Goal: Task Accomplishment & Management: Complete application form

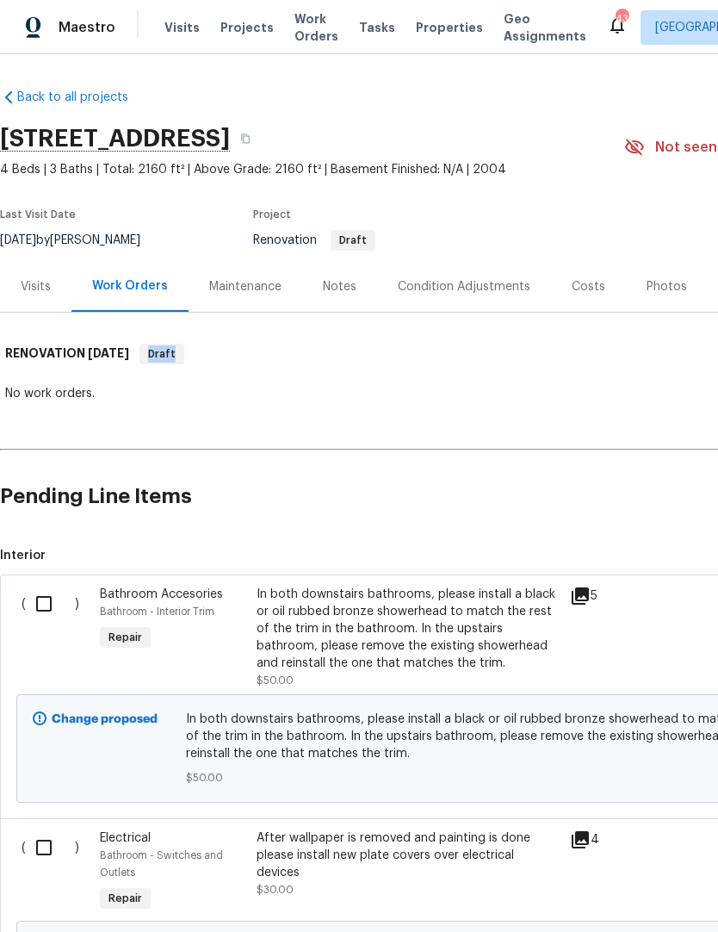
click at [61, 611] on input "checkbox" at bounding box center [50, 604] width 49 height 36
checkbox input "true"
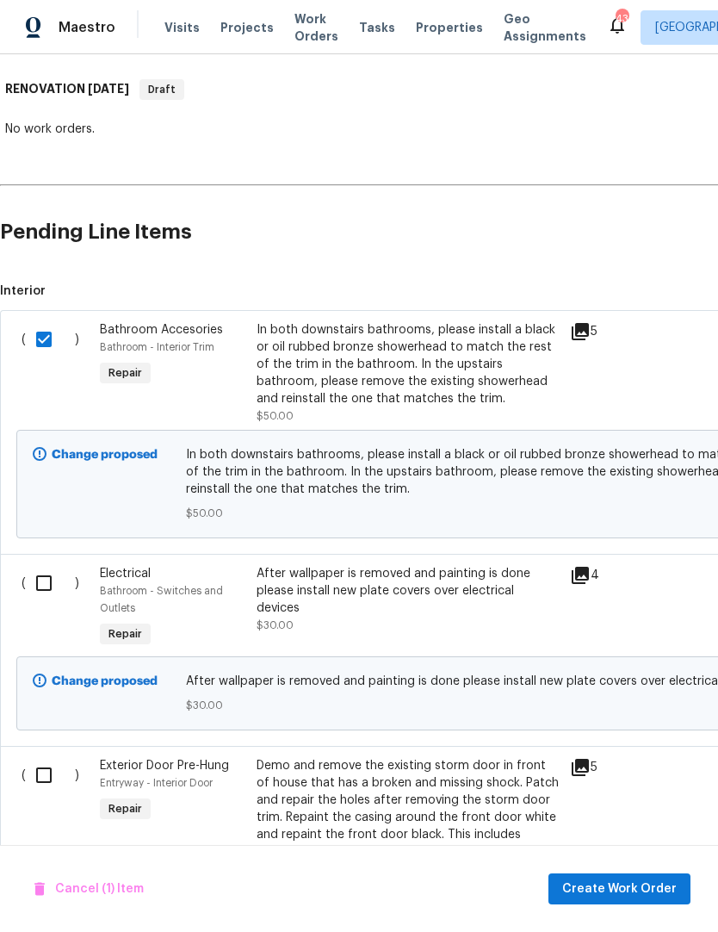
scroll to position [266, 0]
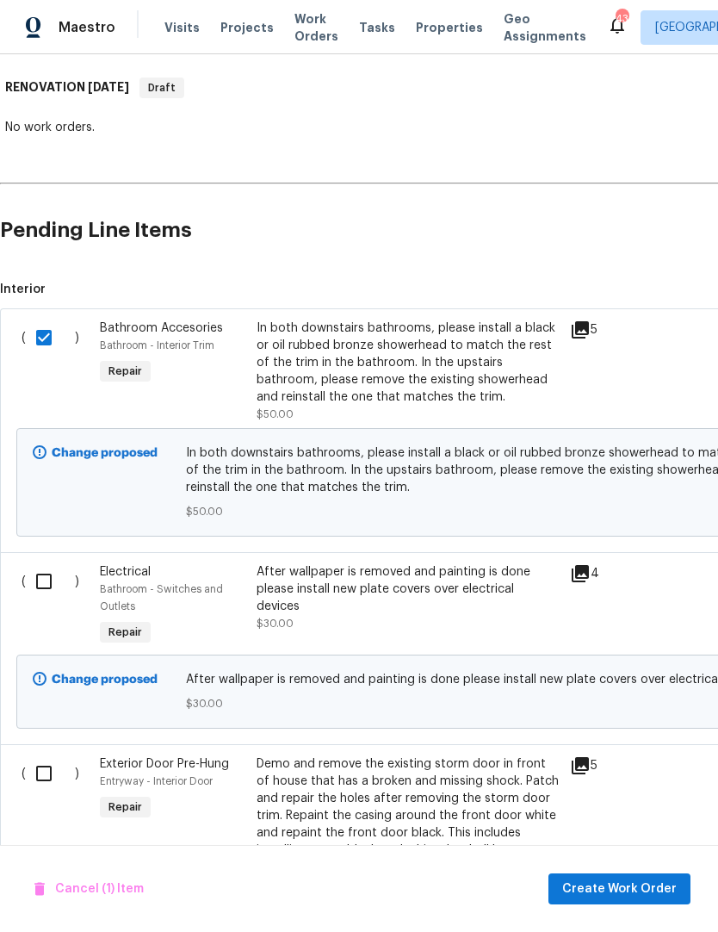
click at [53, 585] on input "checkbox" at bounding box center [50, 581] width 49 height 36
checkbox input "true"
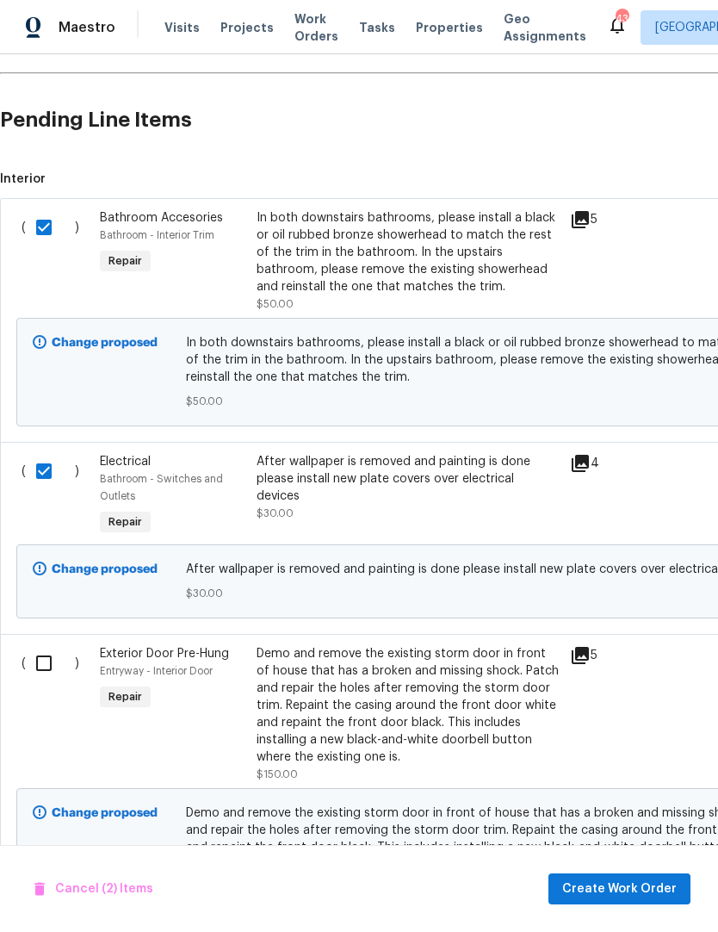
scroll to position [377, 0]
click at [46, 672] on input "checkbox" at bounding box center [50, 662] width 49 height 36
checkbox input "true"
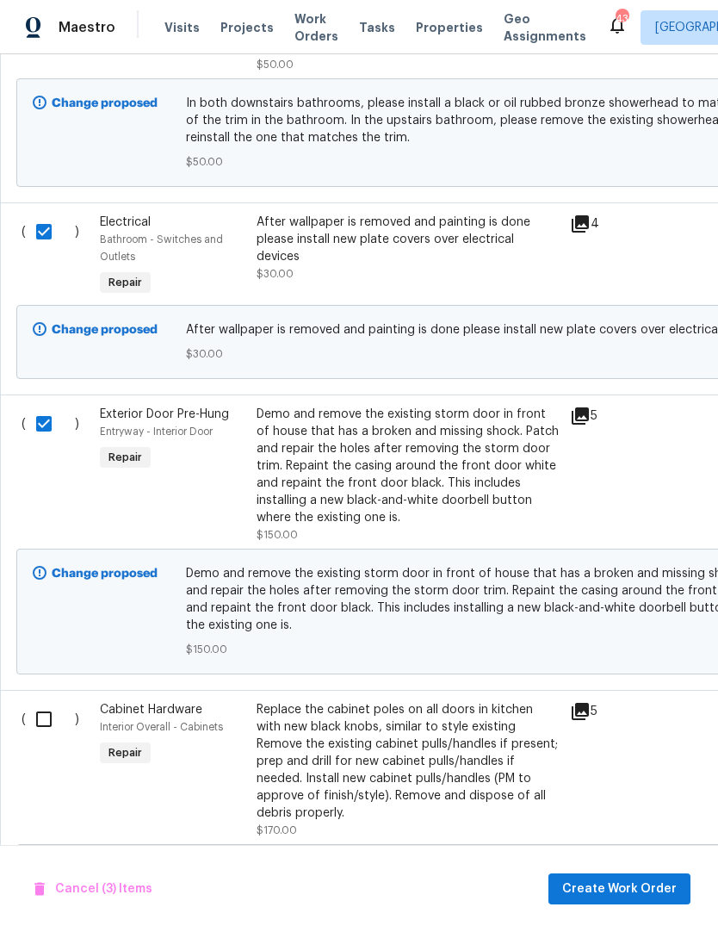
scroll to position [616, 0]
click at [53, 719] on input "checkbox" at bounding box center [50, 719] width 49 height 36
checkbox input "true"
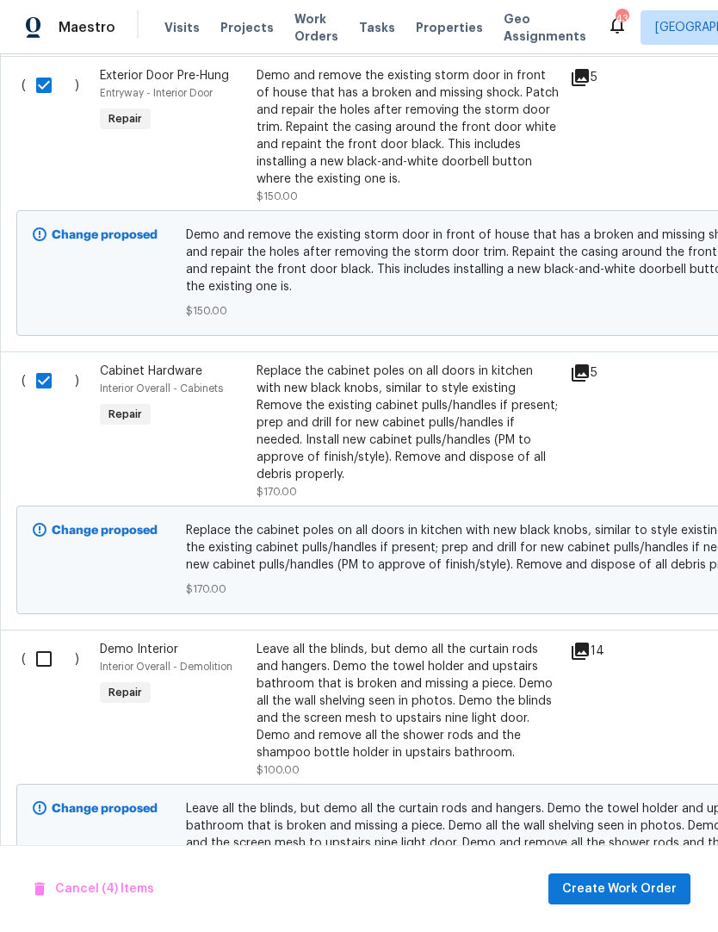
scroll to position [954, 0]
click at [58, 659] on input "checkbox" at bounding box center [50, 659] width 49 height 36
checkbox input "true"
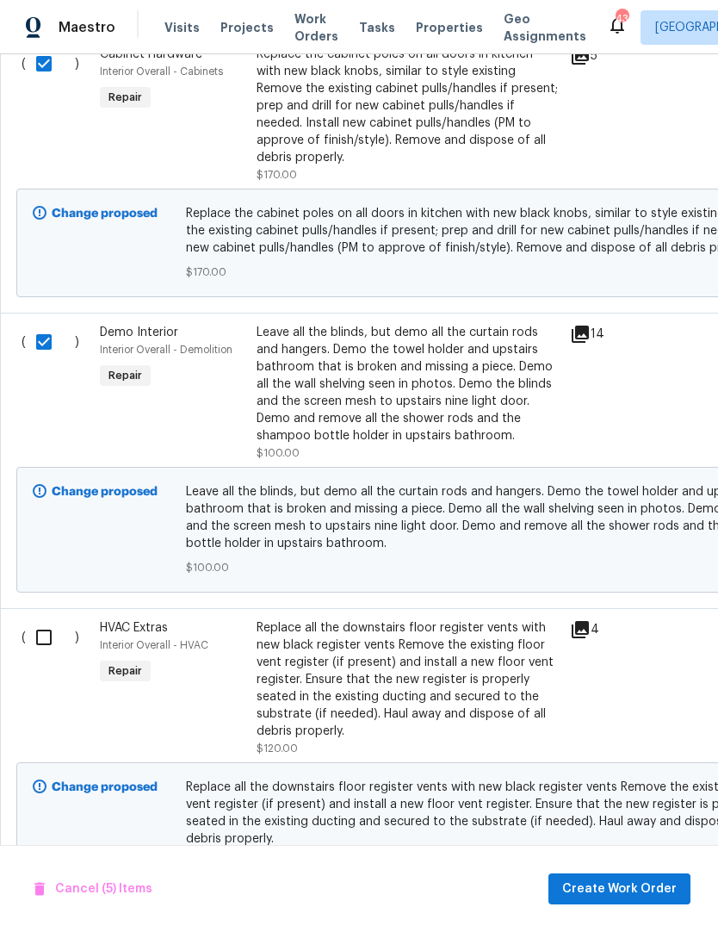
scroll to position [1271, 0]
click at [64, 636] on input "checkbox" at bounding box center [50, 637] width 49 height 36
checkbox input "true"
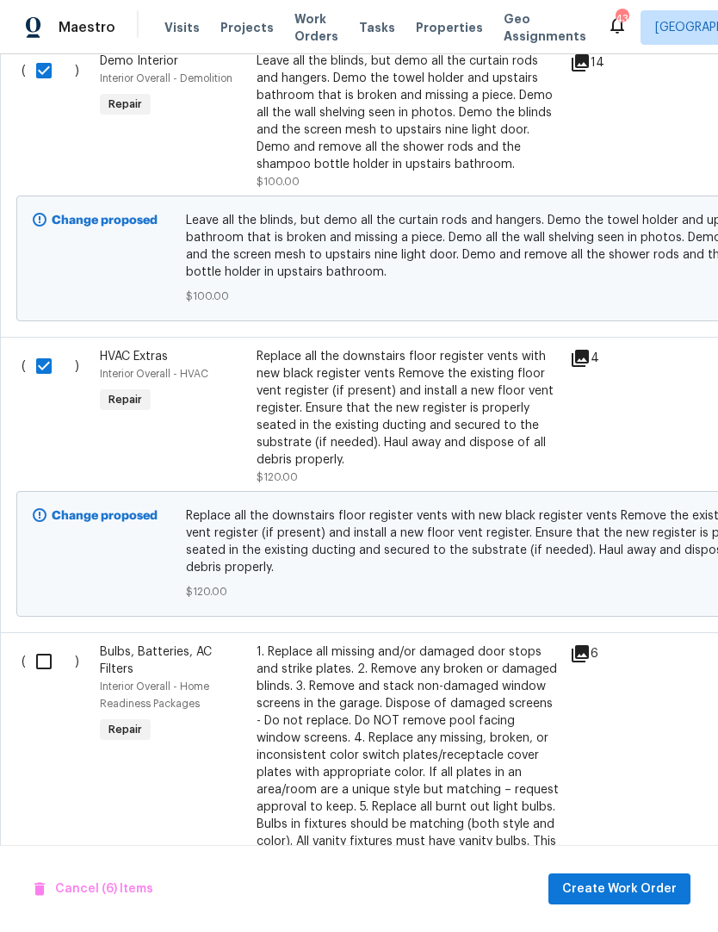
scroll to position [1542, 0]
click at [49, 643] on input "checkbox" at bounding box center [50, 661] width 49 height 36
checkbox input "true"
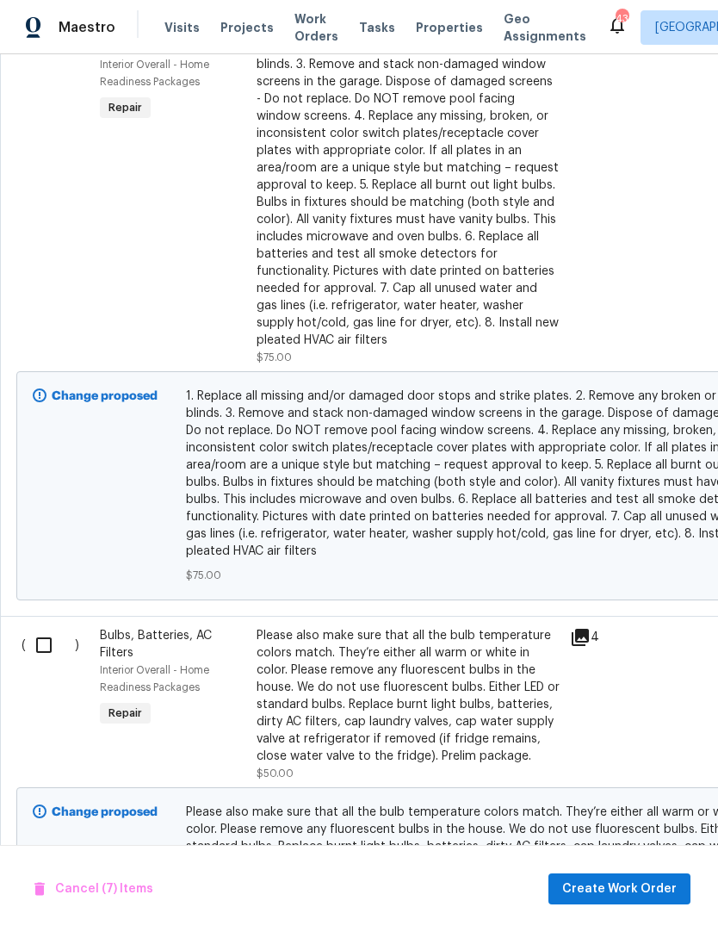
scroll to position [2164, 0]
click at [47, 645] on input "checkbox" at bounding box center [50, 645] width 49 height 36
checkbox input "true"
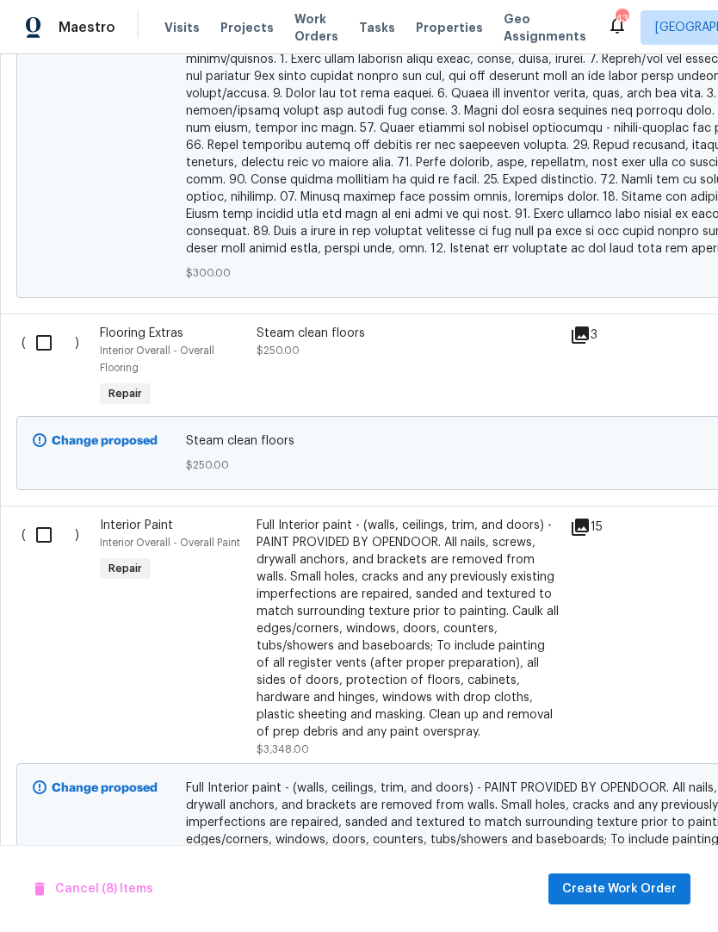
scroll to position [3597, 0]
click at [55, 517] on input "checkbox" at bounding box center [50, 535] width 49 height 36
checkbox input "true"
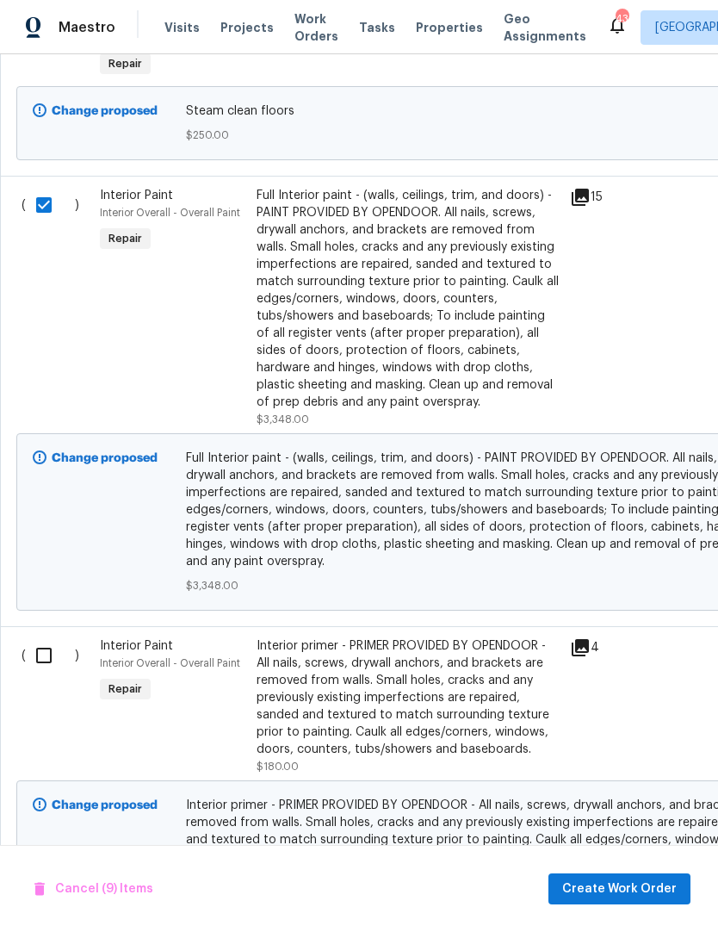
scroll to position [3927, 0]
click at [46, 637] on input "checkbox" at bounding box center [50, 655] width 49 height 36
checkbox input "true"
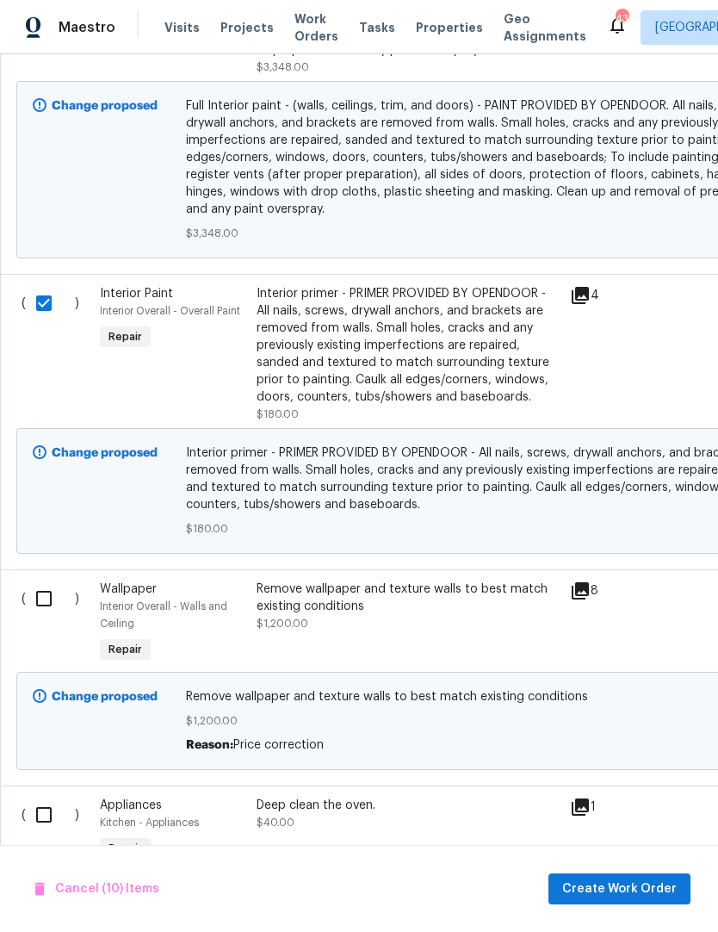
scroll to position [4298, 0]
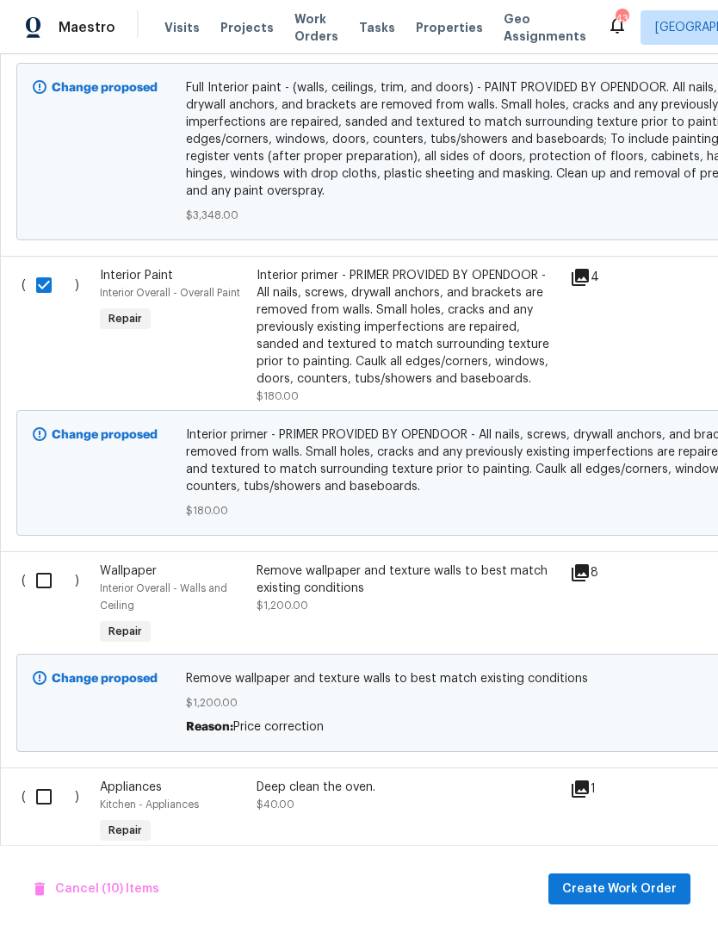
click at [45, 573] on input "checkbox" at bounding box center [50, 580] width 49 height 36
checkbox input "true"
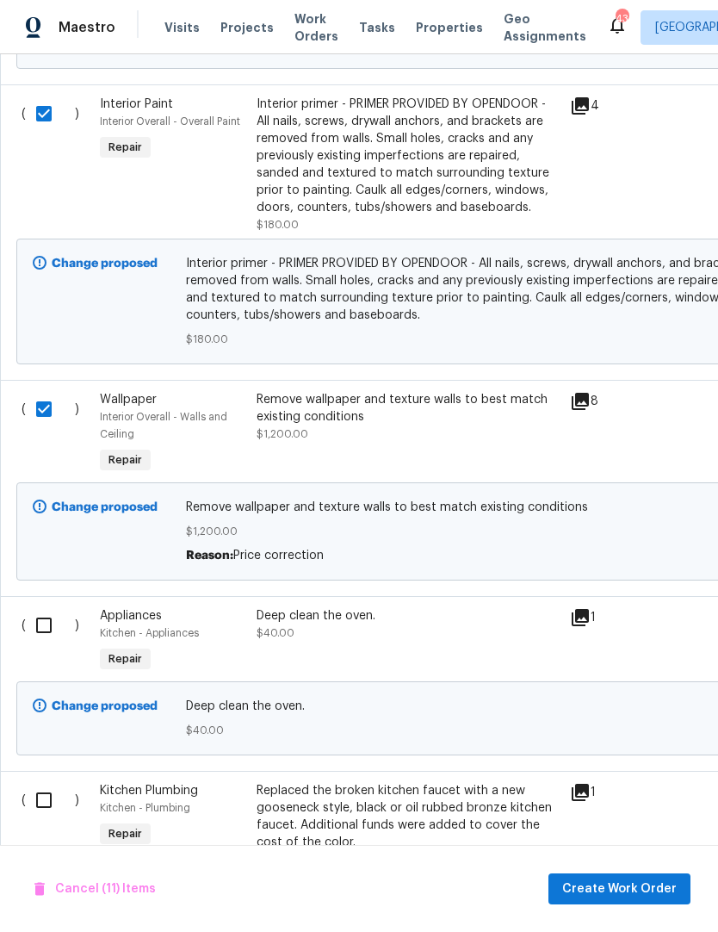
scroll to position [4470, 0]
click at [50, 621] on input "checkbox" at bounding box center [50, 624] width 49 height 36
click at [60, 610] on input "checkbox" at bounding box center [50, 624] width 49 height 36
checkbox input "false"
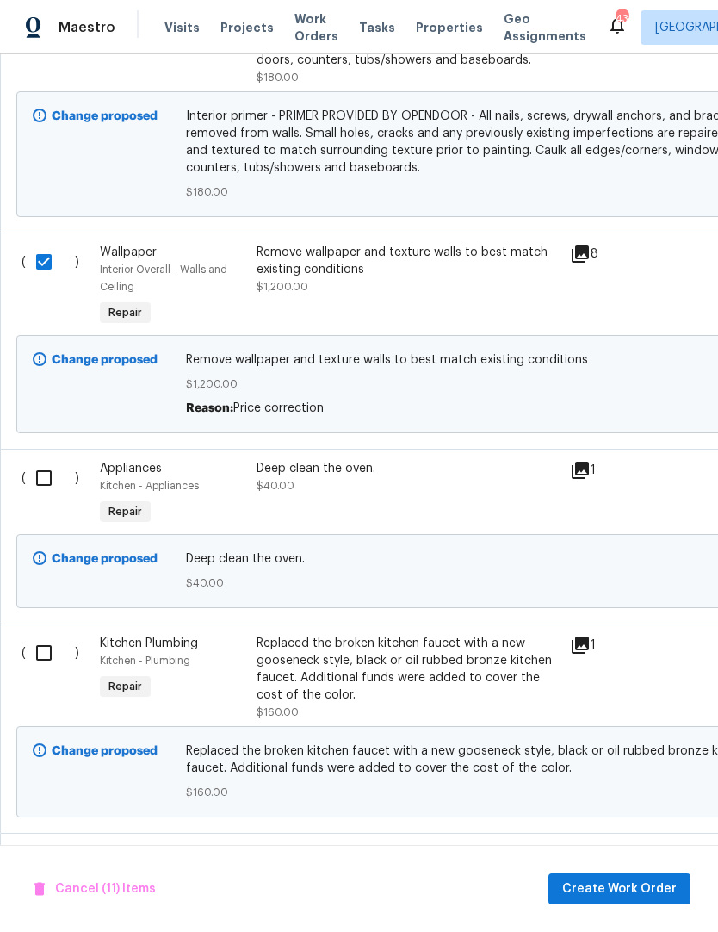
scroll to position [4618, 0]
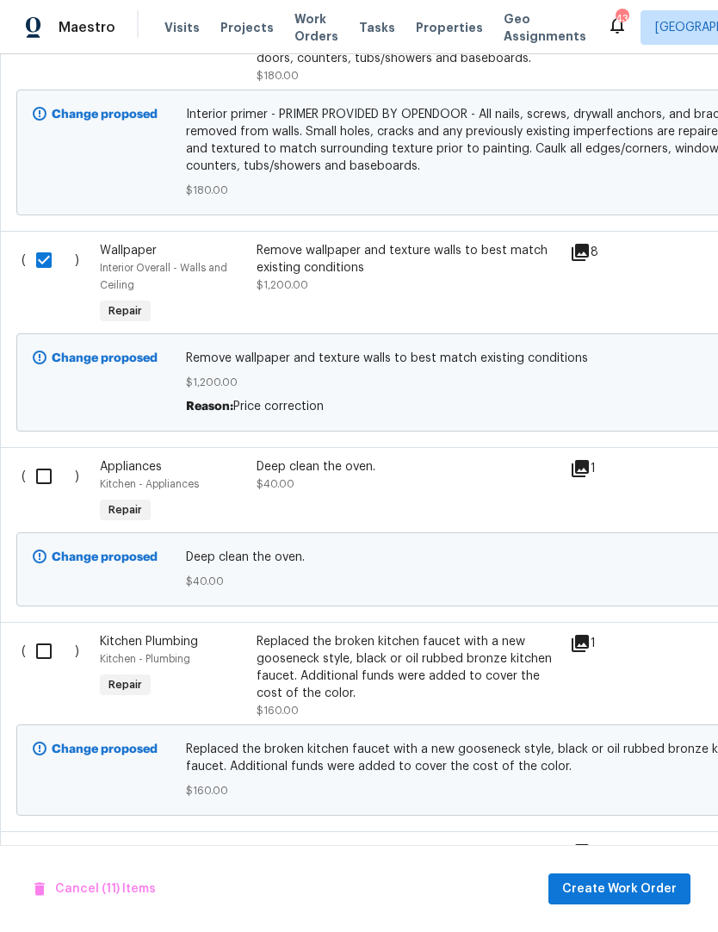
click at [58, 638] on input "checkbox" at bounding box center [50, 651] width 49 height 36
checkbox input "true"
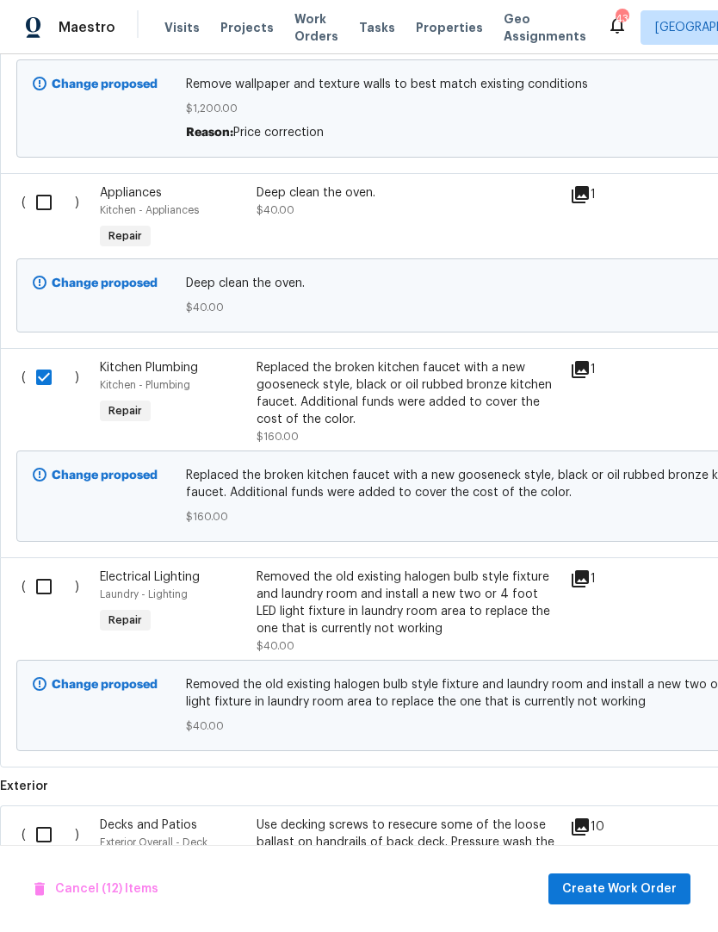
scroll to position [0, 0]
click at [46, 572] on input "checkbox" at bounding box center [50, 586] width 49 height 36
checkbox input "true"
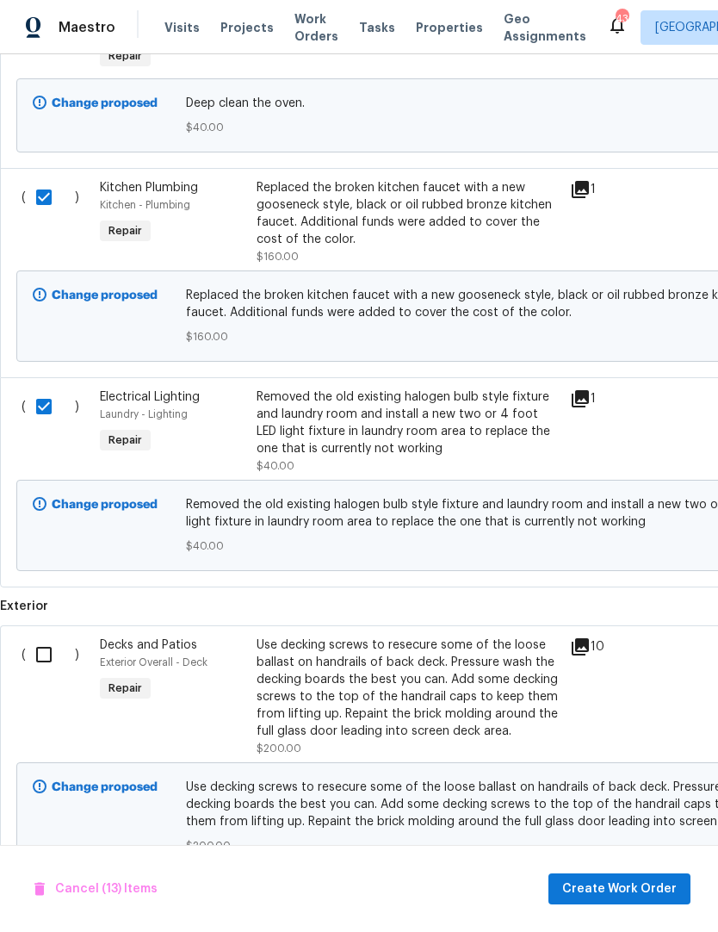
click at [48, 644] on input "checkbox" at bounding box center [50, 654] width 49 height 36
checkbox input "true"
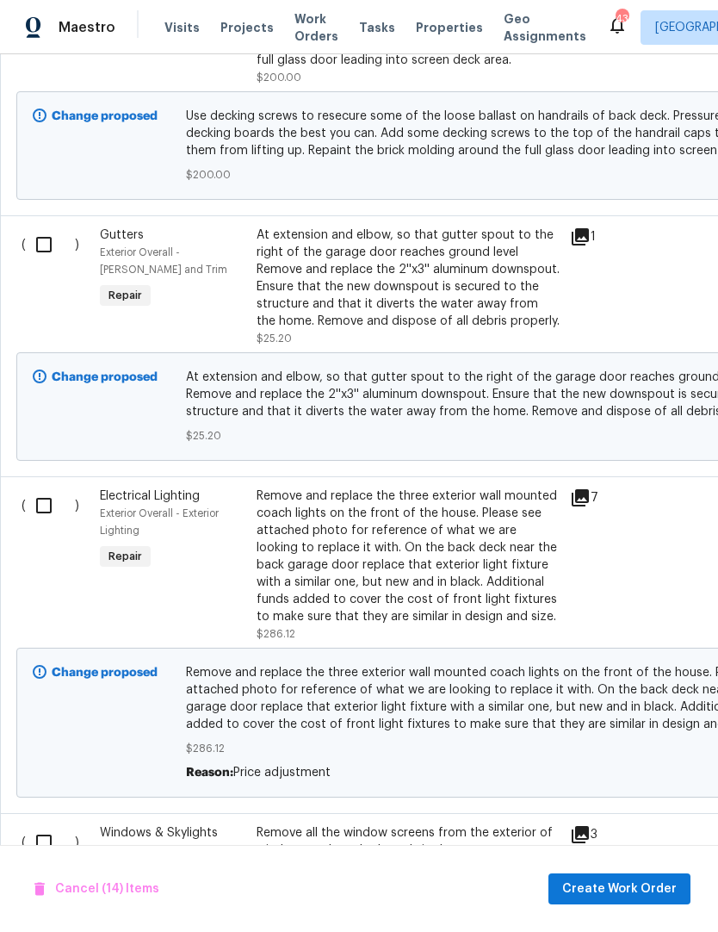
click at [36, 487] on input "checkbox" at bounding box center [50, 505] width 49 height 36
checkbox input "true"
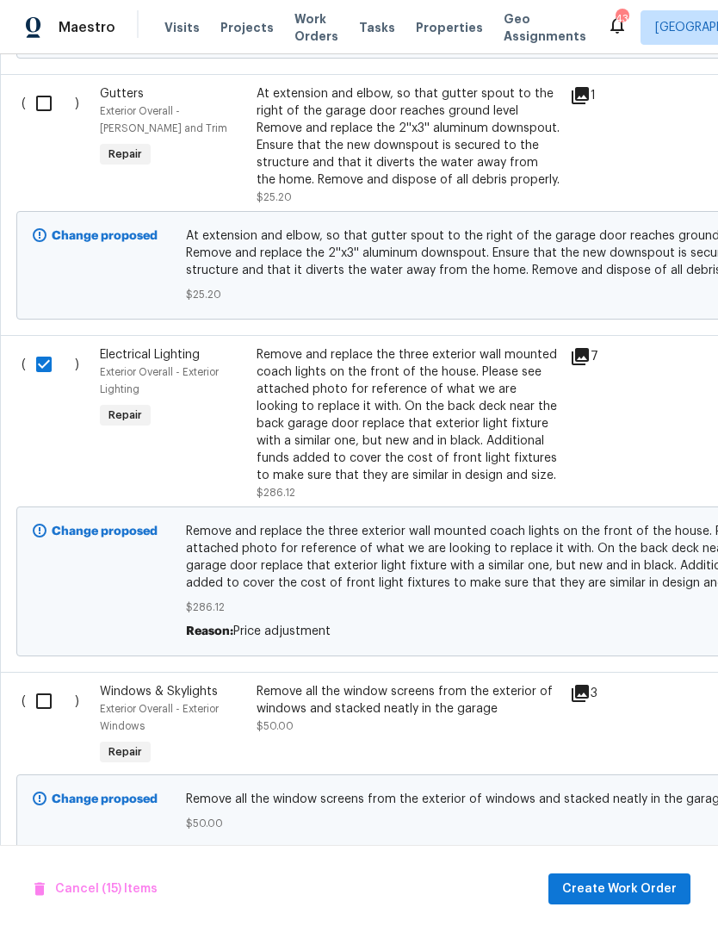
scroll to position [5884, 0]
click at [60, 683] on input "checkbox" at bounding box center [50, 701] width 49 height 36
checkbox input "true"
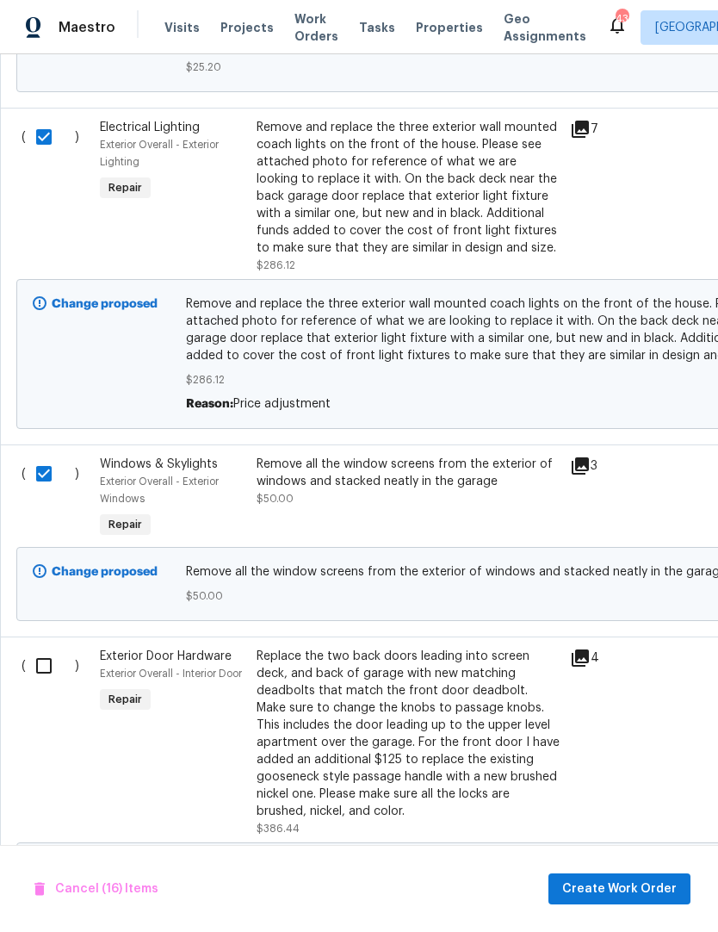
click at [74, 648] on input "checkbox" at bounding box center [50, 666] width 49 height 36
checkbox input "true"
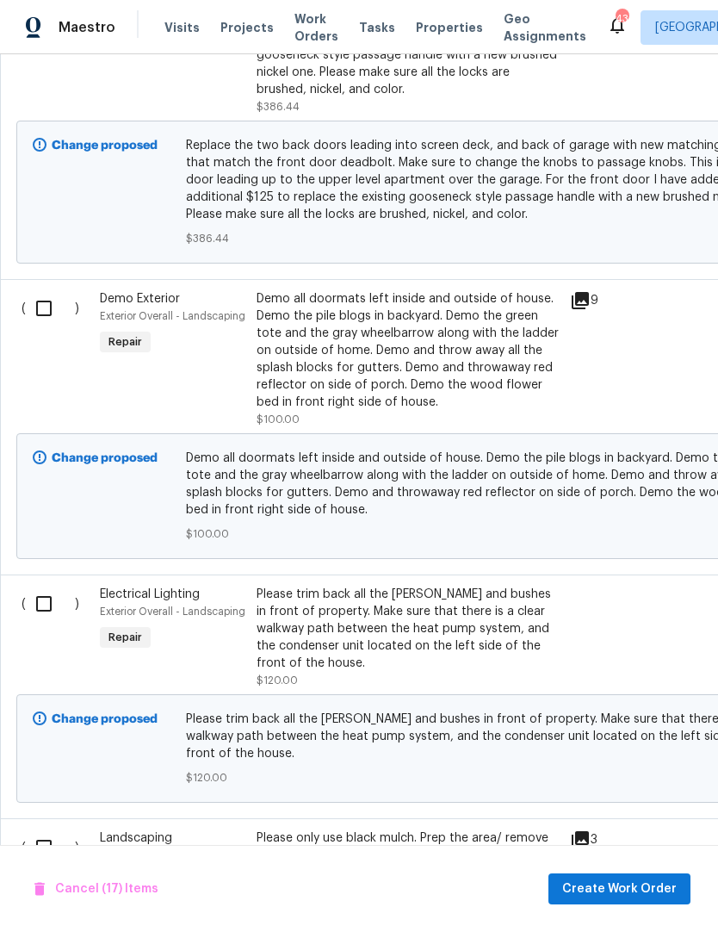
click at [61, 601] on input "checkbox" at bounding box center [50, 604] width 49 height 36
checkbox input "true"
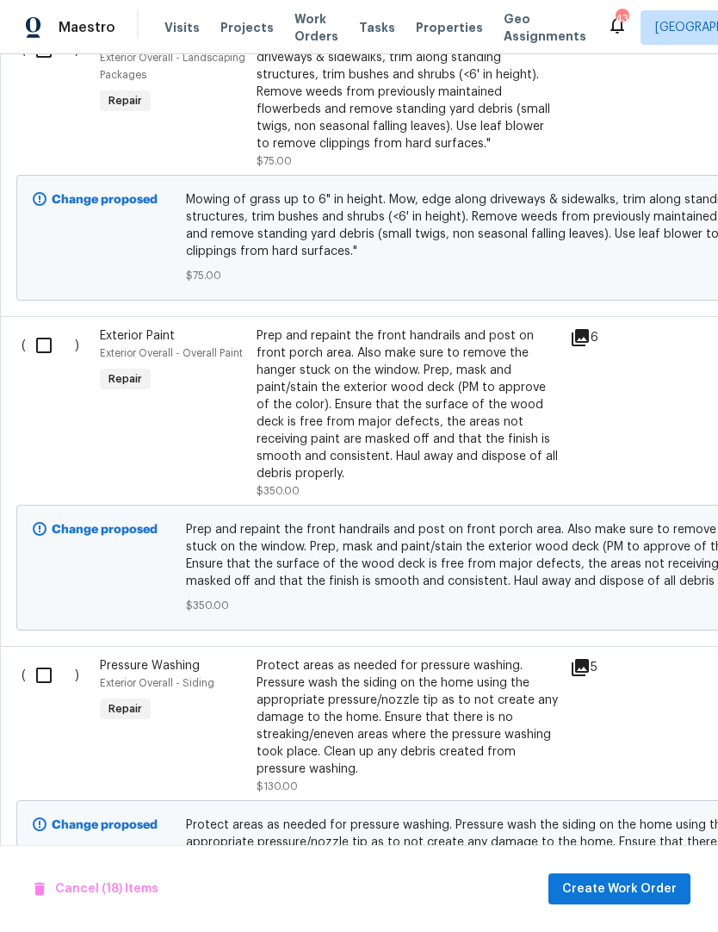
click at [54, 657] on input "checkbox" at bounding box center [50, 675] width 49 height 36
checkbox input "true"
click at [611, 893] on span "Create Work Order" at bounding box center [619, 889] width 115 height 22
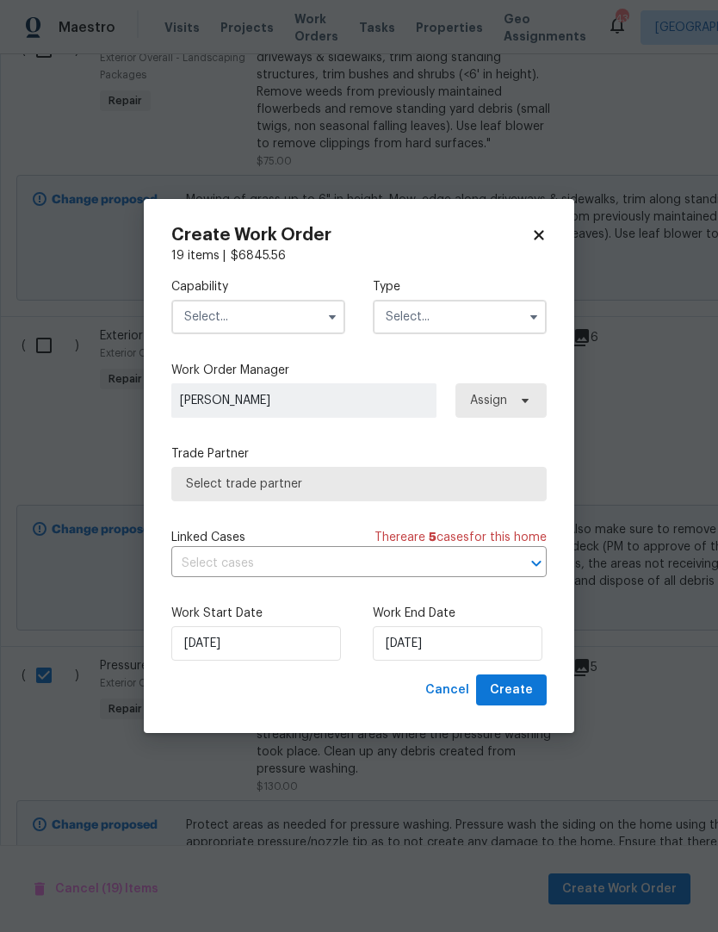
click at [318, 317] on input "text" at bounding box center [258, 317] width 174 height 34
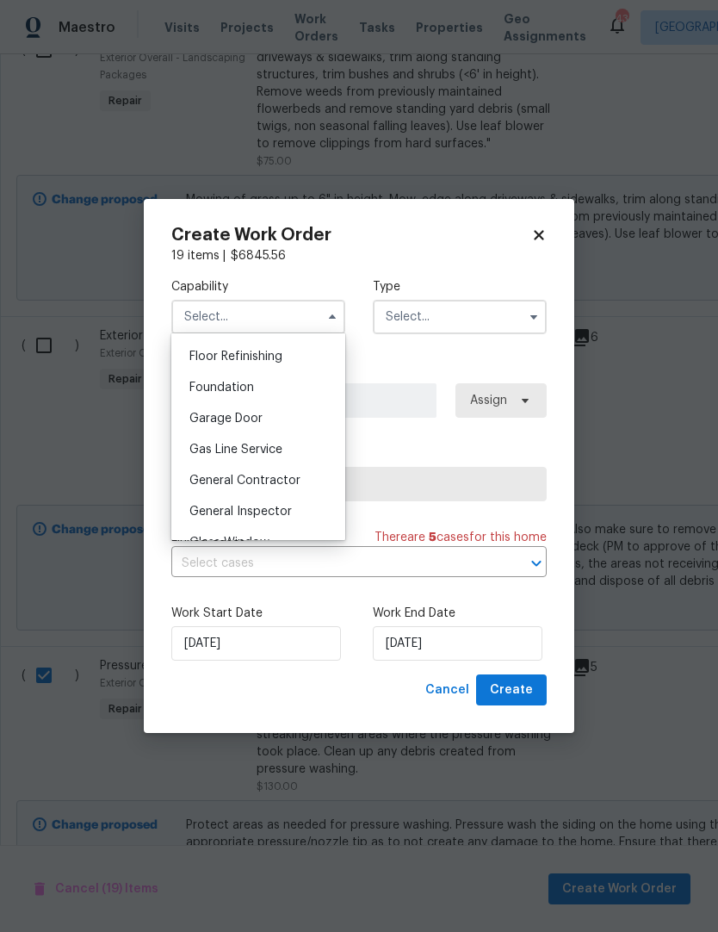
scroll to position [706, 0]
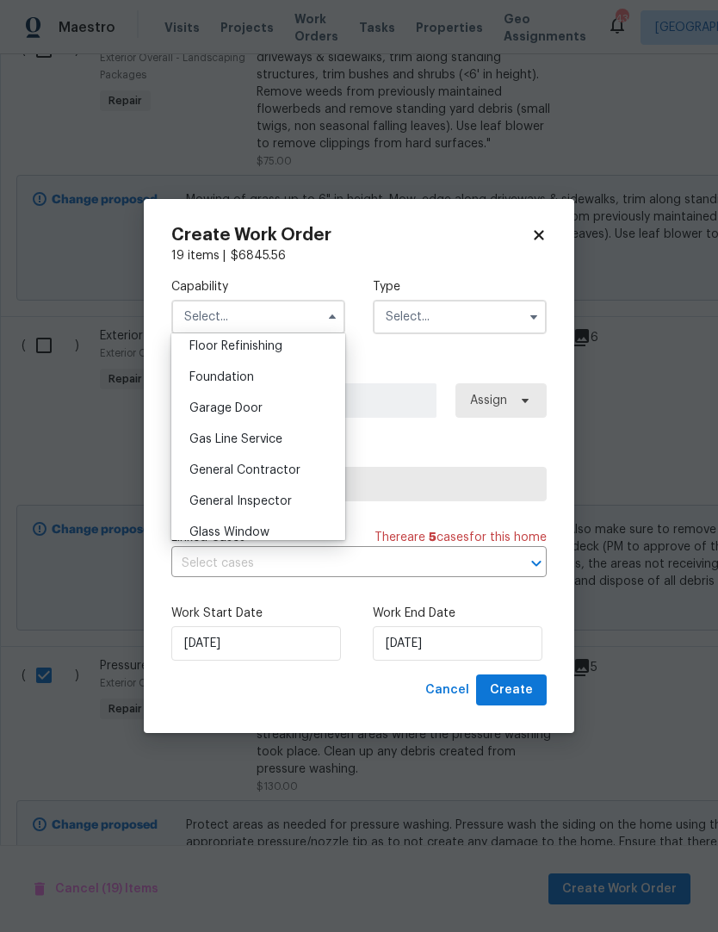
click at [270, 483] on div "General Contractor" at bounding box center [258, 470] width 165 height 31
type input "General Contractor"
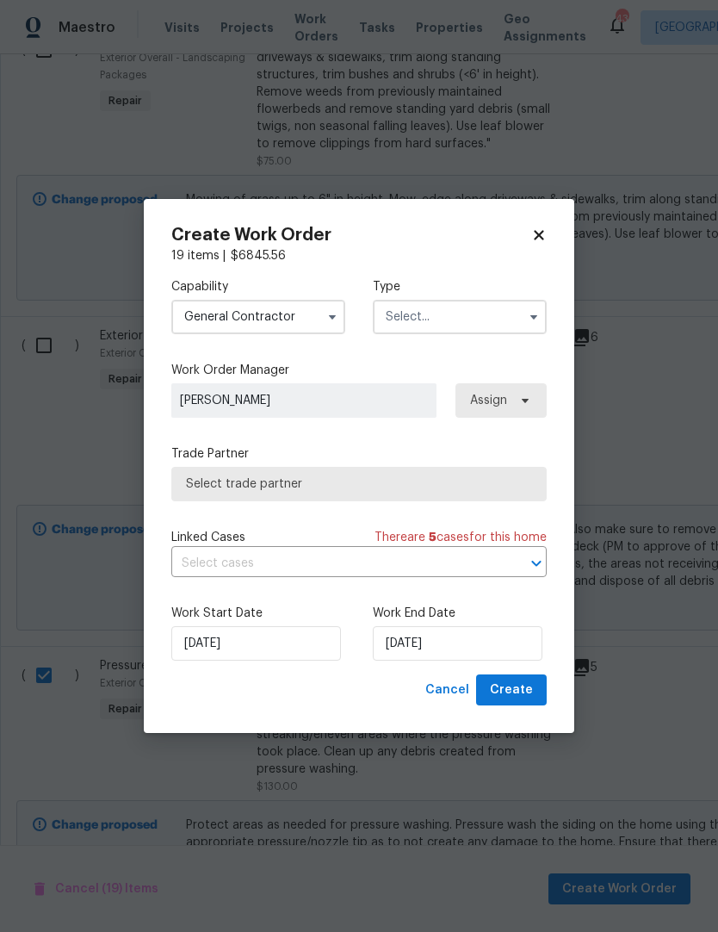
click at [445, 317] on input "text" at bounding box center [460, 317] width 174 height 34
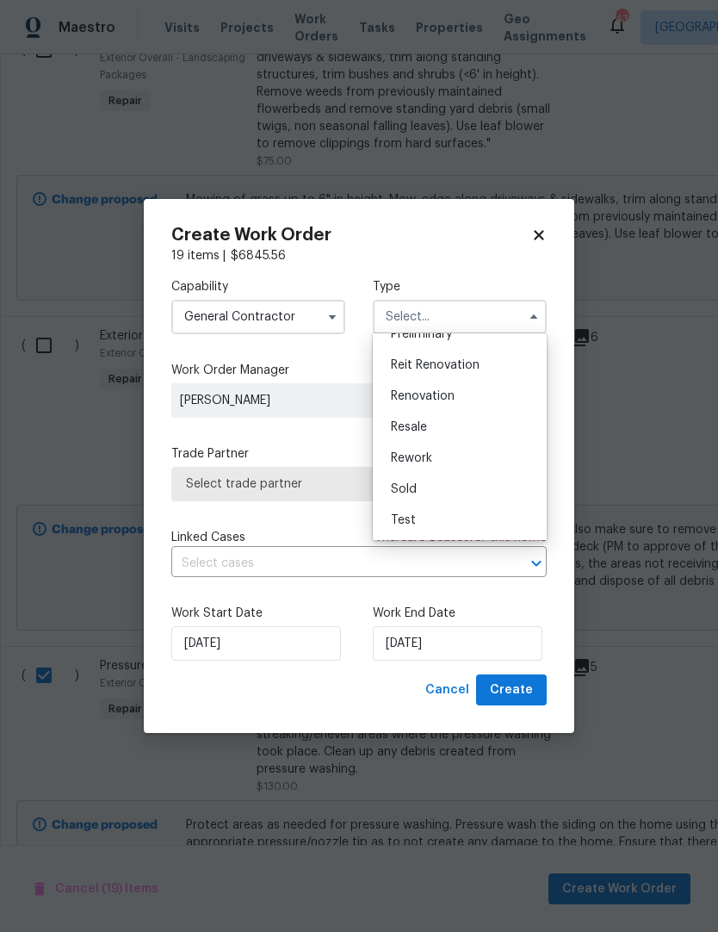
scroll to position [391, 0]
click at [449, 402] on div "Renovation" at bounding box center [459, 396] width 165 height 31
type input "Renovation"
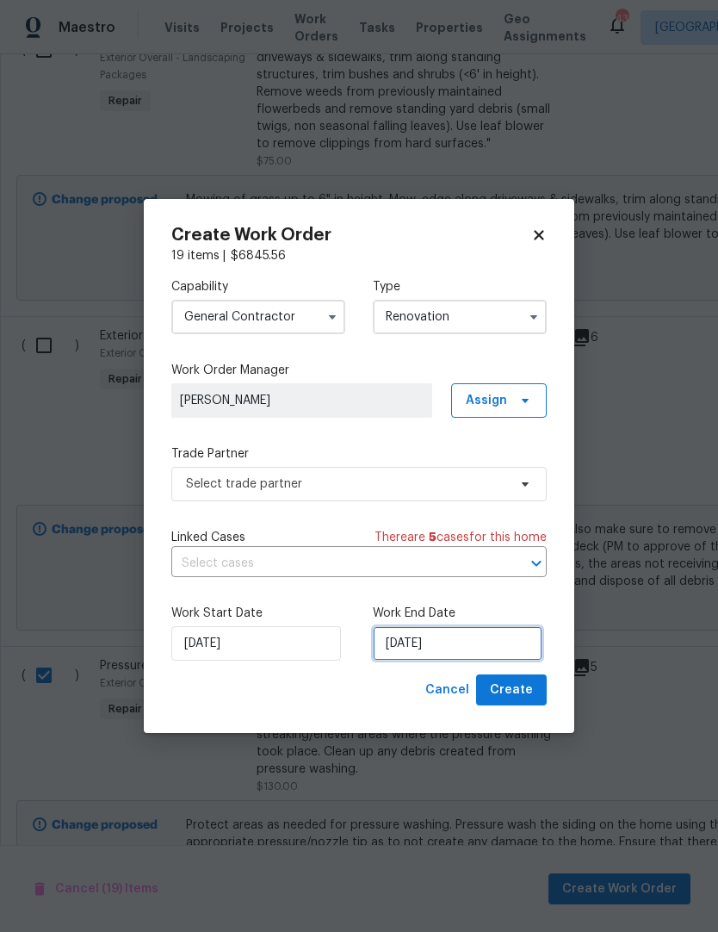
click at [460, 637] on input "9/2/2025" at bounding box center [458, 643] width 170 height 34
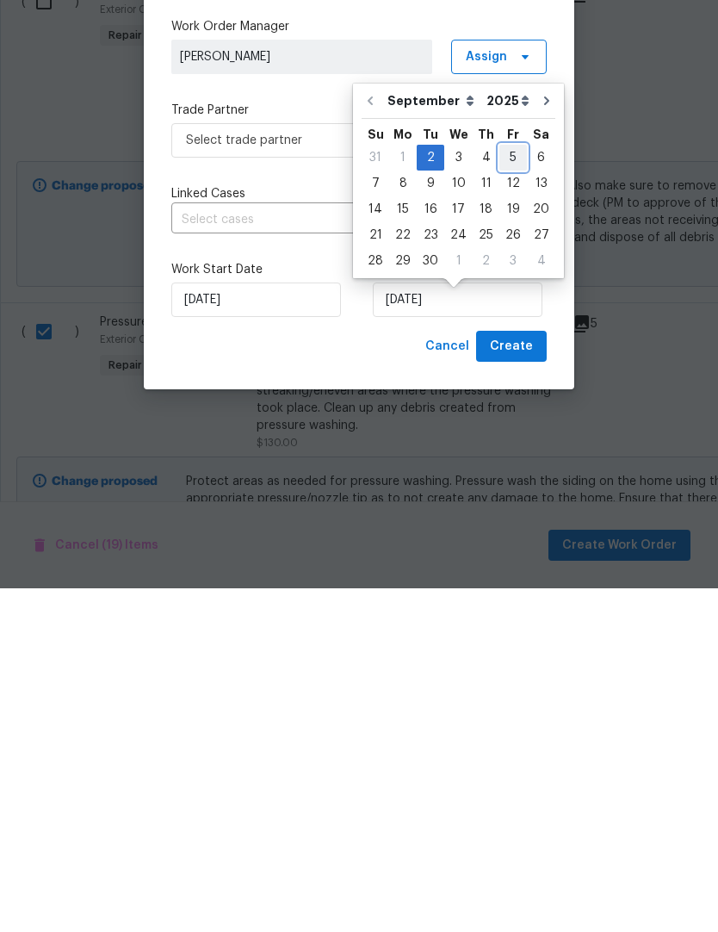
click at [510, 489] on div "5" at bounding box center [513, 501] width 28 height 24
type input "9/5/2025"
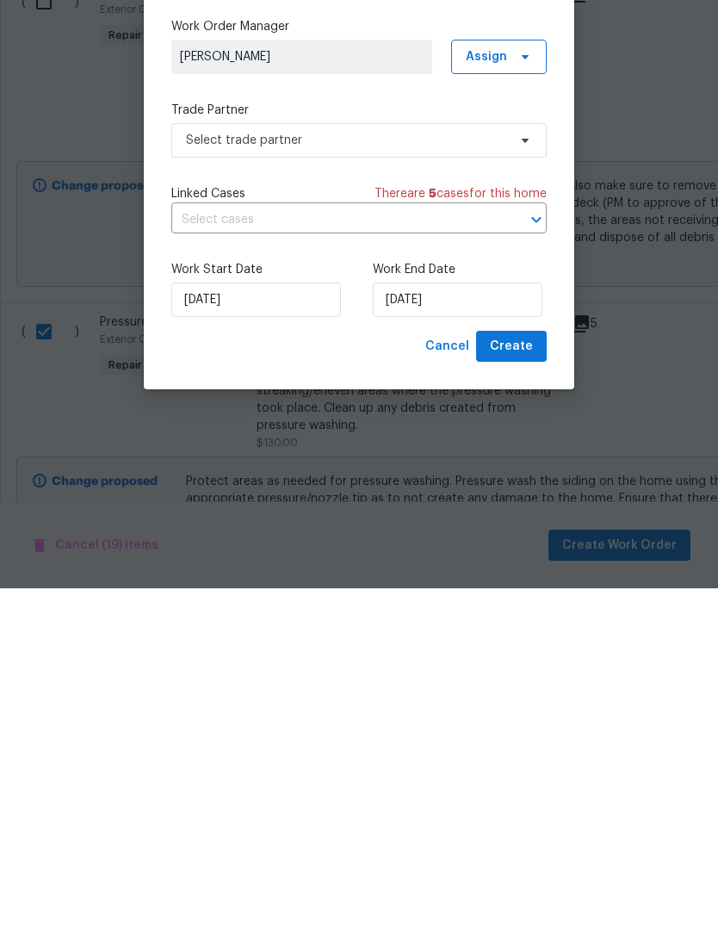
scroll to position [71, 0]
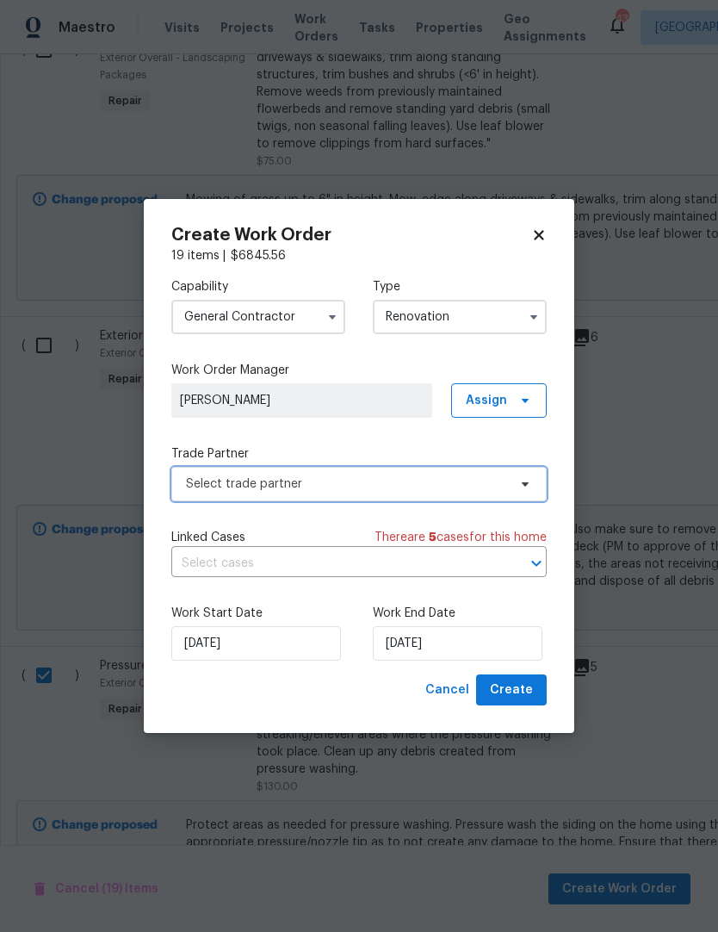
click at [505, 476] on span "Select trade partner" at bounding box center [346, 483] width 321 height 17
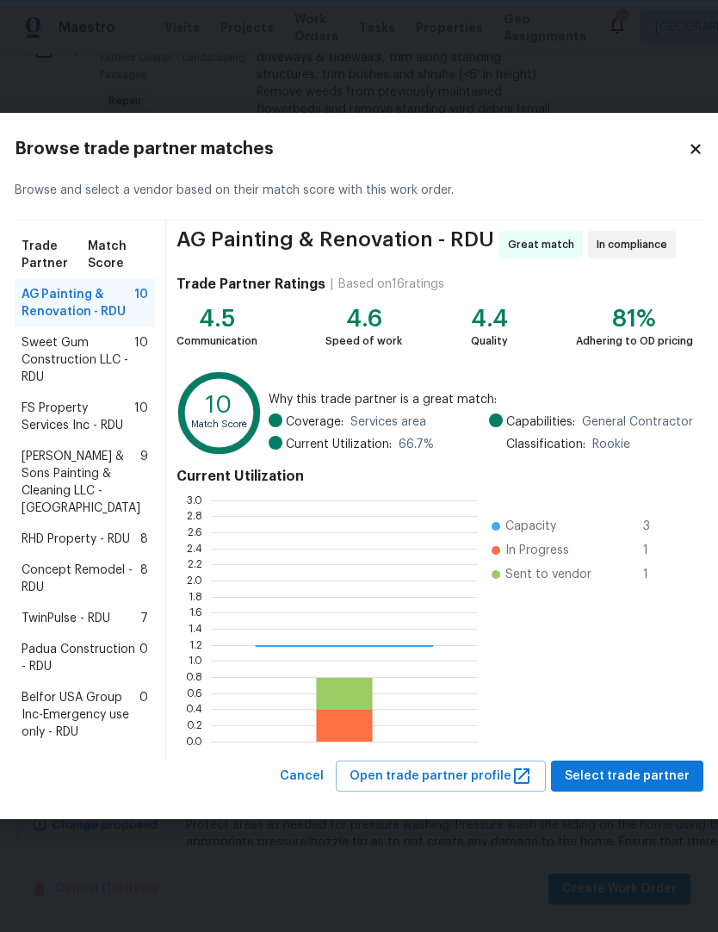
scroll to position [241, 267]
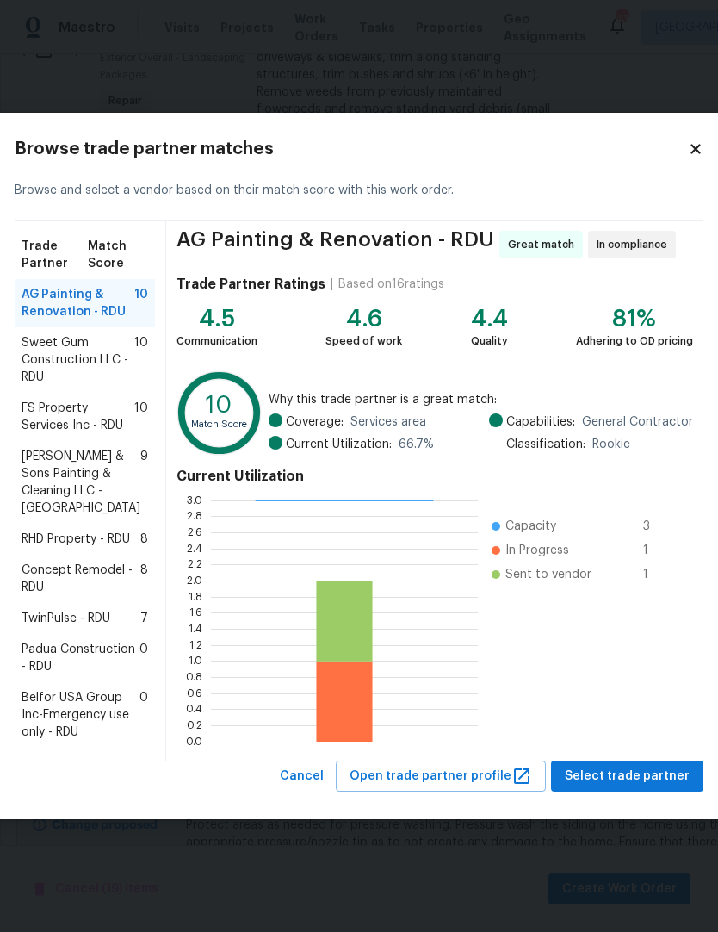
click at [79, 675] on span "Padua Construction - RDU" at bounding box center [81, 658] width 118 height 34
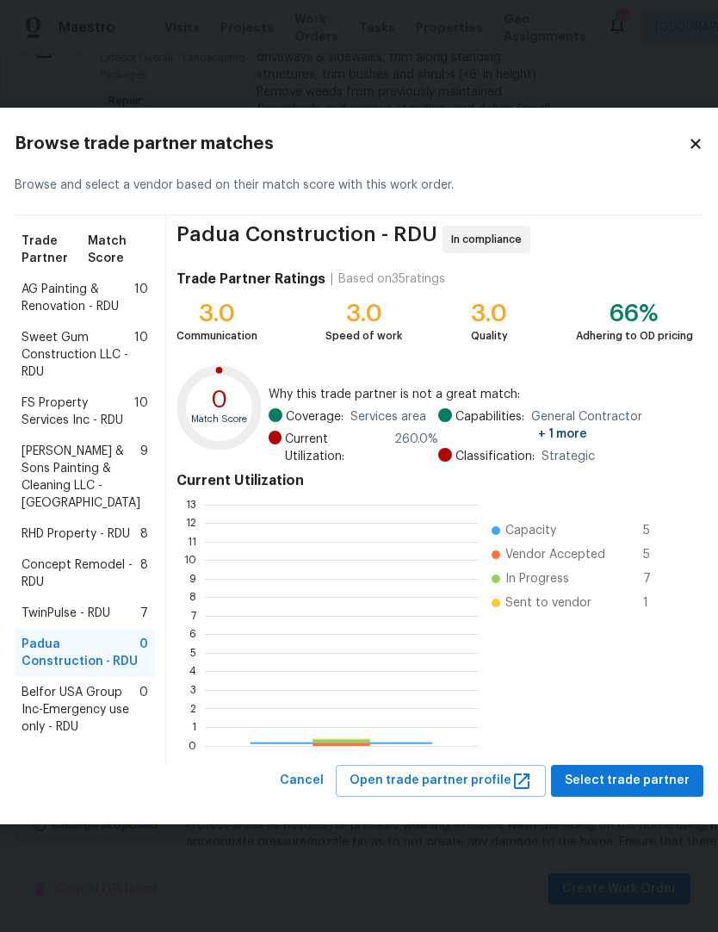
scroll to position [241, 273]
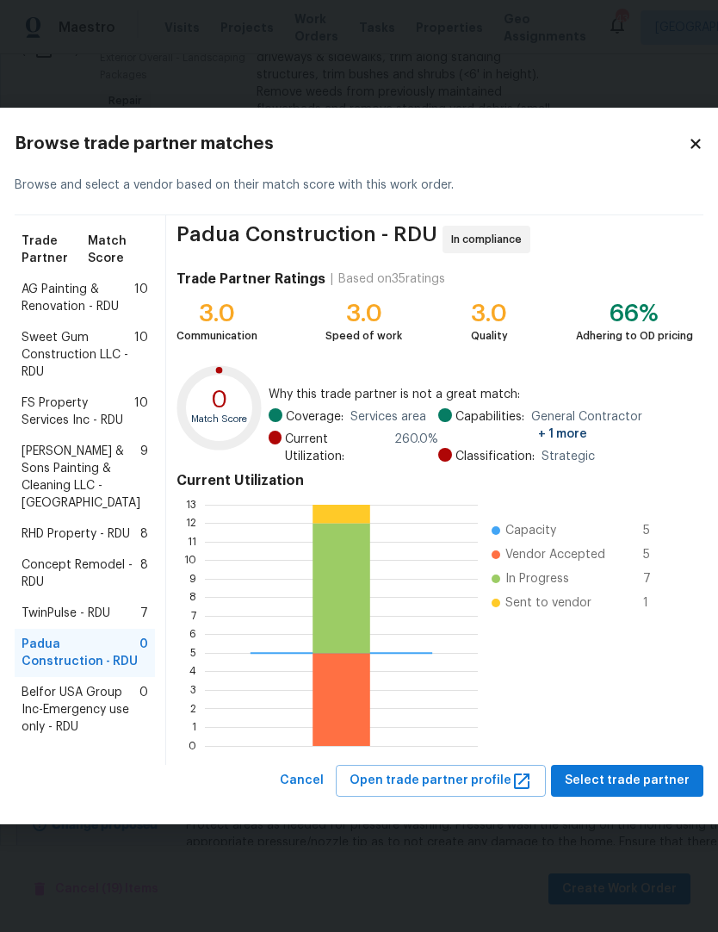
click at [633, 791] on span "Select trade partner" at bounding box center [627, 781] width 125 height 22
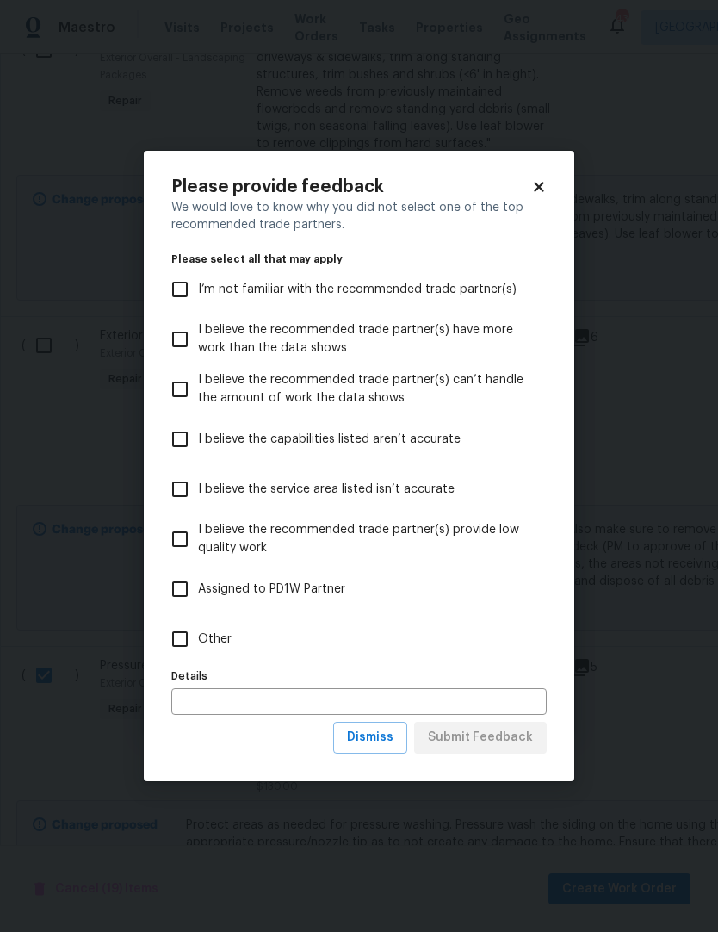
click at [196, 641] on input "Other" at bounding box center [180, 639] width 36 height 36
checkbox input "true"
click at [480, 741] on span "Submit Feedback" at bounding box center [480, 738] width 105 height 22
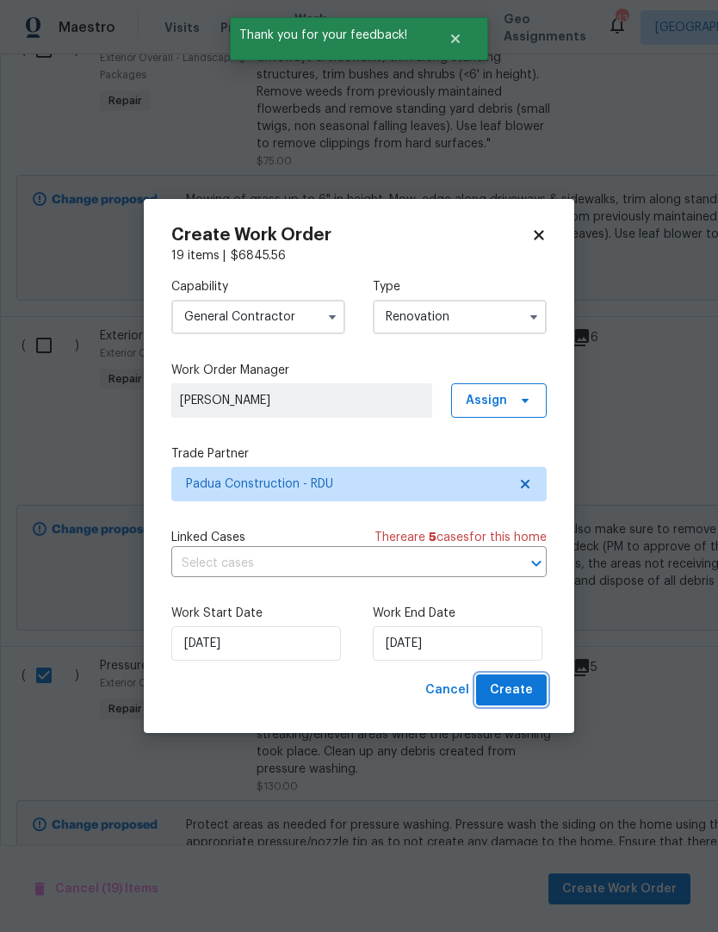
click at [530, 697] on span "Create" at bounding box center [511, 690] width 43 height 22
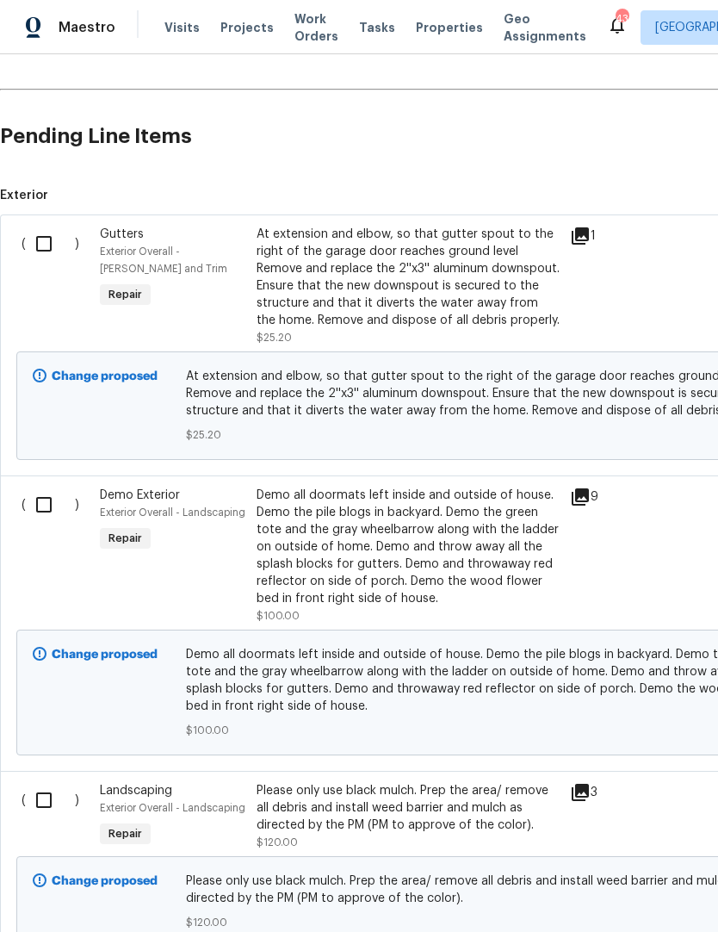
scroll to position [408, 0]
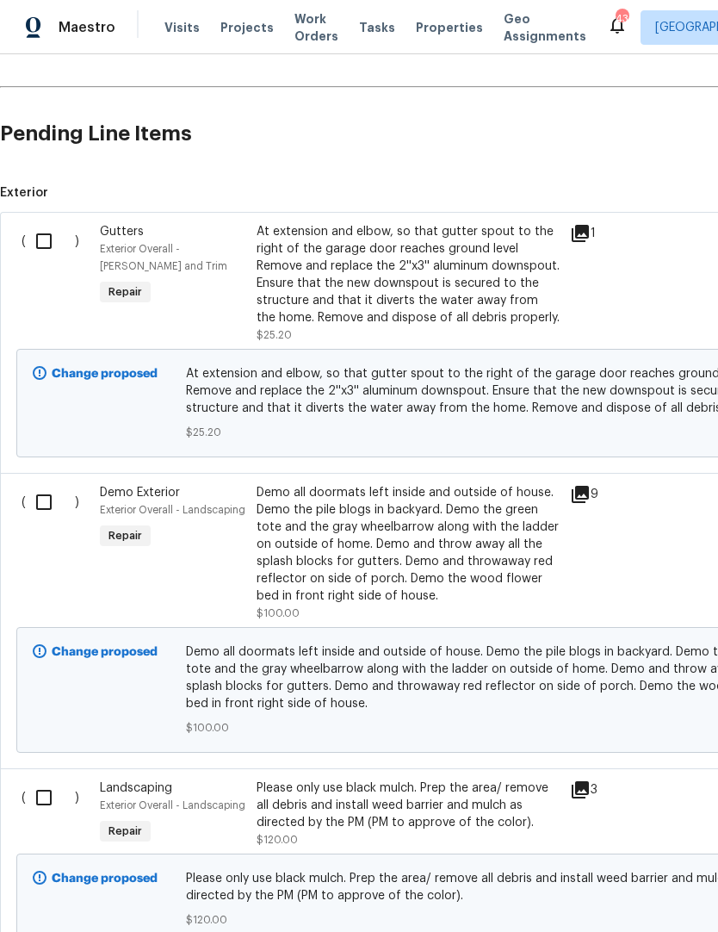
click at [44, 499] on input "checkbox" at bounding box center [50, 502] width 49 height 36
checkbox input "true"
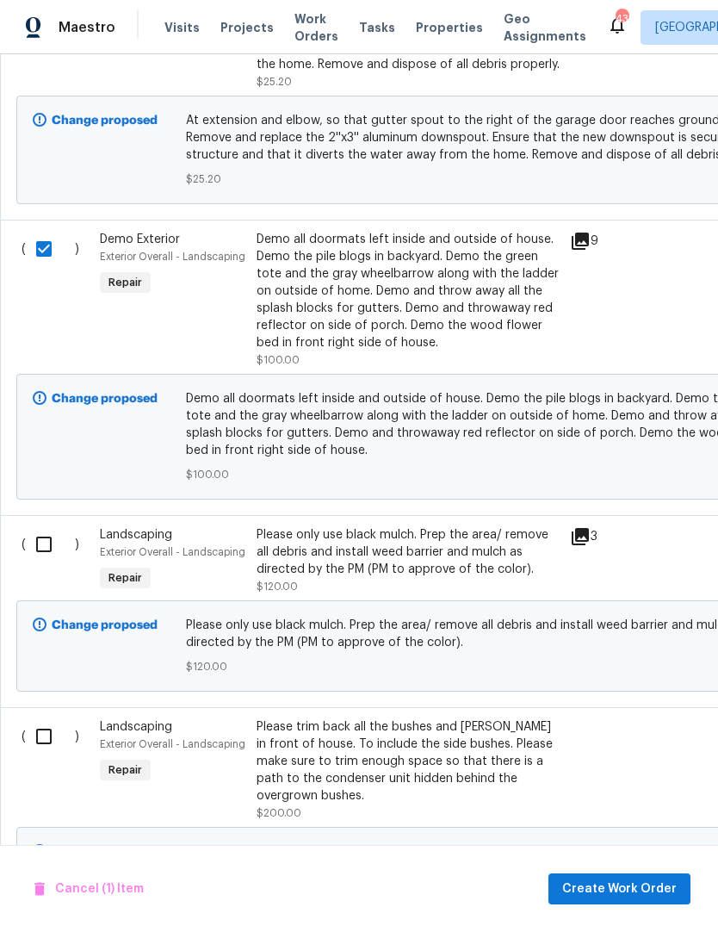
scroll to position [666, 0]
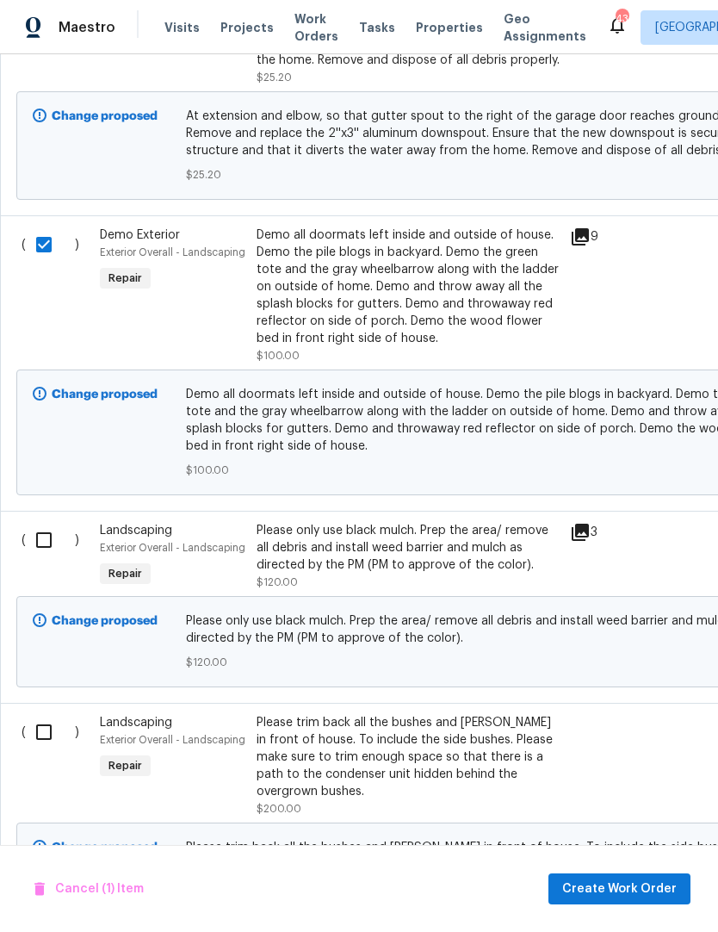
click at [54, 736] on input "checkbox" at bounding box center [50, 732] width 49 height 36
checkbox input "true"
click at [35, 537] on input "checkbox" at bounding box center [50, 540] width 49 height 36
checkbox input "true"
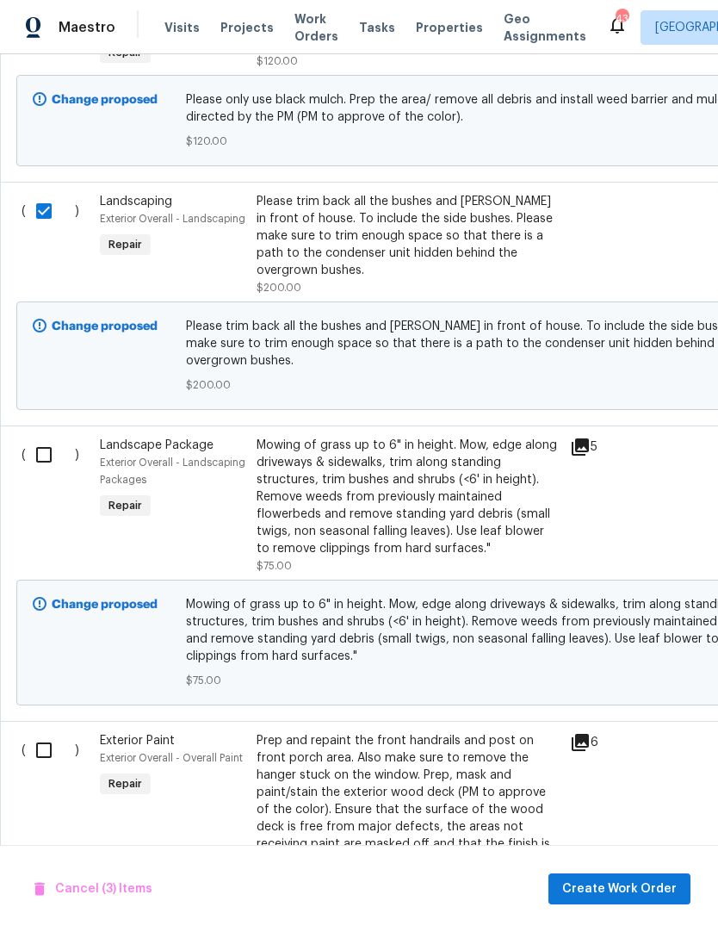
scroll to position [1192, 0]
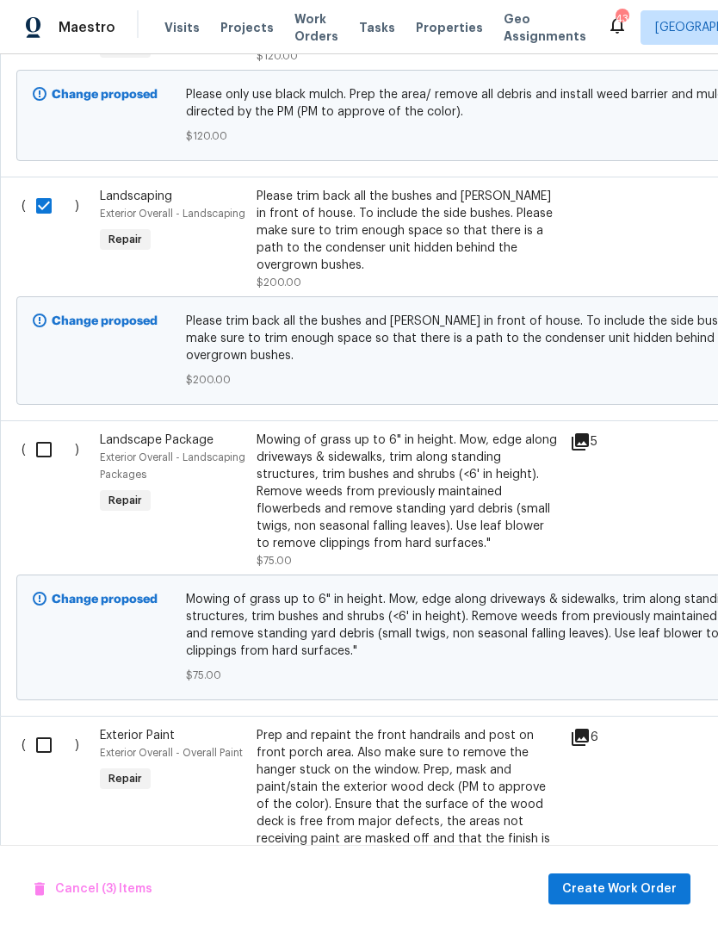
click at [52, 431] on input "checkbox" at bounding box center [50, 449] width 49 height 36
checkbox input "true"
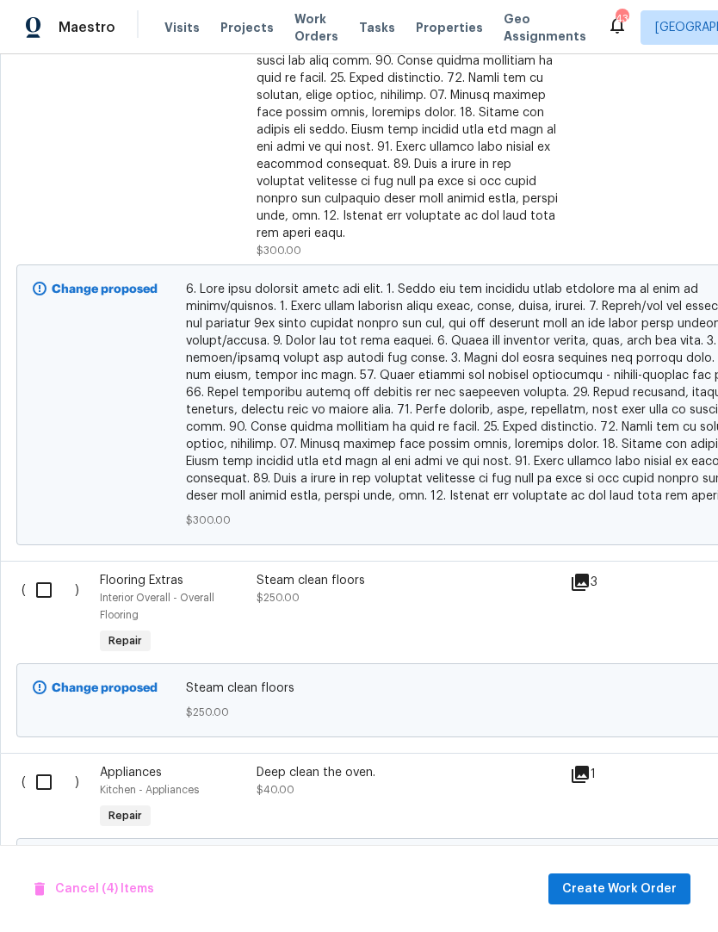
scroll to position [2509, 0]
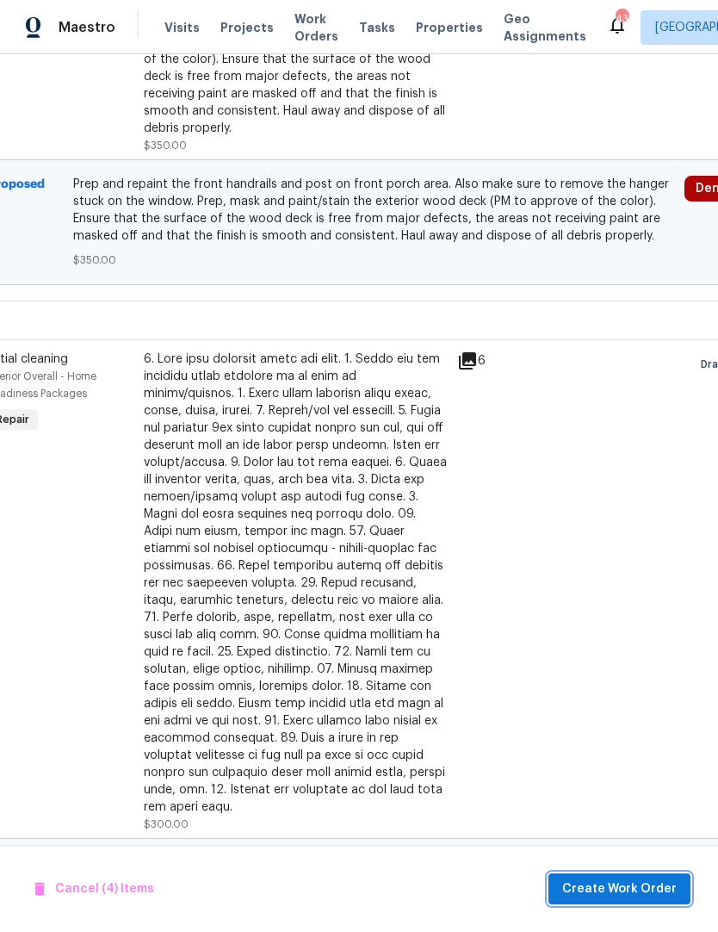
click at [621, 883] on span "Create Work Order" at bounding box center [619, 889] width 115 height 22
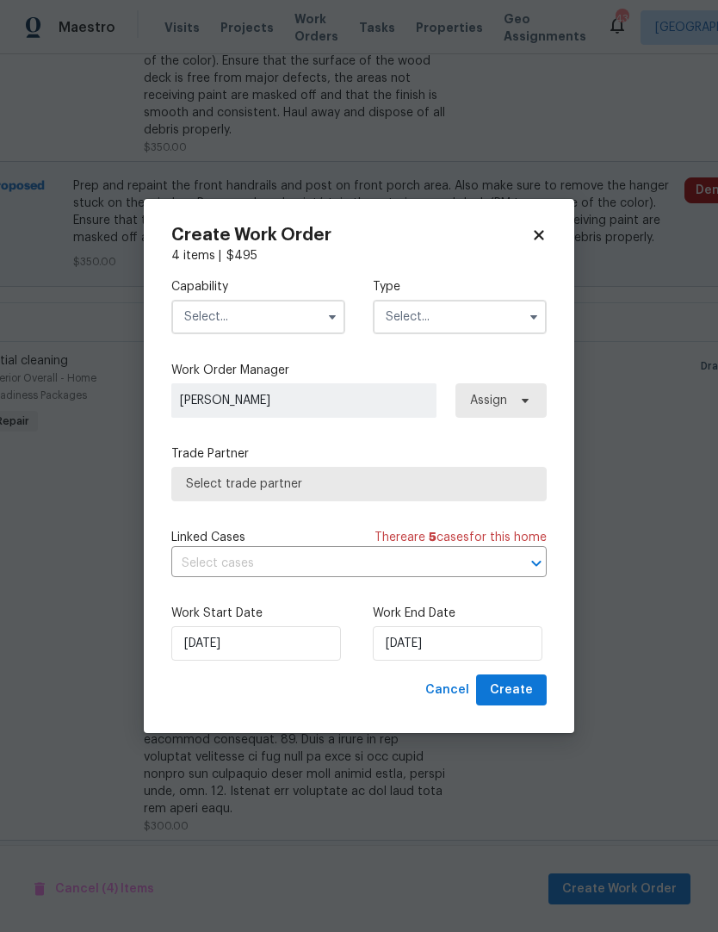
click at [313, 313] on input "text" at bounding box center [258, 317] width 174 height 34
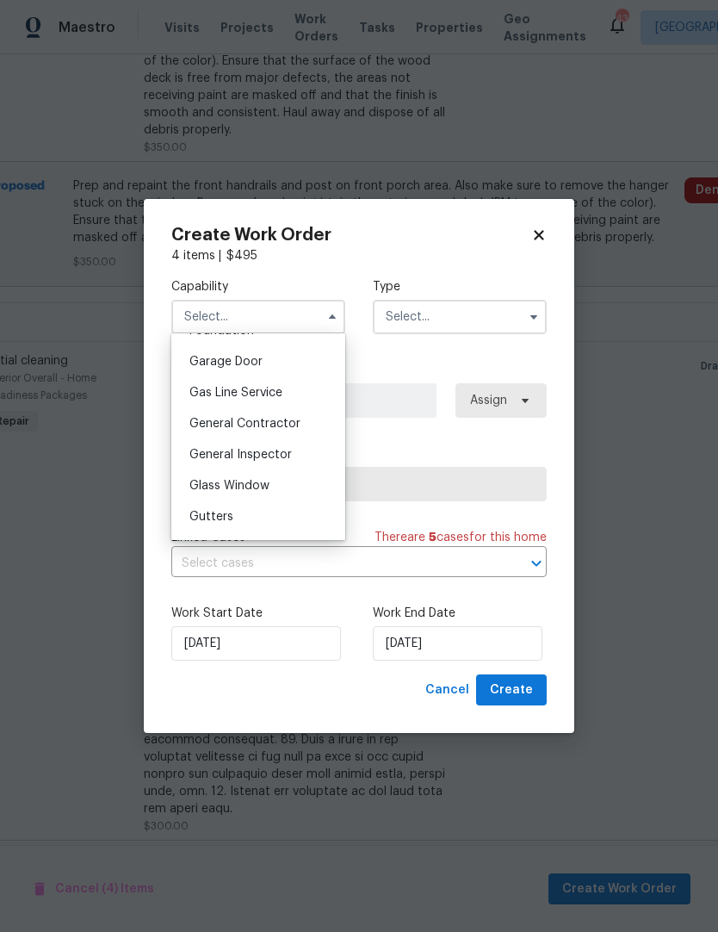
scroll to position [753, 0]
click at [283, 426] on span "General Contractor" at bounding box center [244, 423] width 111 height 12
type input "General Contractor"
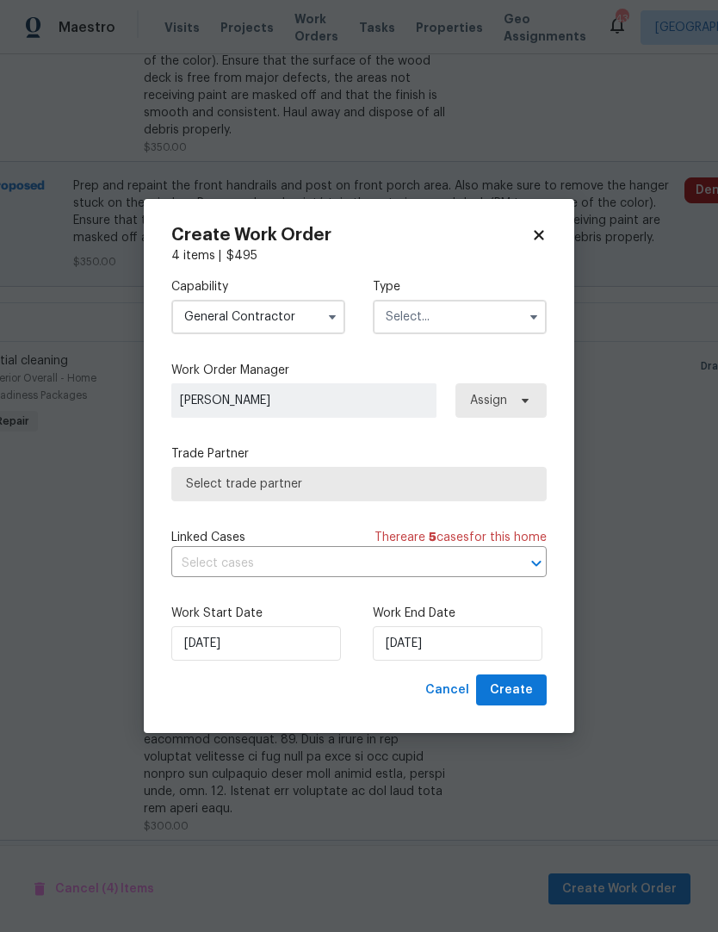
click at [480, 320] on input "text" at bounding box center [460, 317] width 174 height 34
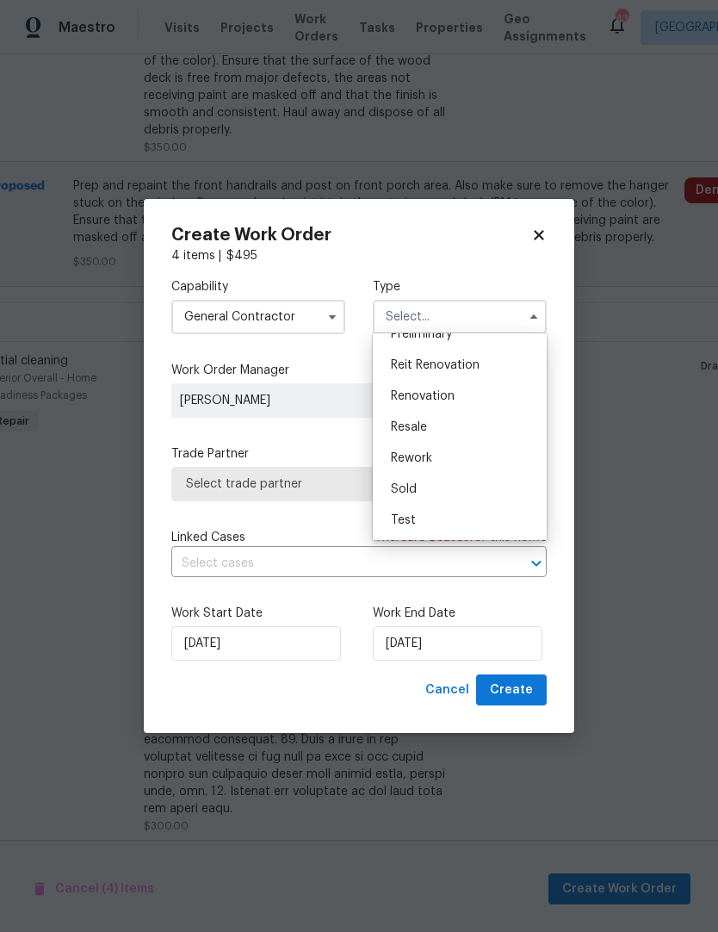
scroll to position [391, 0]
click at [476, 409] on div "Renovation" at bounding box center [459, 396] width 165 height 31
type input "Renovation"
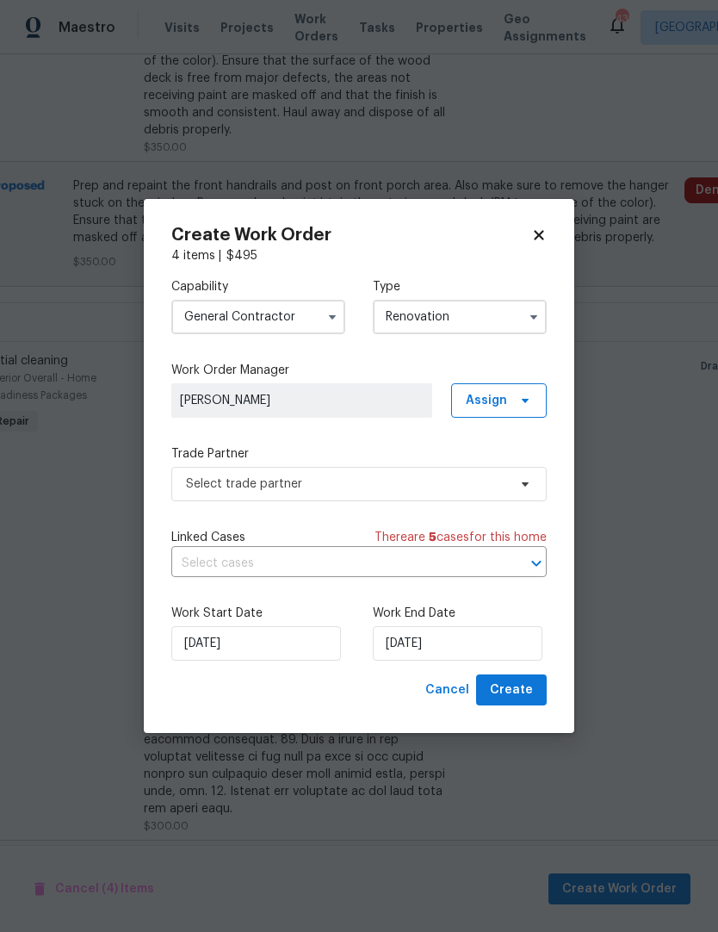
click at [316, 306] on input "General Contractor" at bounding box center [258, 317] width 174 height 34
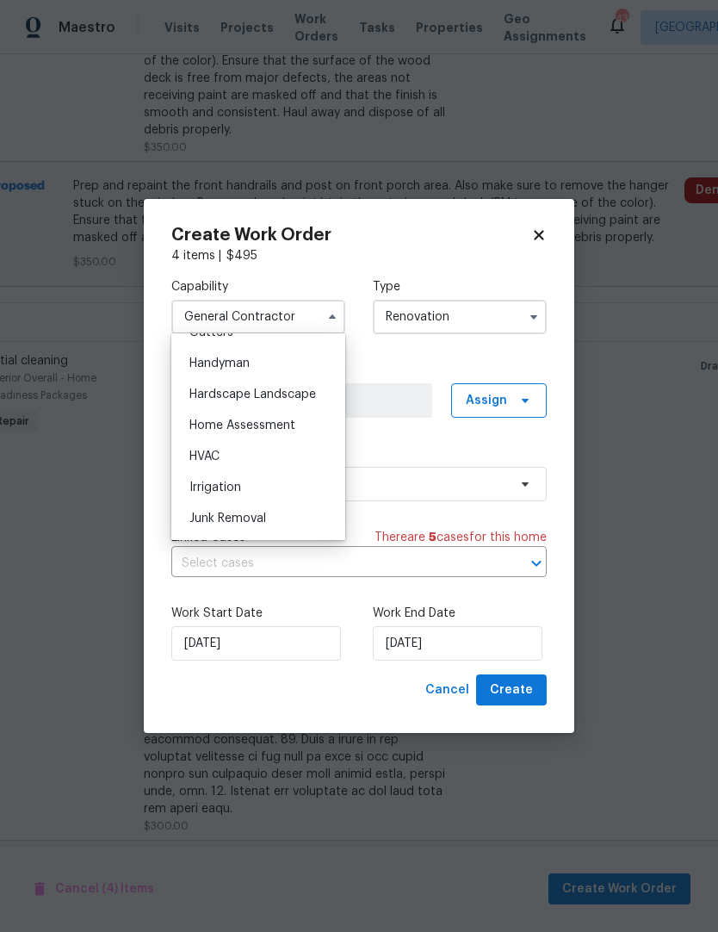
scroll to position [922, 0]
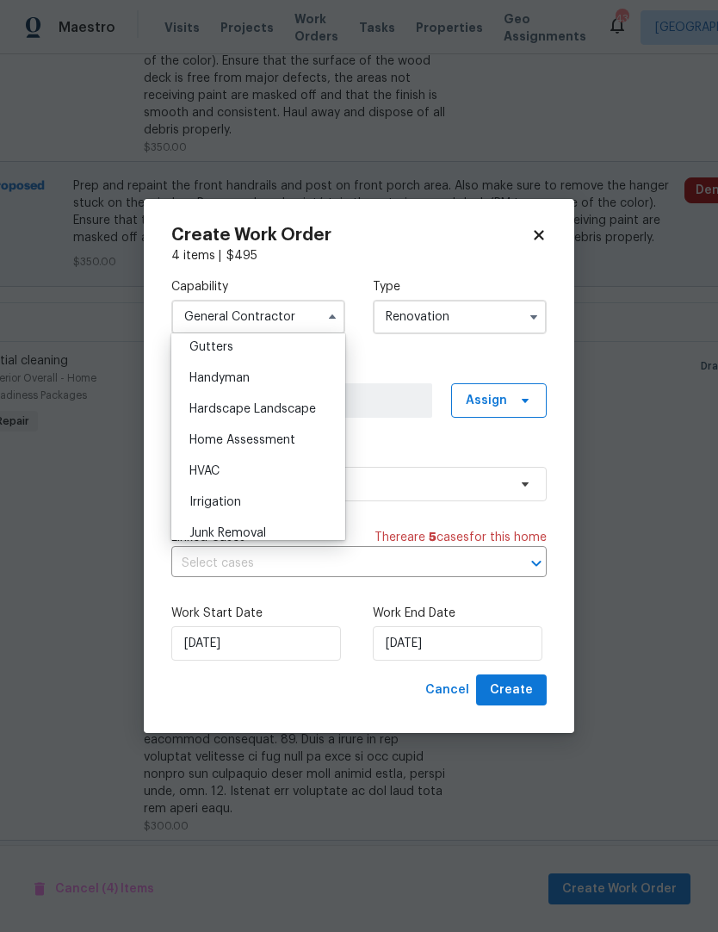
click at [293, 397] on div "Hardscape Landscape" at bounding box center [258, 409] width 165 height 31
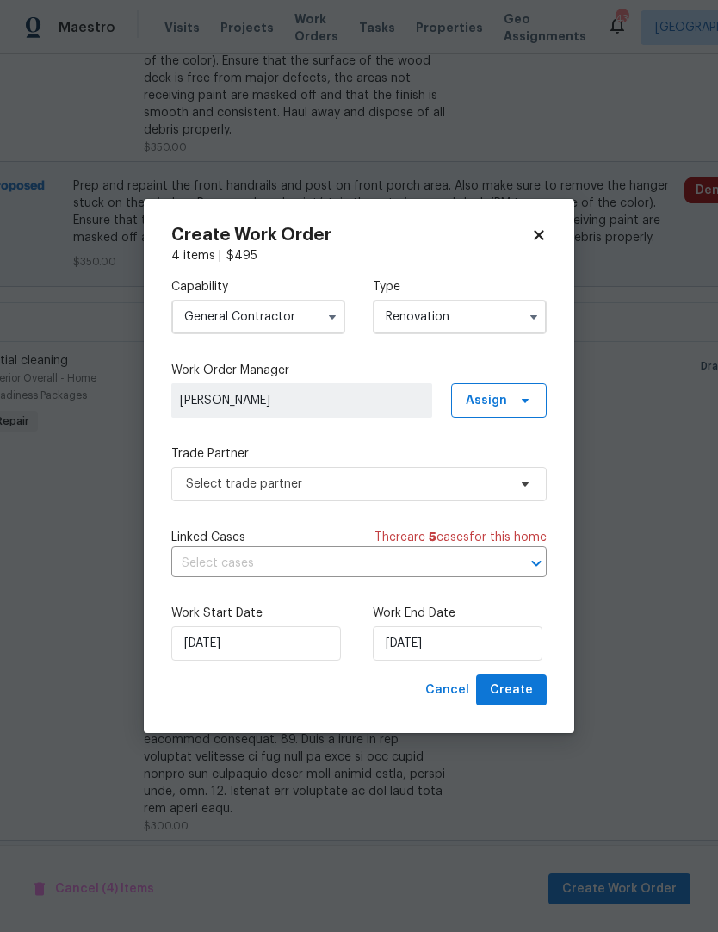
type input "Hardscape Landscape"
click at [521, 489] on icon at bounding box center [525, 484] width 14 height 14
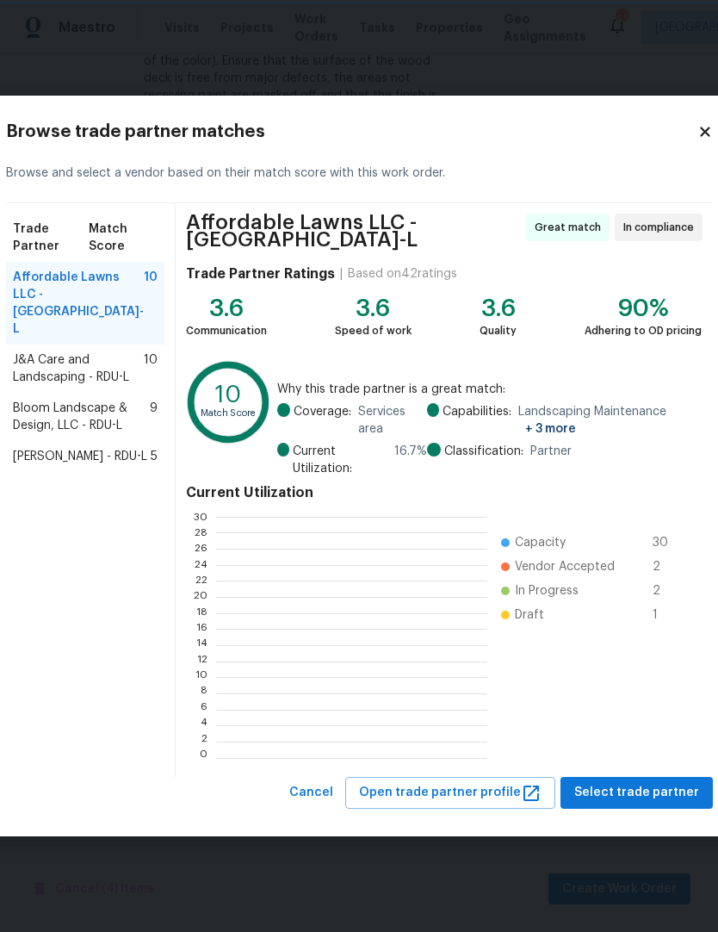
scroll to position [2, 2]
click at [106, 307] on span "Affordable Lawns LLC - RDU-L" at bounding box center [78, 303] width 131 height 69
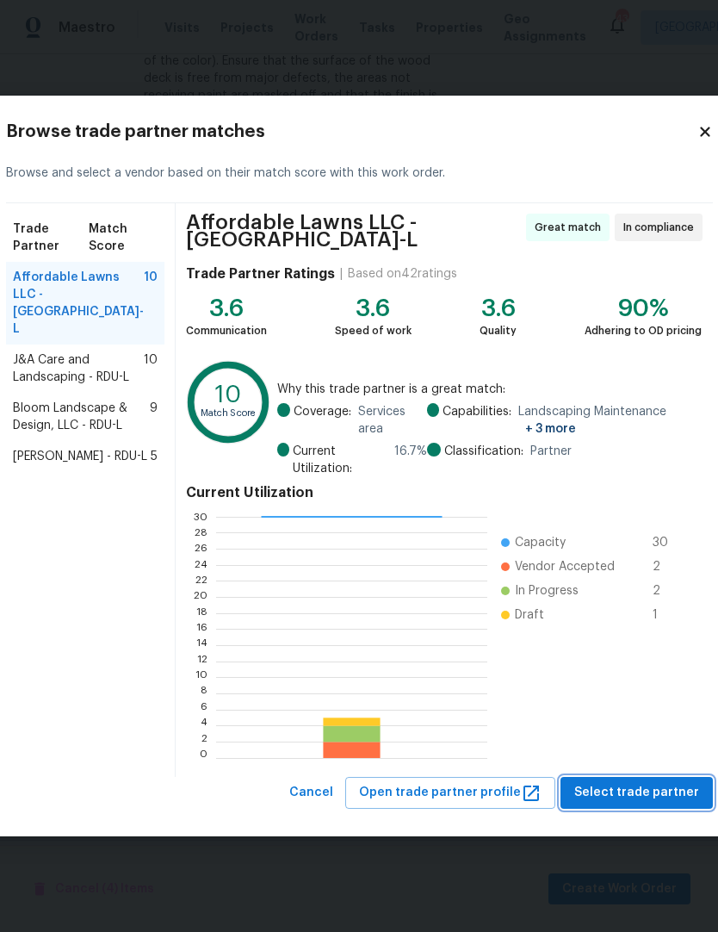
click at [622, 789] on span "Select trade partner" at bounding box center [636, 793] width 125 height 22
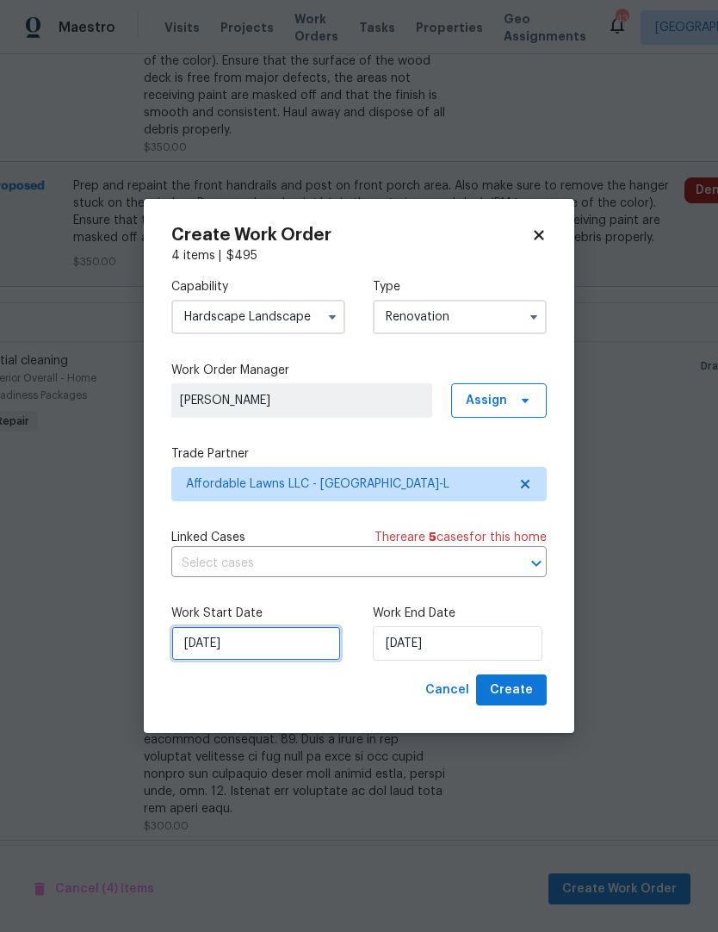
click at [307, 635] on input "9/2/2025" at bounding box center [256, 643] width 170 height 34
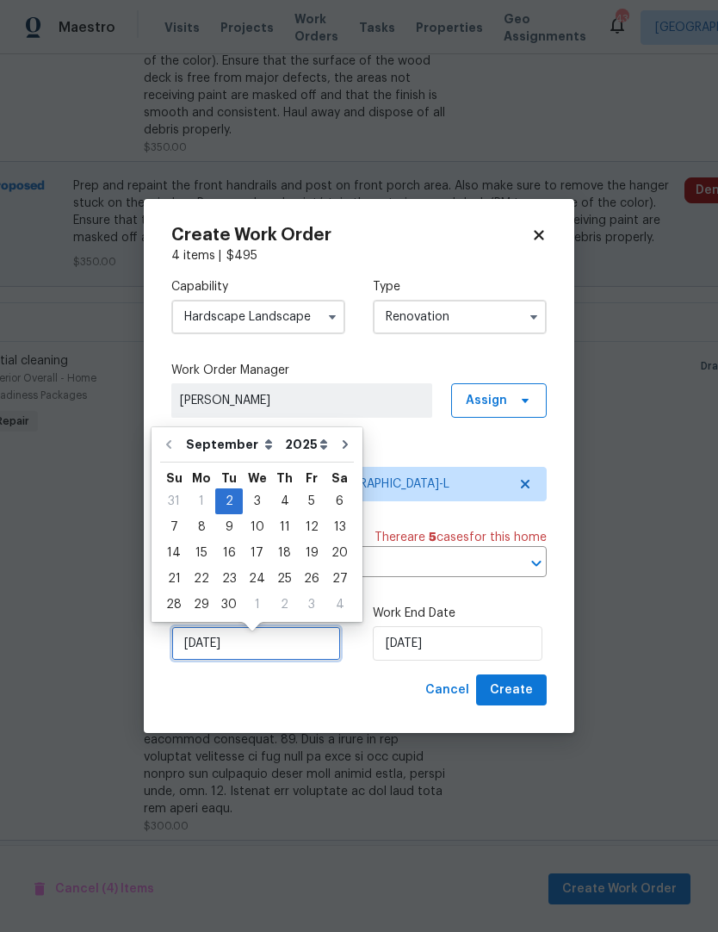
scroll to position [7, 0]
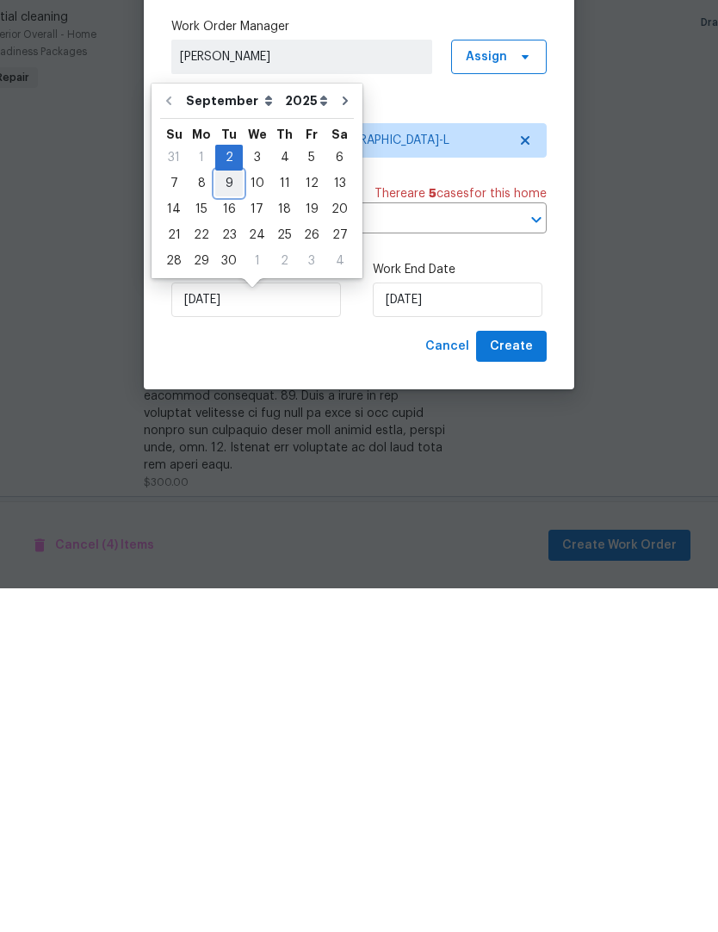
click at [215, 515] on div "9" at bounding box center [229, 527] width 28 height 24
type input "9/9/2025"
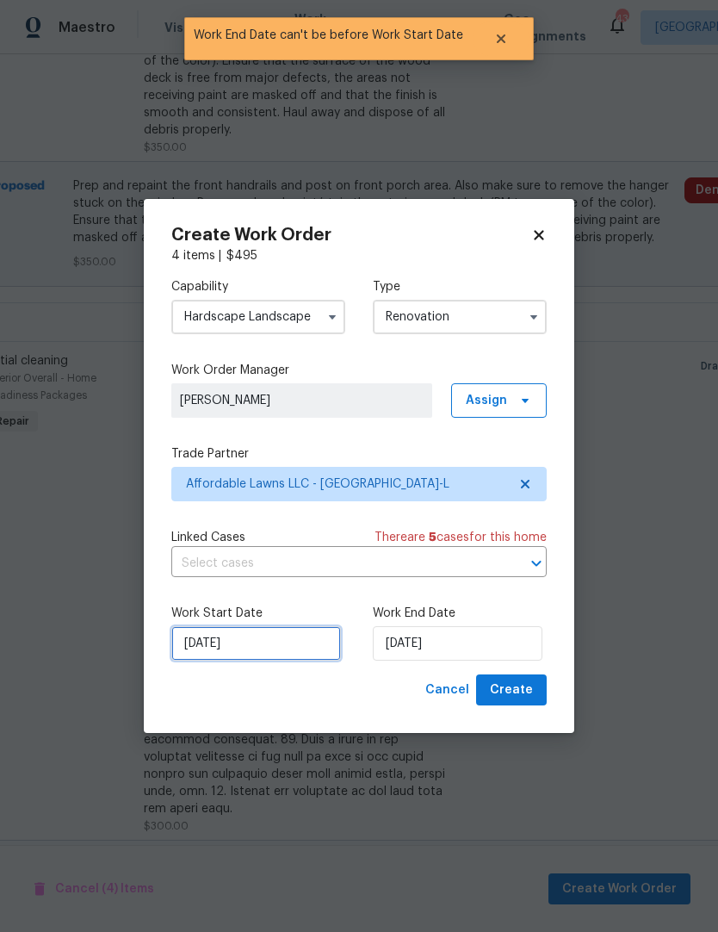
click at [233, 640] on input "9/9/2025" at bounding box center [256, 643] width 170 height 34
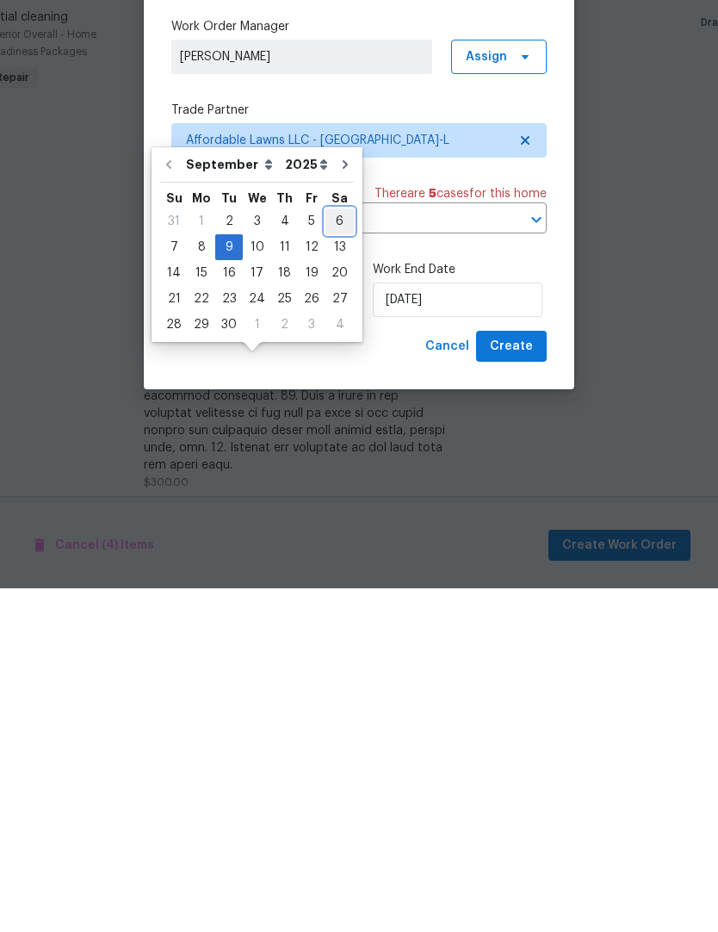
click at [332, 553] on div "6" at bounding box center [339, 565] width 28 height 24
type input "9/6/2025"
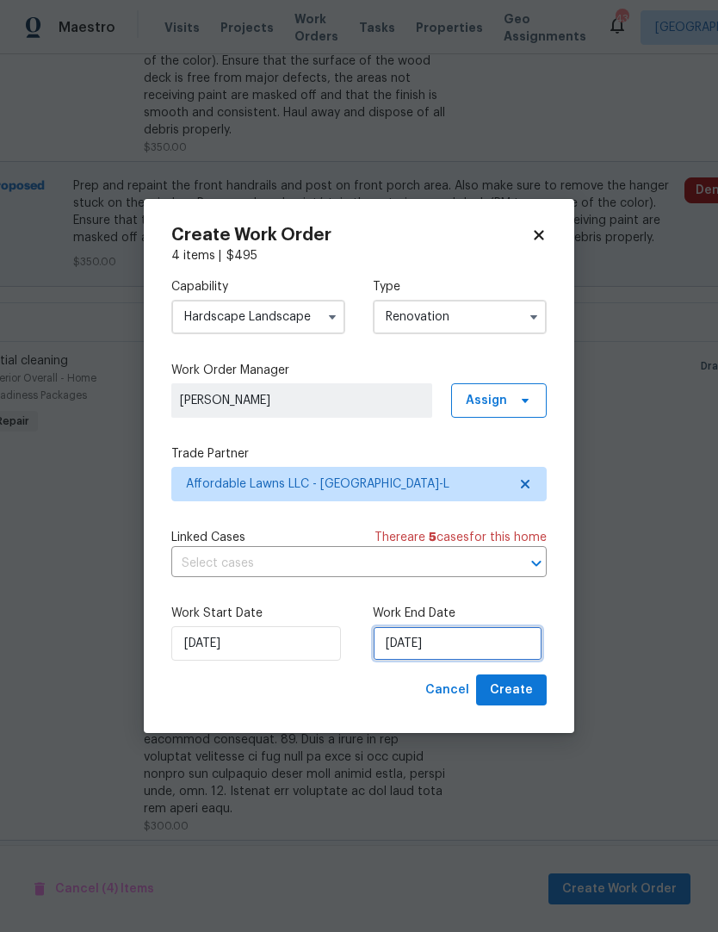
click at [431, 643] on input "9/9/2025" at bounding box center [458, 643] width 170 height 34
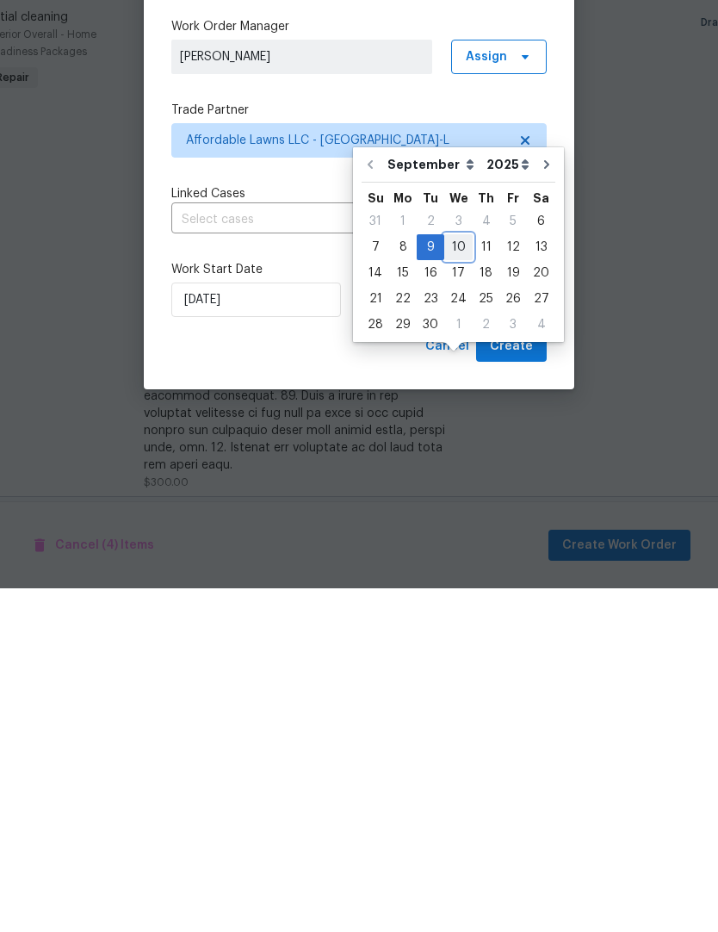
click at [449, 579] on div "10" at bounding box center [458, 591] width 28 height 24
type input "[DATE]"
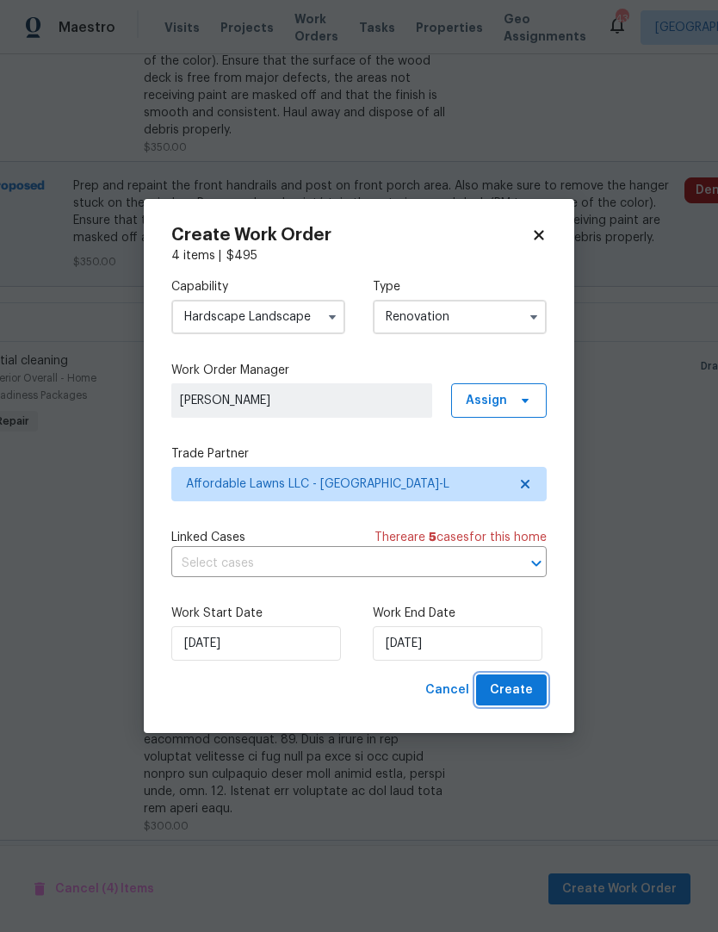
click at [532, 685] on span "Create" at bounding box center [511, 690] width 43 height 22
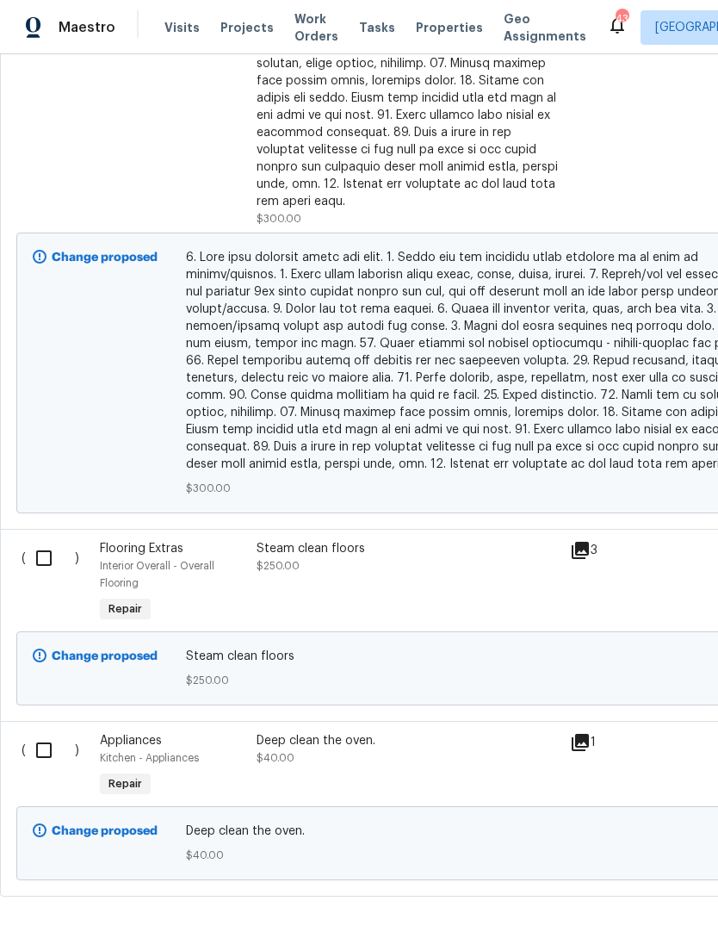
scroll to position [1577, 0]
click at [55, 542] on input "checkbox" at bounding box center [50, 560] width 49 height 36
checkbox input "true"
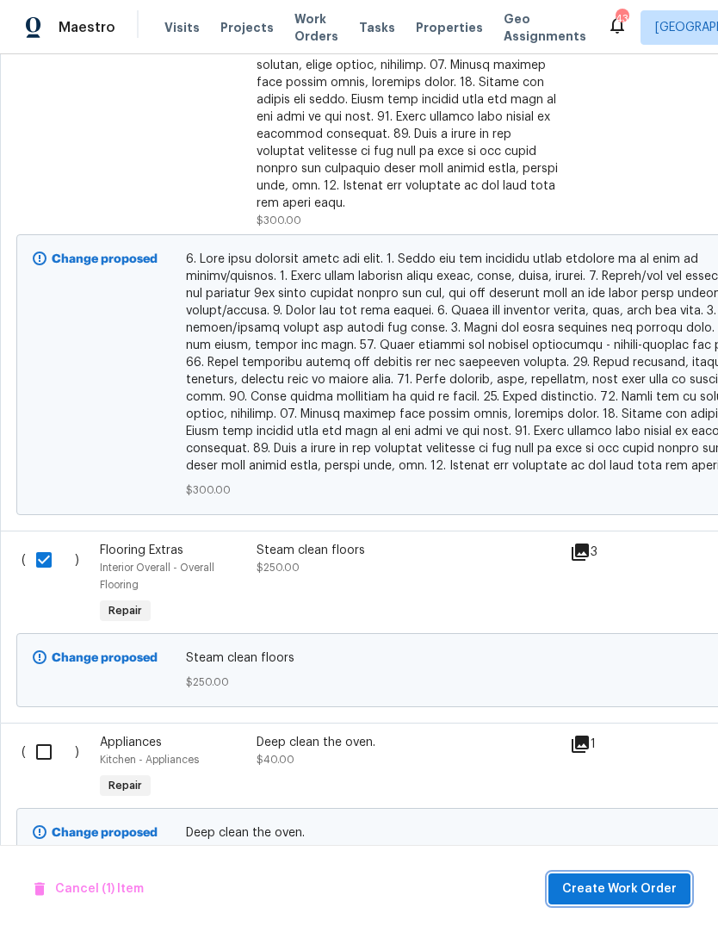
click at [616, 896] on span "Create Work Order" at bounding box center [619, 889] width 115 height 22
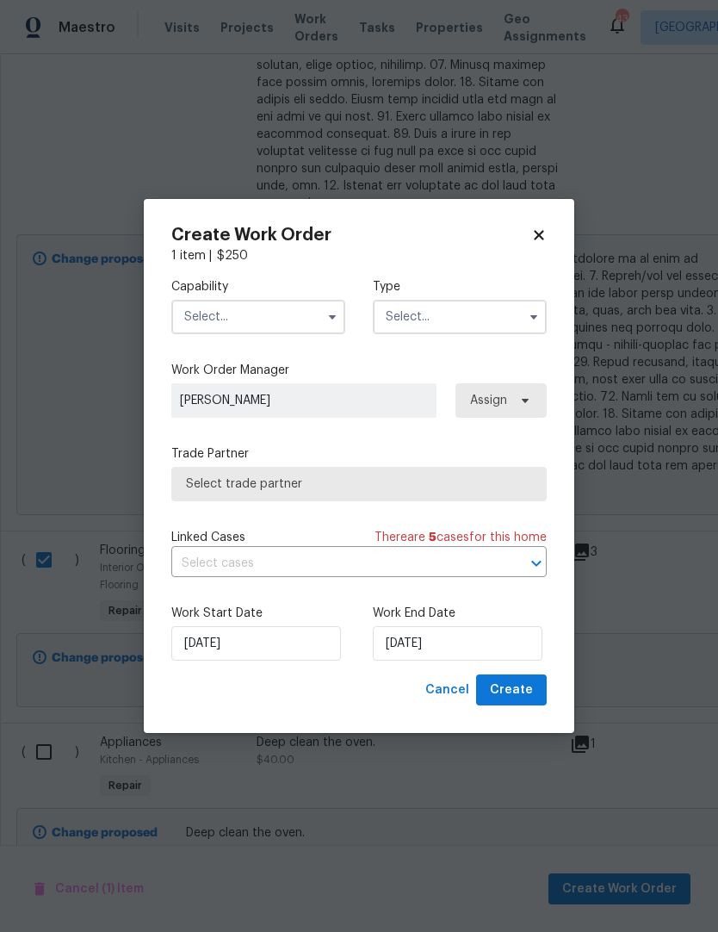
click at [326, 316] on icon "button" at bounding box center [332, 317] width 14 height 14
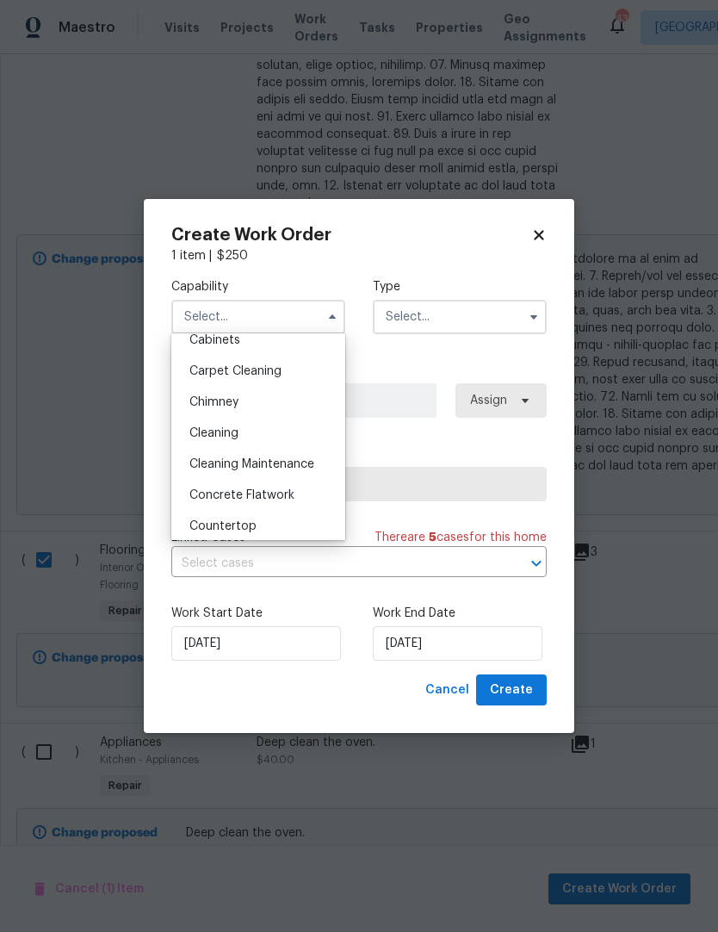
scroll to position [167, 0]
click at [270, 370] on span "Carpet Cleaning" at bounding box center [235, 372] width 92 height 12
type input "Carpet Cleaning"
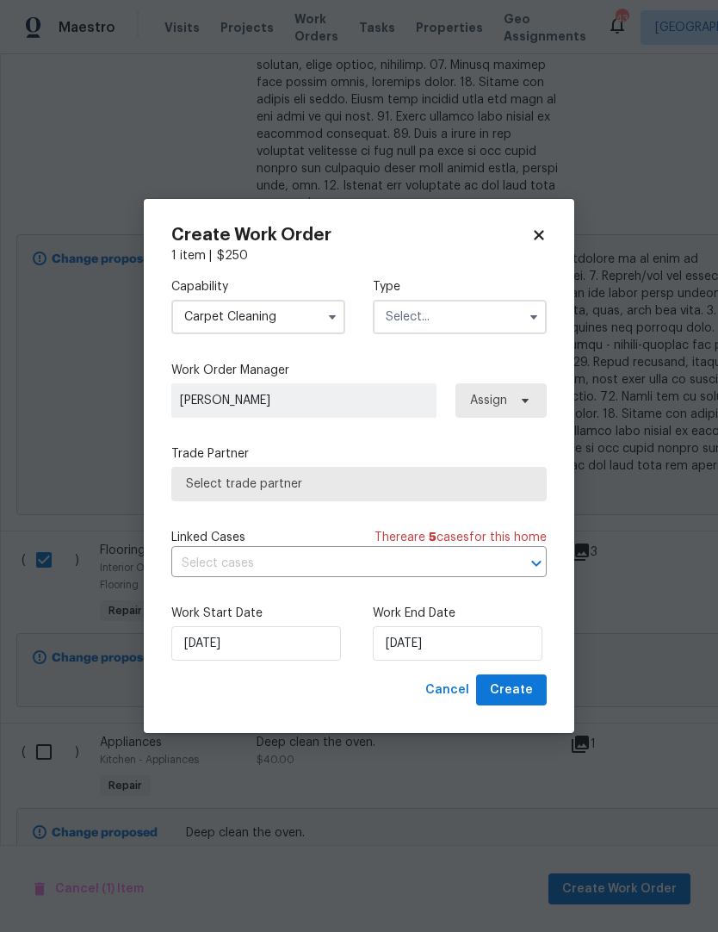
click at [447, 322] on input "text" at bounding box center [460, 317] width 174 height 34
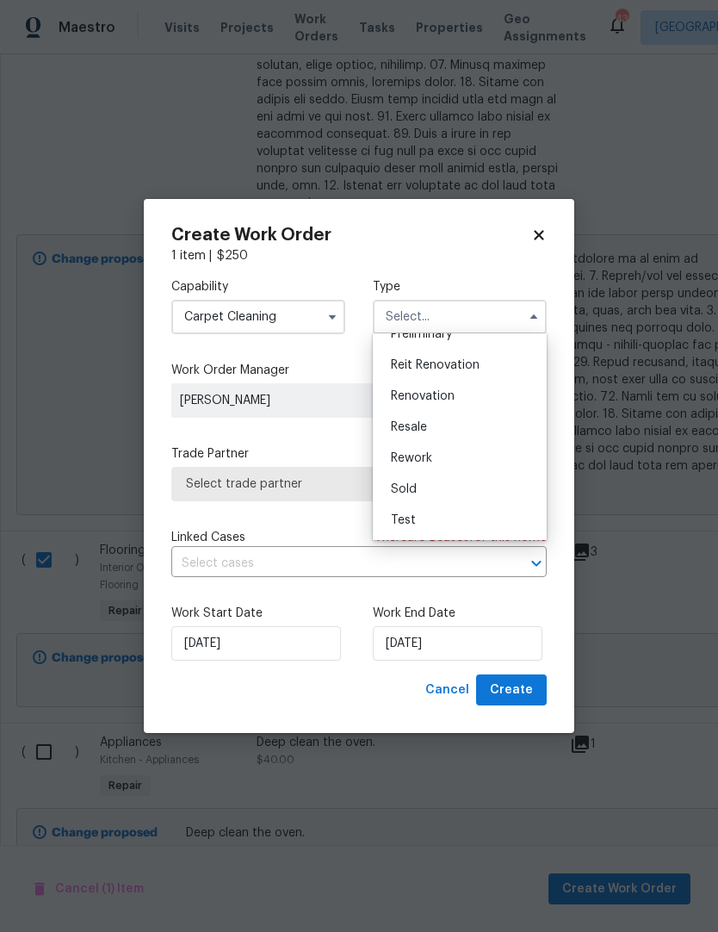
scroll to position [391, 0]
click at [448, 400] on span "Renovation" at bounding box center [423, 396] width 64 height 12
type input "Renovation"
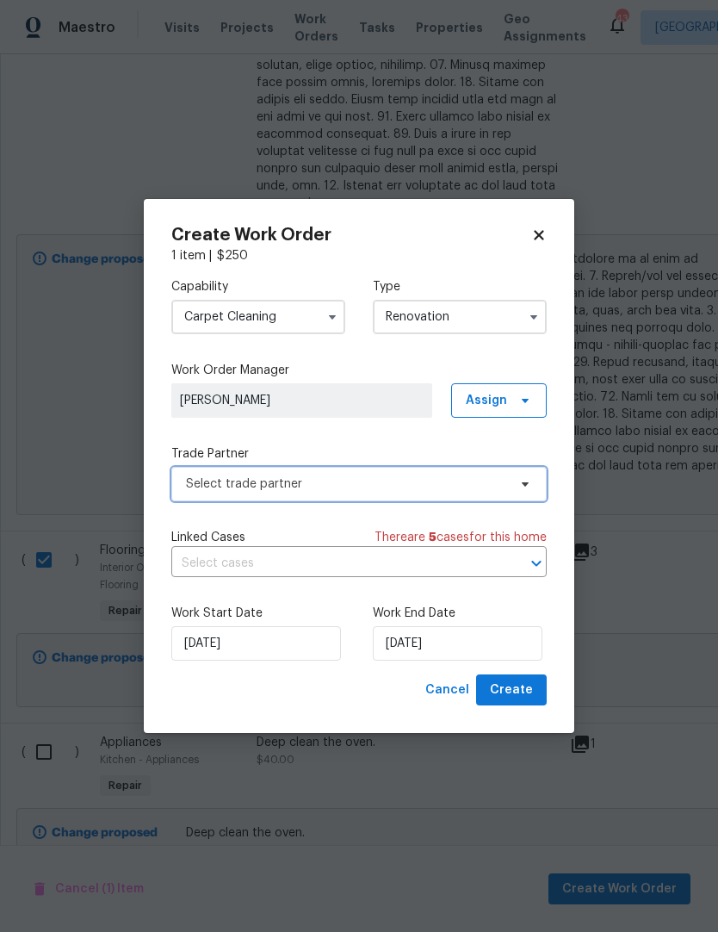
click at [433, 486] on span "Select trade partner" at bounding box center [346, 483] width 321 height 17
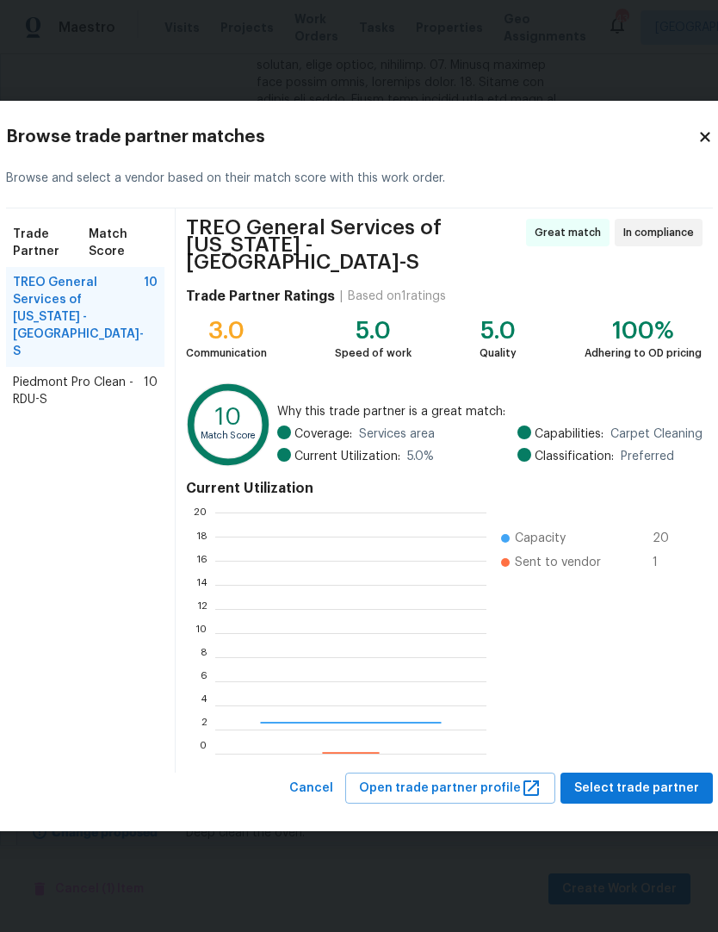
scroll to position [241, 271]
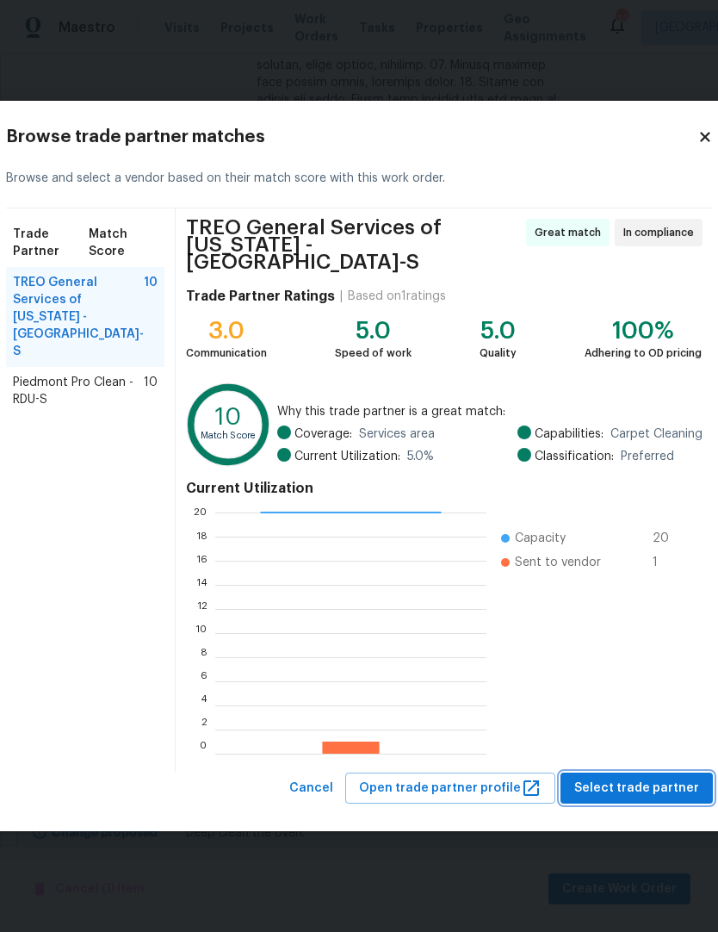
click at [611, 785] on span "Select trade partner" at bounding box center [636, 789] width 125 height 22
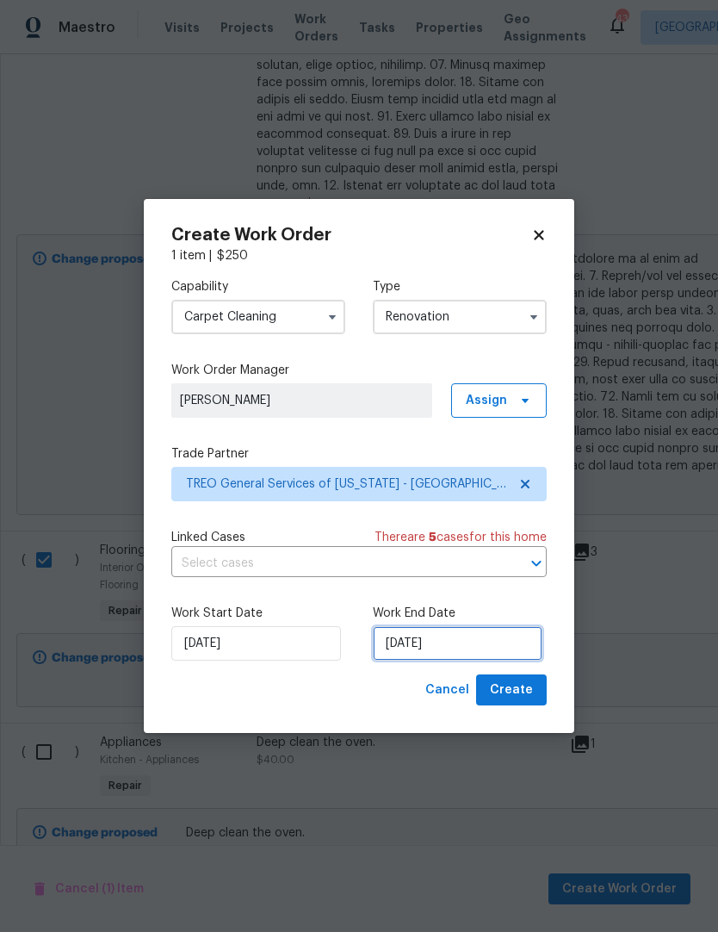
click at [418, 641] on input "9/2/2025" at bounding box center [458, 643] width 170 height 34
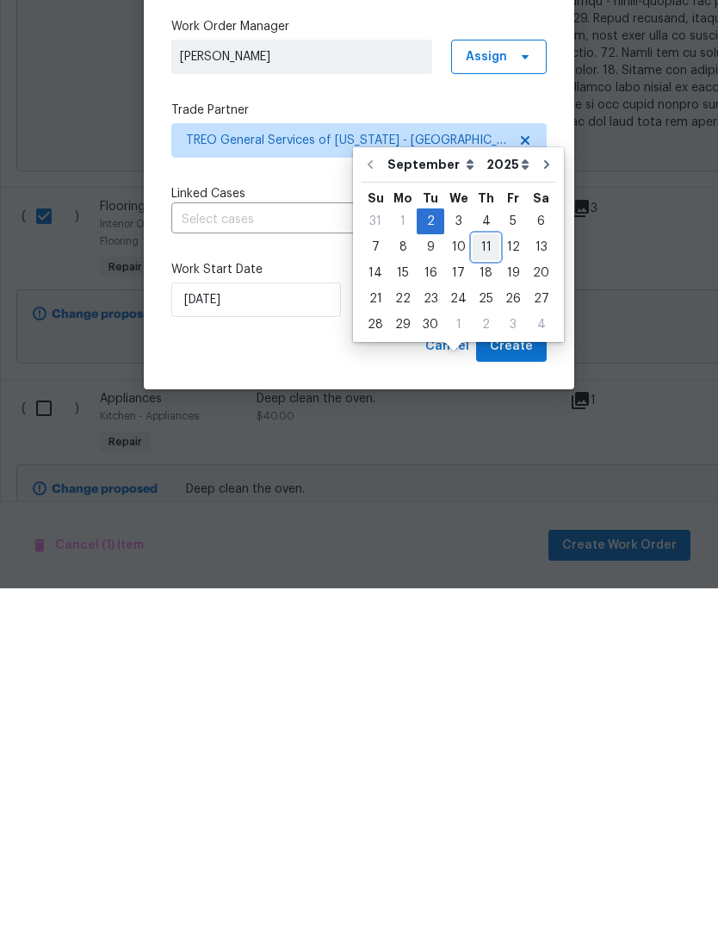
click at [485, 579] on div "11" at bounding box center [486, 591] width 27 height 24
type input "9/11/2025"
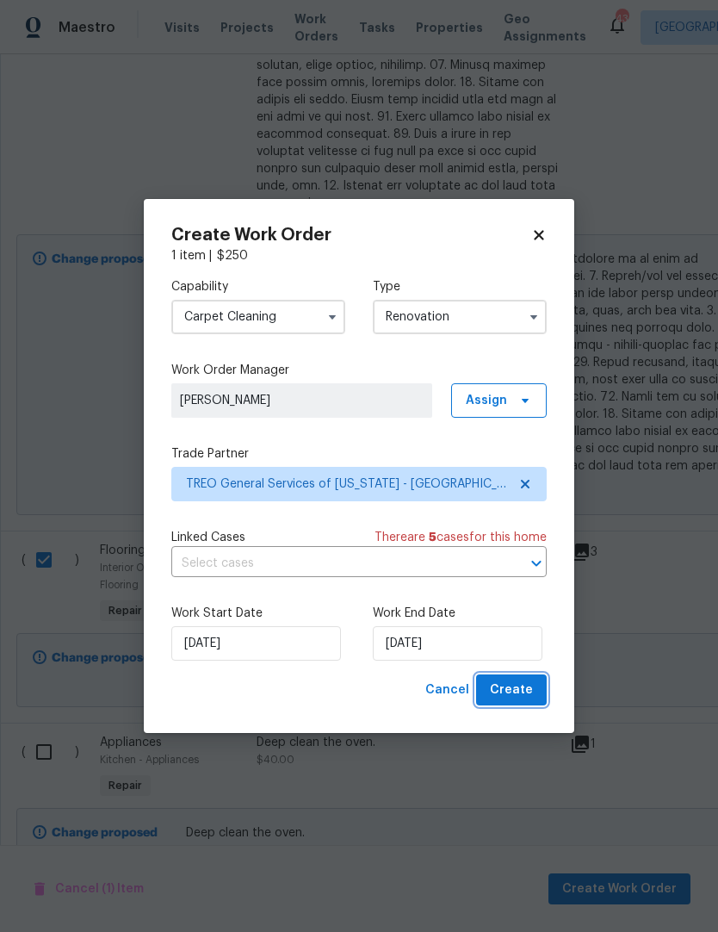
click at [511, 697] on span "Create" at bounding box center [511, 690] width 43 height 22
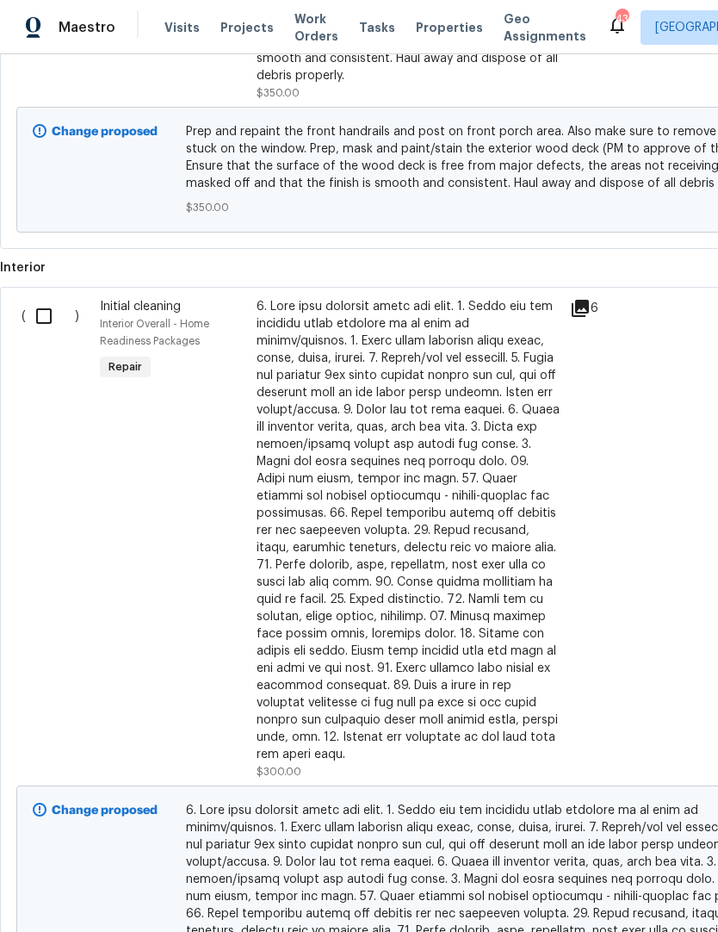
scroll to position [1088, 0]
click at [53, 298] on input "checkbox" at bounding box center [50, 316] width 49 height 36
checkbox input "true"
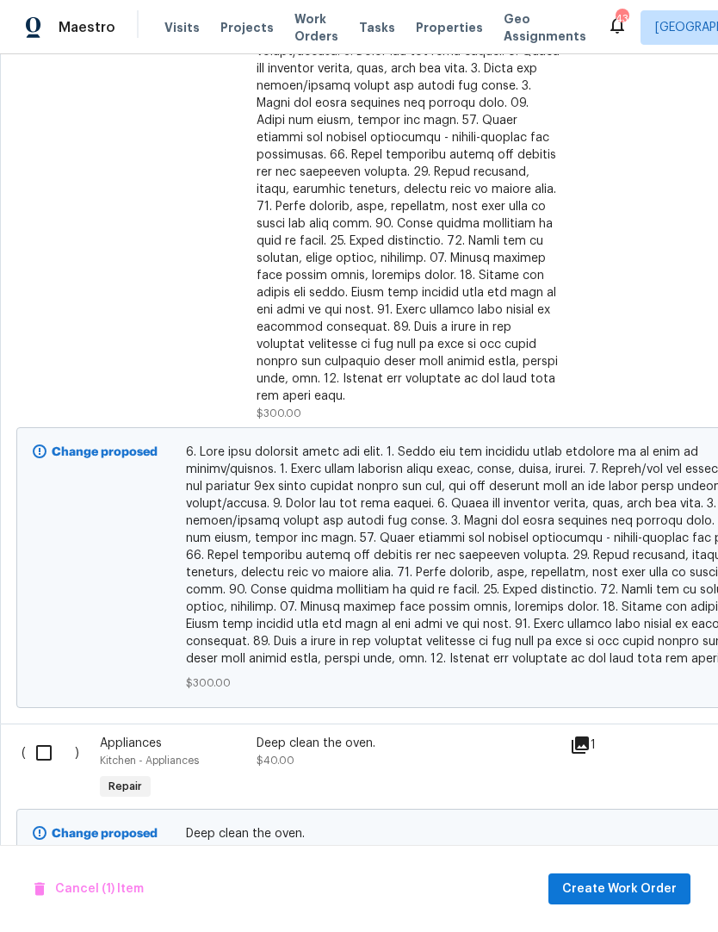
scroll to position [1446, 0]
click at [39, 735] on input "checkbox" at bounding box center [50, 753] width 49 height 36
checkbox input "true"
click at [614, 885] on span "Create Work Order" at bounding box center [619, 889] width 115 height 22
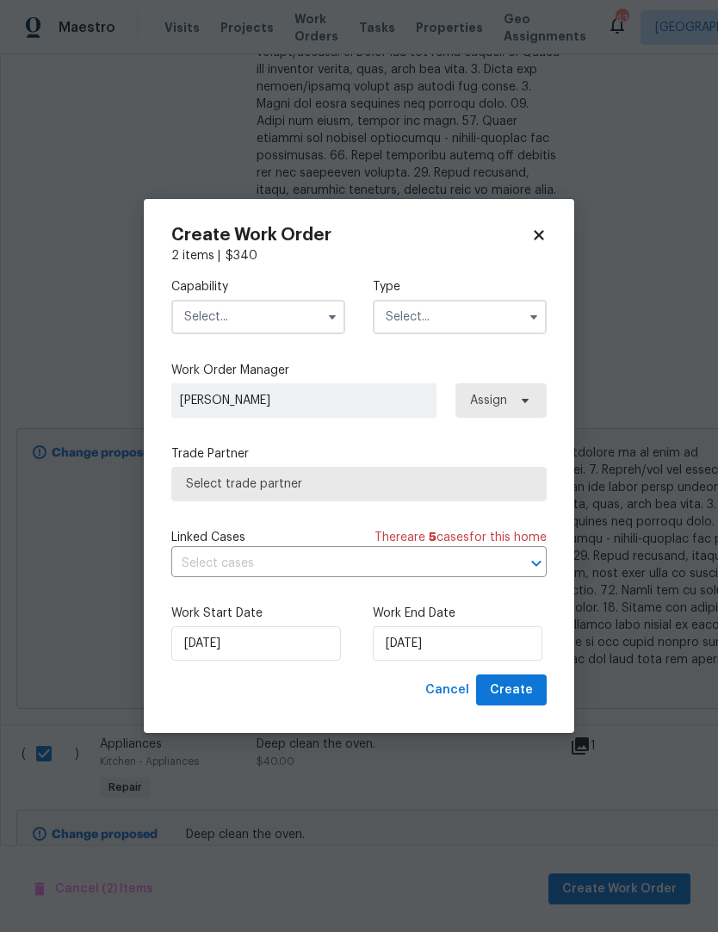
click at [313, 320] on input "text" at bounding box center [258, 317] width 174 height 34
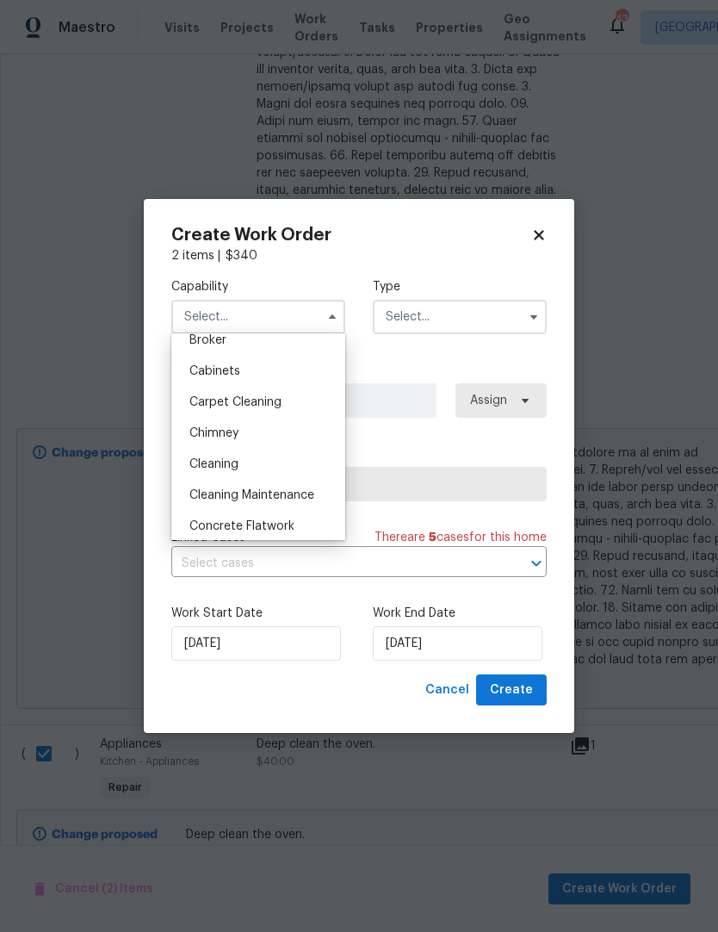
scroll to position [138, 0]
click at [282, 458] on div "Cleaning" at bounding box center [258, 463] width 165 height 31
type input "Cleaning"
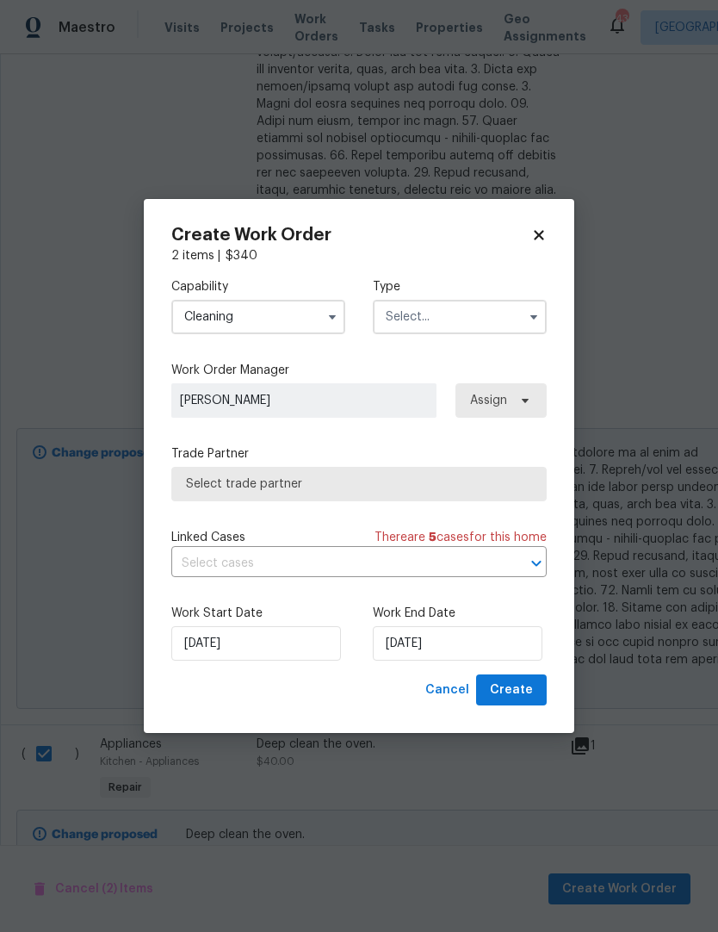
click at [540, 324] on button "button" at bounding box center [534, 317] width 21 height 21
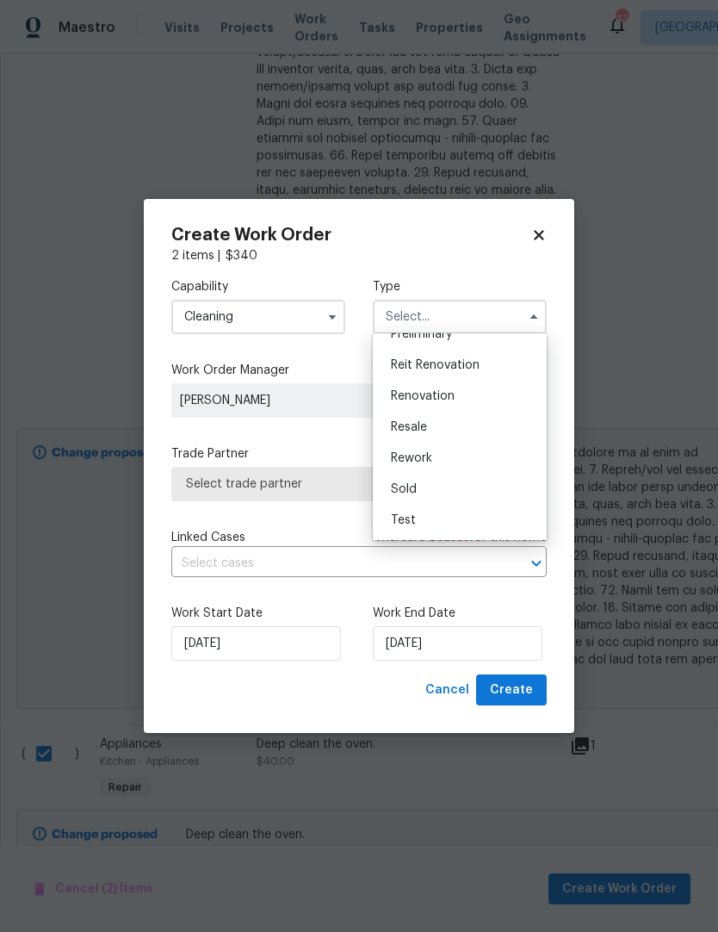
scroll to position [391, 0]
click at [446, 409] on div "Renovation" at bounding box center [459, 396] width 165 height 31
type input "Renovation"
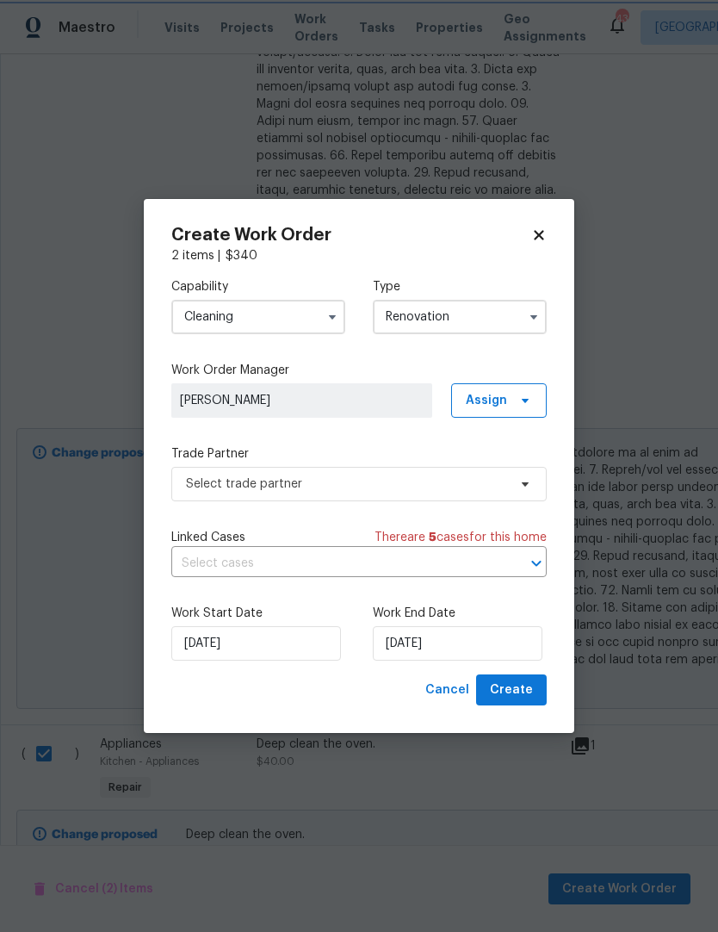
scroll to position [0, 0]
click at [429, 480] on span "Select trade partner" at bounding box center [346, 483] width 321 height 17
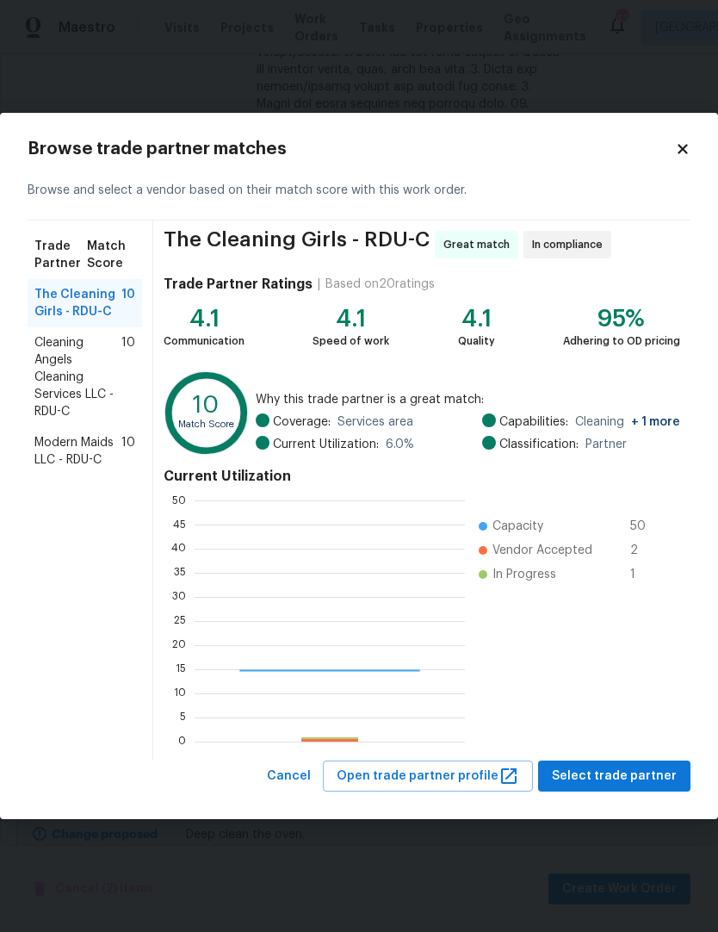
scroll to position [241, 270]
click at [76, 376] on span "Cleaning Angels Cleaning Services LLC - RDU-C" at bounding box center [77, 377] width 87 height 86
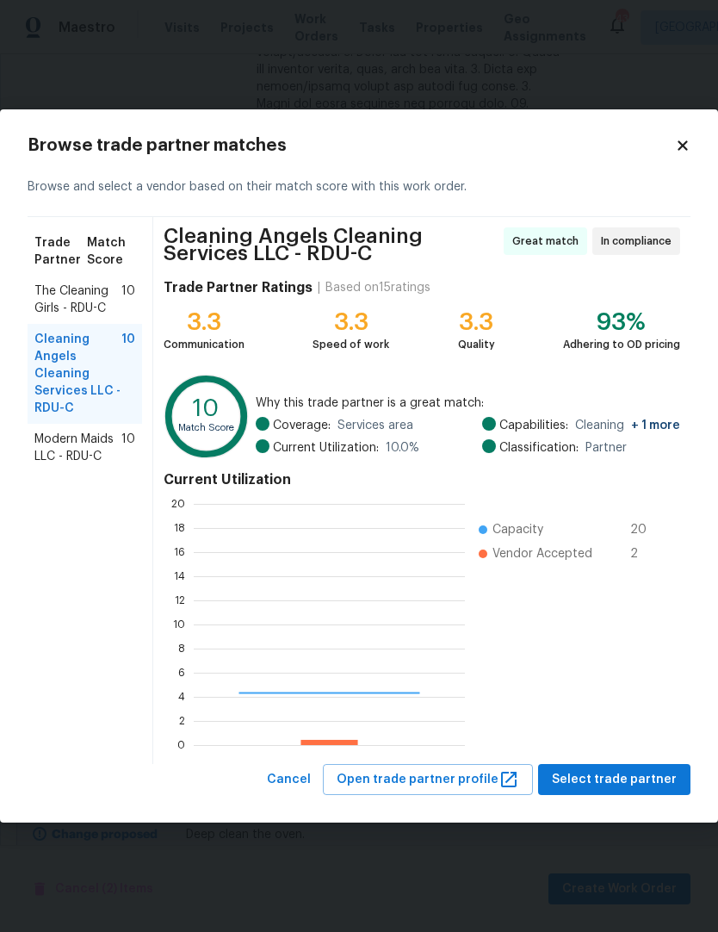
scroll to position [241, 271]
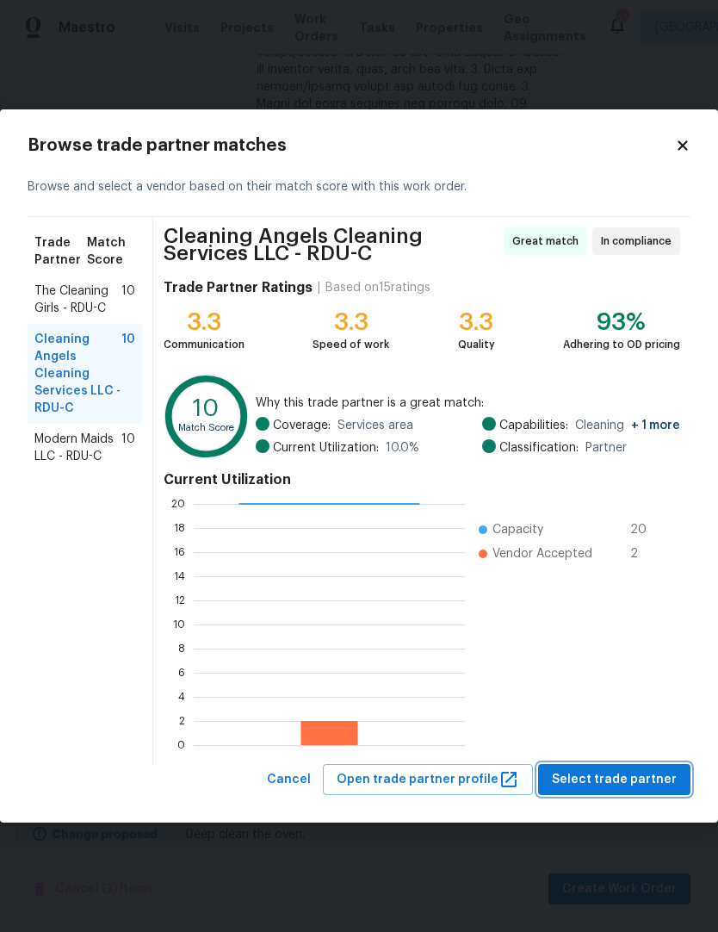
click at [648, 777] on span "Select trade partner" at bounding box center [614, 780] width 125 height 22
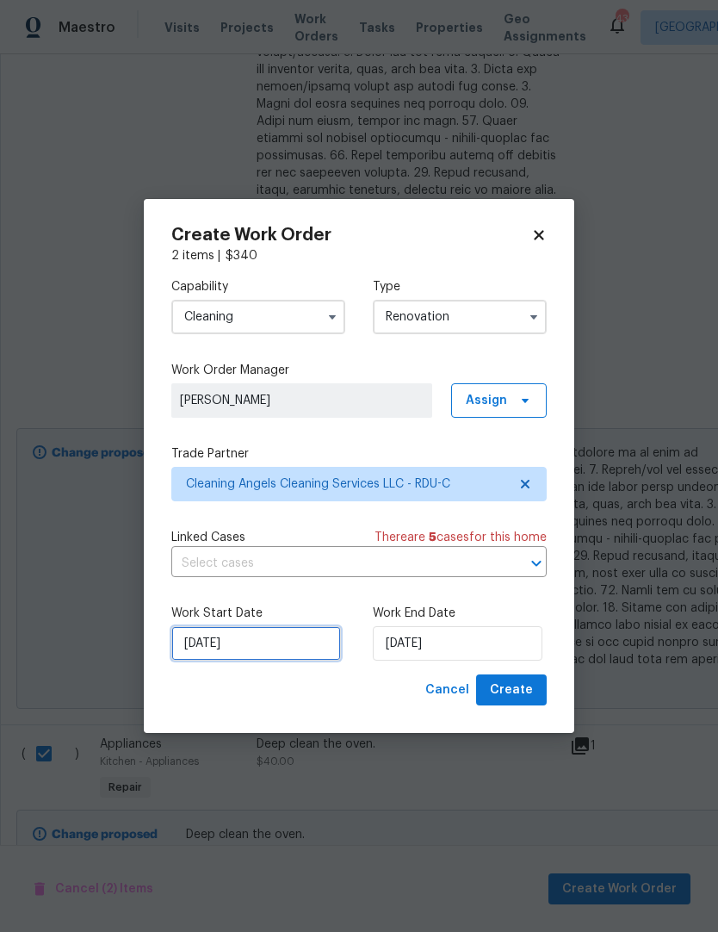
click at [281, 645] on input "9/2/2025" at bounding box center [256, 643] width 170 height 34
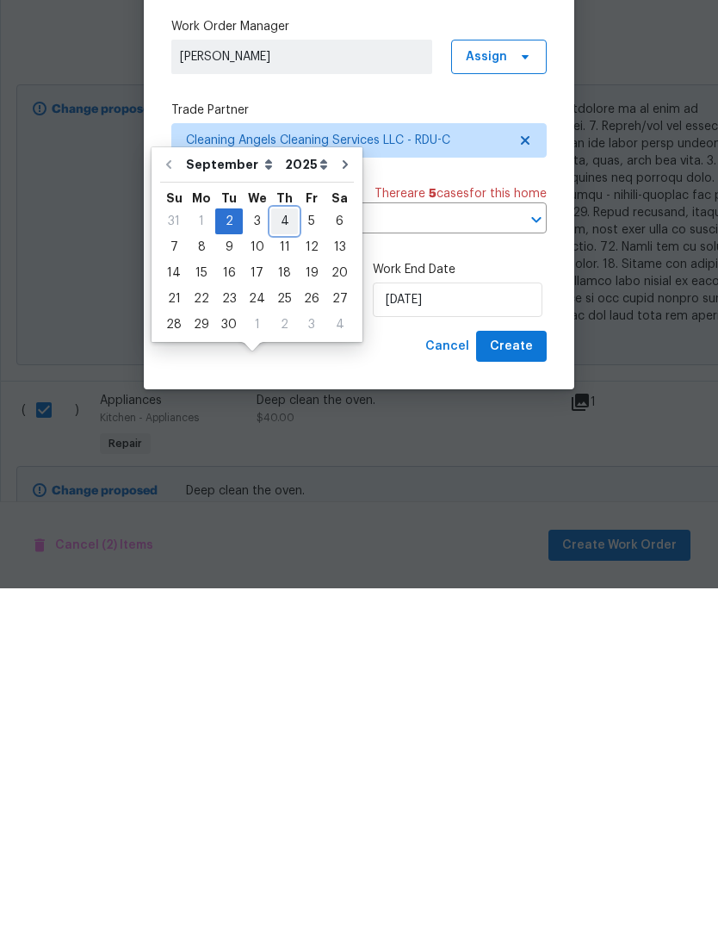
click at [289, 553] on div "4" at bounding box center [284, 565] width 27 height 24
type input "9/4/2025"
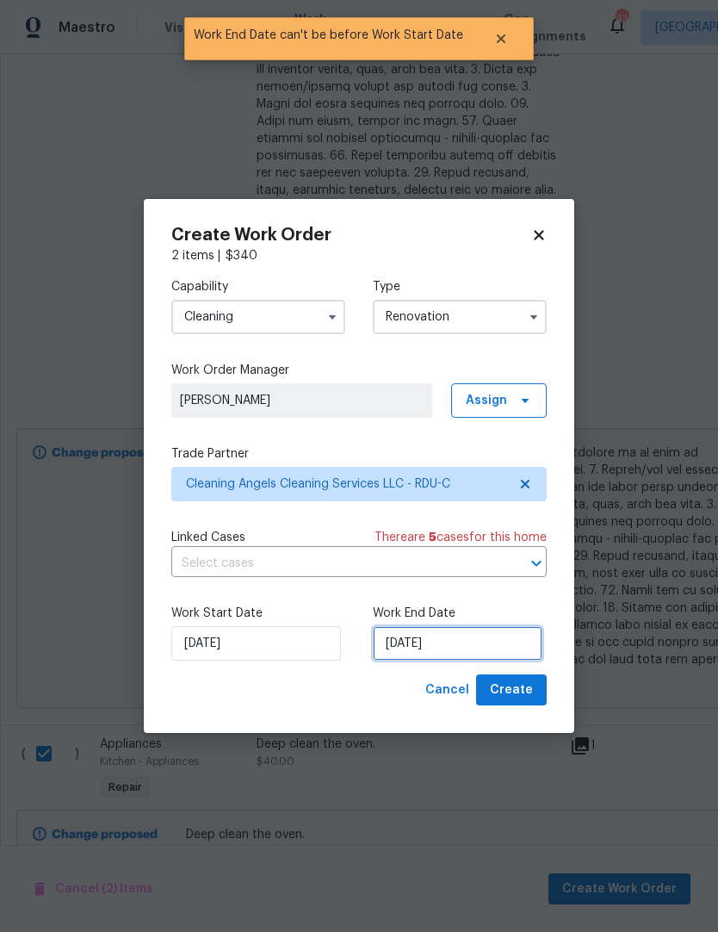
click at [447, 644] on input "9/4/2025" at bounding box center [458, 643] width 170 height 34
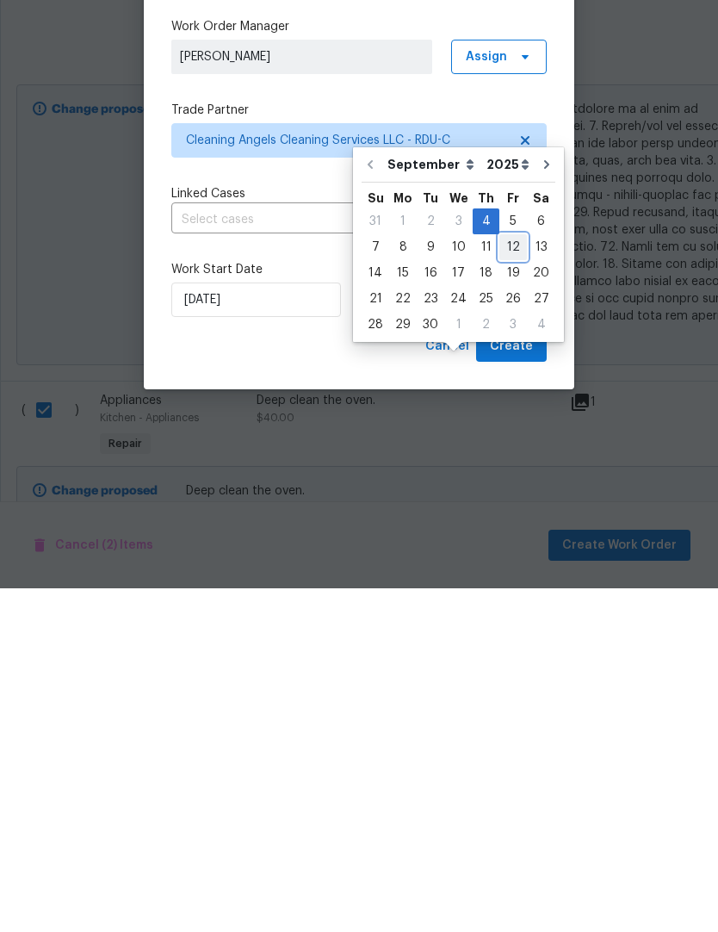
click at [511, 579] on div "12" at bounding box center [513, 591] width 28 height 24
type input "9/12/2025"
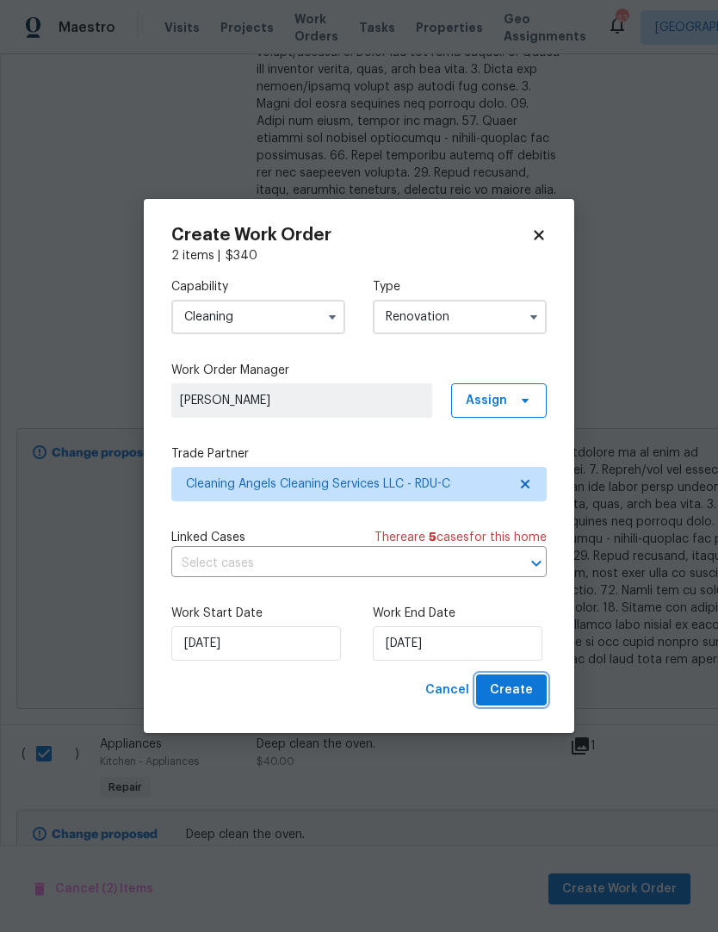
click at [524, 692] on span "Create" at bounding box center [511, 690] width 43 height 22
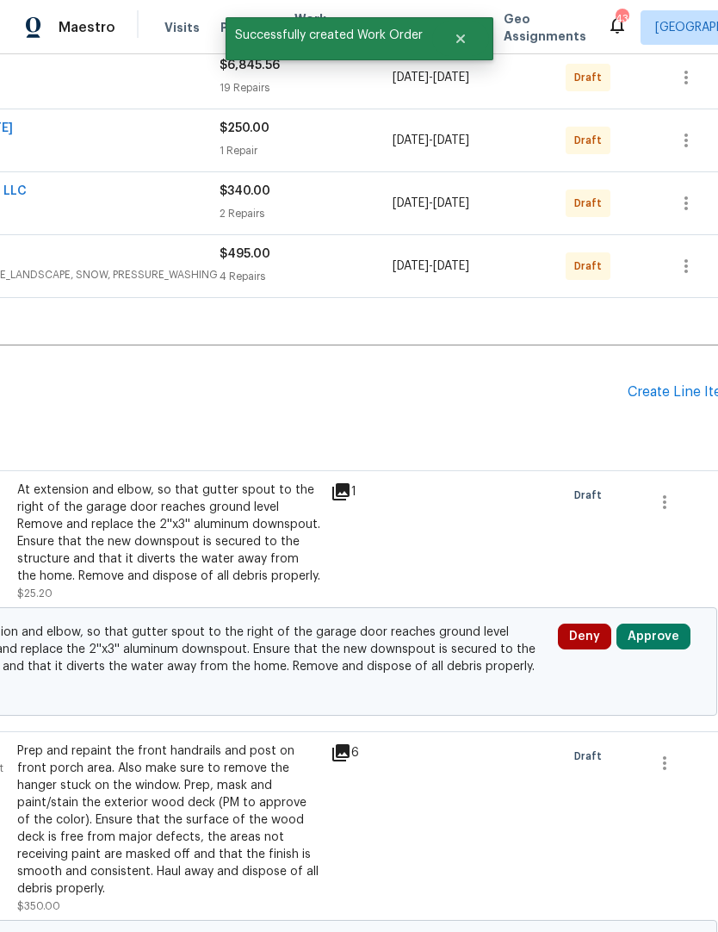
scroll to position [348, 235]
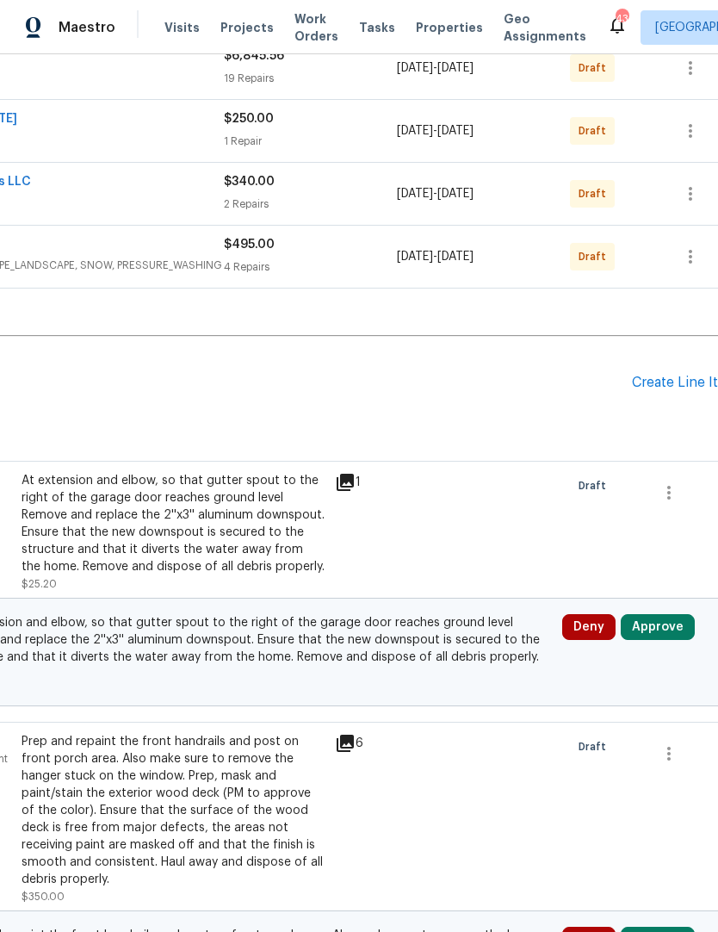
click at [667, 614] on button "Approve" at bounding box center [658, 627] width 74 height 26
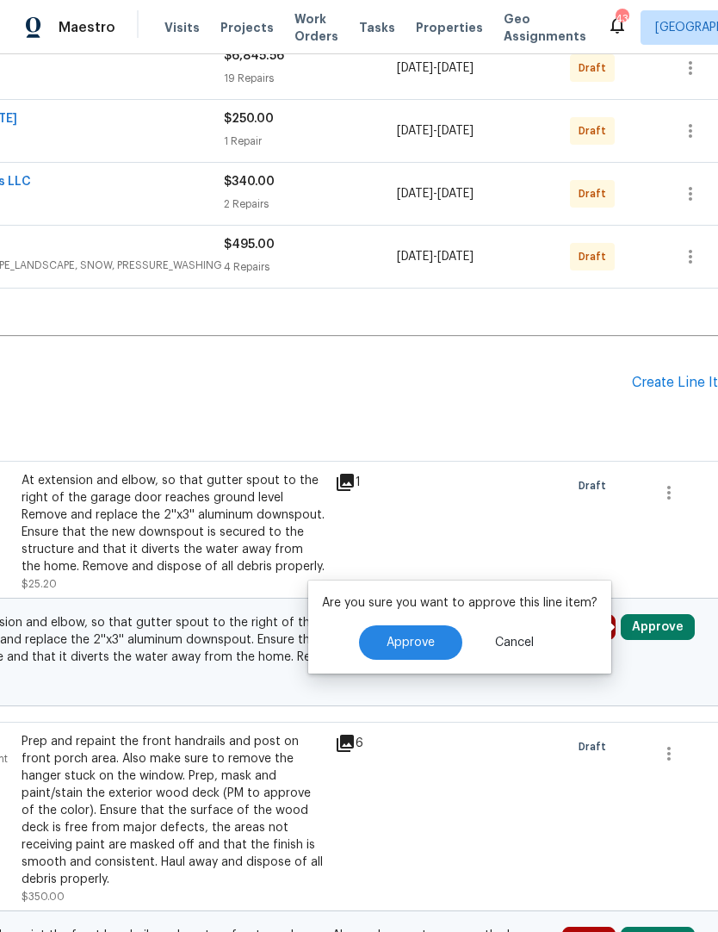
click at [442, 625] on button "Approve" at bounding box center [410, 642] width 103 height 34
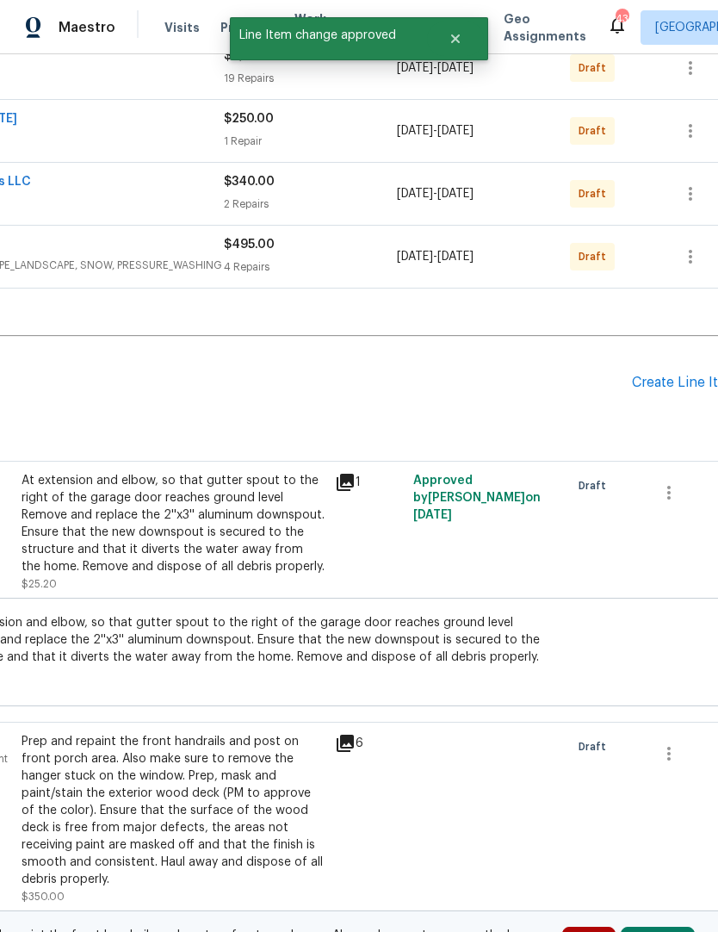
click at [673, 926] on button "Approve" at bounding box center [658, 939] width 74 height 26
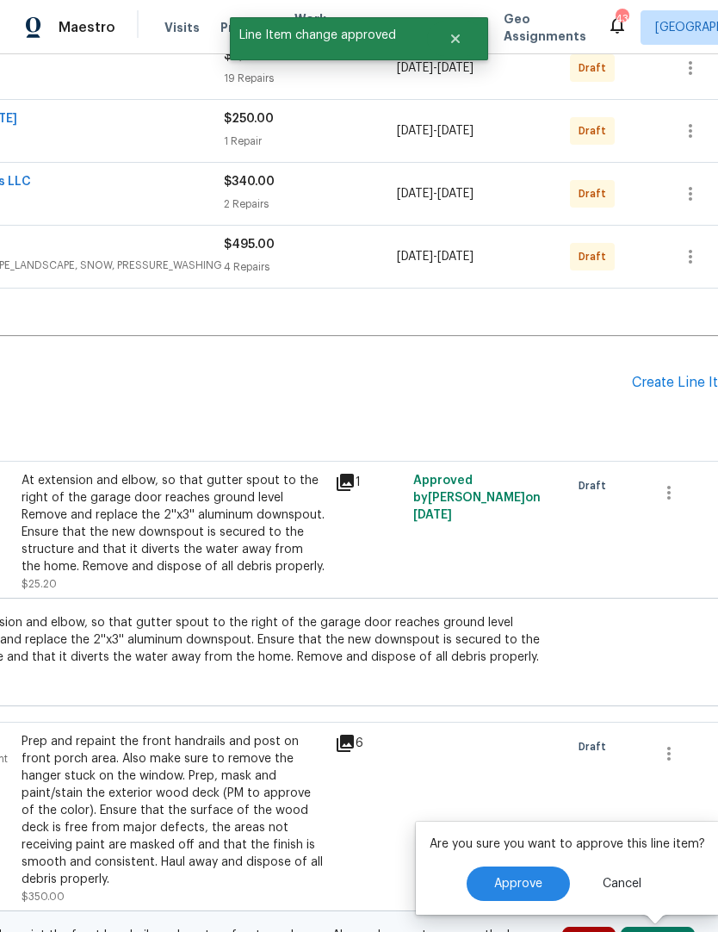
click at [520, 877] on span "Approve" at bounding box center [518, 883] width 48 height 13
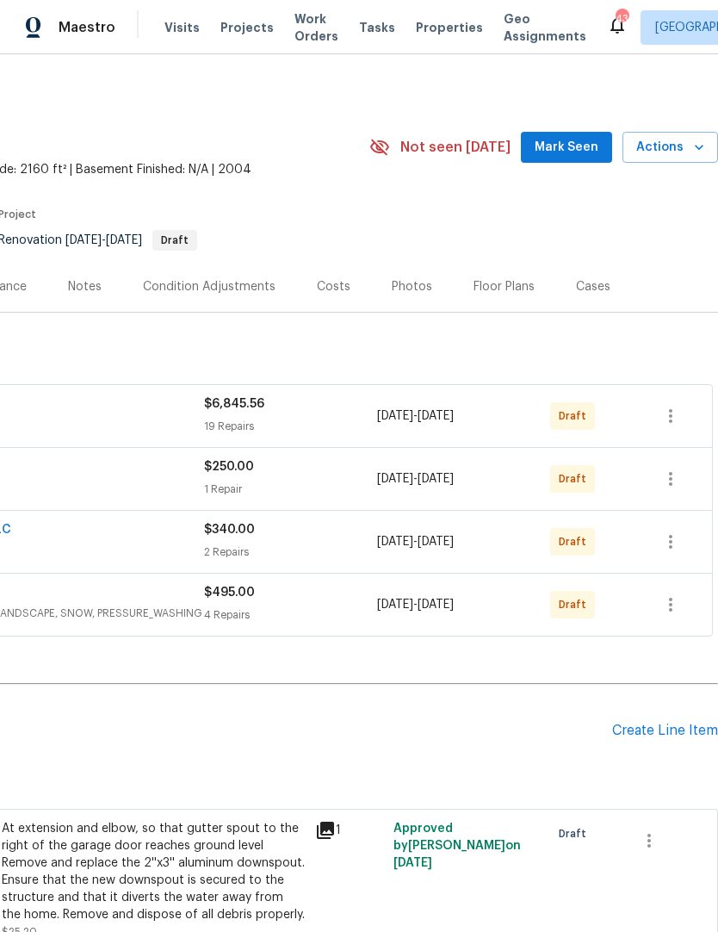
scroll to position [0, 255]
click at [684, 395] on button "button" at bounding box center [670, 415] width 41 height 41
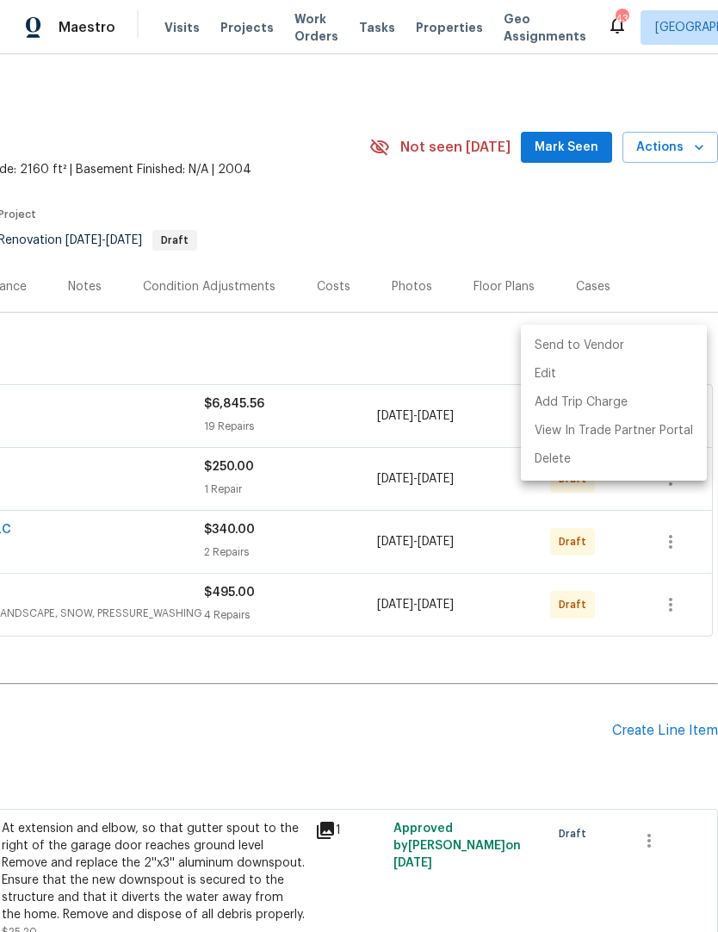
click at [632, 338] on li "Send to Vendor" at bounding box center [614, 346] width 186 height 28
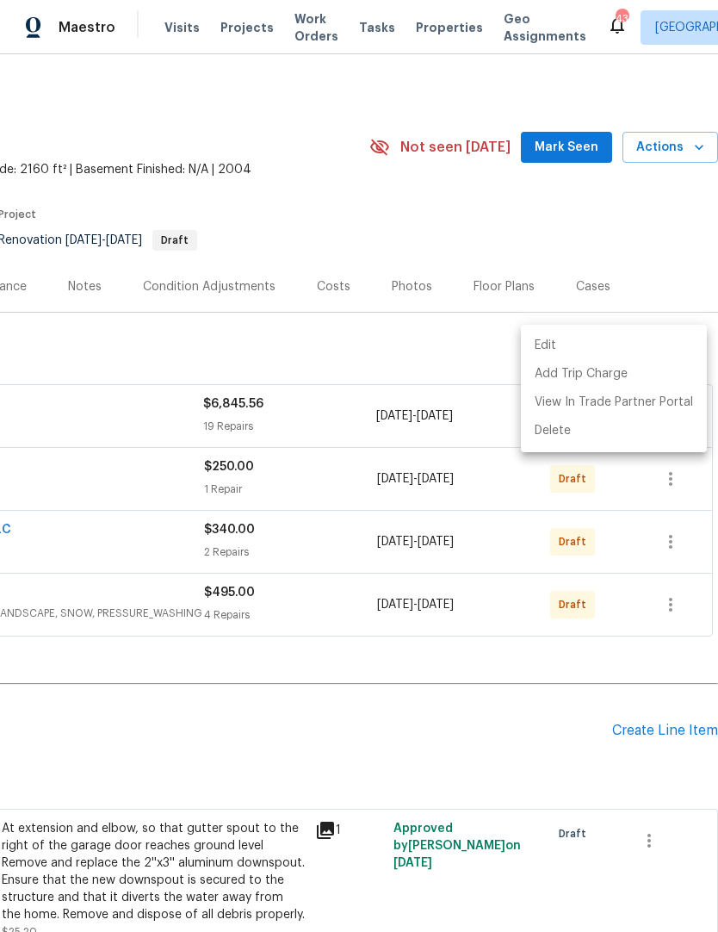
click at [494, 607] on div at bounding box center [359, 466] width 718 height 932
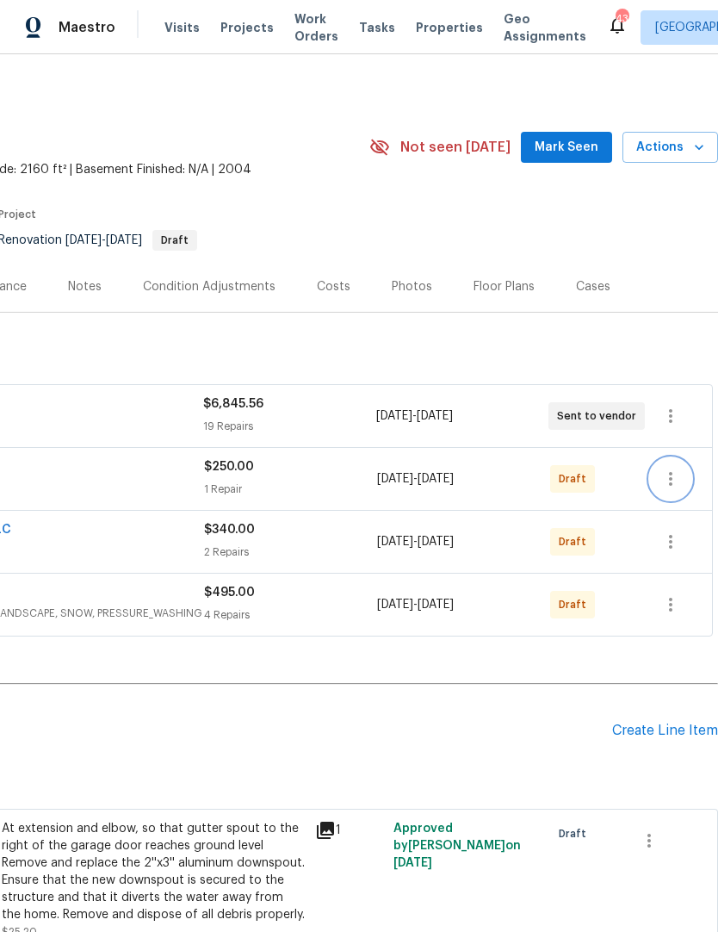
click at [681, 458] on button "button" at bounding box center [670, 478] width 41 height 41
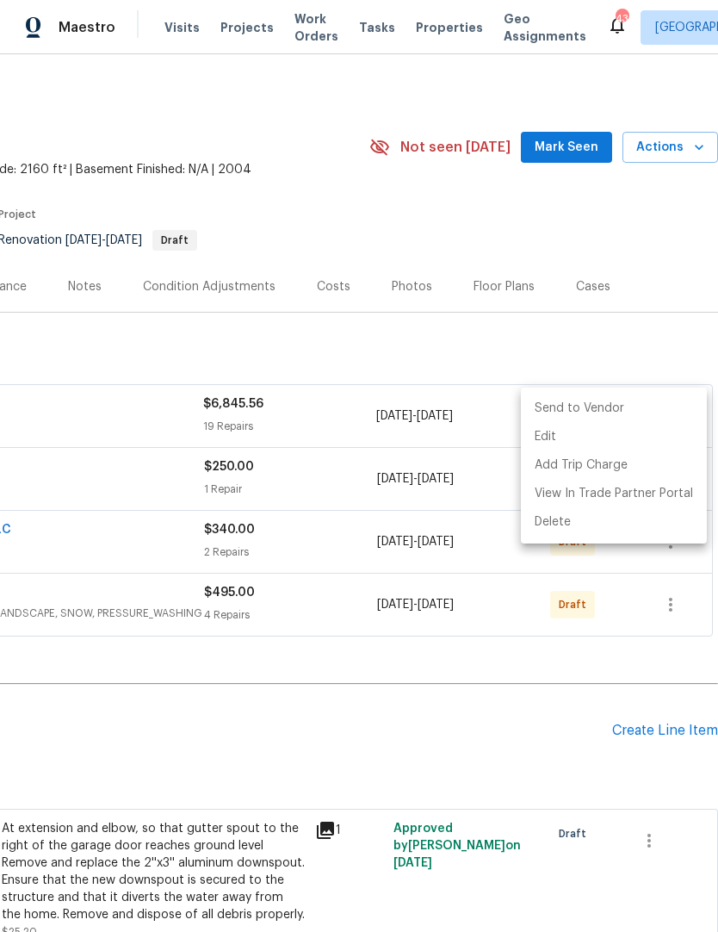
click at [629, 399] on li "Send to Vendor" at bounding box center [614, 408] width 186 height 28
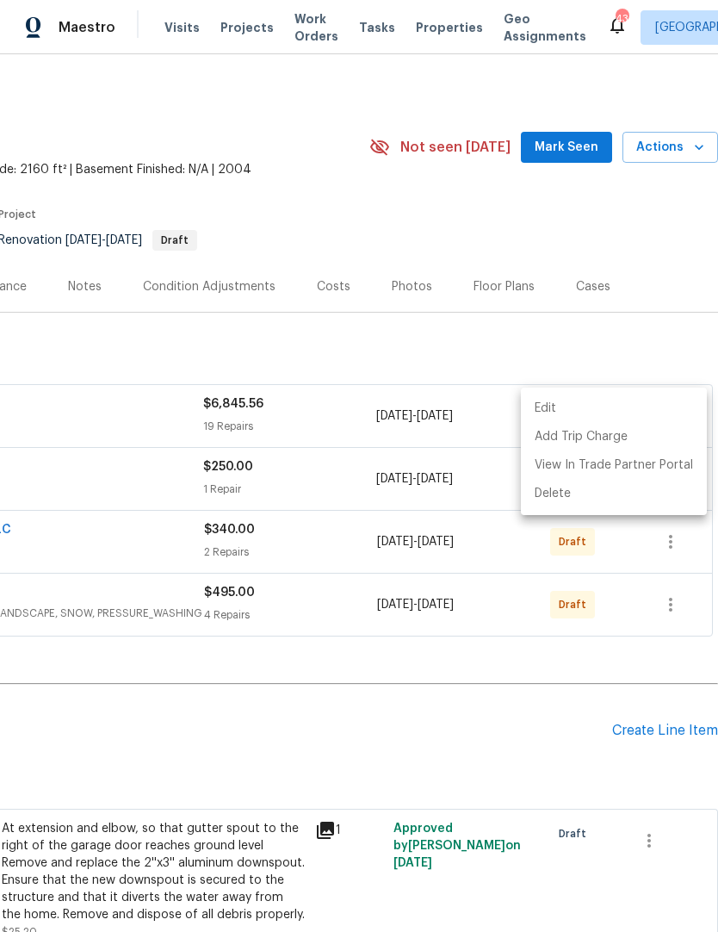
click at [635, 577] on div at bounding box center [359, 466] width 718 height 932
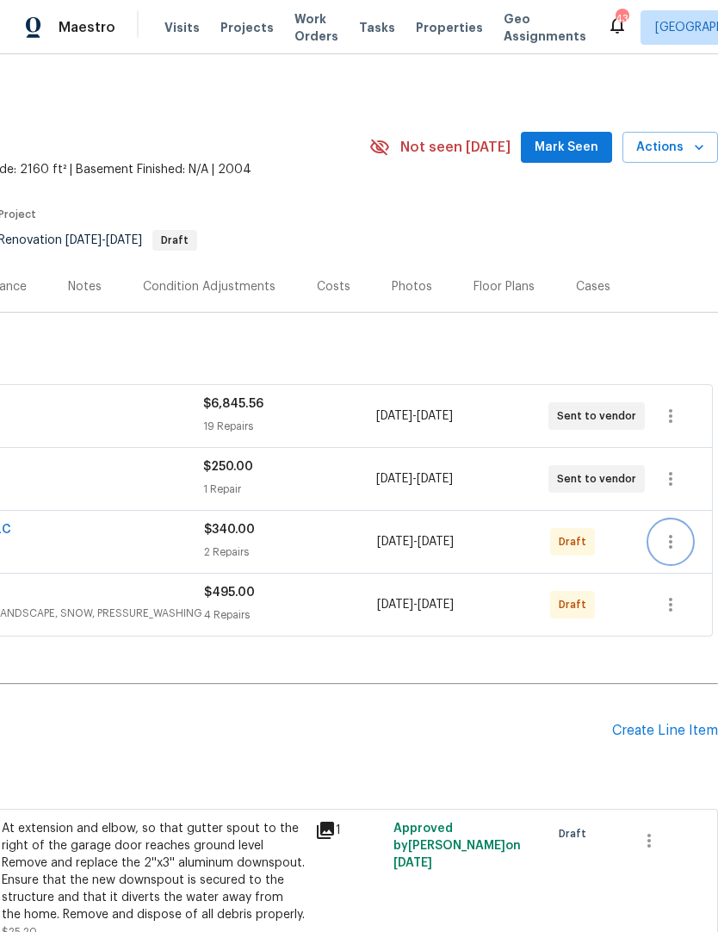
click at [683, 521] on button "button" at bounding box center [670, 541] width 41 height 41
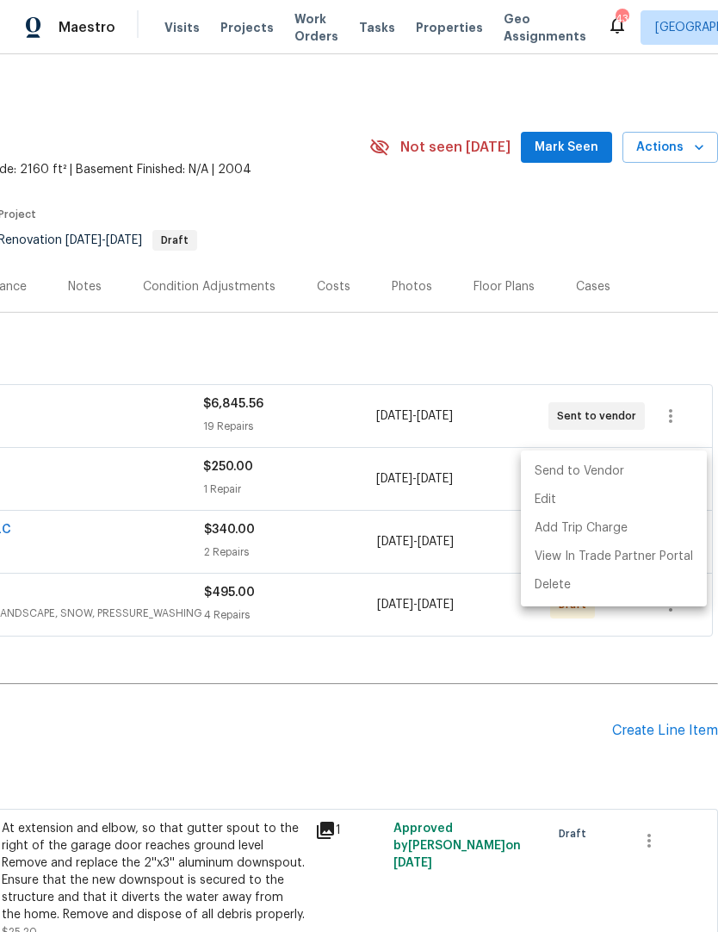
click at [634, 470] on li "Send to Vendor" at bounding box center [614, 471] width 186 height 28
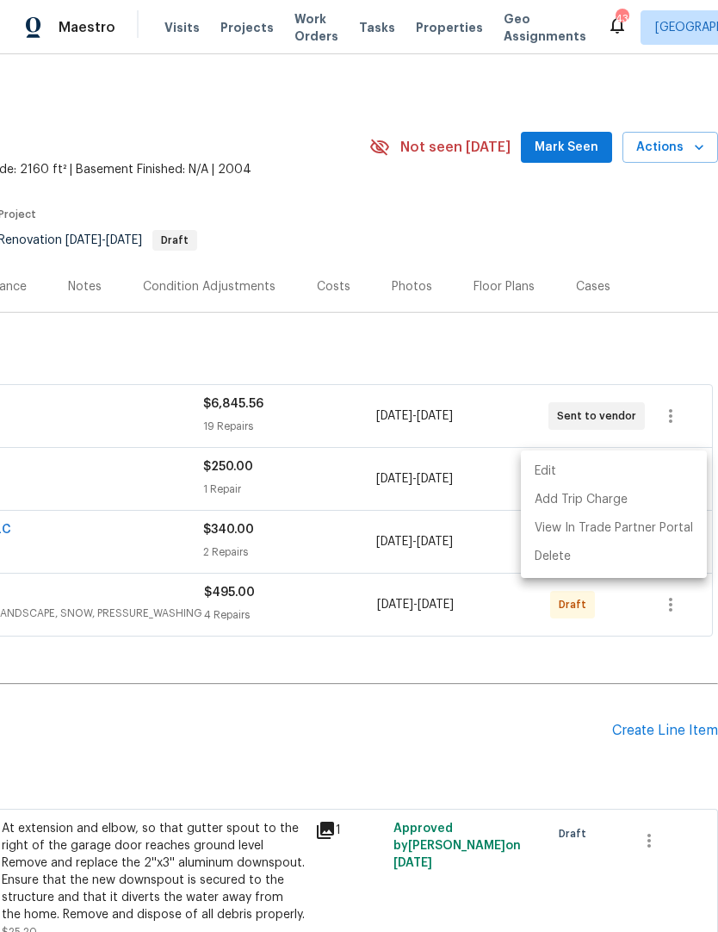
click at [428, 650] on div at bounding box center [359, 466] width 718 height 932
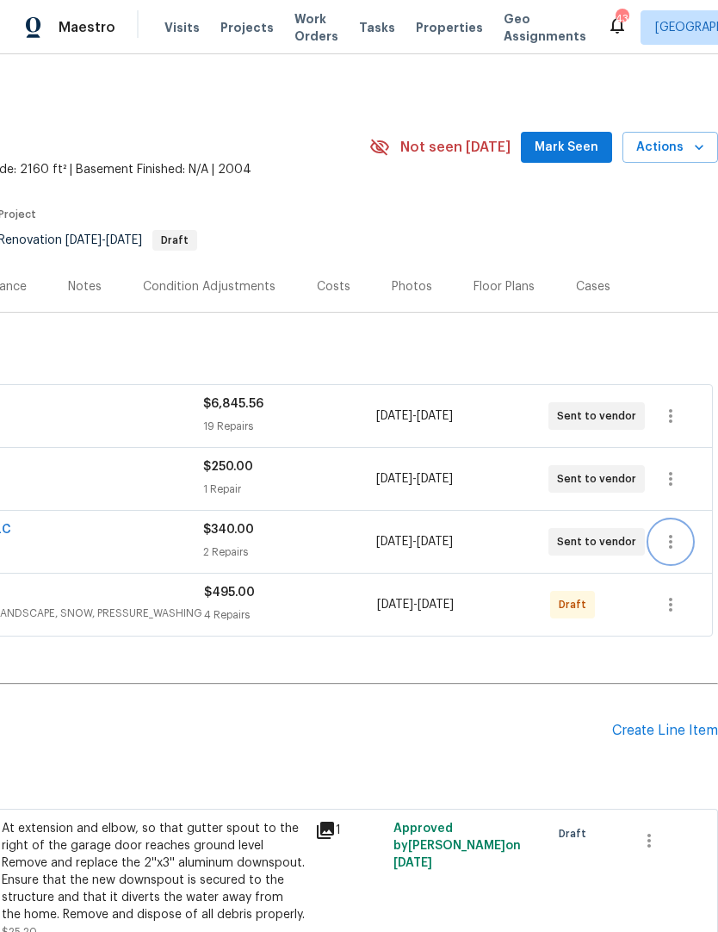
click at [686, 584] on button "button" at bounding box center [670, 604] width 41 height 41
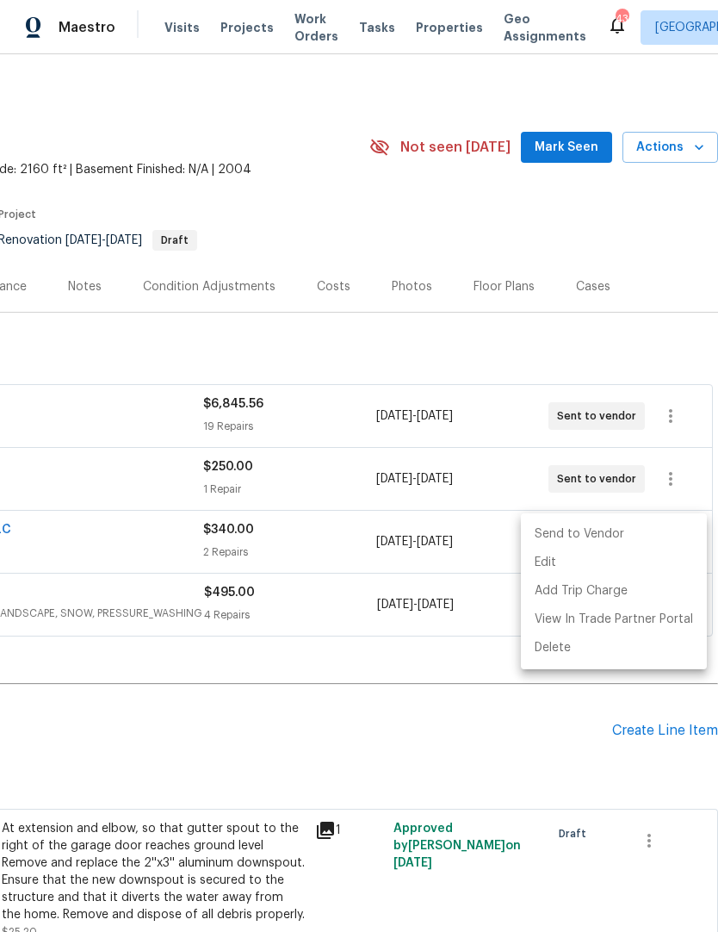
click at [634, 529] on li "Send to Vendor" at bounding box center [614, 534] width 186 height 28
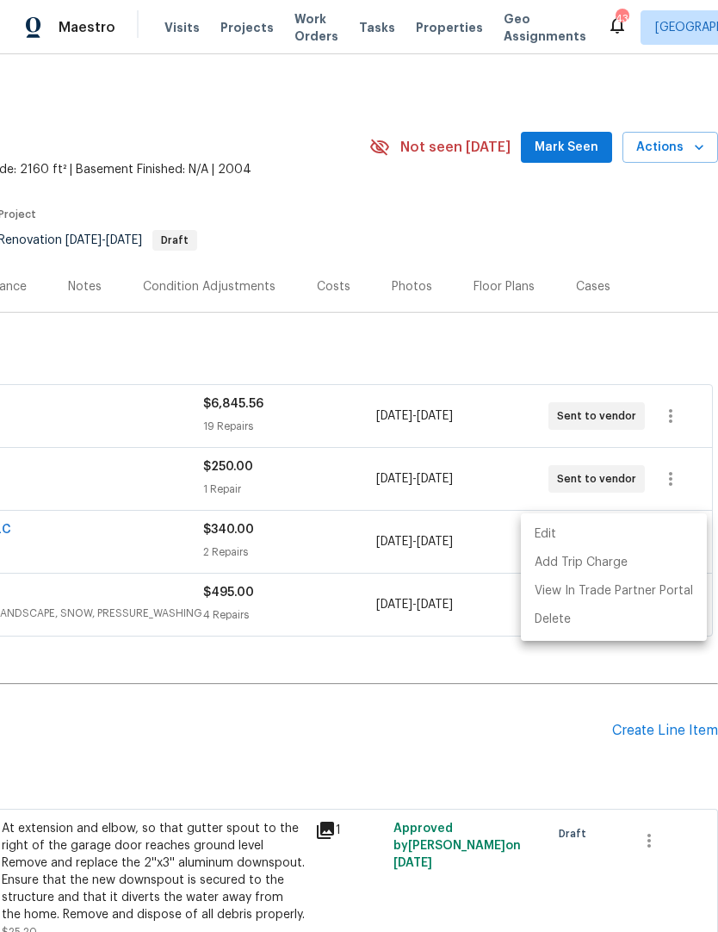
click at [394, 649] on div at bounding box center [359, 466] width 718 height 932
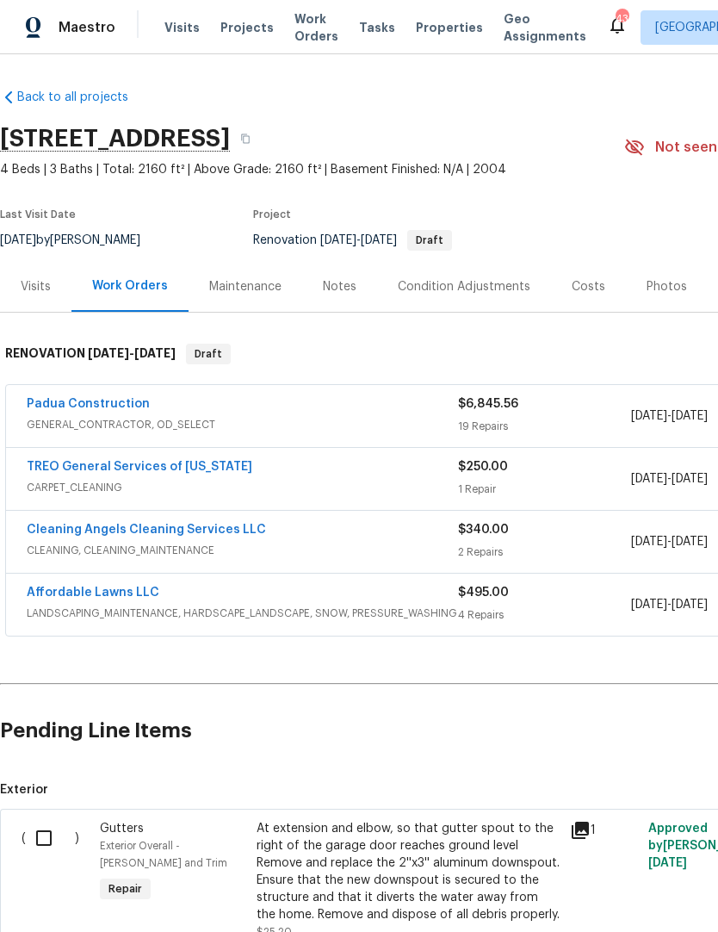
scroll to position [0, 0]
click at [261, 123] on button "button" at bounding box center [245, 138] width 31 height 31
click at [251, 133] on icon "button" at bounding box center [245, 138] width 10 height 10
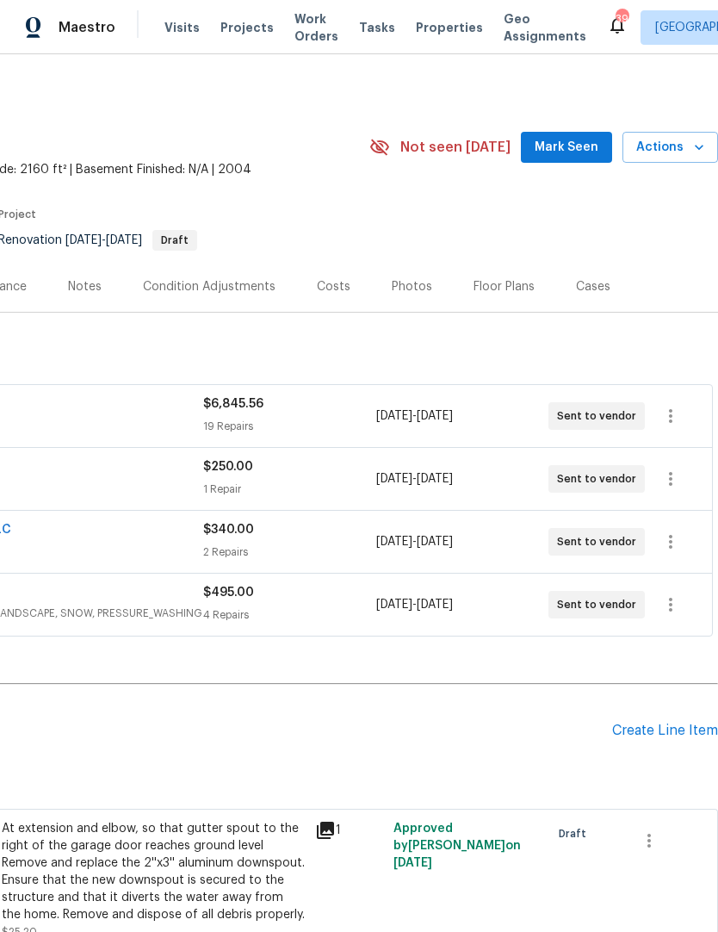
scroll to position [0, 255]
click at [679, 406] on icon "button" at bounding box center [670, 416] width 21 height 21
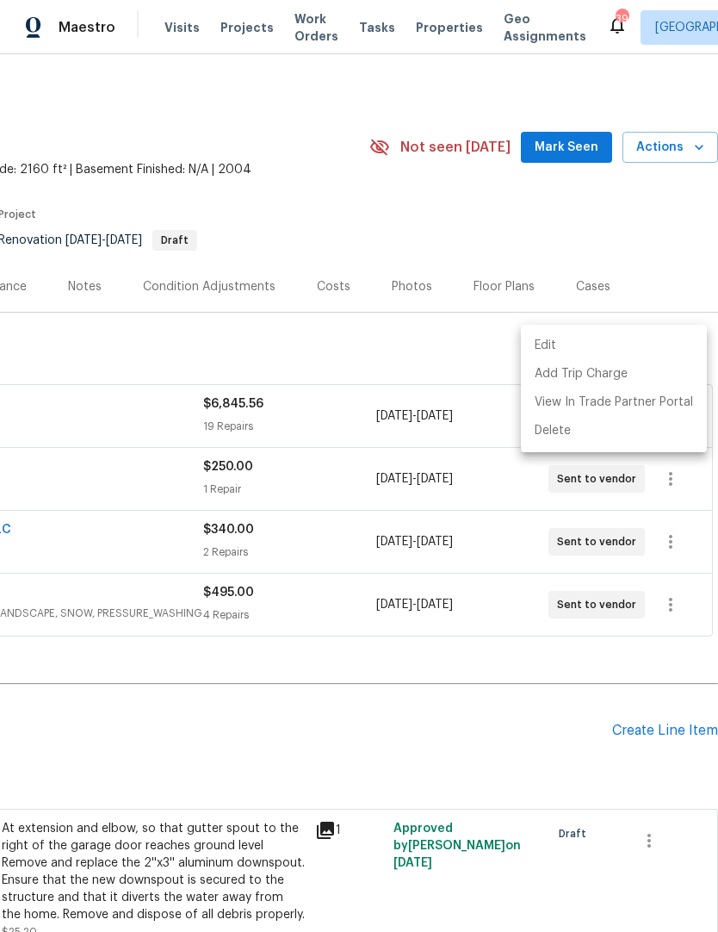
click at [613, 350] on li "Edit" at bounding box center [614, 346] width 186 height 28
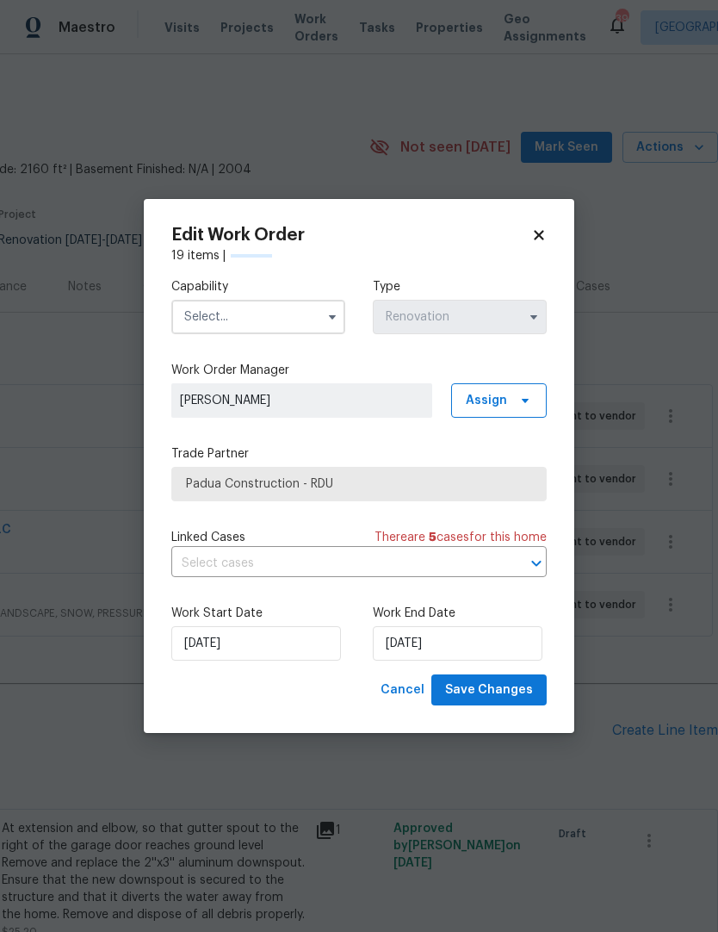
click at [279, 316] on input "text" at bounding box center [258, 317] width 174 height 34
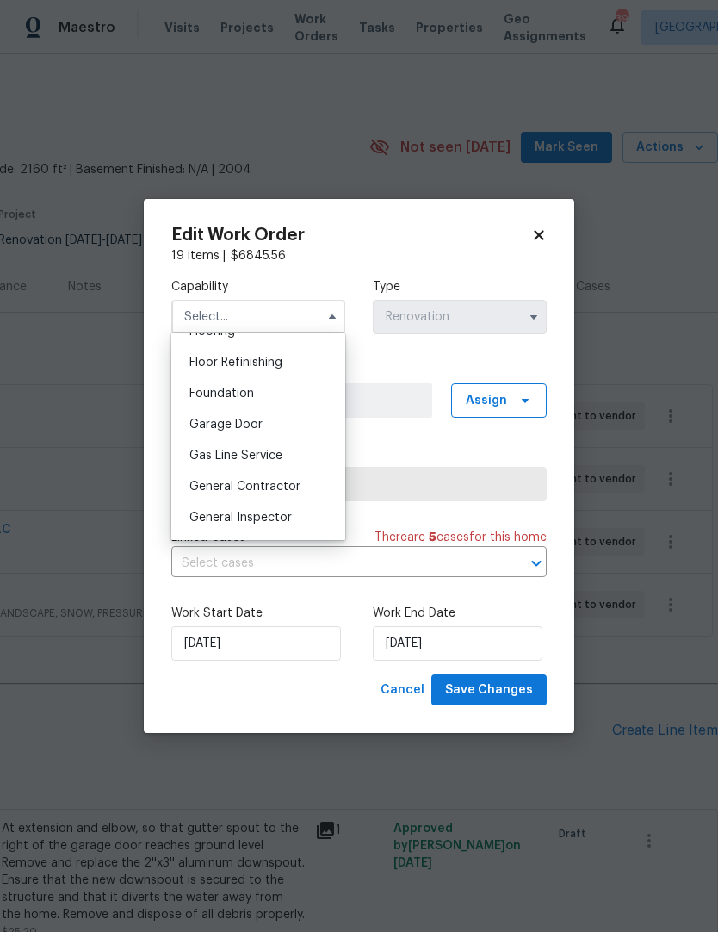
scroll to position [697, 0]
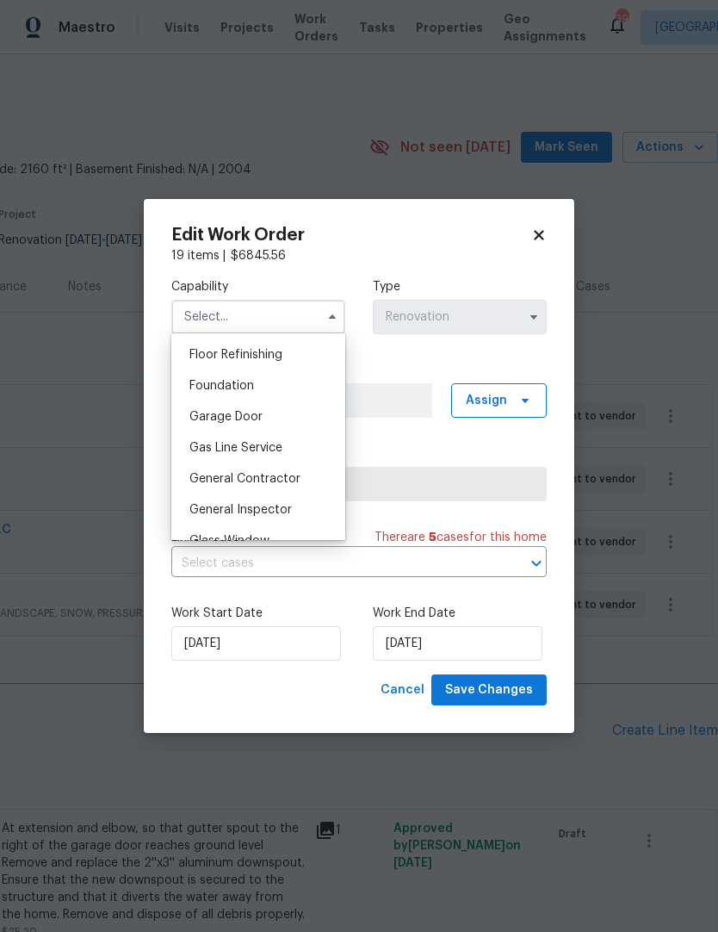
click at [282, 482] on span "General Contractor" at bounding box center [244, 479] width 111 height 12
type input "General Contractor"
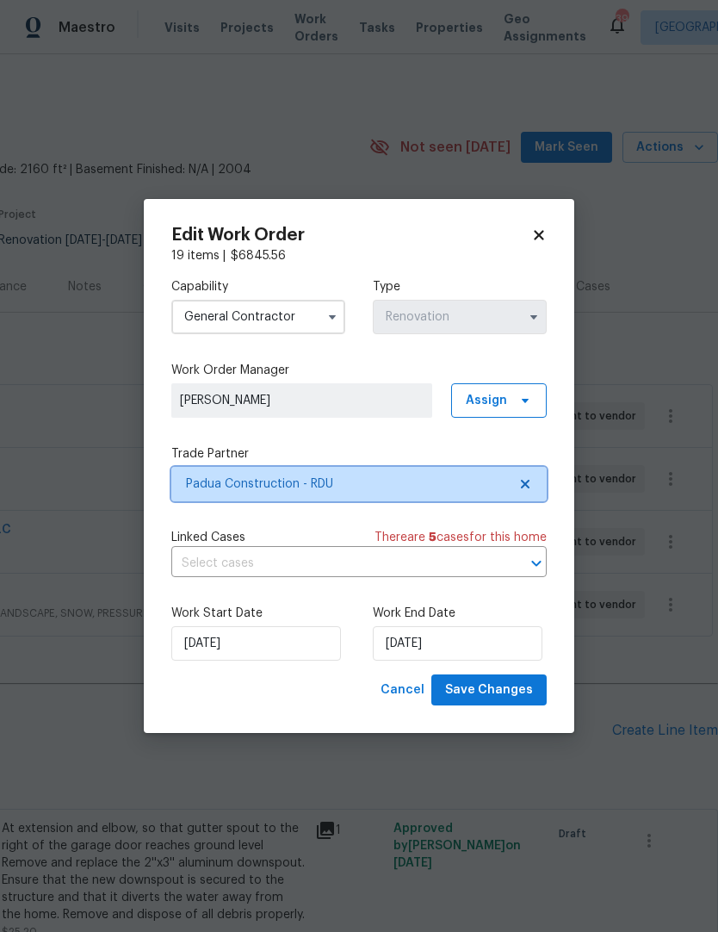
click at [416, 483] on span "Padua Construction - RDU" at bounding box center [346, 483] width 321 height 17
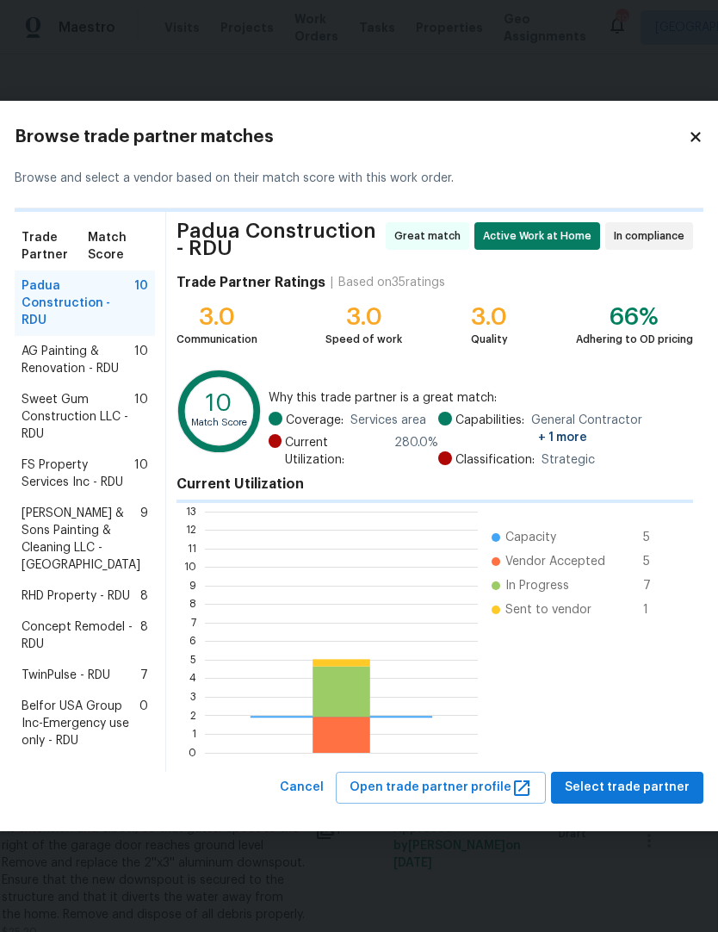
scroll to position [241, 273]
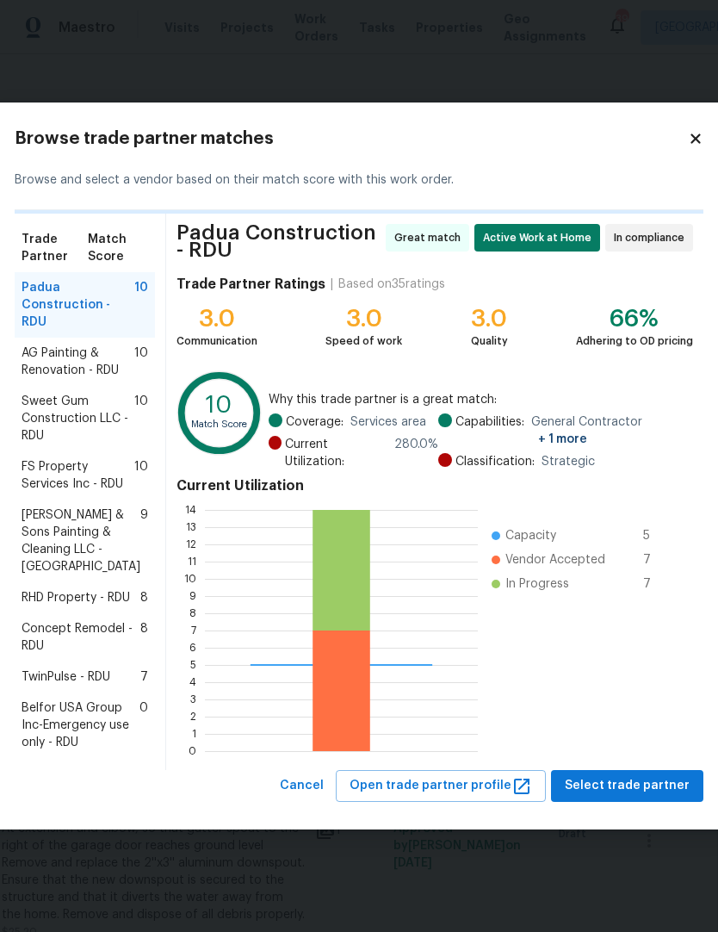
click at [81, 654] on span "Concept Remodel - RDU" at bounding box center [81, 637] width 119 height 34
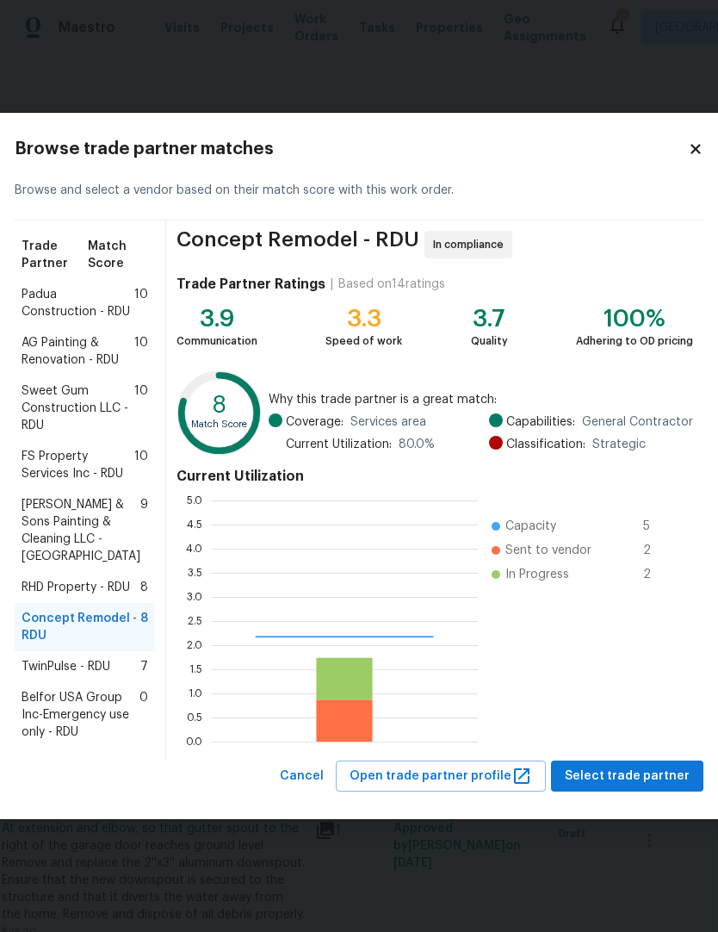
scroll to position [241, 267]
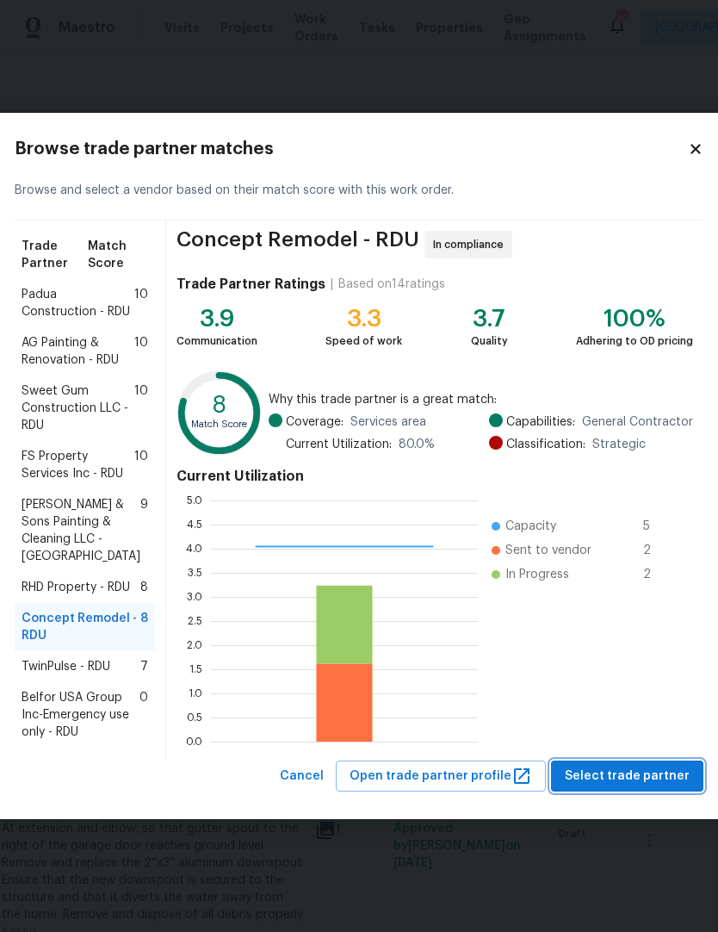
click at [604, 787] on span "Select trade partner" at bounding box center [627, 776] width 125 height 22
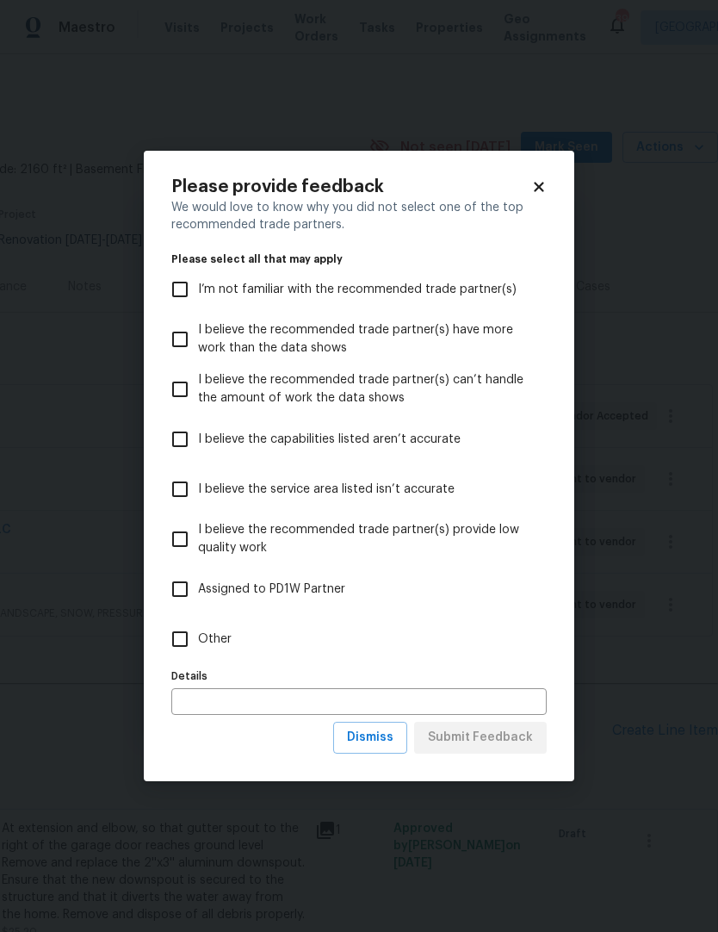
click at [197, 638] on input "Other" at bounding box center [180, 639] width 36 height 36
checkbox input "true"
click at [513, 734] on span "Submit Feedback" at bounding box center [480, 738] width 105 height 22
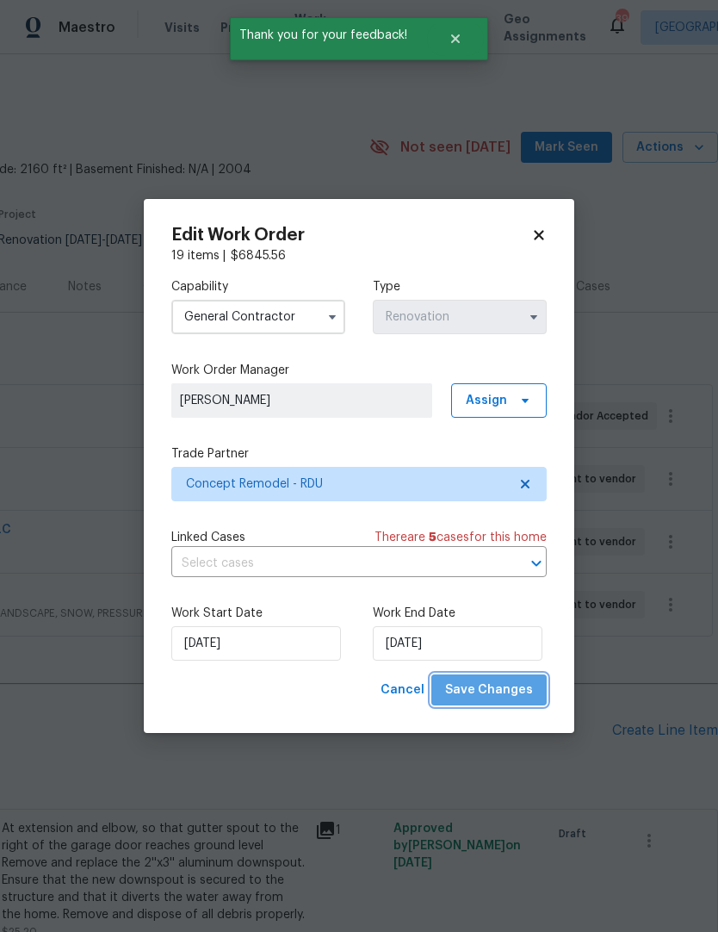
click at [509, 687] on span "Save Changes" at bounding box center [489, 690] width 88 height 22
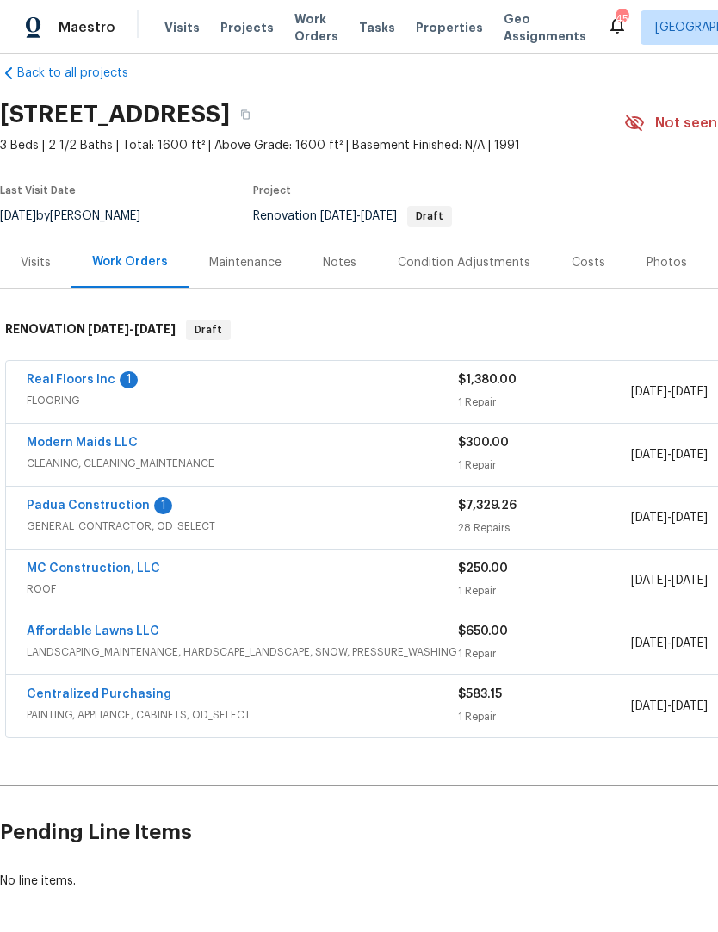
scroll to position [26, 0]
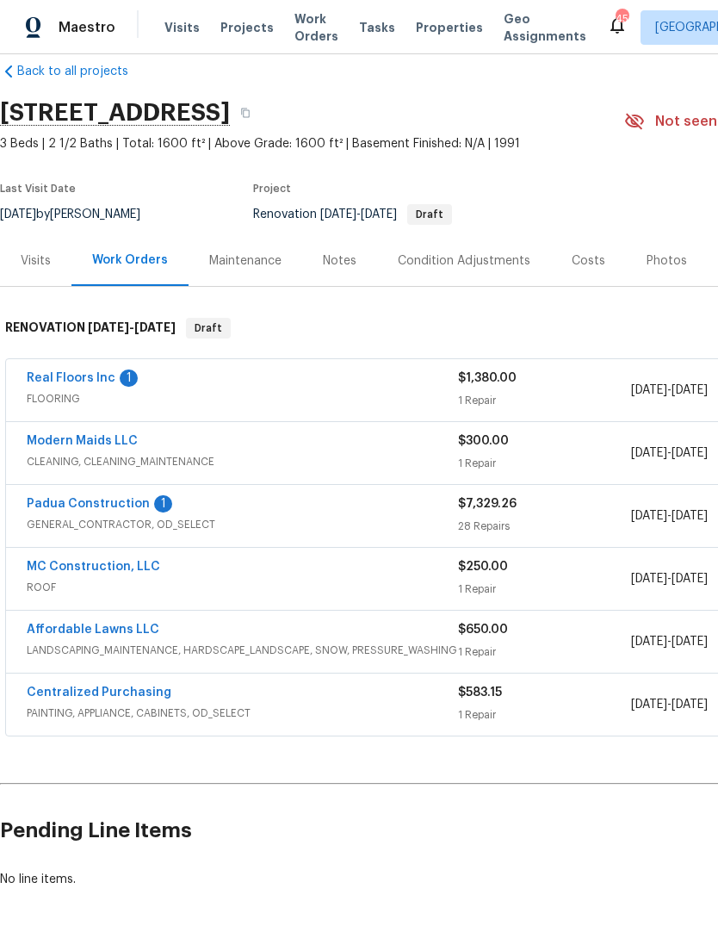
click at [72, 378] on link "Real Floors Inc" at bounding box center [71, 378] width 89 height 12
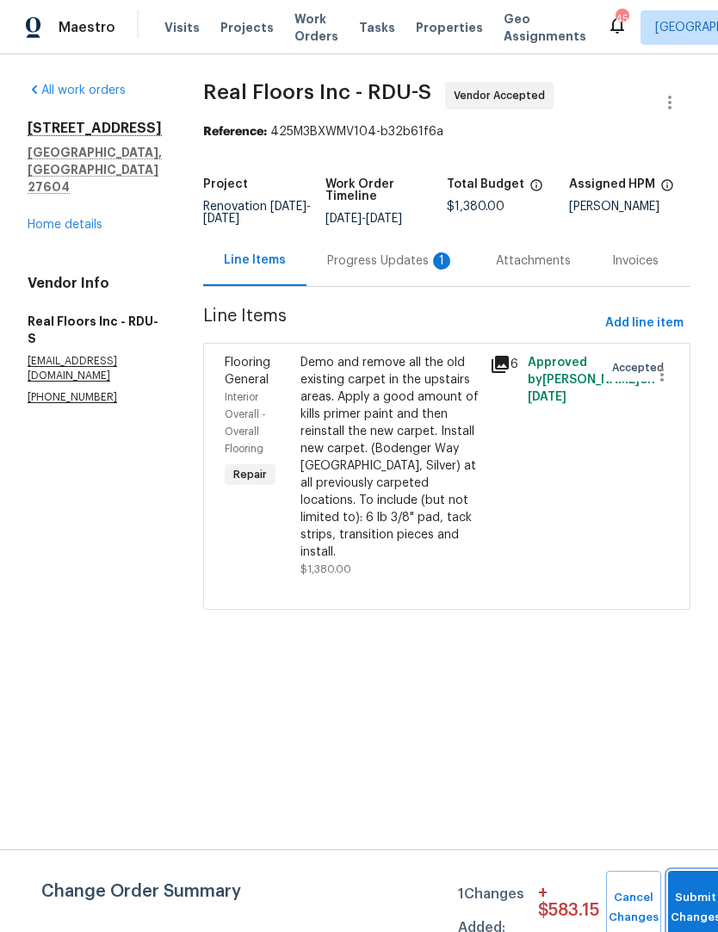
click at [687, 893] on button "Submit Changes" at bounding box center [695, 908] width 55 height 74
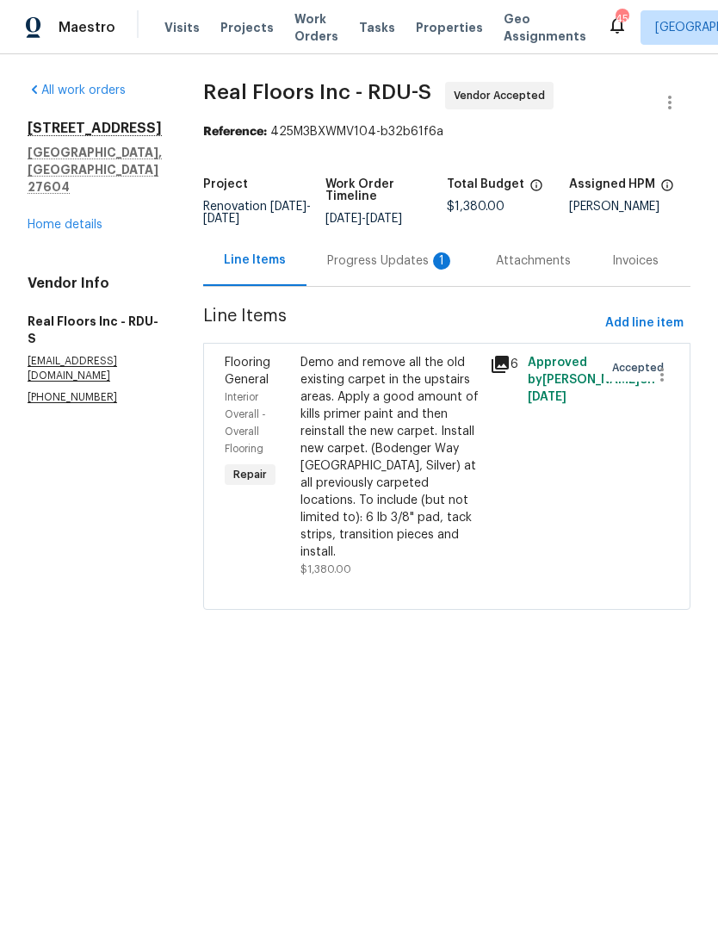
click at [375, 249] on div "Progress Updates 1" at bounding box center [391, 260] width 169 height 51
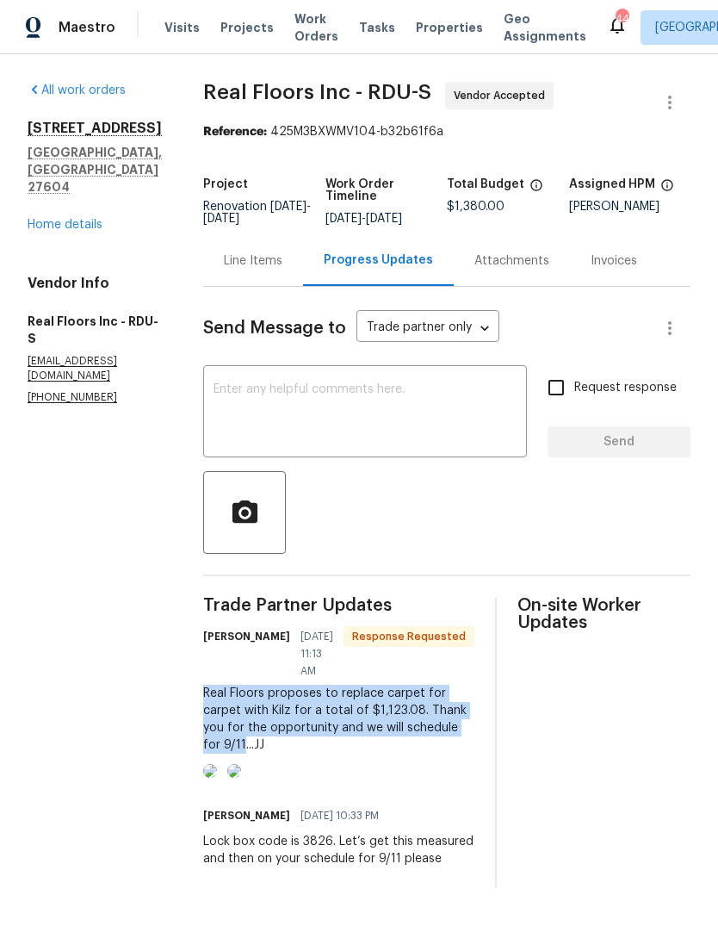
copy div "Real Floors proposes to replace carpet for carpet with Kilz for a total of $1,1…"
click at [251, 383] on textarea at bounding box center [365, 413] width 303 height 60
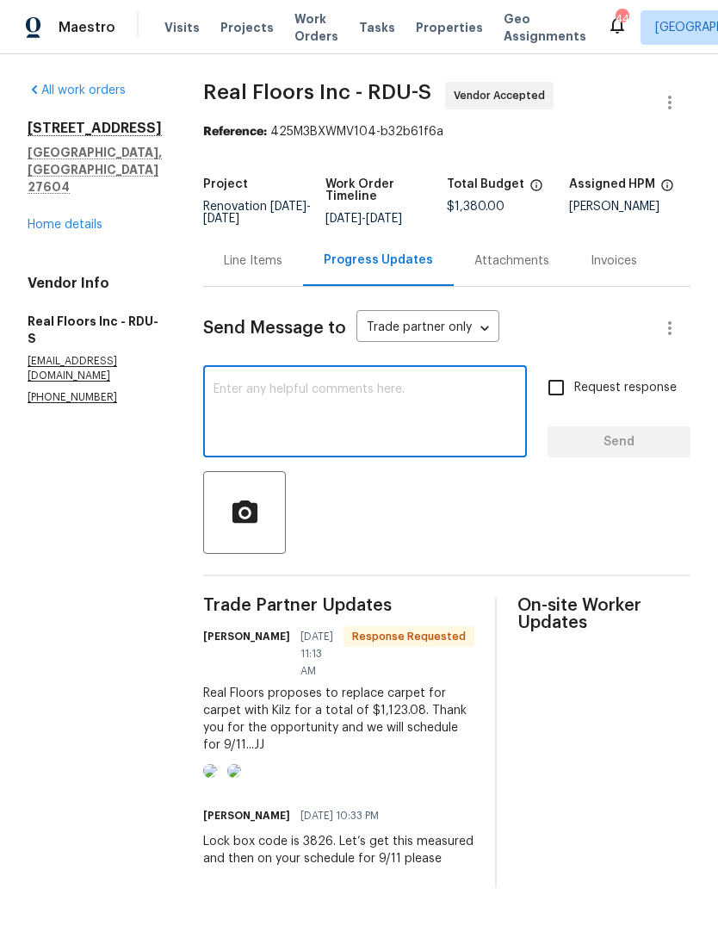
click at [248, 252] on div "Line Items" at bounding box center [253, 260] width 59 height 17
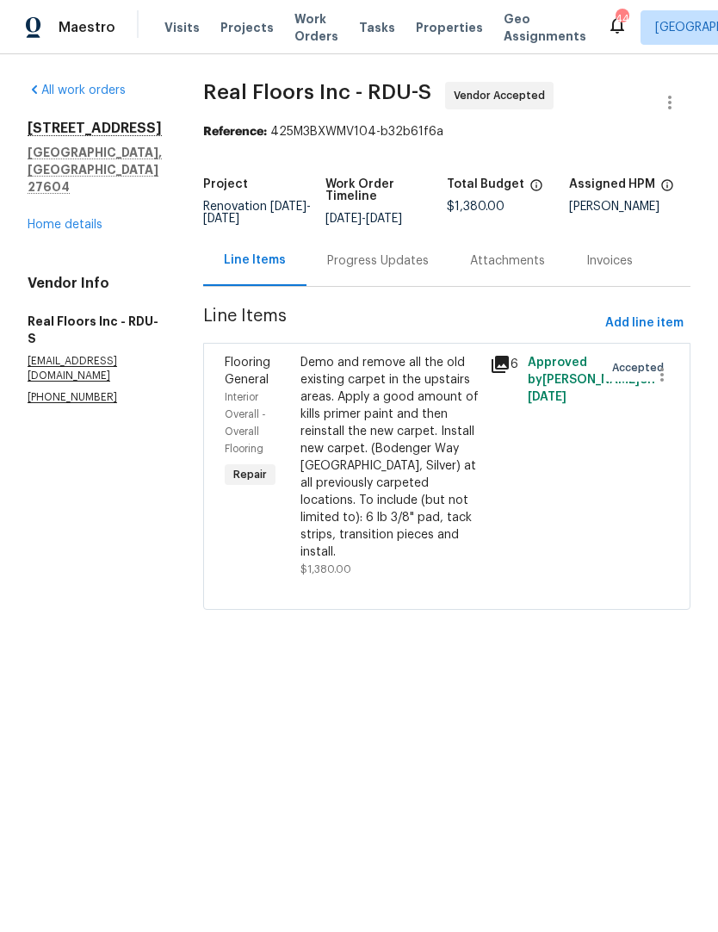
click at [332, 497] on div "Demo and remove all the old existing carpet in the upstairs areas. Apply a good…" at bounding box center [390, 457] width 179 height 207
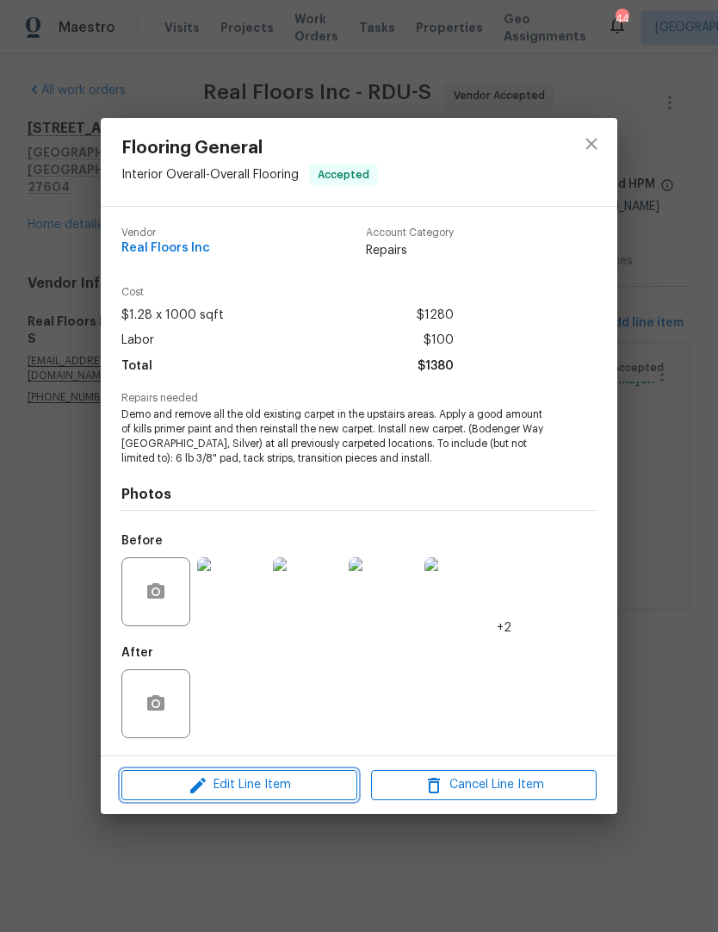
click at [174, 782] on span "Edit Line Item" at bounding box center [240, 785] width 226 height 22
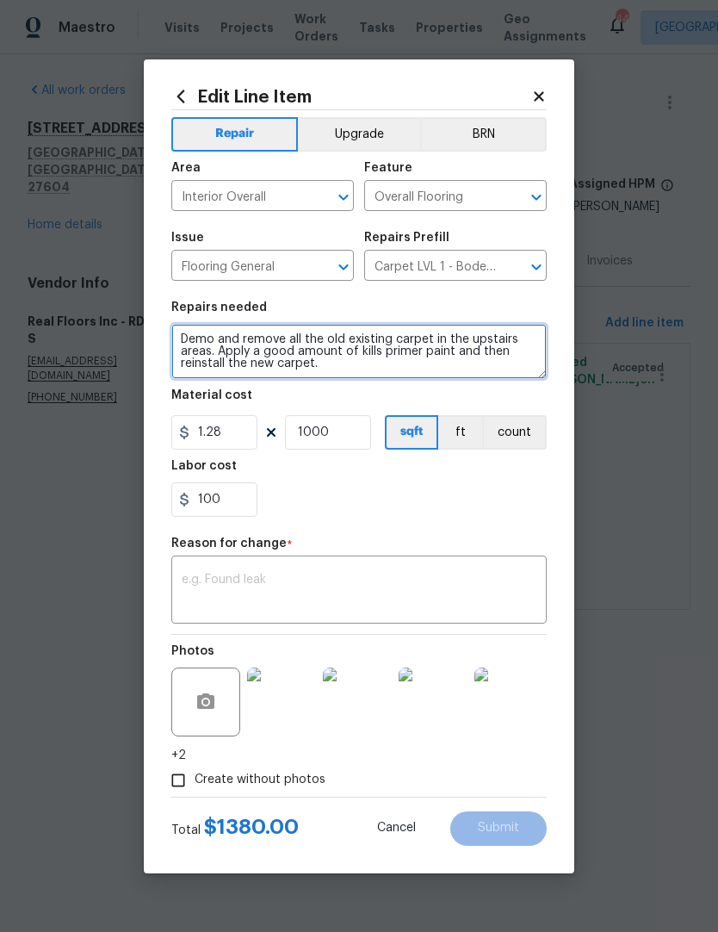
click at [184, 332] on textarea "Demo and remove all the old existing carpet in the upstairs areas. Apply a good…" at bounding box center [358, 351] width 375 height 55
click at [195, 336] on textarea "Demo and remove all the old existing carpet in the upstairs areas. Apply a good…" at bounding box center [358, 351] width 375 height 55
paste textarea "Real Floors proposes to replace carpet for carpet with Kilz for a total of $1,1…"
type textarea "Real Floors proposes to replace carpet for carpet with Kilz for a total of $1,1…"
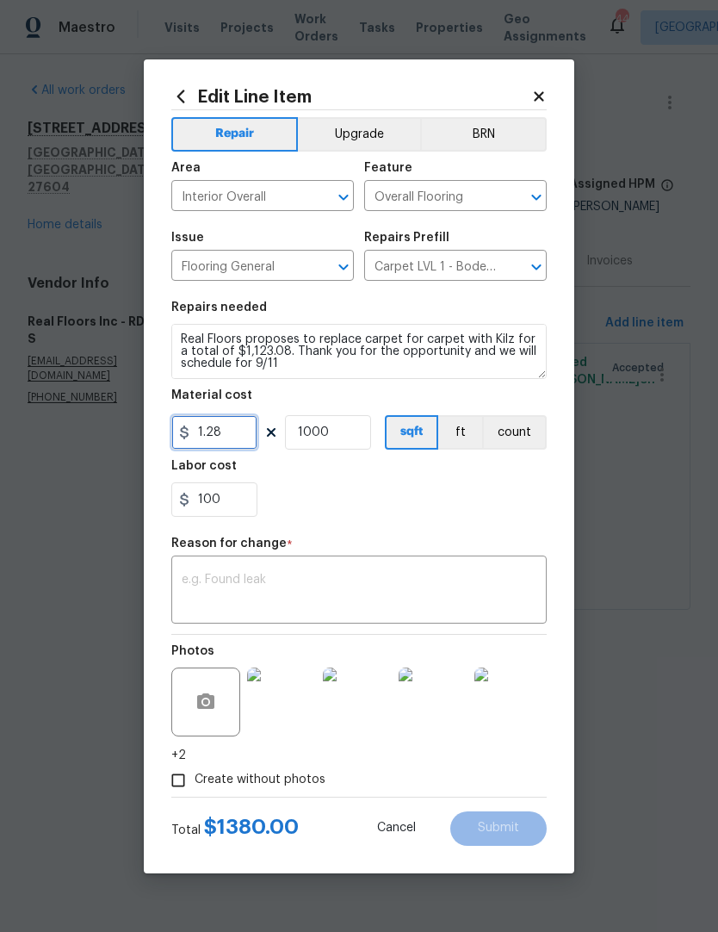
click at [220, 439] on input "1.28" at bounding box center [214, 432] width 86 height 34
click at [350, 443] on input "1000" at bounding box center [328, 432] width 86 height 34
type input "1"
click at [214, 436] on input "1.28" at bounding box center [214, 432] width 86 height 34
type input "1123.08"
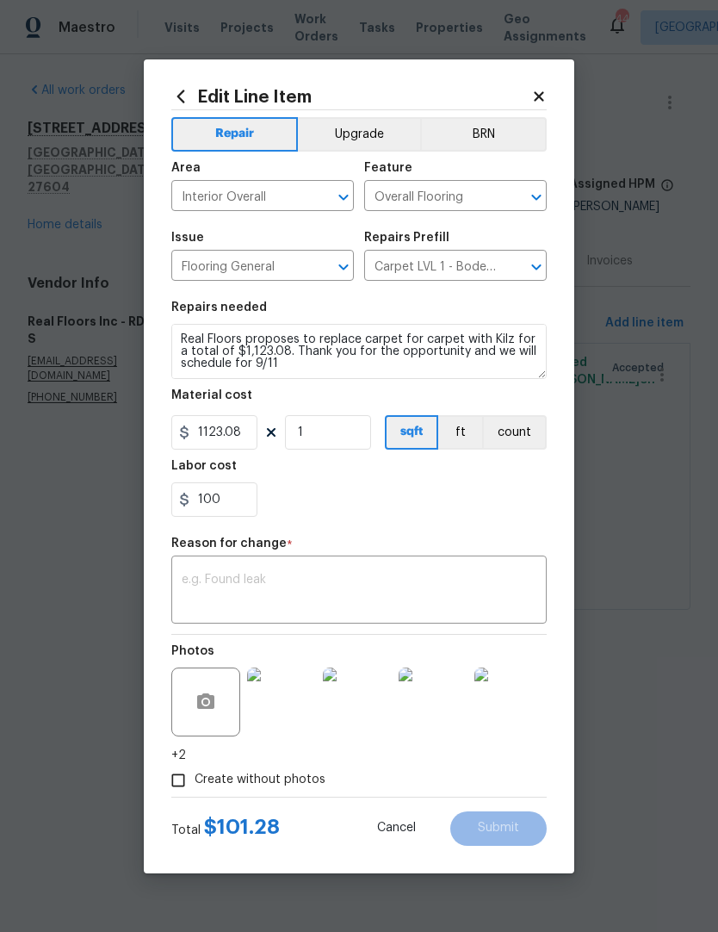
click at [307, 513] on div "100" at bounding box center [358, 499] width 375 height 34
click at [204, 589] on textarea at bounding box center [359, 591] width 355 height 36
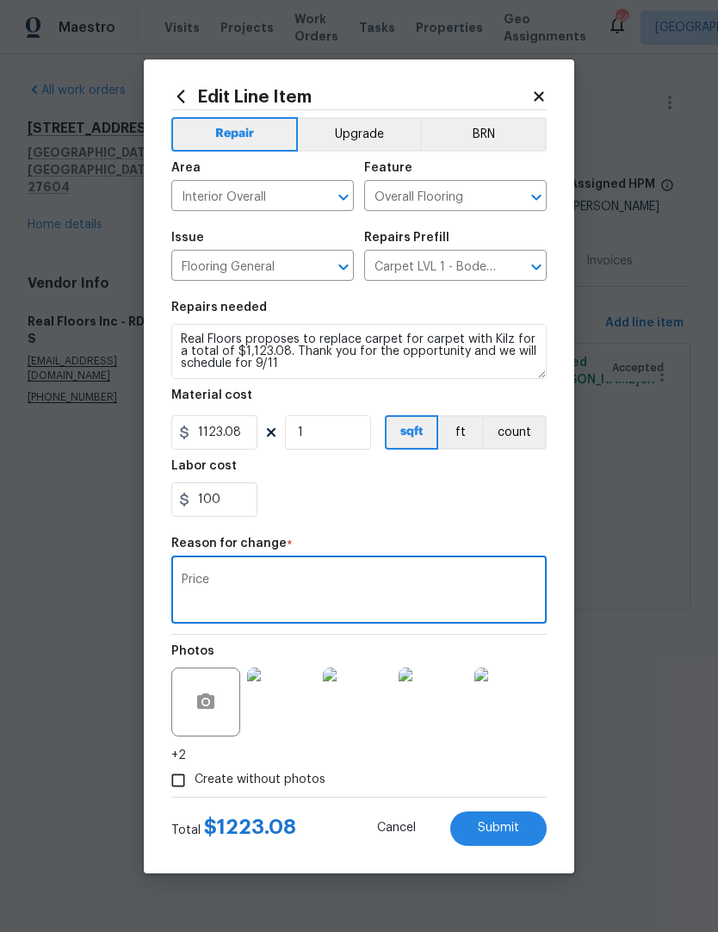
type textarea "Price"
click at [295, 533] on div "Repair Upgrade BRN Area Interior Overall ​ Feature Overall Flooring ​ Issue Flo…" at bounding box center [358, 453] width 375 height 686
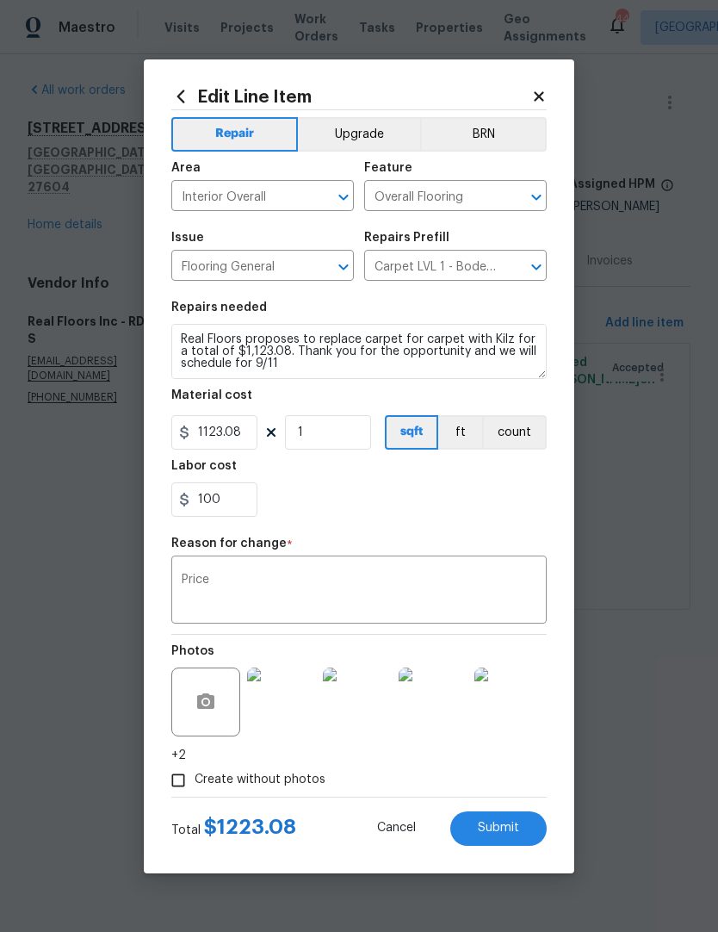
click at [491, 834] on span "Submit" at bounding box center [498, 827] width 41 height 13
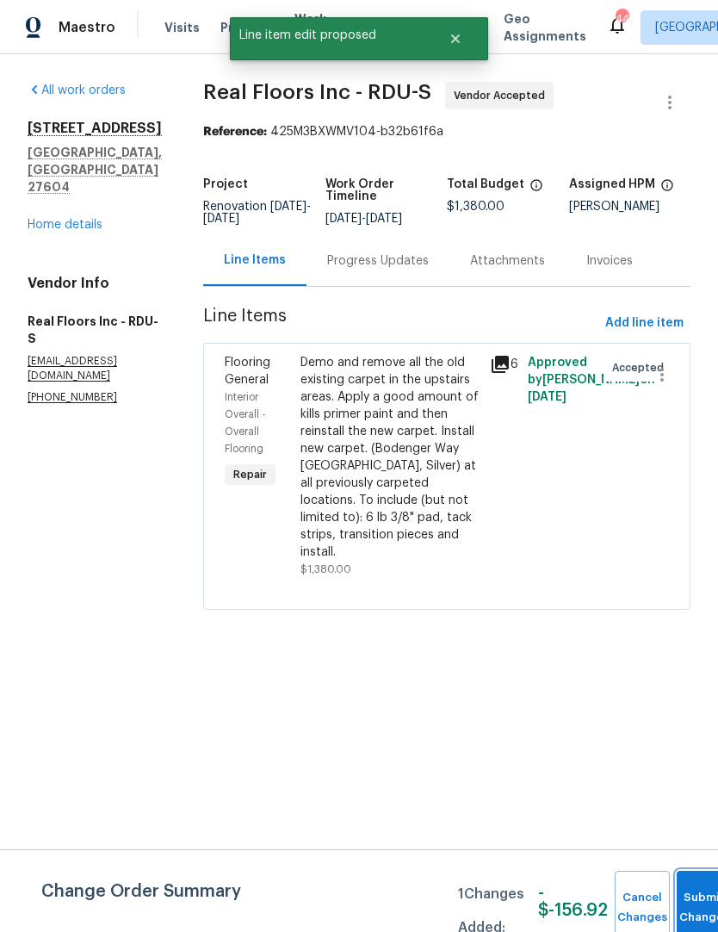
click at [685, 892] on button "Submit Changes" at bounding box center [704, 908] width 55 height 74
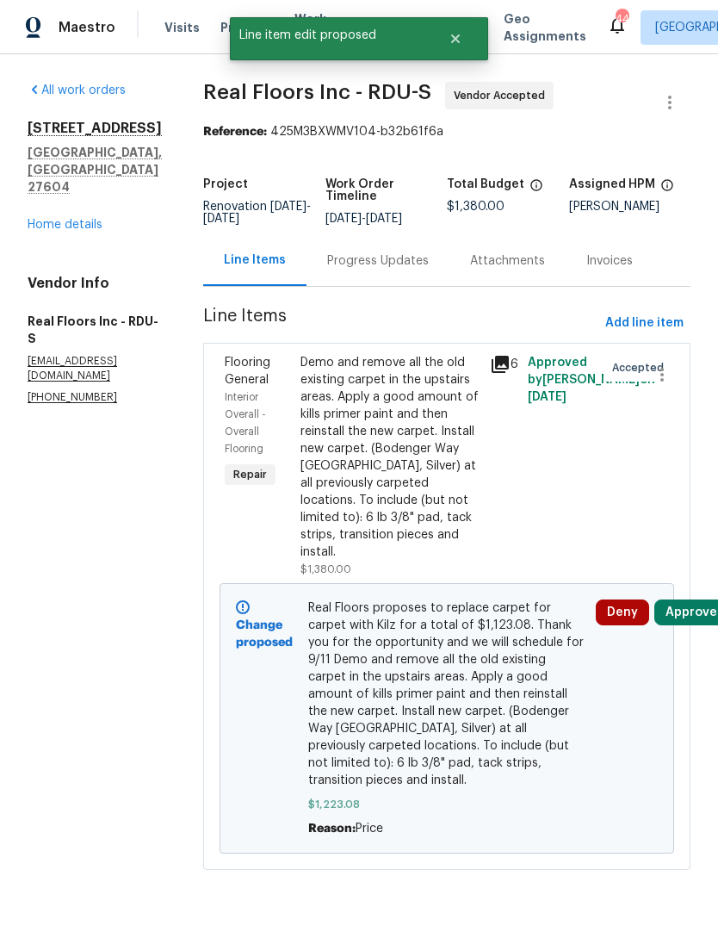
click at [690, 604] on button "Approve" at bounding box center [691, 612] width 74 height 26
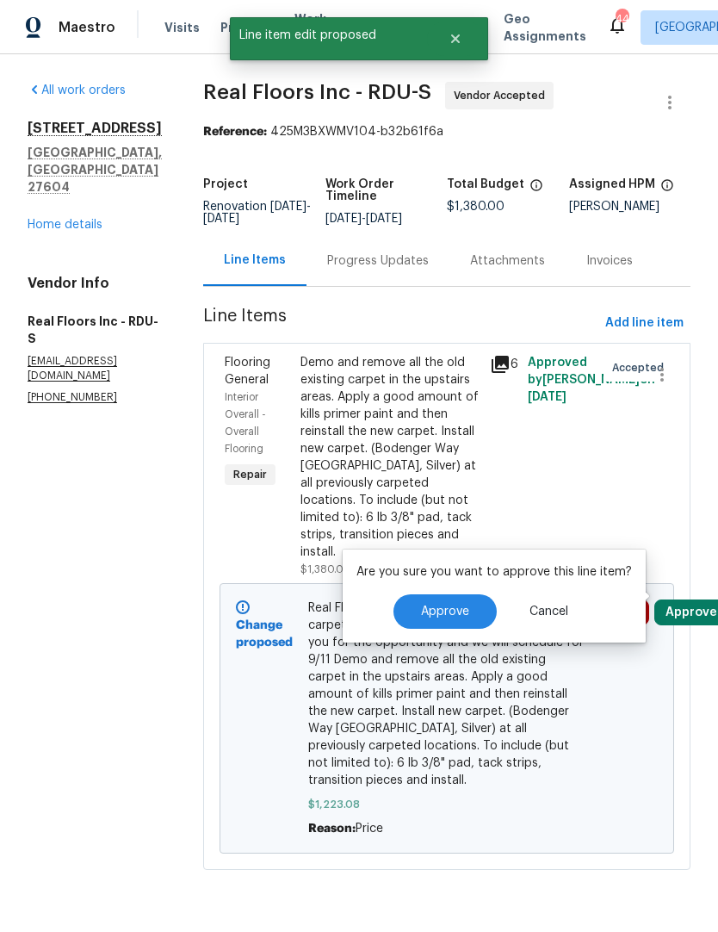
click at [453, 609] on span "Approve" at bounding box center [445, 611] width 48 height 13
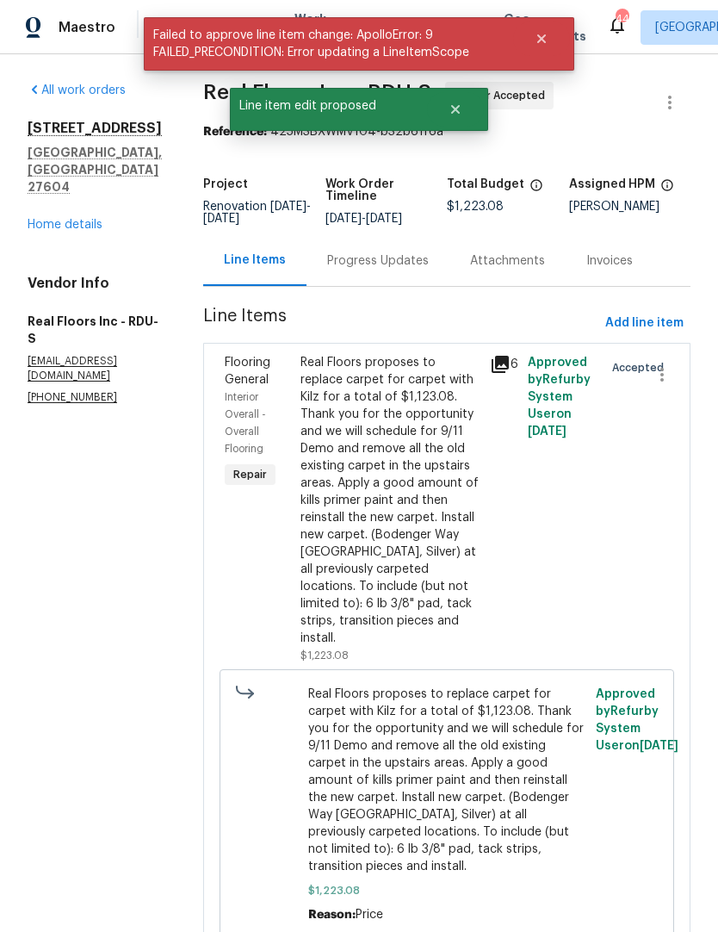
click at [366, 262] on div "Progress Updates" at bounding box center [378, 260] width 102 height 17
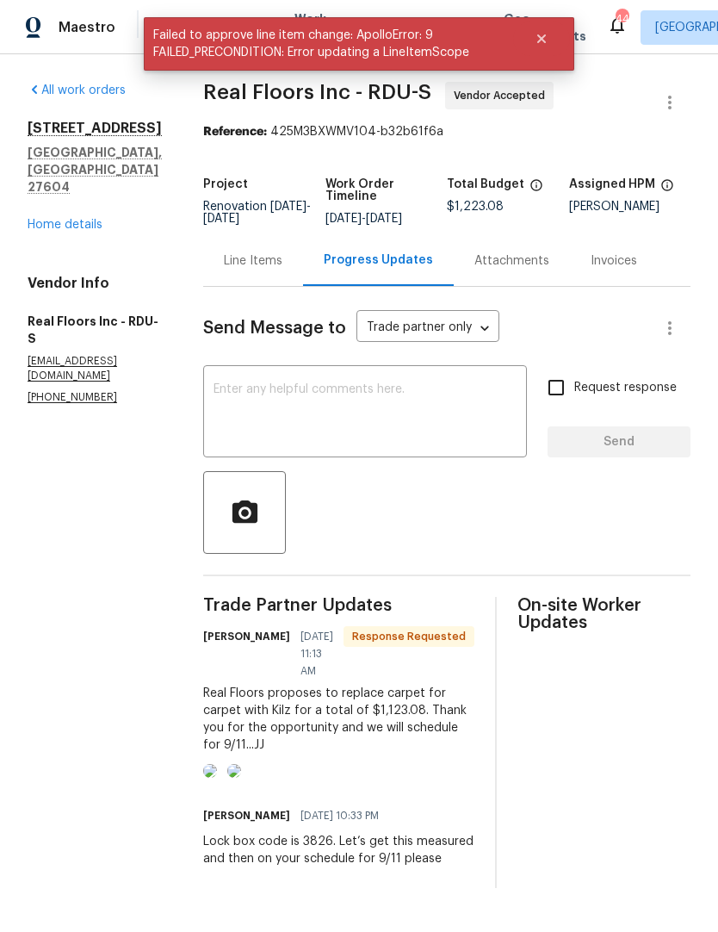
click at [316, 404] on textarea at bounding box center [365, 413] width 303 height 60
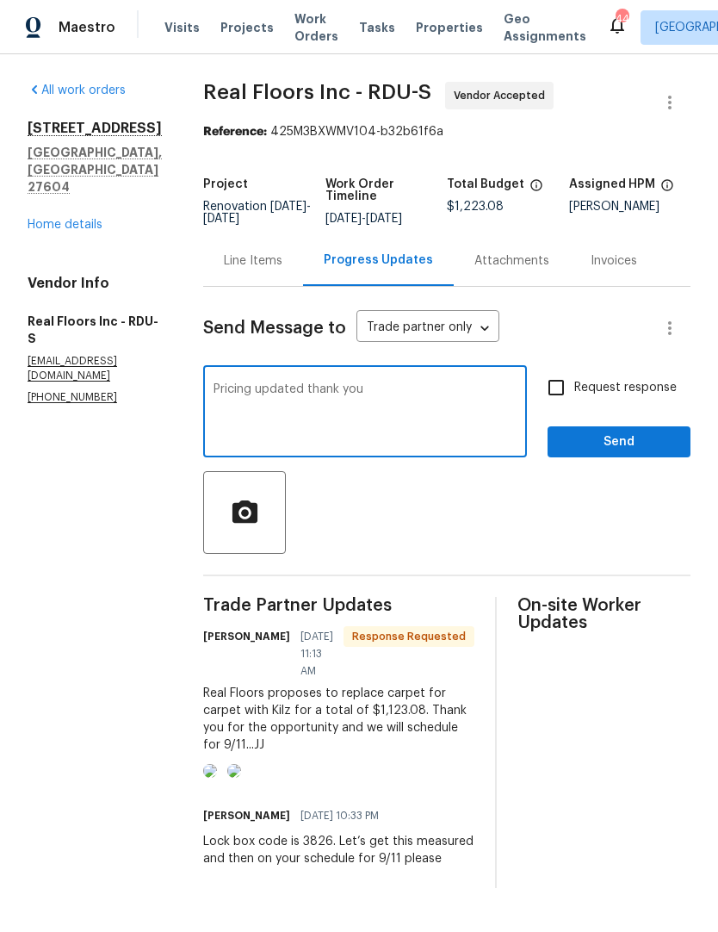
type textarea "Pricing updated thank you"
click at [558, 389] on input "Request response" at bounding box center [556, 387] width 36 height 36
checkbox input "true"
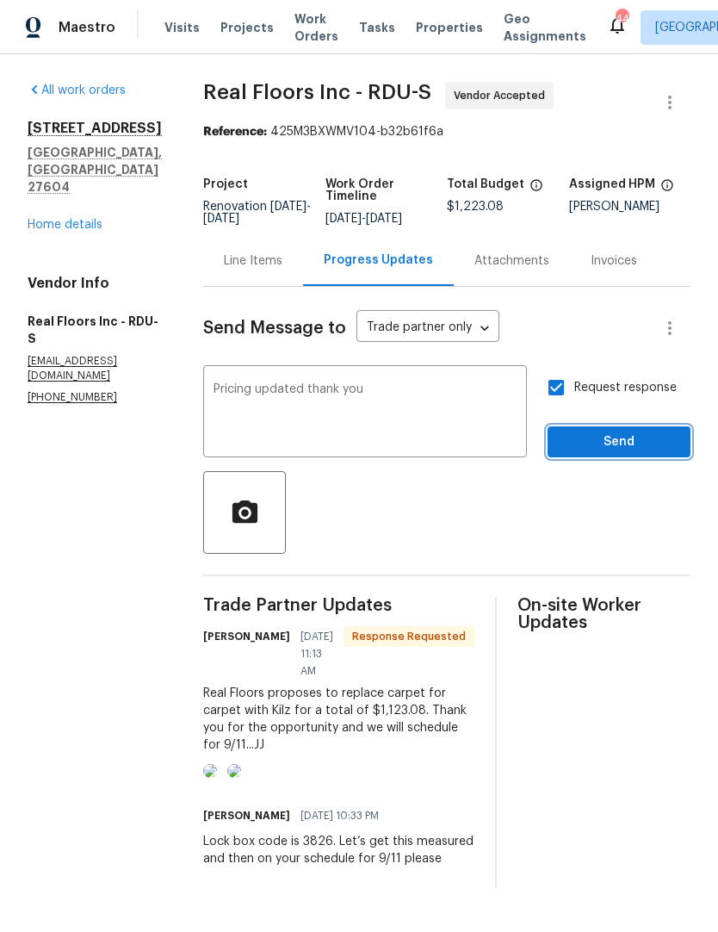
click at [611, 441] on span "Send" at bounding box center [618, 442] width 115 height 22
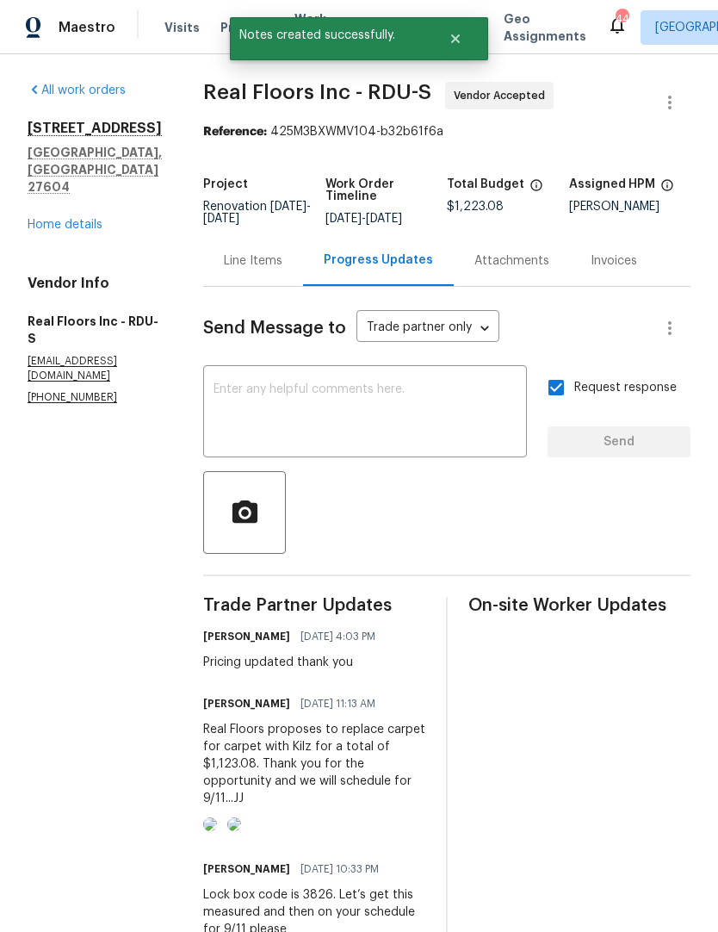
click at [79, 219] on link "Home details" at bounding box center [65, 225] width 75 height 12
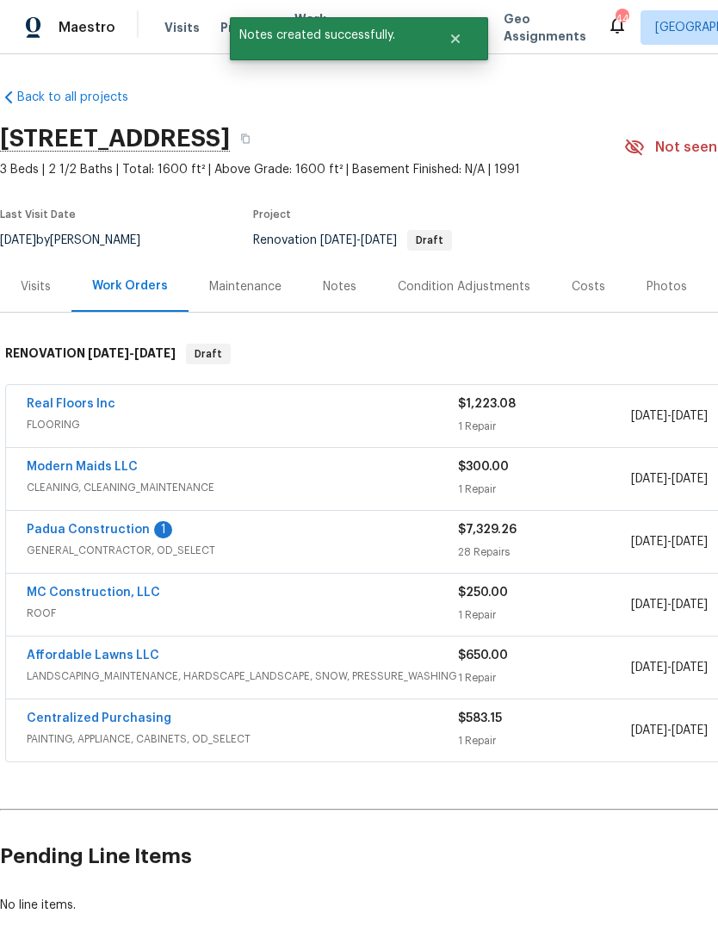
click at [64, 533] on link "Padua Construction" at bounding box center [88, 530] width 123 height 12
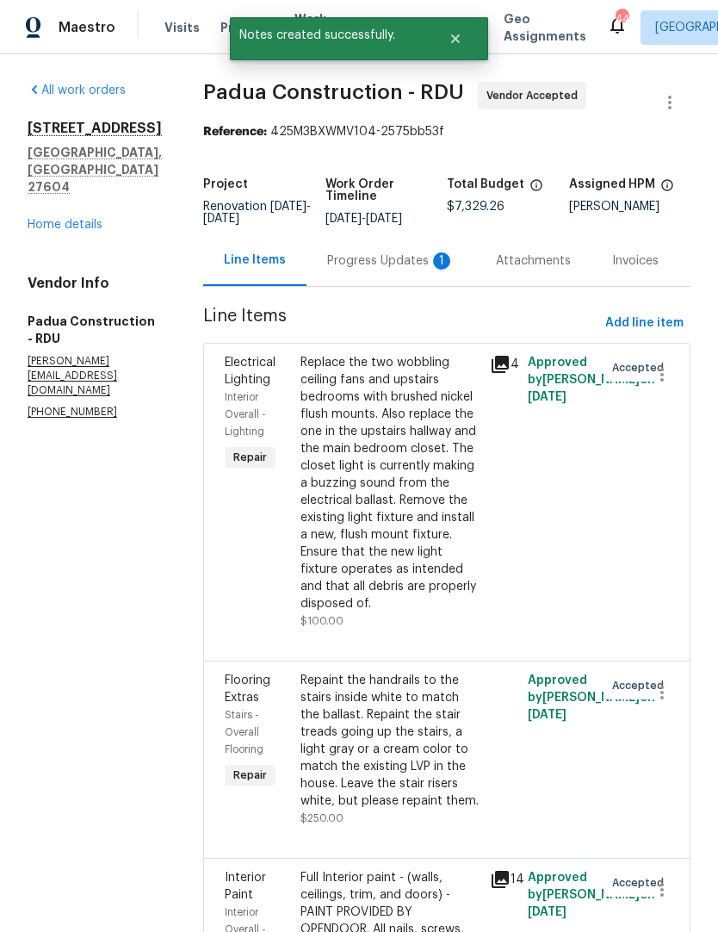
click at [332, 267] on div "Progress Updates 1" at bounding box center [390, 260] width 127 height 17
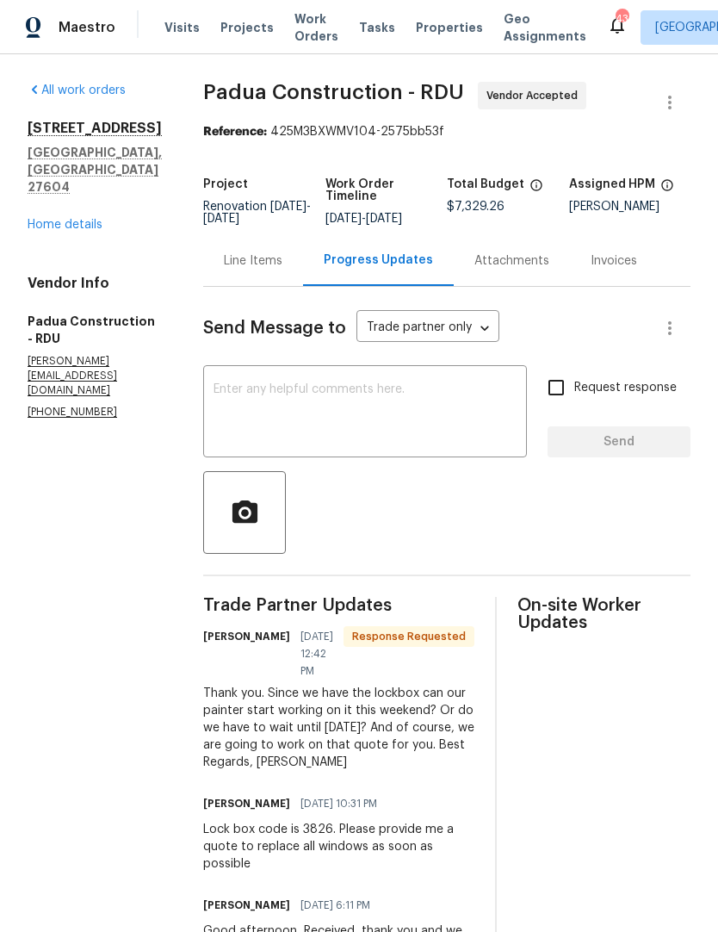
click at [214, 418] on textarea at bounding box center [365, 413] width 303 height 60
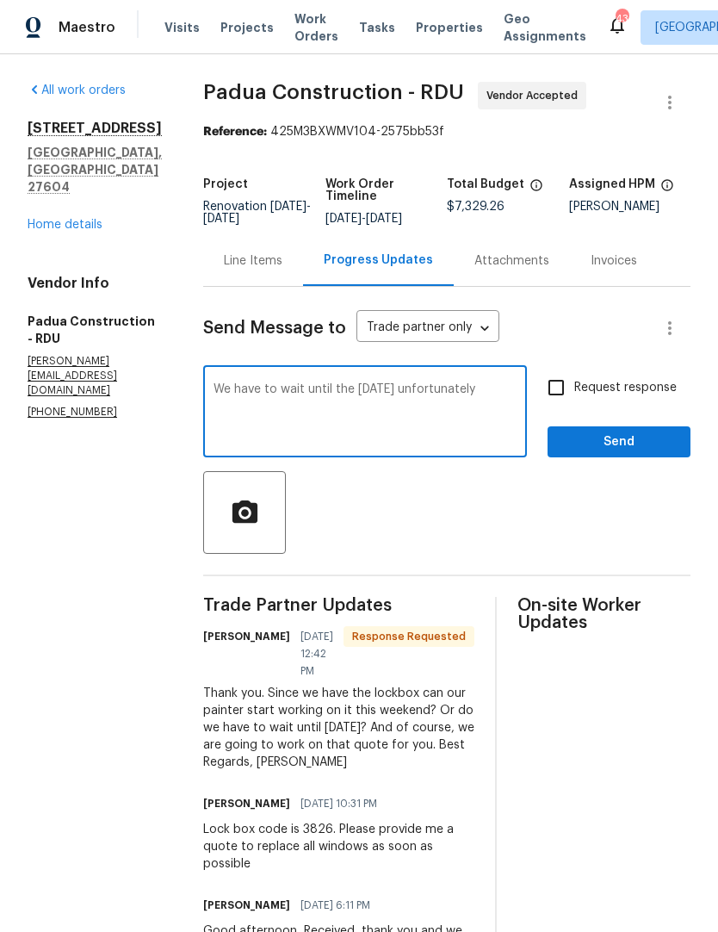
type textarea "We have to wait until the 2nd of September unfortunately"
click at [570, 387] on input "Request response" at bounding box center [556, 387] width 36 height 36
checkbox input "true"
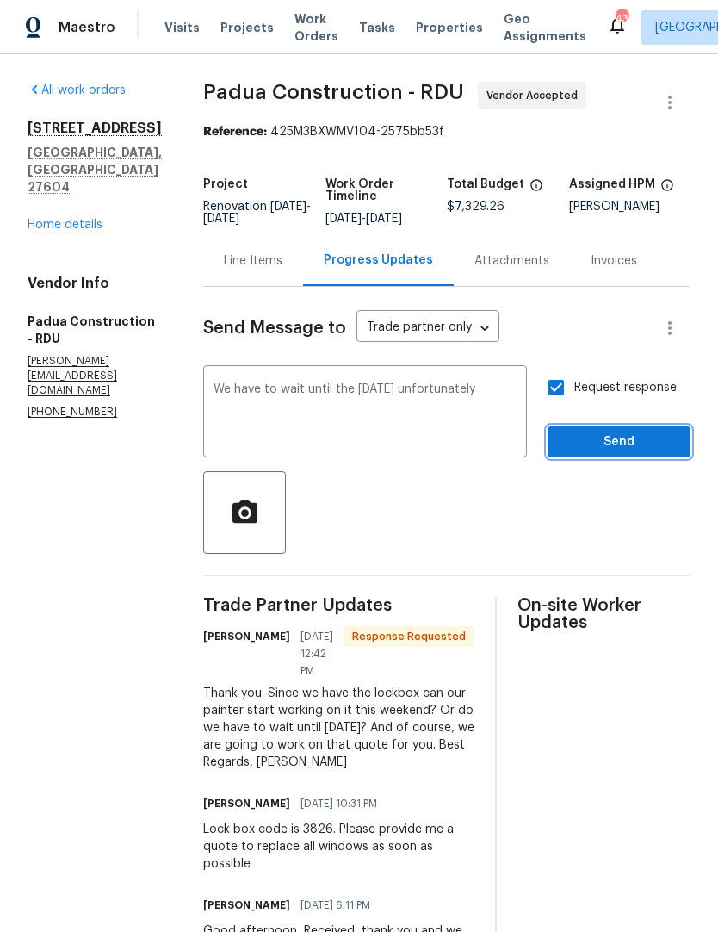
click at [598, 427] on button "Send" at bounding box center [619, 442] width 143 height 32
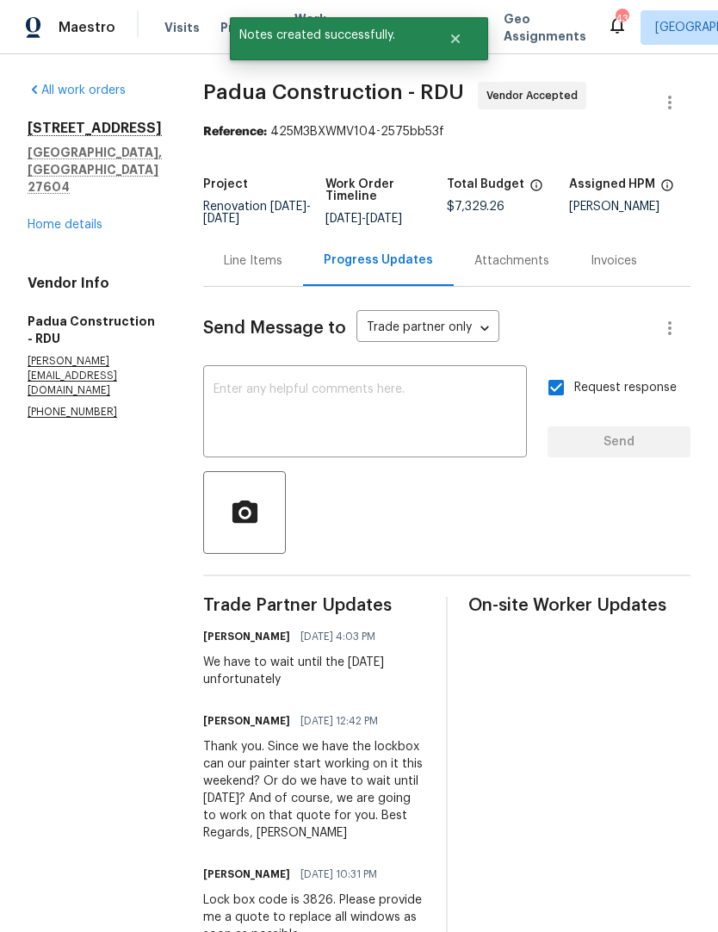
click at [59, 223] on link "Home details" at bounding box center [65, 225] width 75 height 12
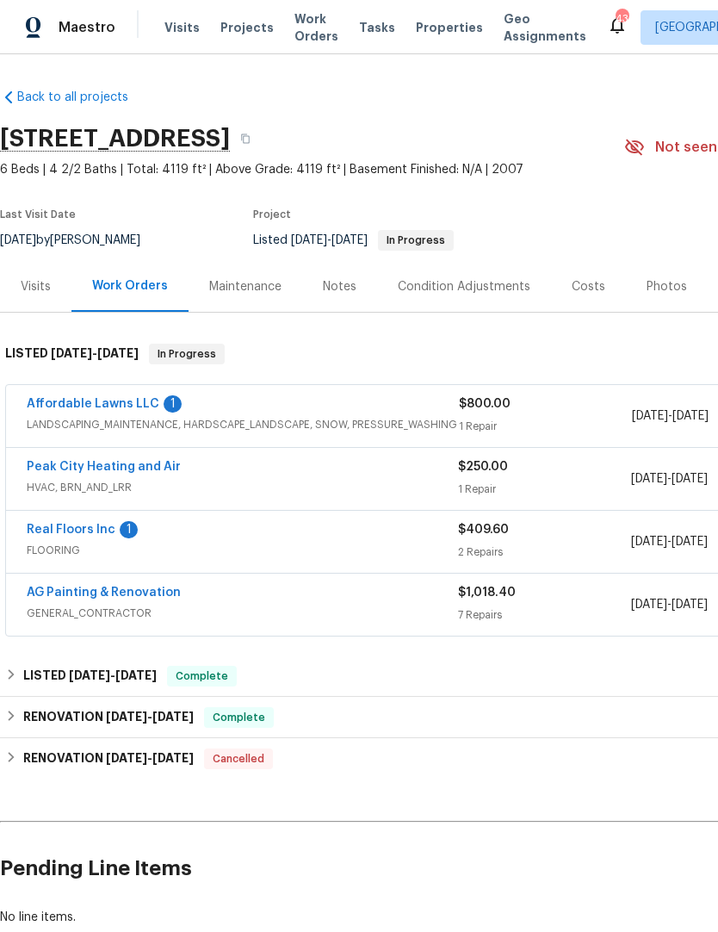
click at [60, 591] on link "AG Painting & Renovation" at bounding box center [104, 592] width 154 height 12
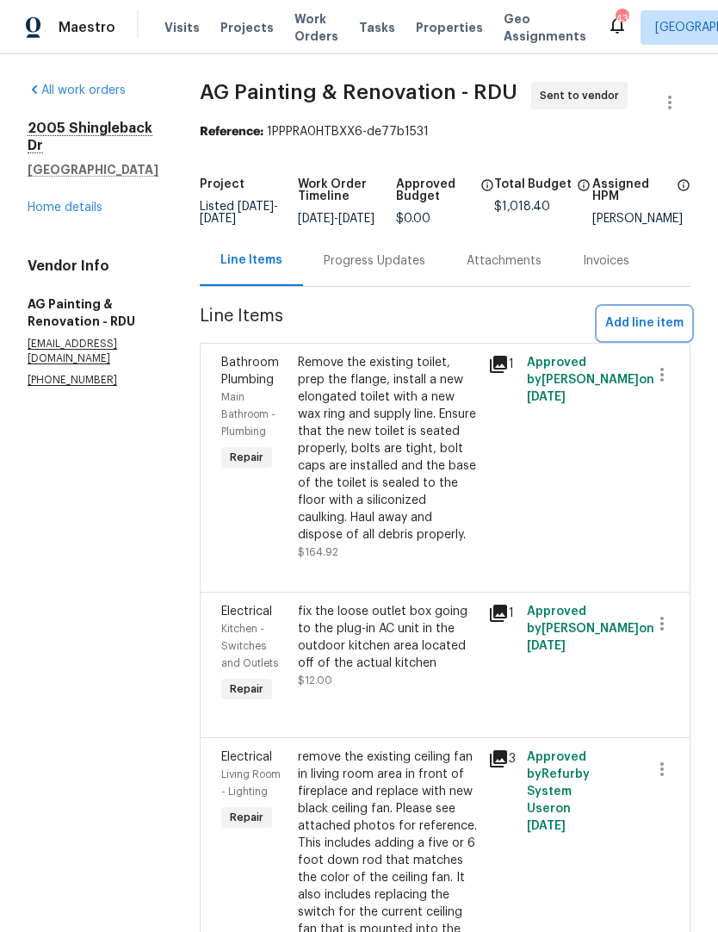
click at [658, 334] on span "Add line item" at bounding box center [644, 324] width 78 height 22
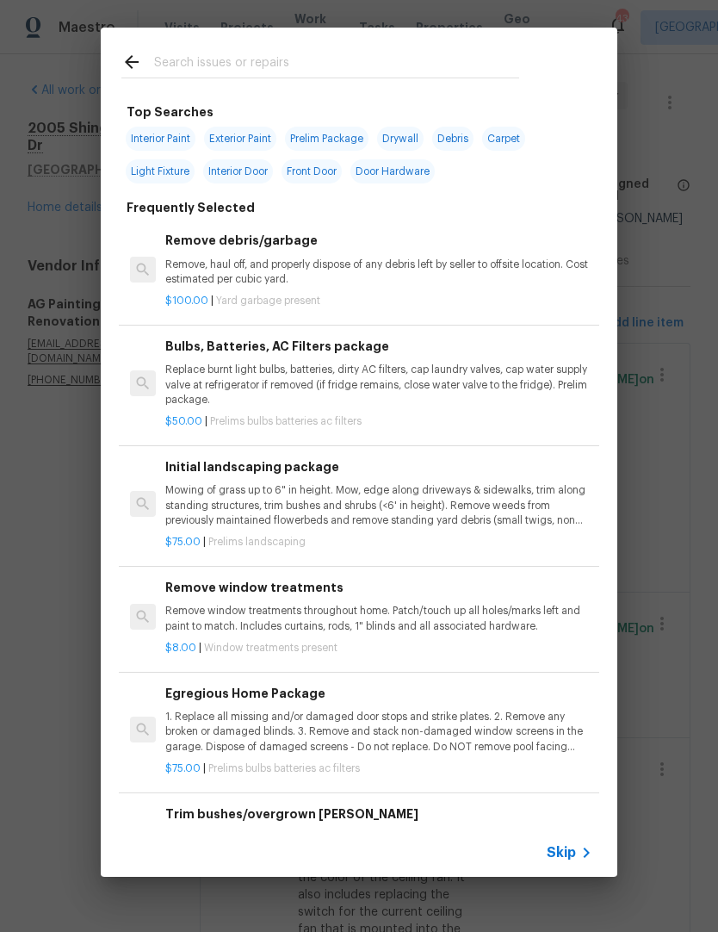
click at [443, 53] on input "text" at bounding box center [336, 65] width 365 height 26
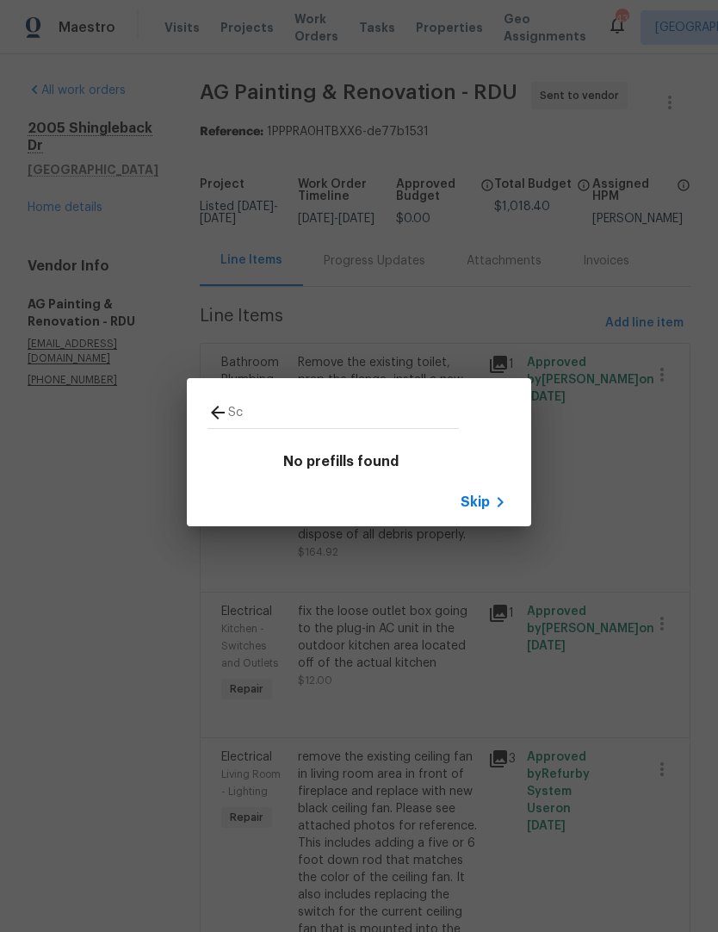
type input "S"
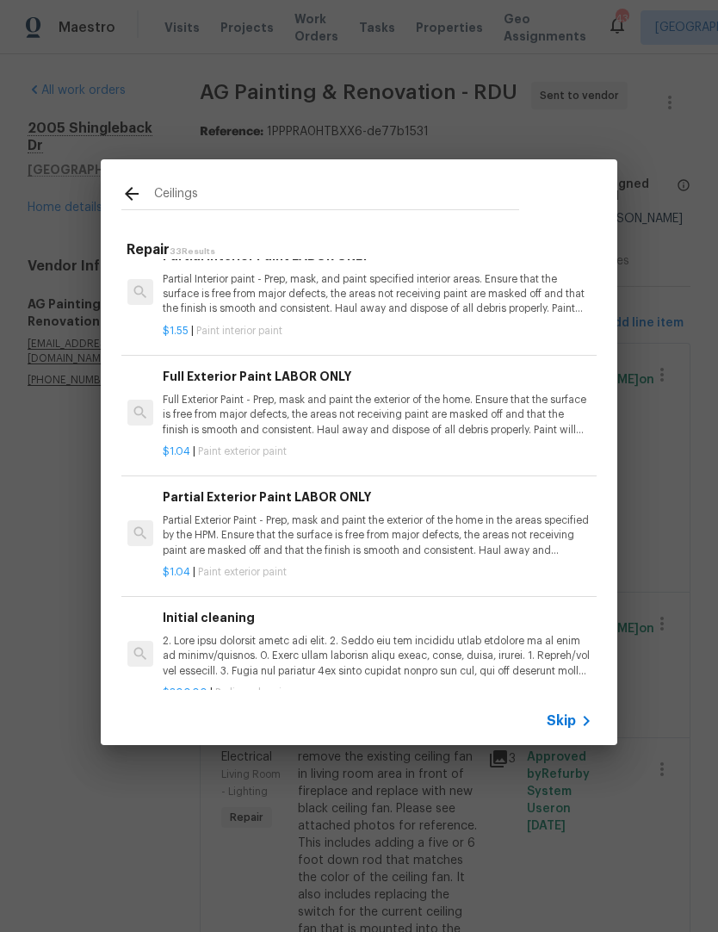
scroll to position [3331, 3]
click at [205, 207] on input "Ceilings" at bounding box center [336, 196] width 365 height 26
type input "C"
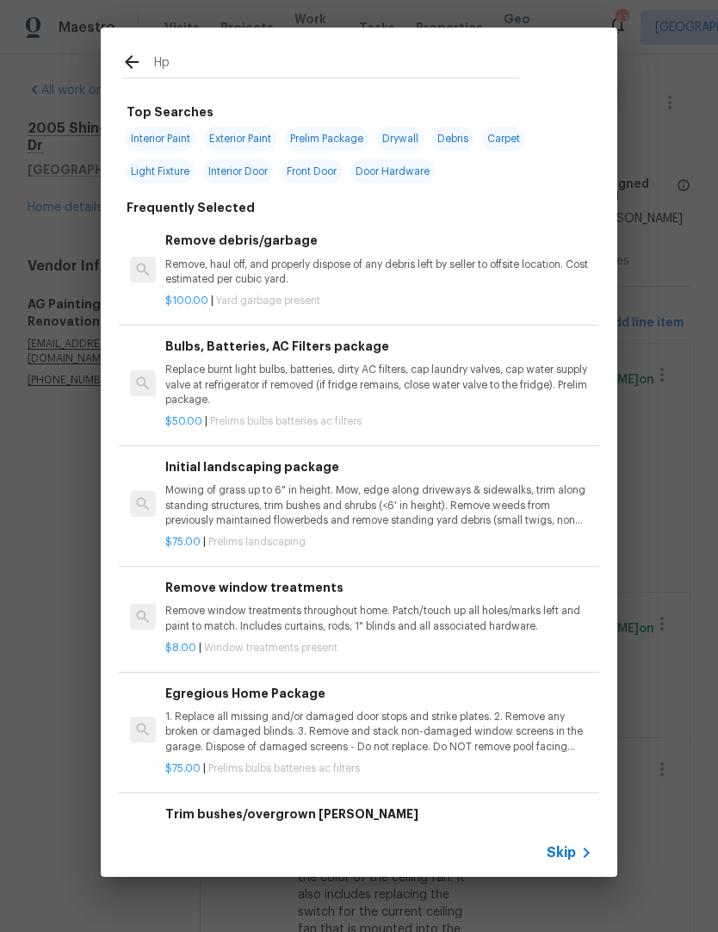
type input "Hpm"
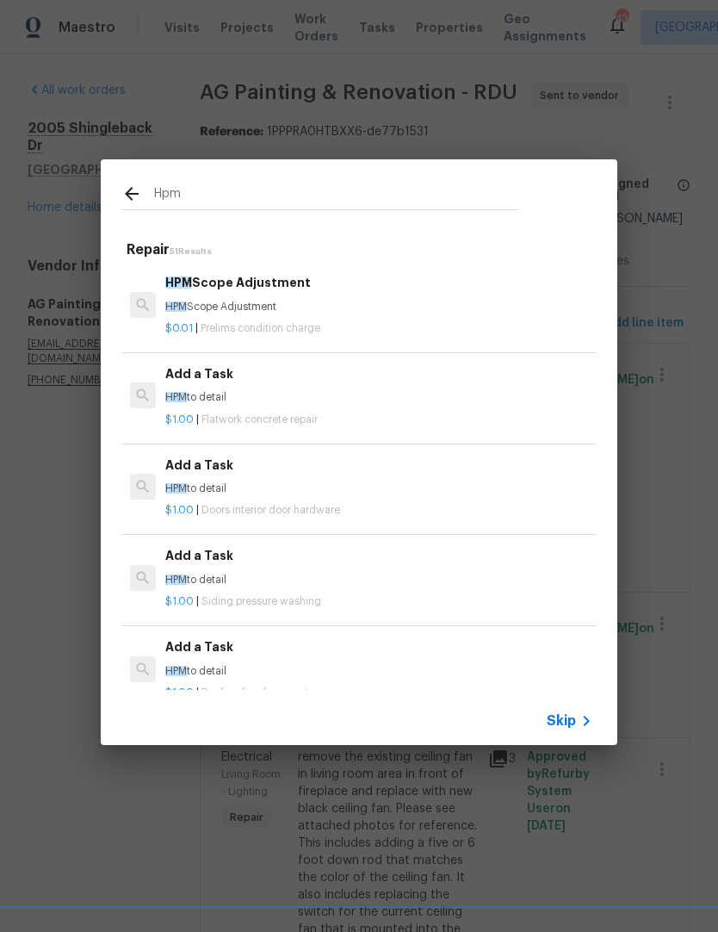
click at [220, 308] on p "HPM Scope Adjustment" at bounding box center [378, 307] width 427 height 15
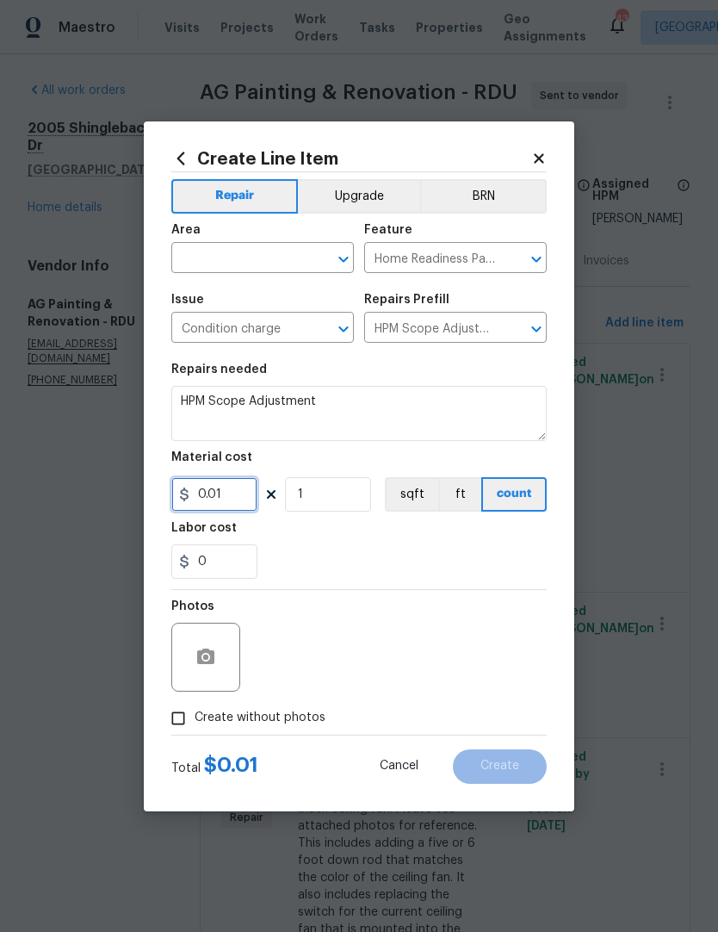
click at [222, 504] on input "0.01" at bounding box center [214, 494] width 86 height 34
type input "280"
click at [289, 560] on div "0" at bounding box center [358, 561] width 375 height 34
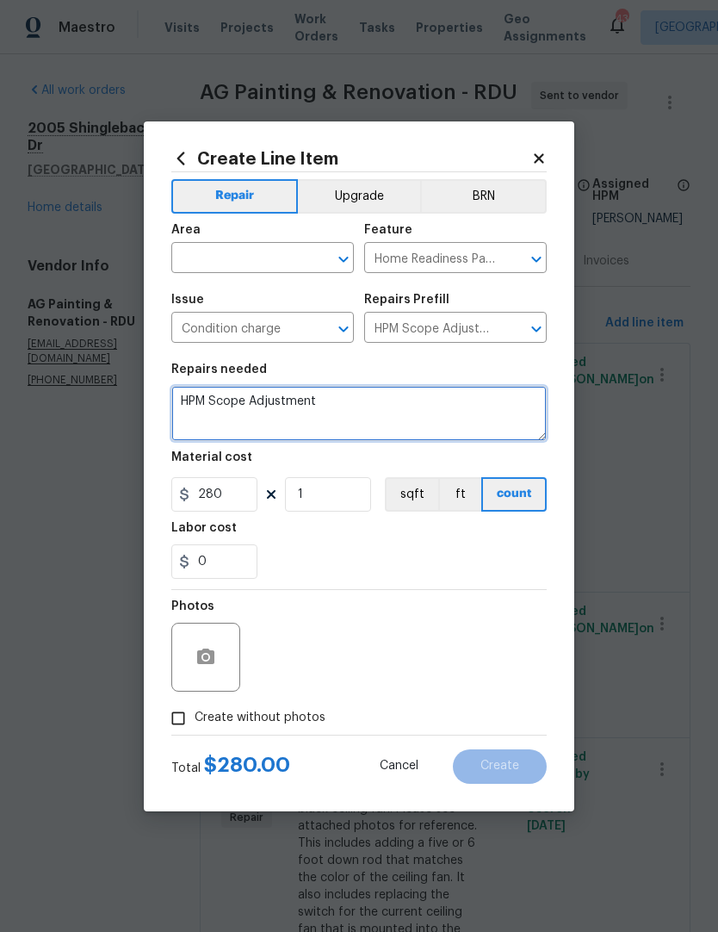
click at [320, 420] on textarea "HPM Scope Adjustment" at bounding box center [358, 413] width 375 height 55
type textarea "H"
type textarea "Scaffolding needed to reach tall ceilings in living room to change ceiling fan …"
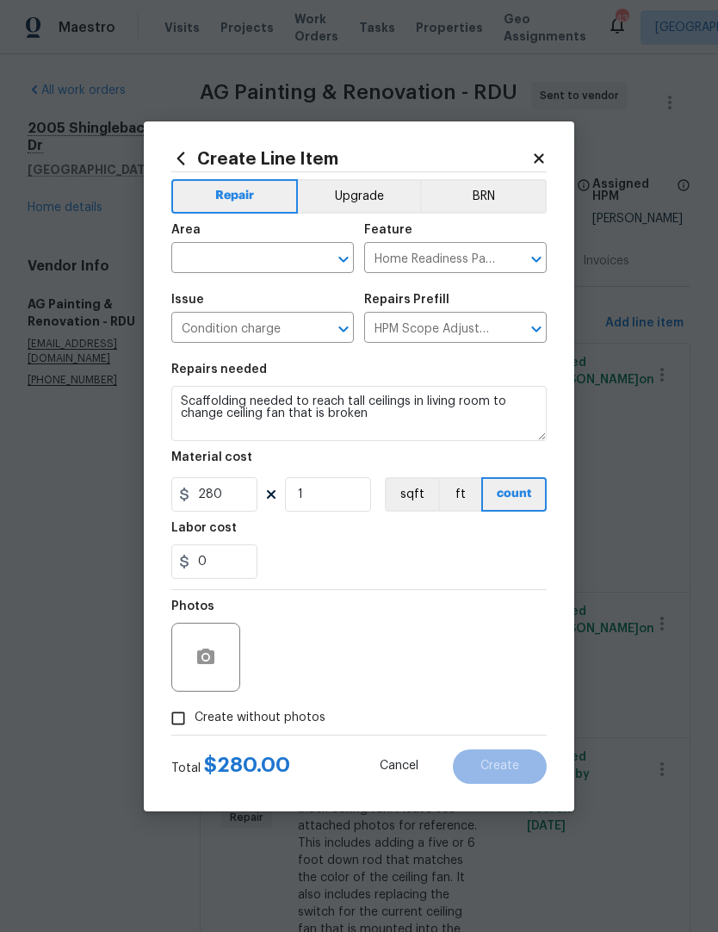
click at [214, 262] on input "text" at bounding box center [238, 259] width 134 height 27
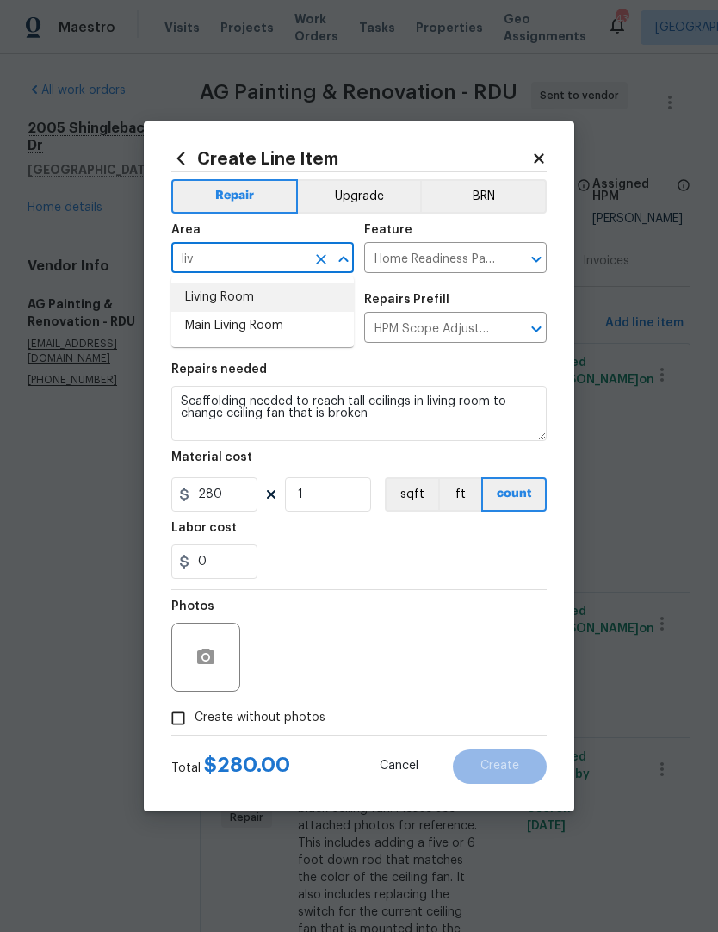
click at [203, 300] on li "Living Room" at bounding box center [262, 297] width 183 height 28
type input "Living Room"
click at [303, 553] on div "0" at bounding box center [358, 561] width 375 height 34
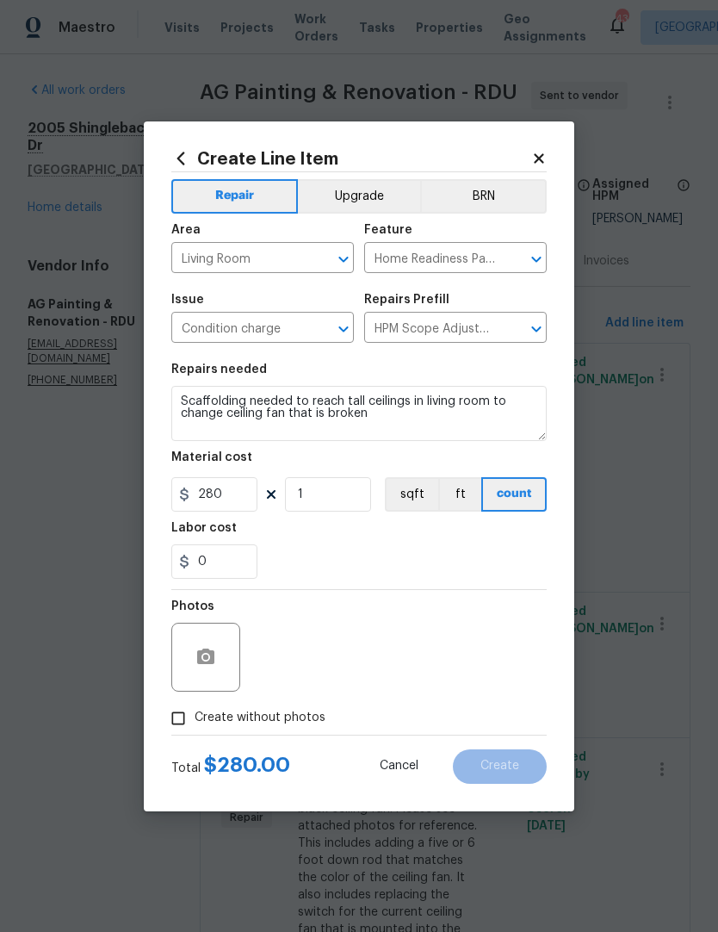
click at [168, 699] on div "Create Line Item Repair Upgrade BRN Area Living Room ​ Feature Home Readiness P…" at bounding box center [359, 466] width 431 height 690
click at [181, 717] on input "Create without photos" at bounding box center [178, 718] width 33 height 33
checkbox input "true"
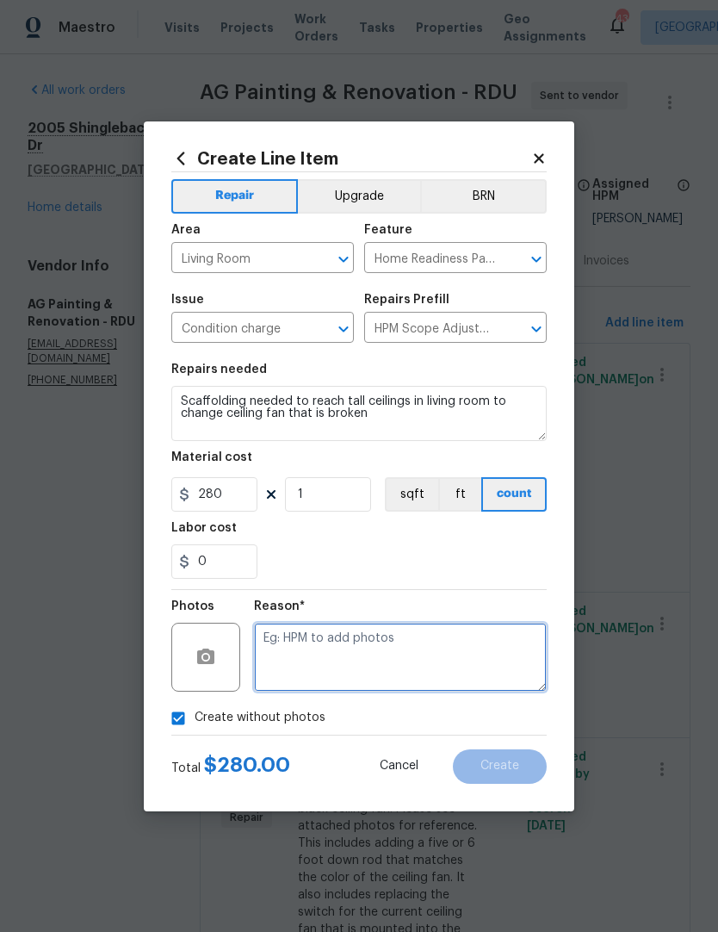
click at [289, 651] on textarea at bounding box center [400, 657] width 293 height 69
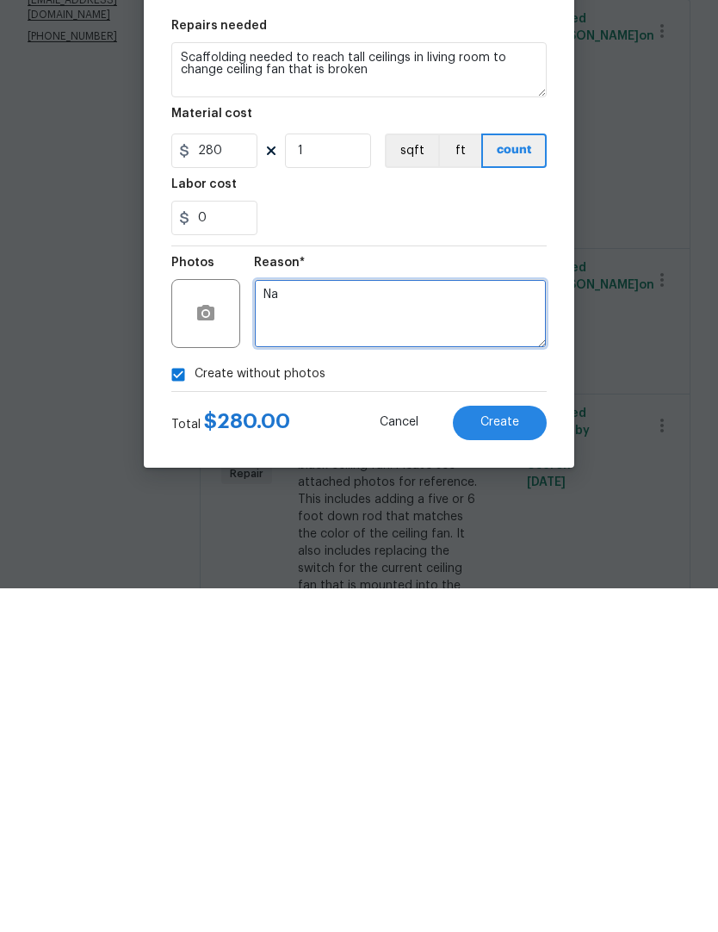
type textarea "Na"
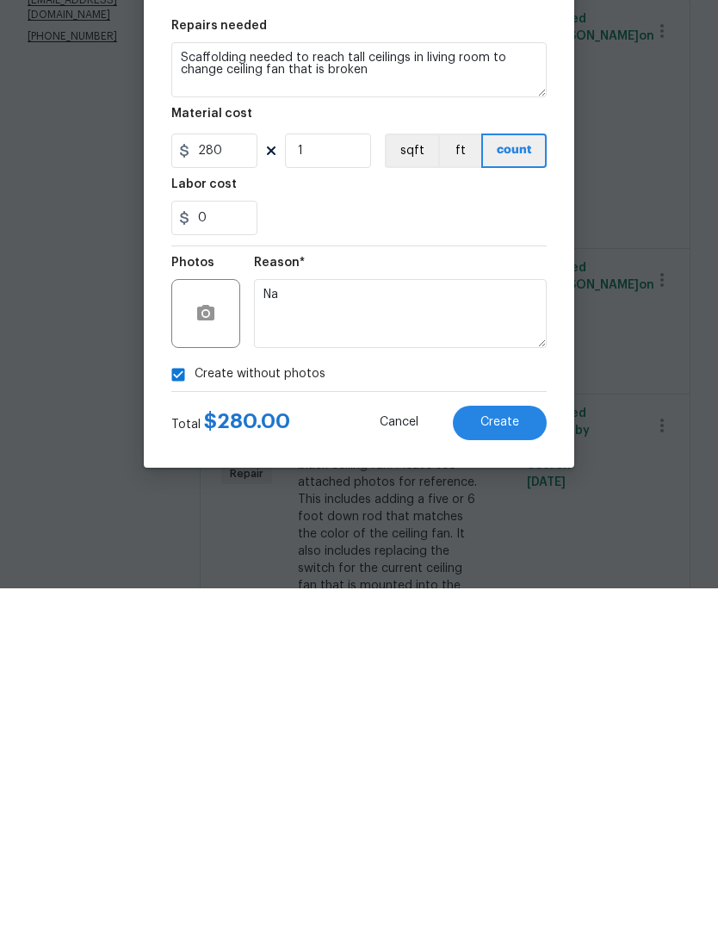
click at [520, 749] on button "Create" at bounding box center [500, 766] width 94 height 34
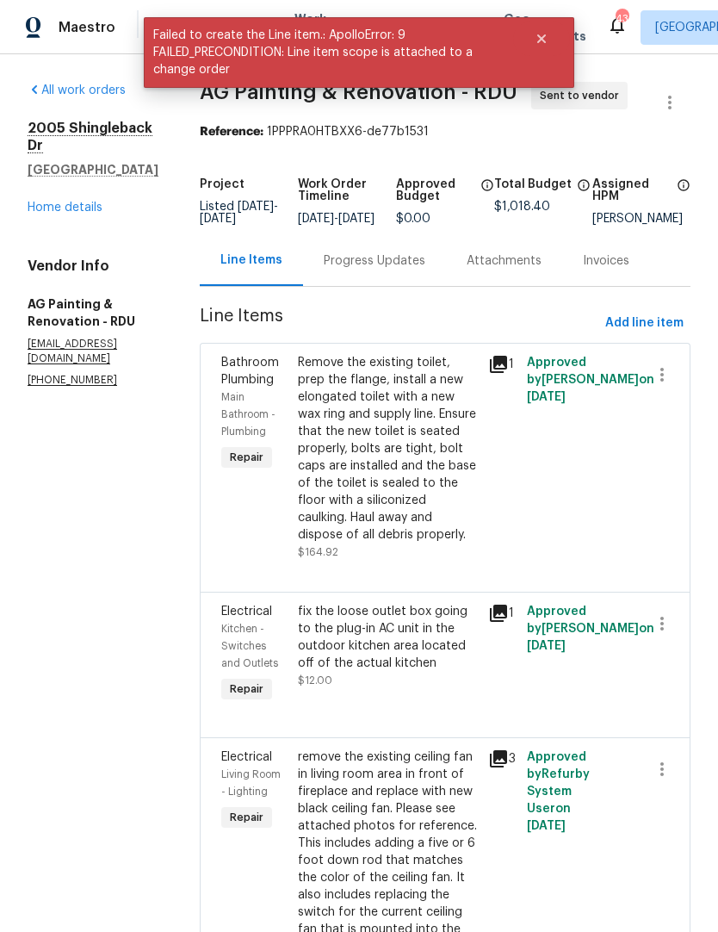
scroll to position [0, 0]
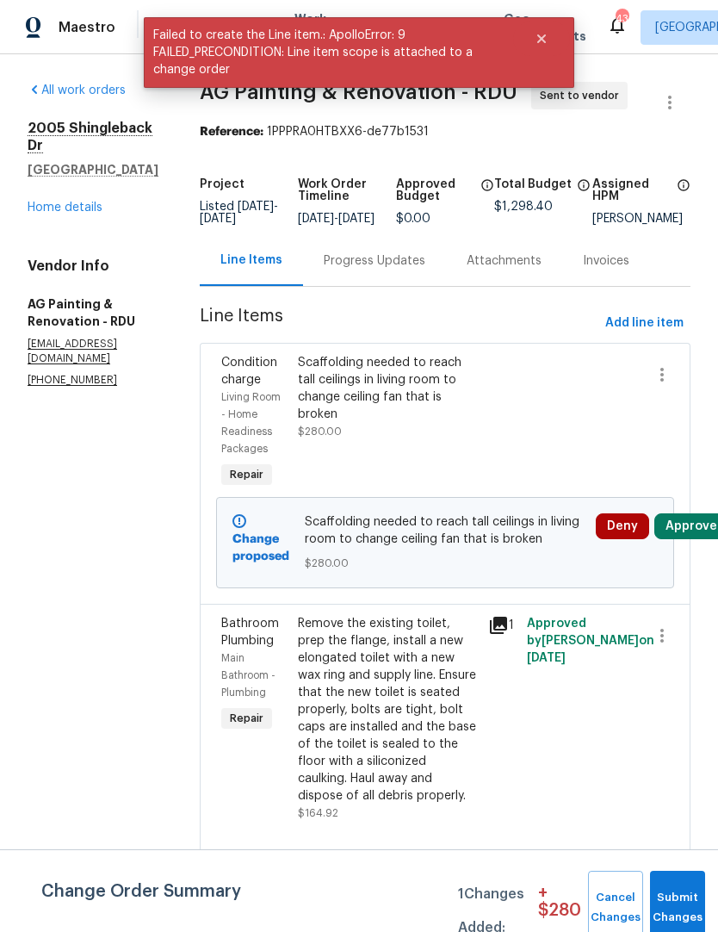
click at [694, 539] on button "Approve" at bounding box center [691, 526] width 74 height 26
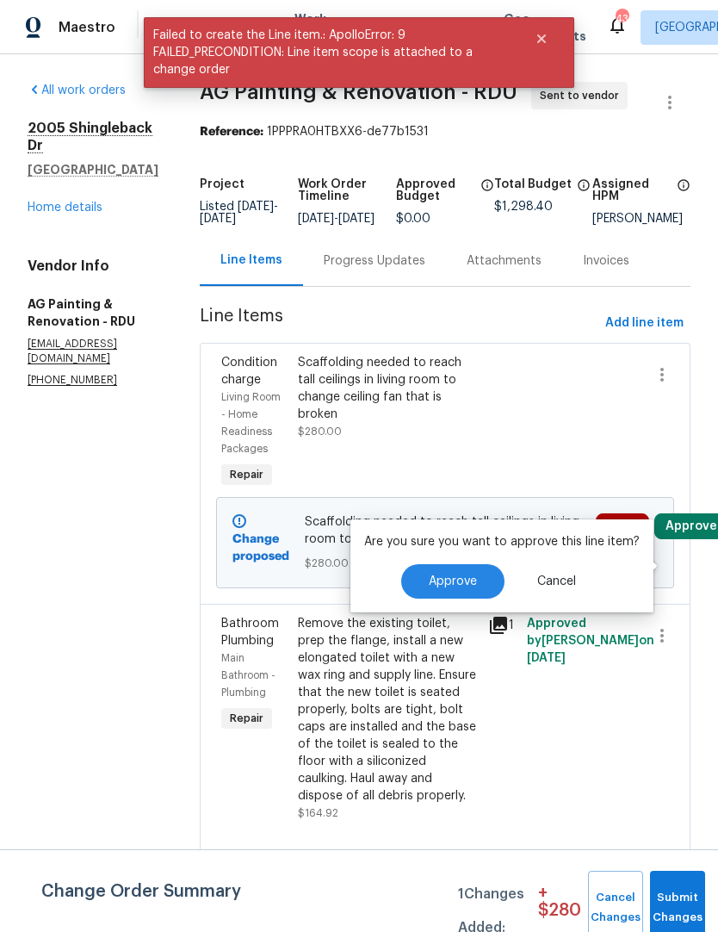
click at [453, 584] on span "Approve" at bounding box center [453, 581] width 48 height 13
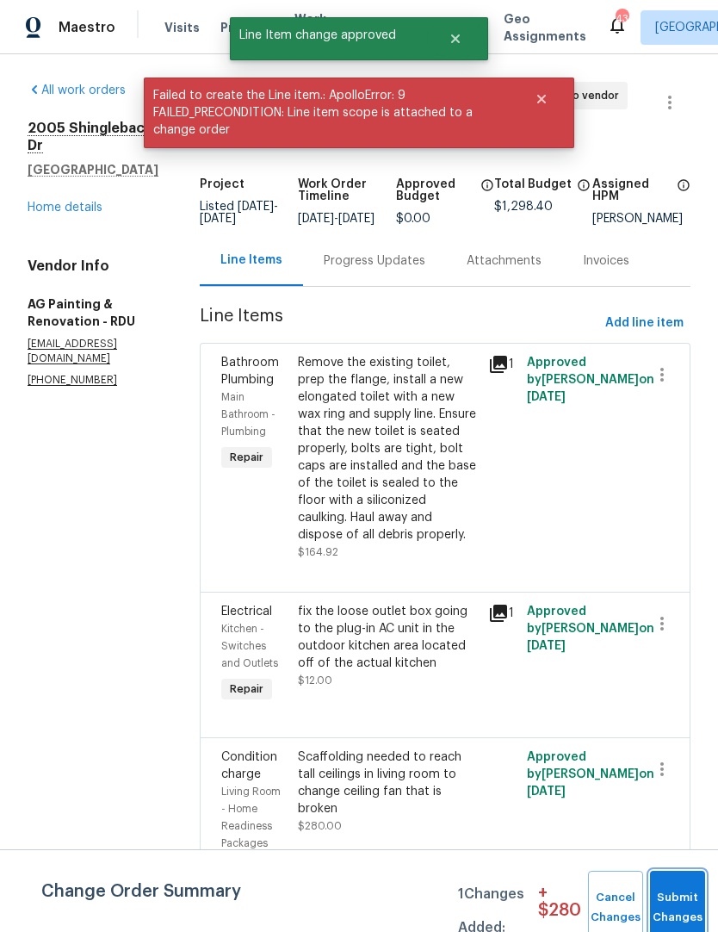
click at [677, 893] on button "Submit Changes" at bounding box center [677, 908] width 55 height 74
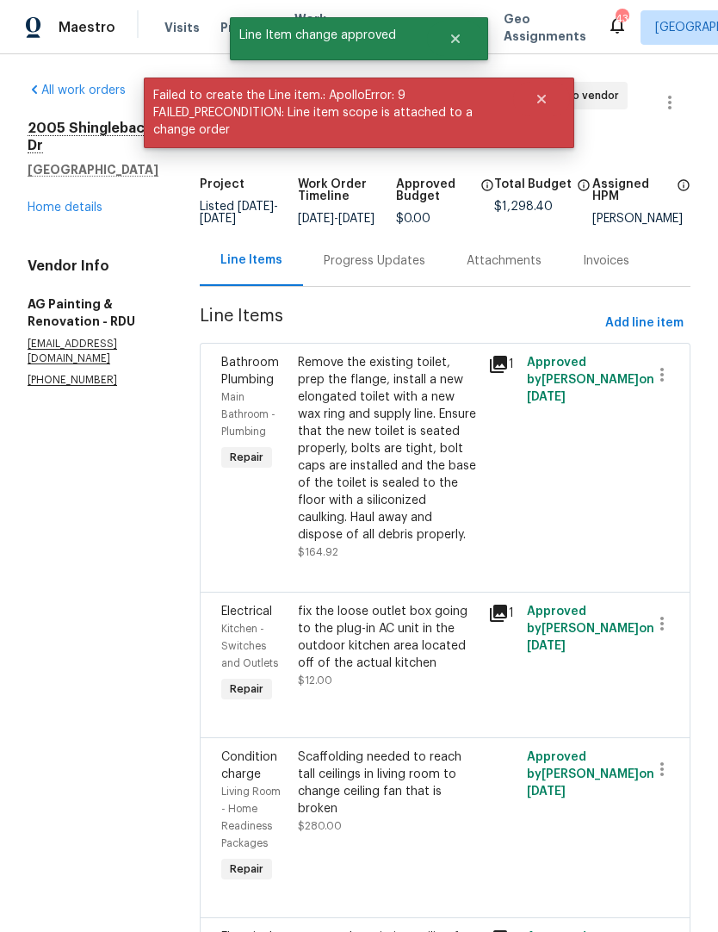
click at [77, 201] on link "Home details" at bounding box center [65, 207] width 75 height 12
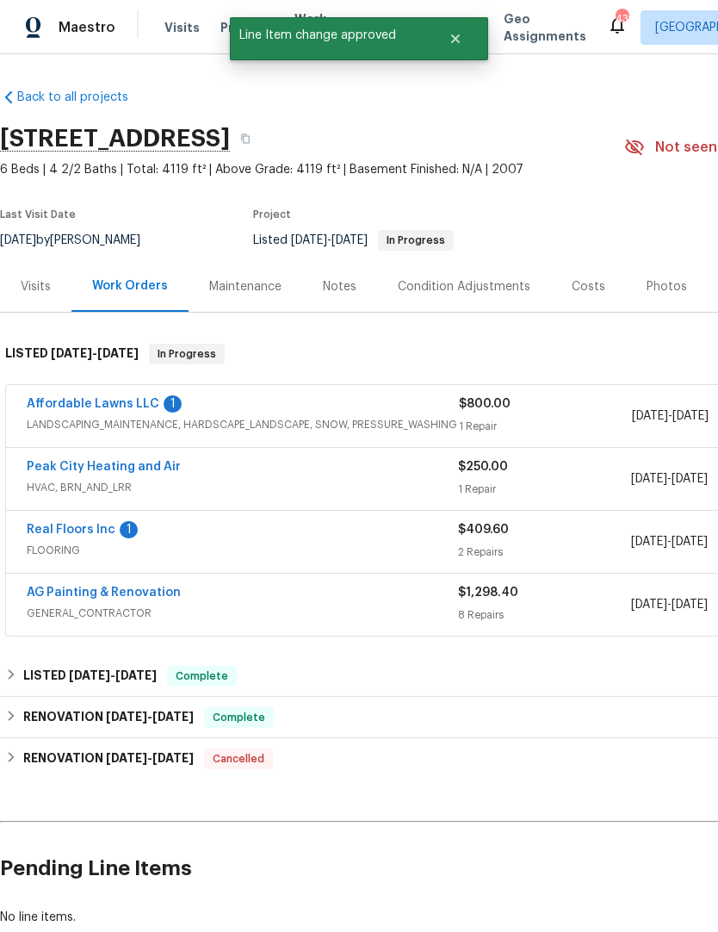
click at [63, 531] on link "Real Floors Inc" at bounding box center [71, 530] width 89 height 12
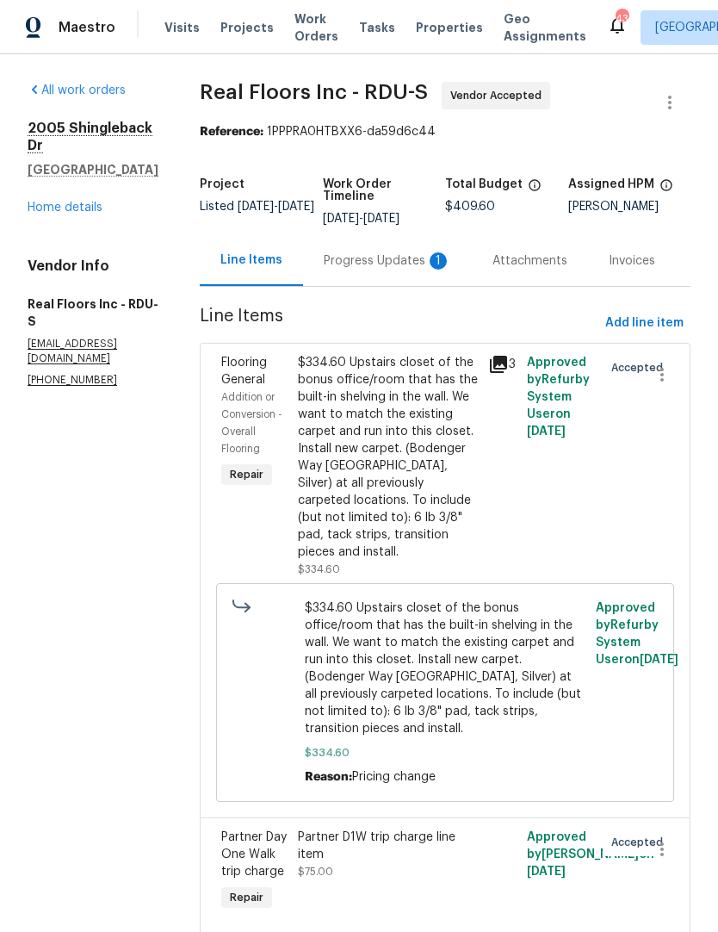
click at [402, 263] on div "Progress Updates 1" at bounding box center [387, 260] width 127 height 17
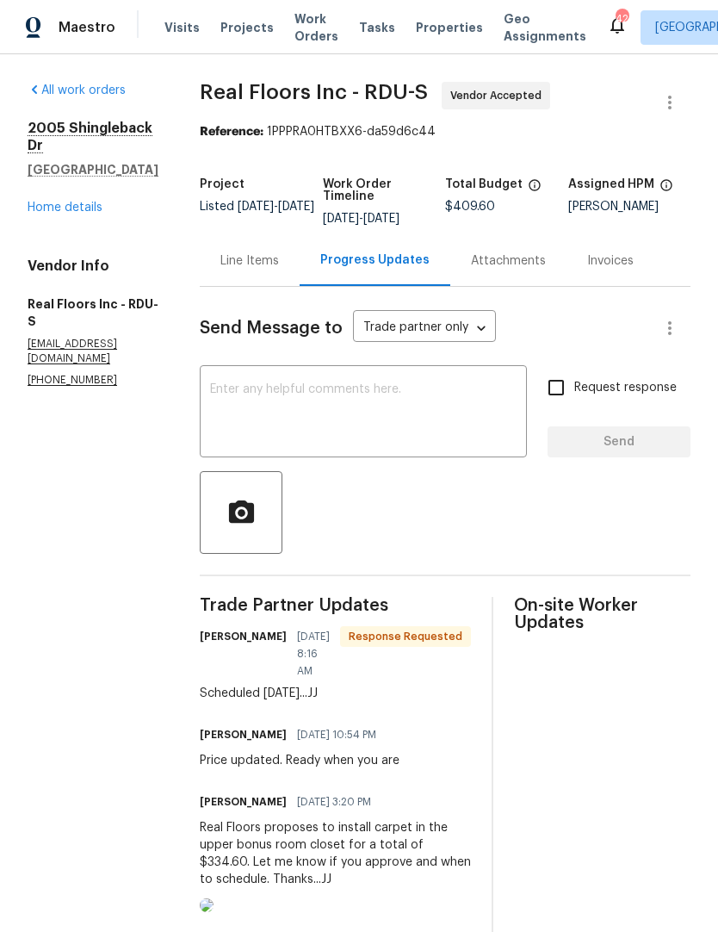
scroll to position [20, 0]
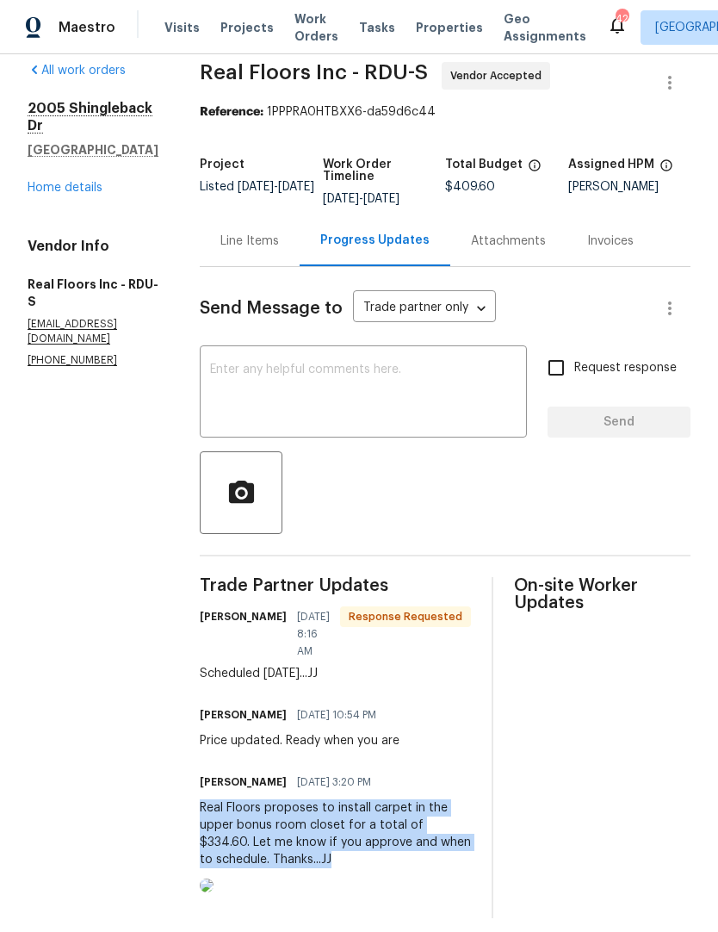
copy div "Real Floors proposes to install carpet in the upper bonus room closet for a tot…"
click at [250, 239] on div "Line Items" at bounding box center [249, 240] width 59 height 17
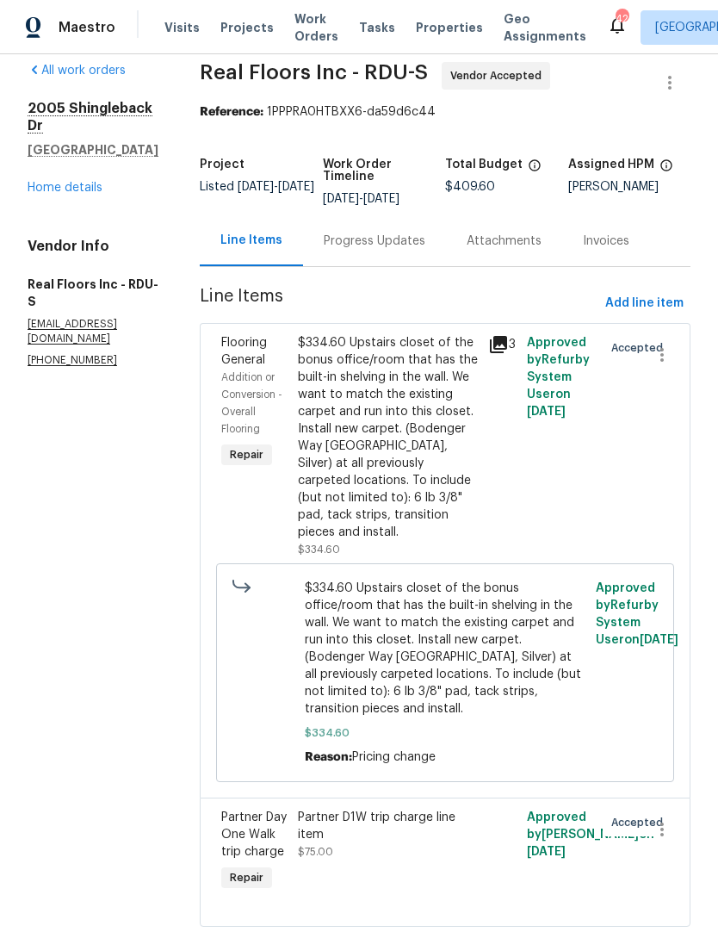
scroll to position [11, 0]
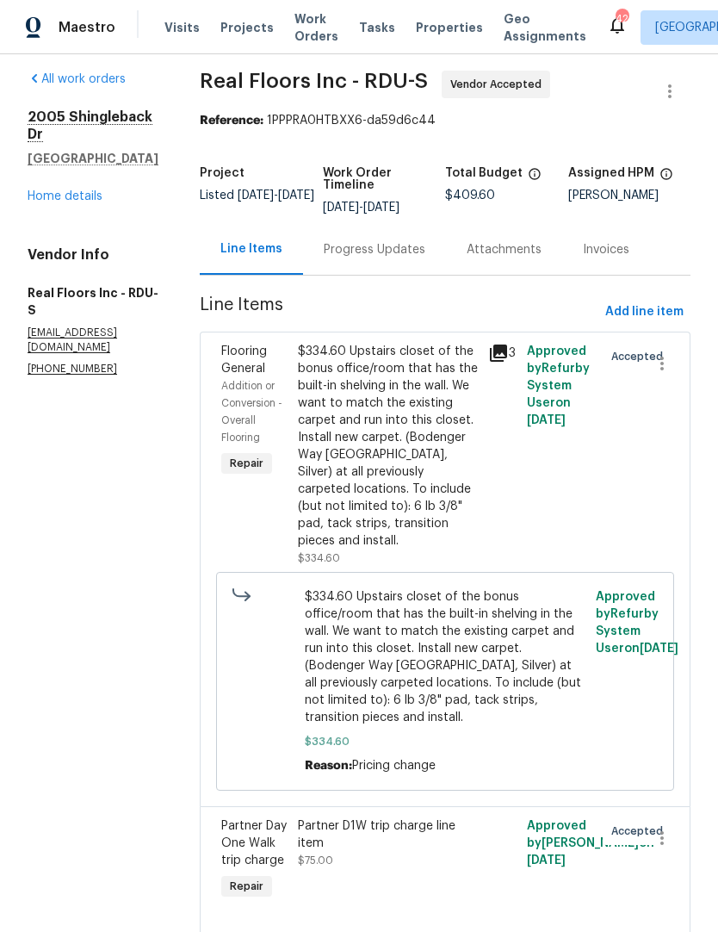
click at [312, 461] on div "$334.60 Upstairs closet of the bonus office/room that has the built-in shelving…" at bounding box center [388, 446] width 181 height 207
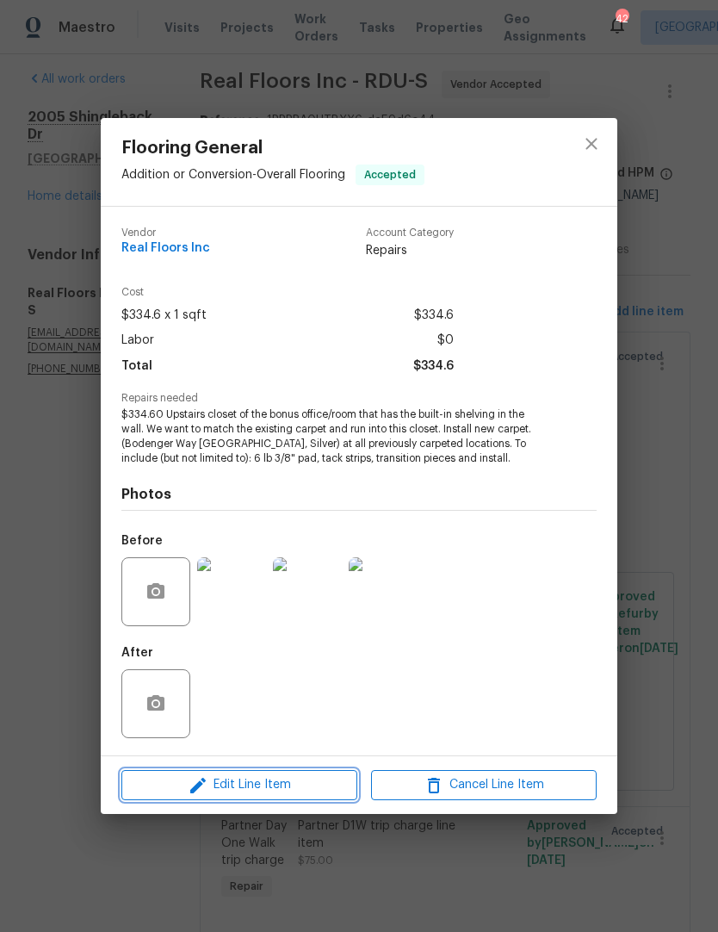
click at [190, 791] on icon "button" at bounding box center [197, 785] width 15 height 15
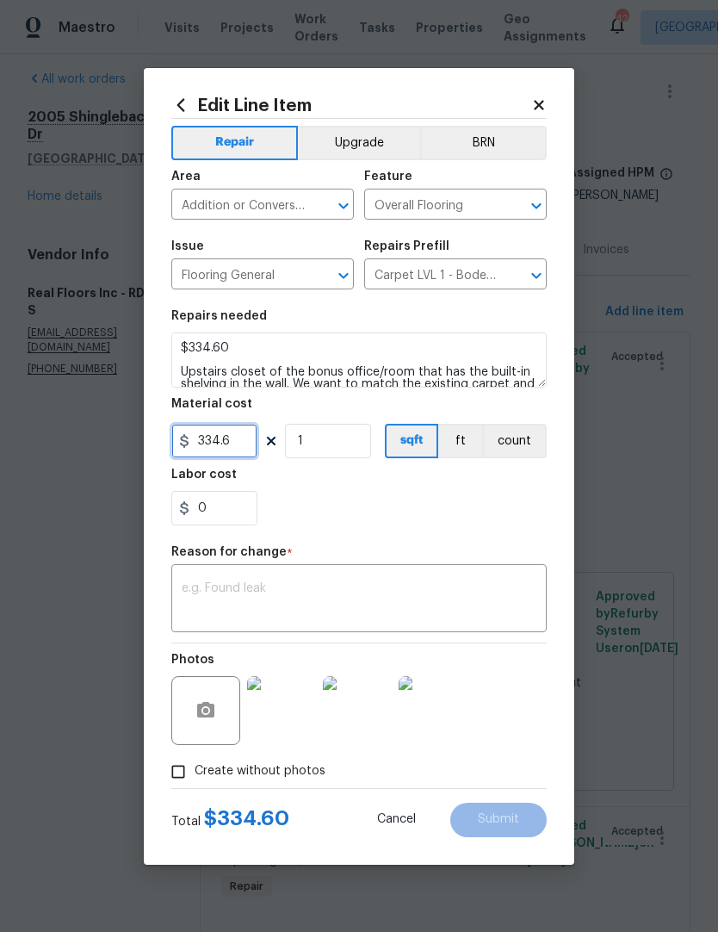
click at [228, 448] on input "334.6" at bounding box center [214, 441] width 86 height 34
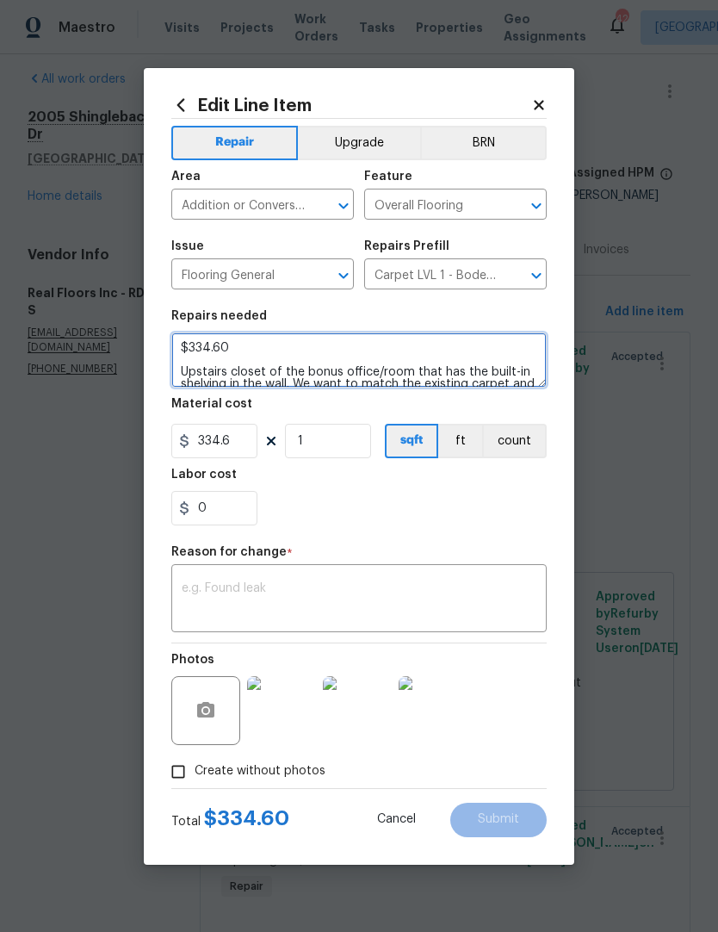
click at [231, 356] on textarea "$334.60 Upstairs closet of the bonus office/room that has the built-in shelving…" at bounding box center [358, 359] width 375 height 55
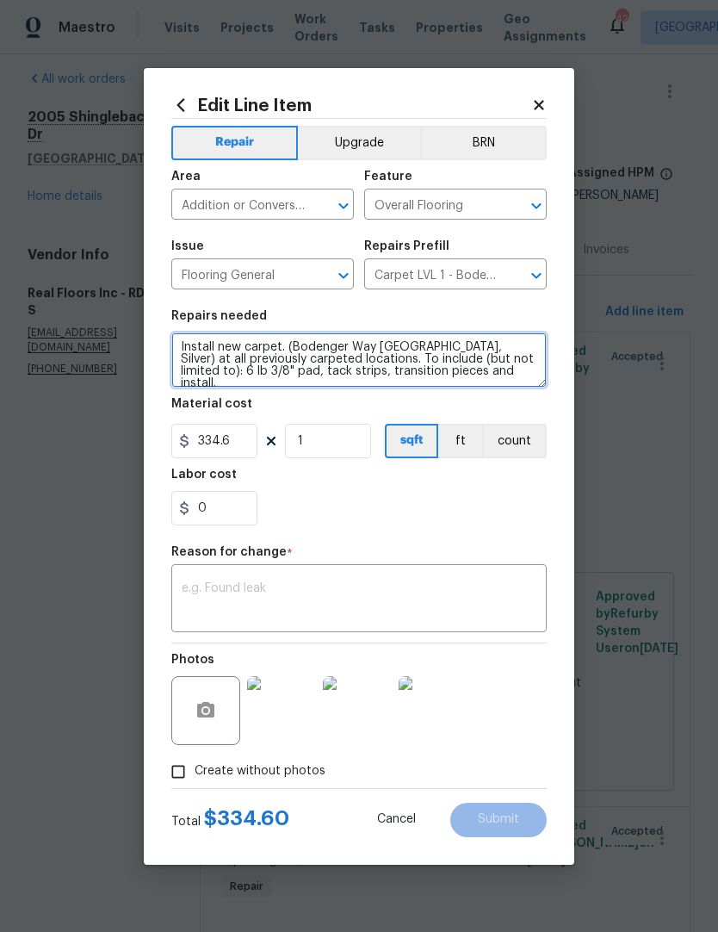
scroll to position [72, 0]
click at [486, 379] on textarea "$334.60 Upstairs closet of the bonus office/room that has the built-in shelving…" at bounding box center [358, 359] width 375 height 55
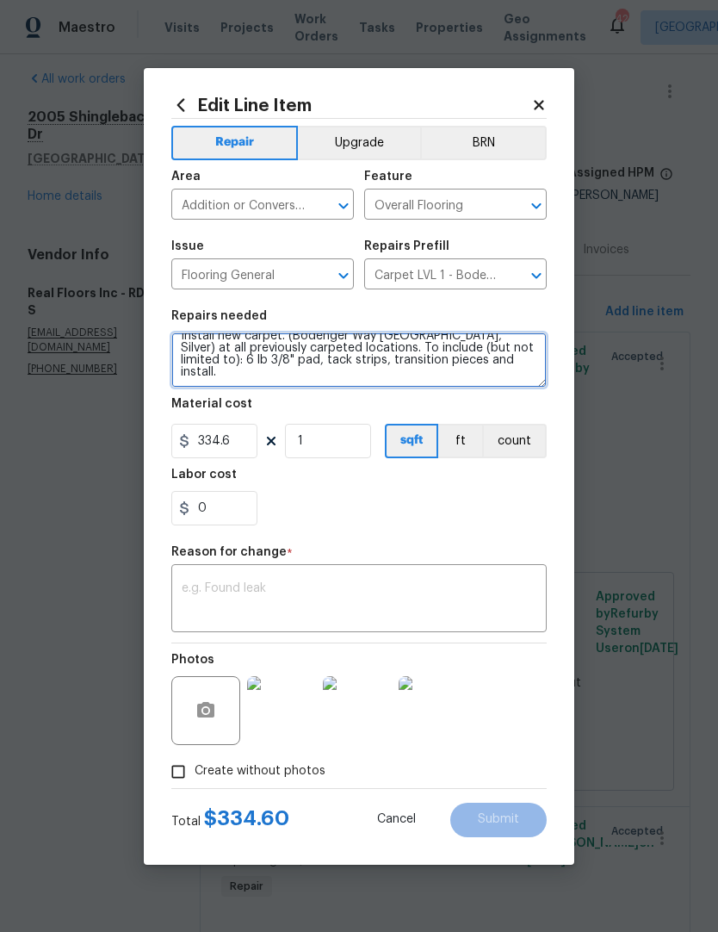
paste textarea "Real Floors proposes to install carpet in the upper bonus room closet for a tot…"
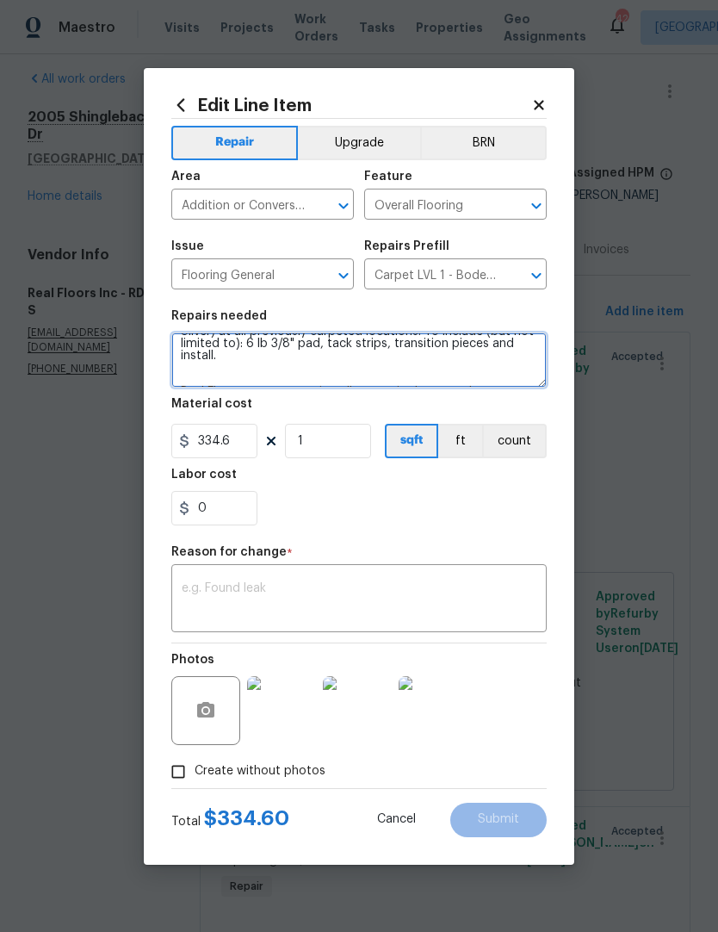
scroll to position [133, 0]
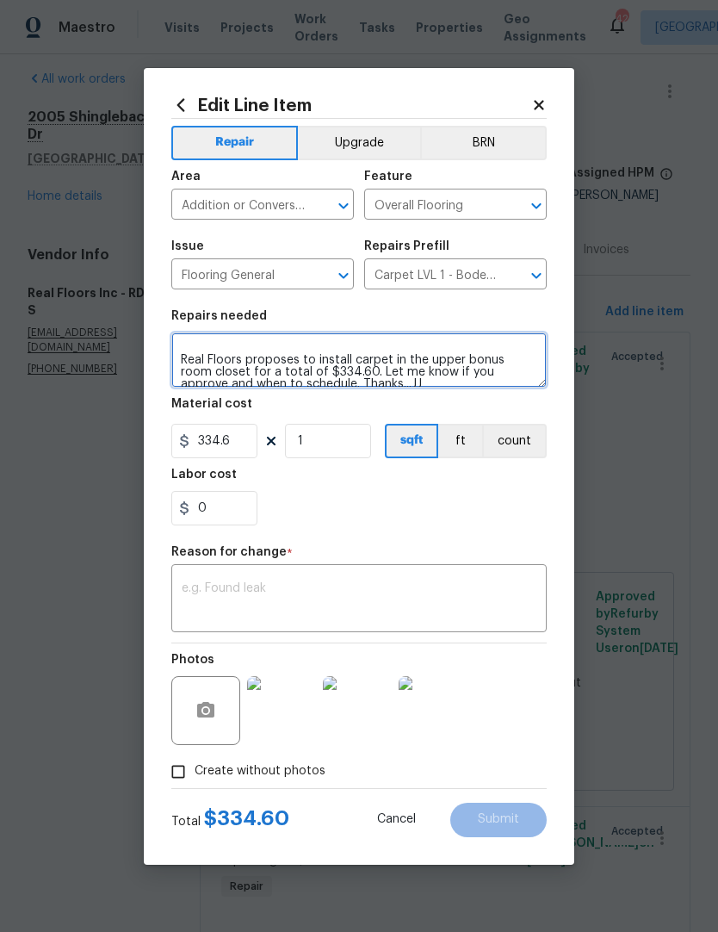
type textarea "$334.60 Upstairs closet of the bonus office/room that has the built-in shelving…"
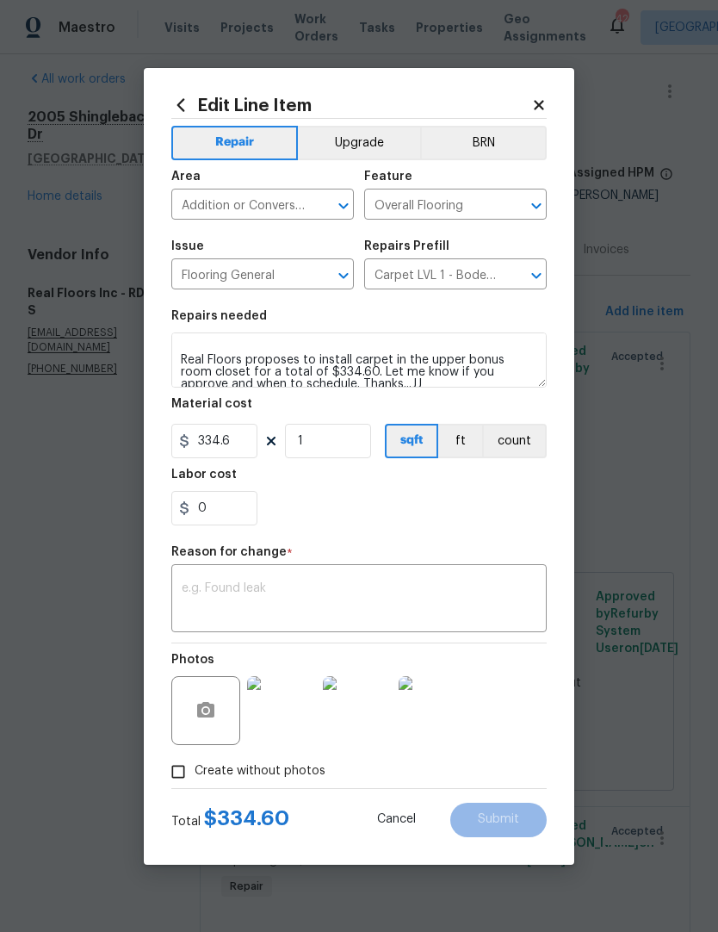
click at [301, 528] on section "Repairs needed $334.60 Upstairs closet of the bonus office/room that has the bu…" at bounding box center [358, 418] width 375 height 236
click at [530, 771] on div "Create without photos" at bounding box center [358, 771] width 375 height 33
click at [195, 598] on textarea at bounding box center [359, 600] width 355 height 36
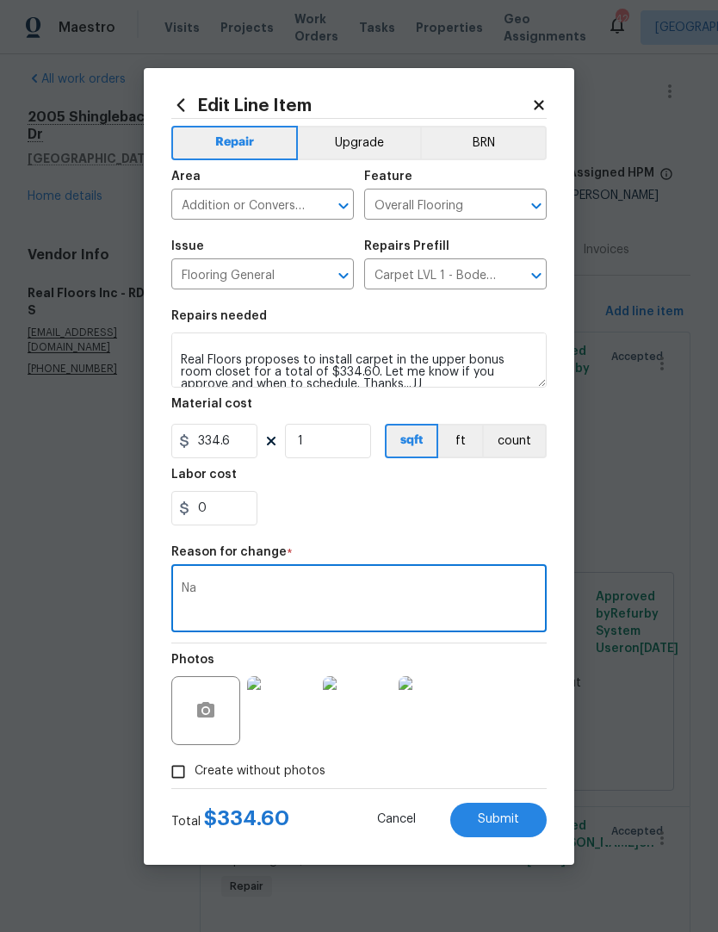
type textarea "Na"
click at [496, 815] on span "Submit" at bounding box center [498, 819] width 41 height 13
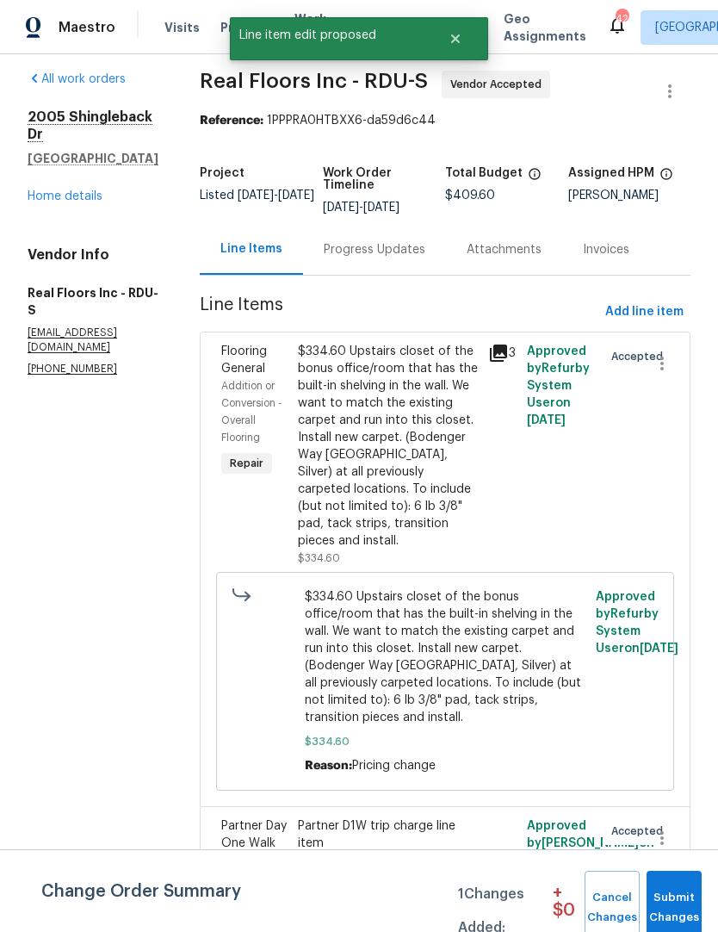
scroll to position [71, 0]
click at [663, 892] on span "Submit Changes" at bounding box center [674, 908] width 38 height 40
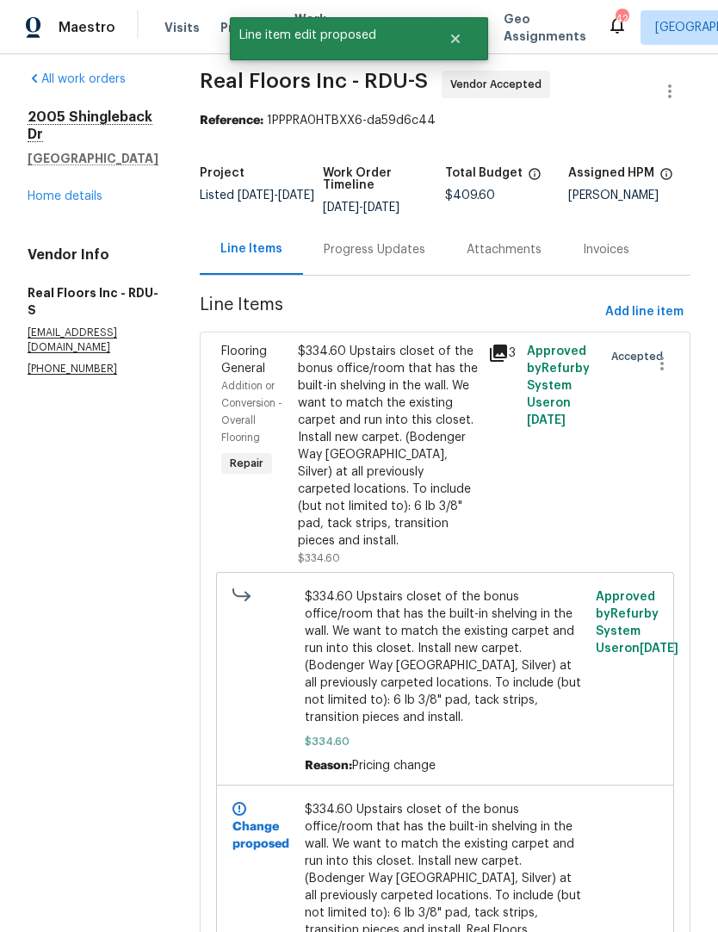
click at [682, 741] on div "Flooring General Addition or Conversion - Overall Flooring Repair $334.60 Upsta…" at bounding box center [445, 701] width 491 height 739
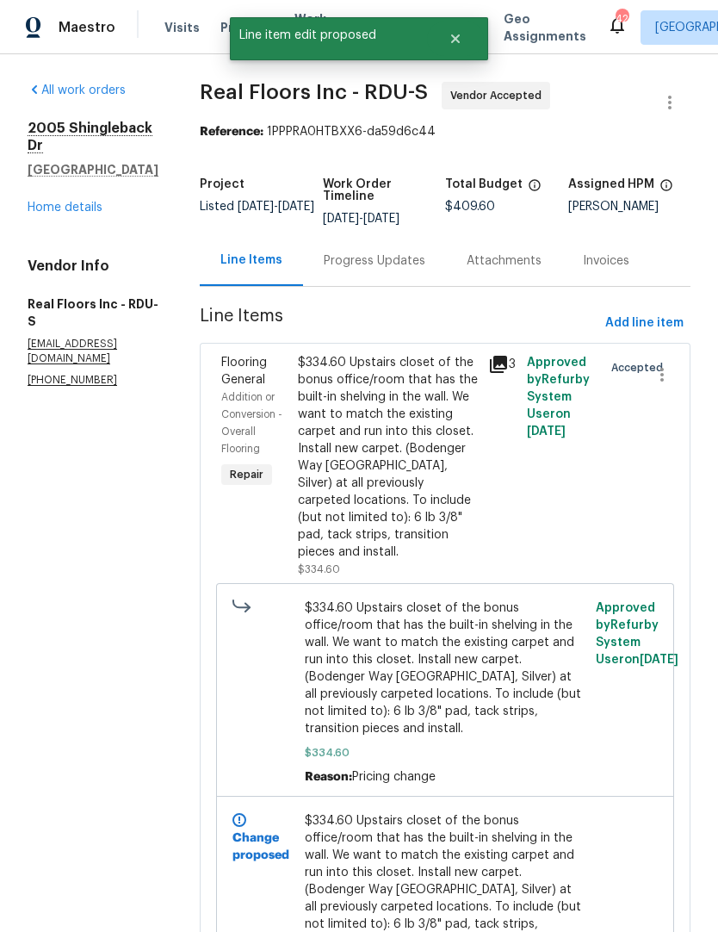
scroll to position [0, 0]
click at [59, 201] on link "Home details" at bounding box center [65, 207] width 75 height 12
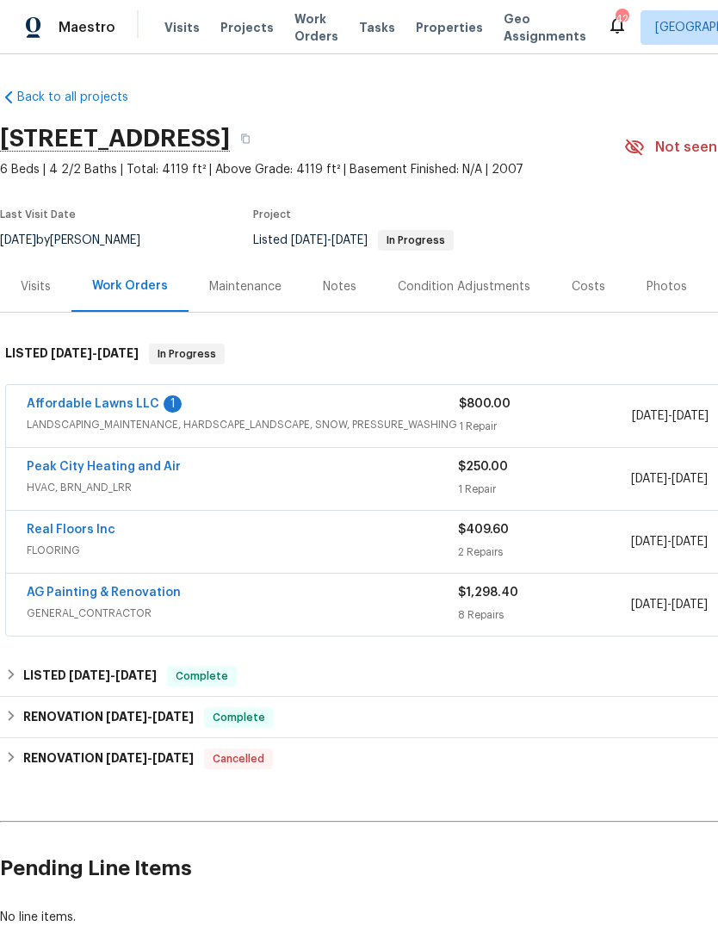
click at [72, 398] on link "Affordable Lawns LLC" at bounding box center [93, 404] width 133 height 12
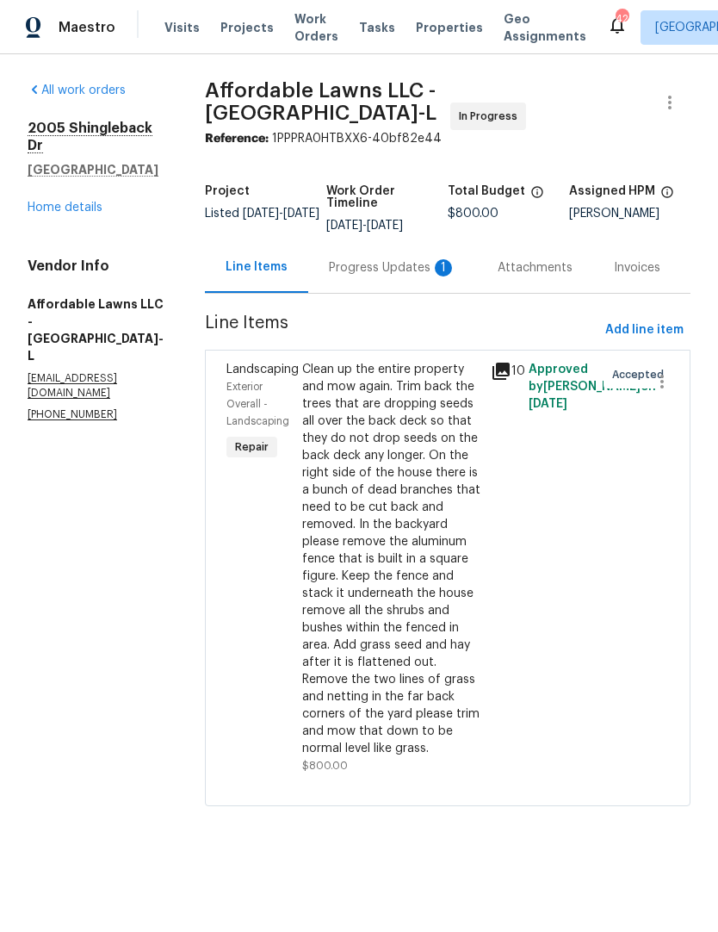
click at [400, 276] on div "Progress Updates 1" at bounding box center [392, 267] width 127 height 17
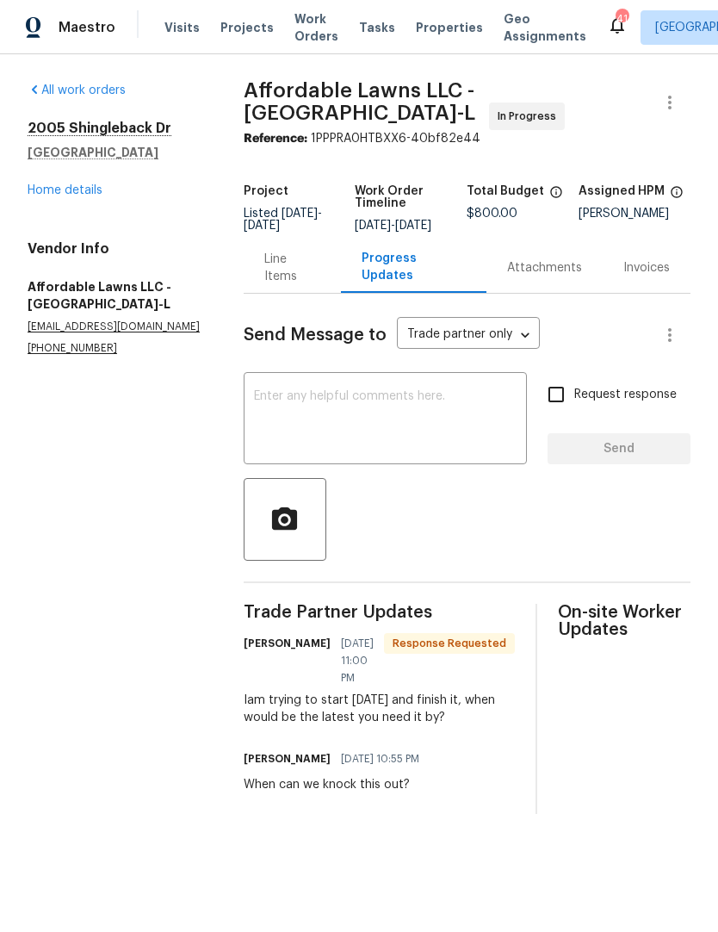
click at [295, 417] on textarea at bounding box center [385, 420] width 263 height 60
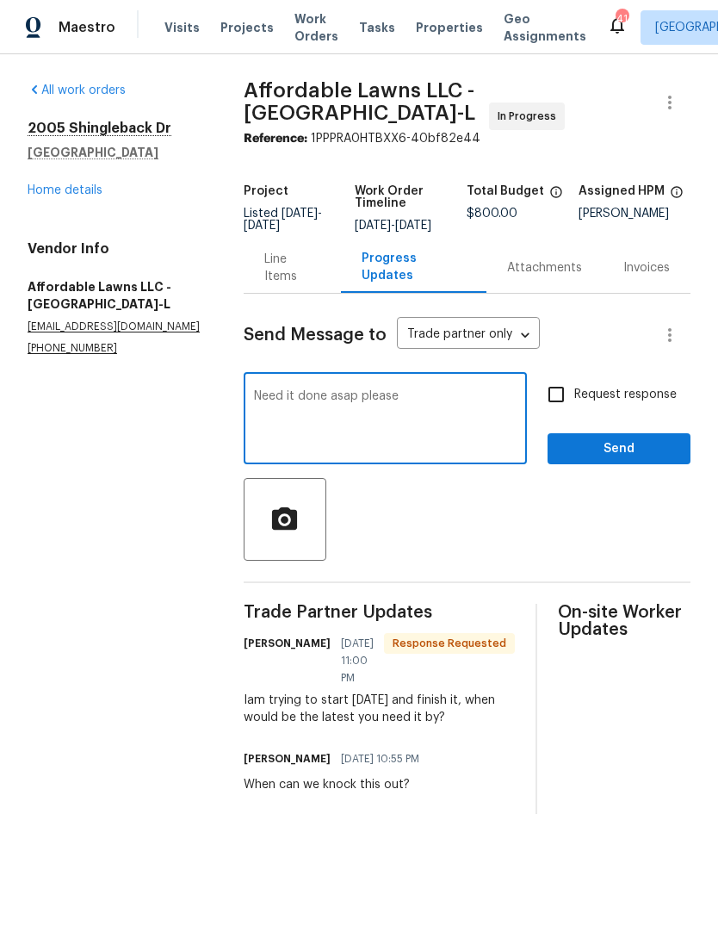
type textarea "Need it done asap please"
click at [565, 399] on input "Request response" at bounding box center [556, 394] width 36 height 36
checkbox input "true"
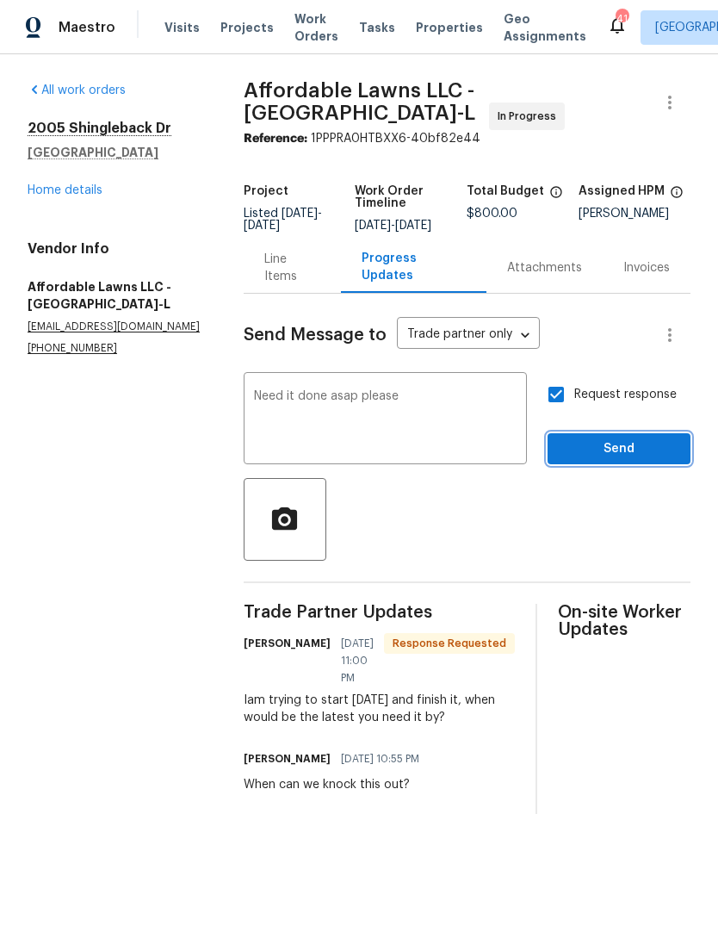
click at [607, 449] on span "Send" at bounding box center [618, 449] width 115 height 22
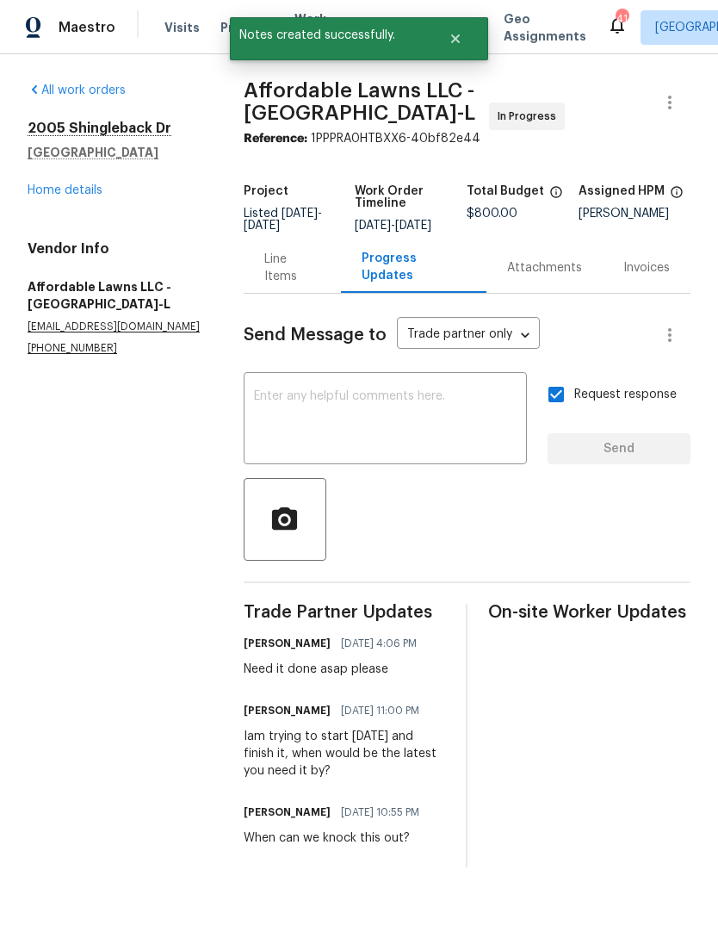
click at [65, 189] on link "Home details" at bounding box center [65, 190] width 75 height 12
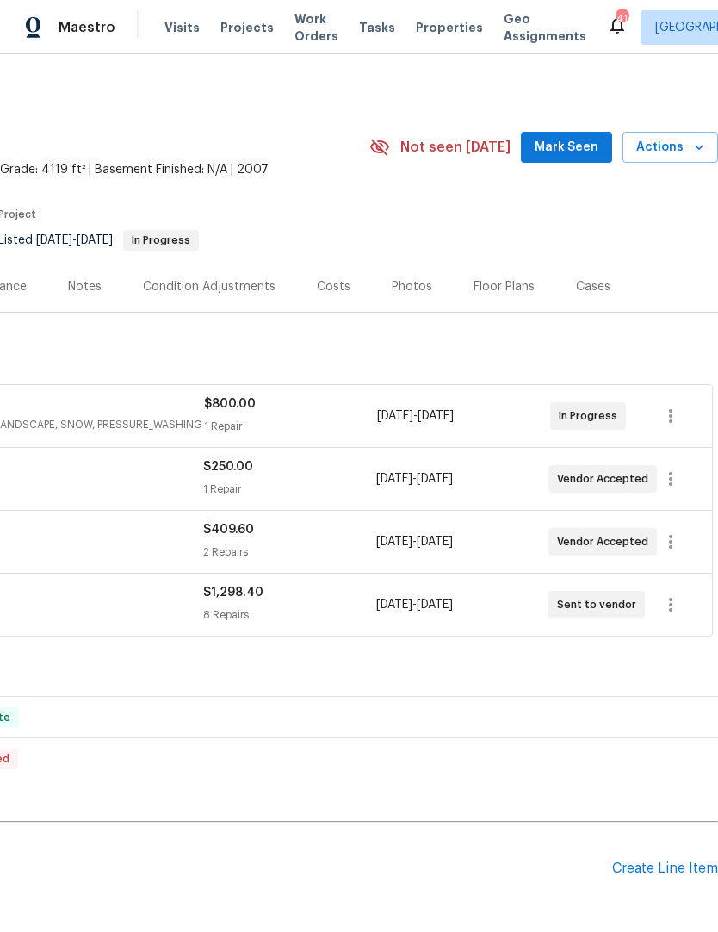
scroll to position [0, 255]
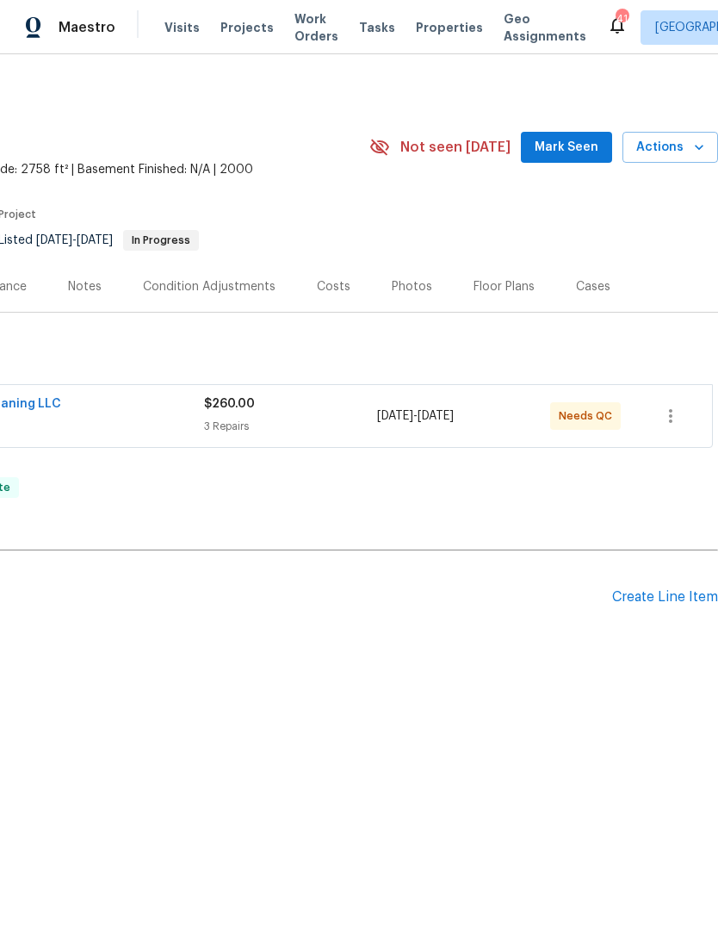
scroll to position [0, 255]
click at [665, 594] on div "Create Line Item" at bounding box center [665, 597] width 106 height 16
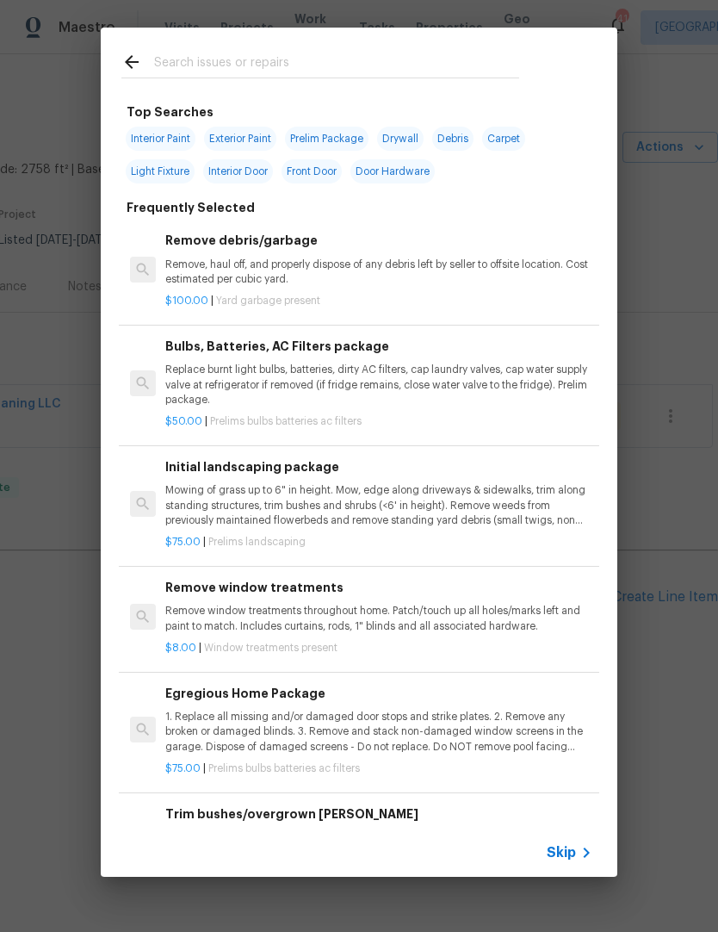
click at [133, 57] on icon at bounding box center [131, 62] width 21 height 21
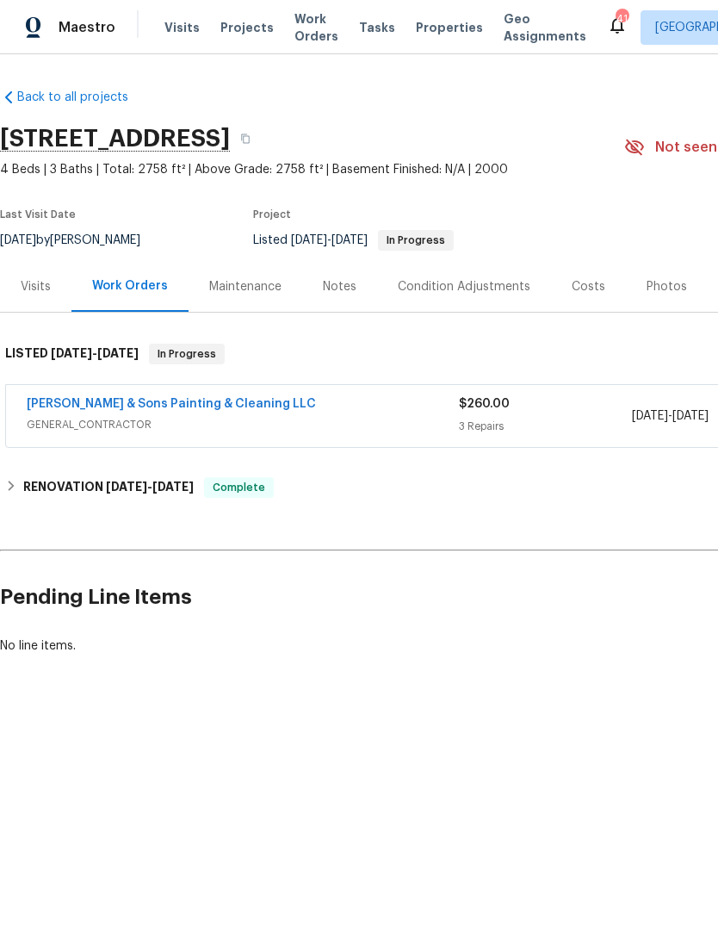
scroll to position [0, 0]
click at [108, 399] on link "[PERSON_NAME] & Sons Painting & Cleaning LLC" at bounding box center [171, 404] width 289 height 12
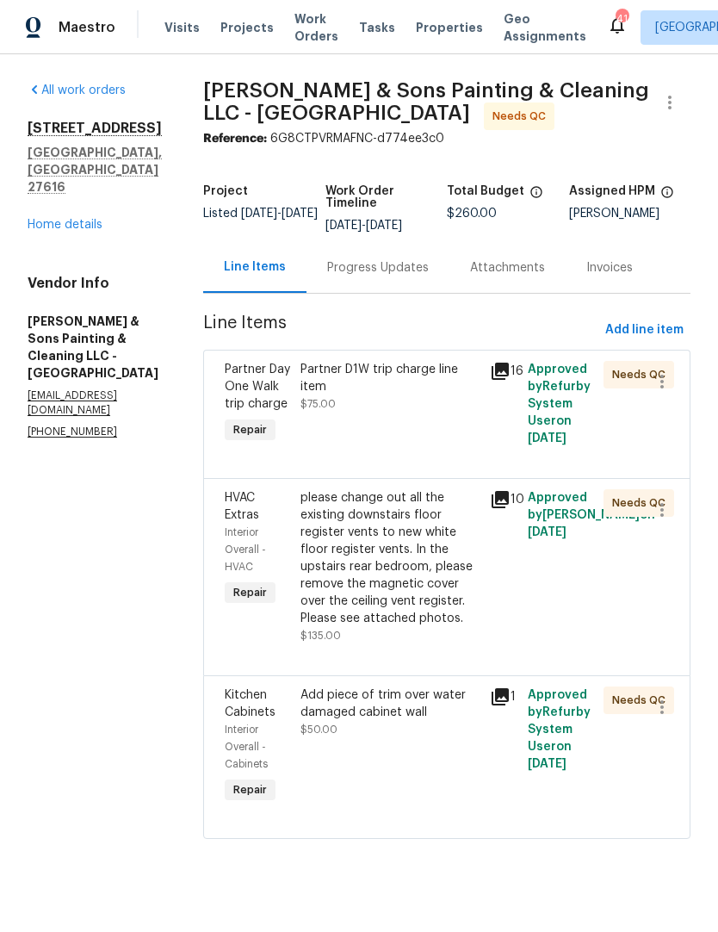
click at [367, 271] on div "Progress Updates" at bounding box center [378, 267] width 102 height 17
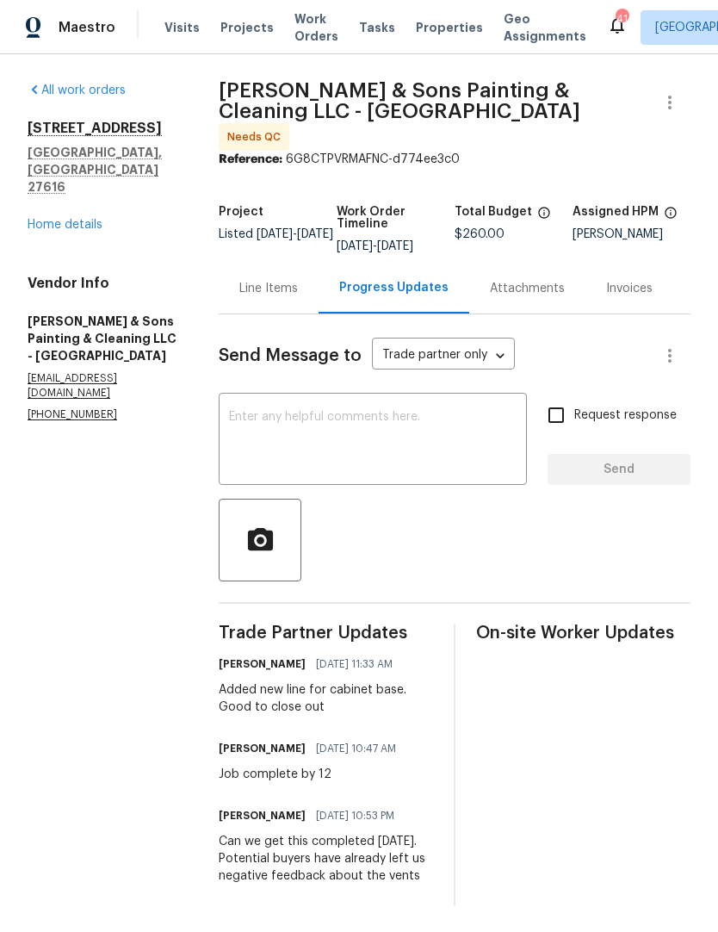
click at [274, 282] on div "Line Items" at bounding box center [268, 288] width 59 height 17
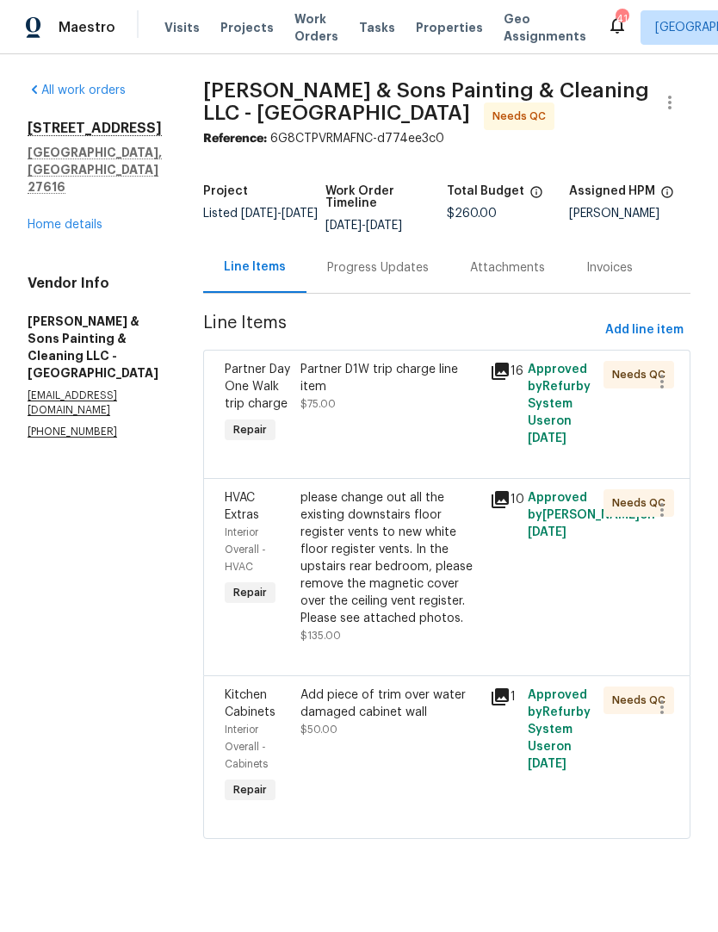
click at [314, 713] on div "Add piece of trim over water damaged cabinet wall" at bounding box center [390, 703] width 179 height 34
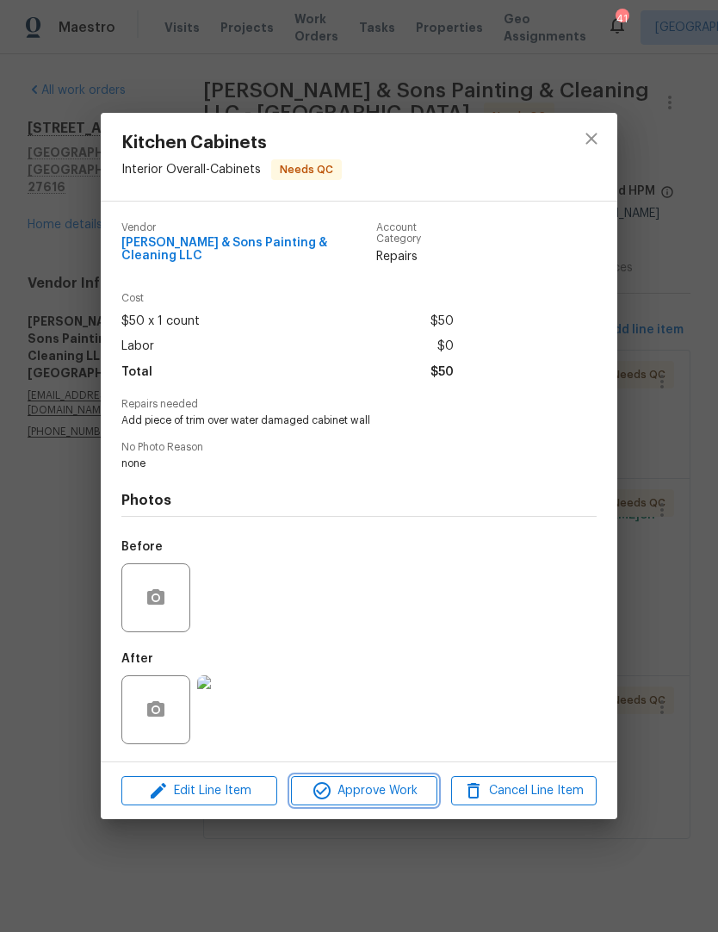
click at [397, 790] on span "Approve Work" at bounding box center [363, 791] width 135 height 22
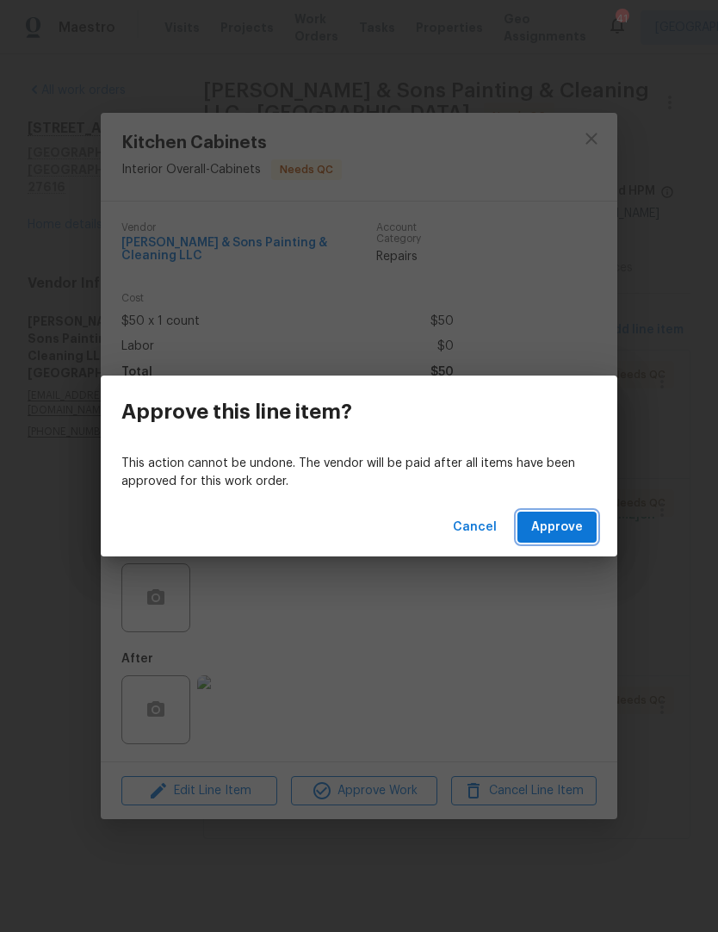
click at [575, 529] on span "Approve" at bounding box center [557, 528] width 52 height 22
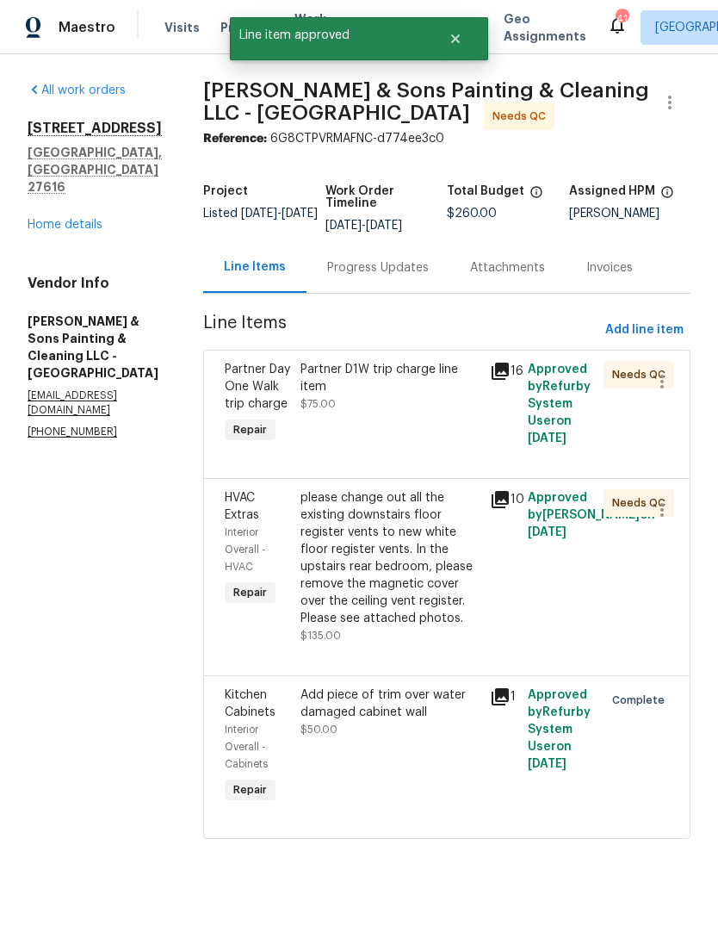
click at [301, 591] on div "please change out all the existing downstairs floor register vents to new white…" at bounding box center [390, 558] width 179 height 138
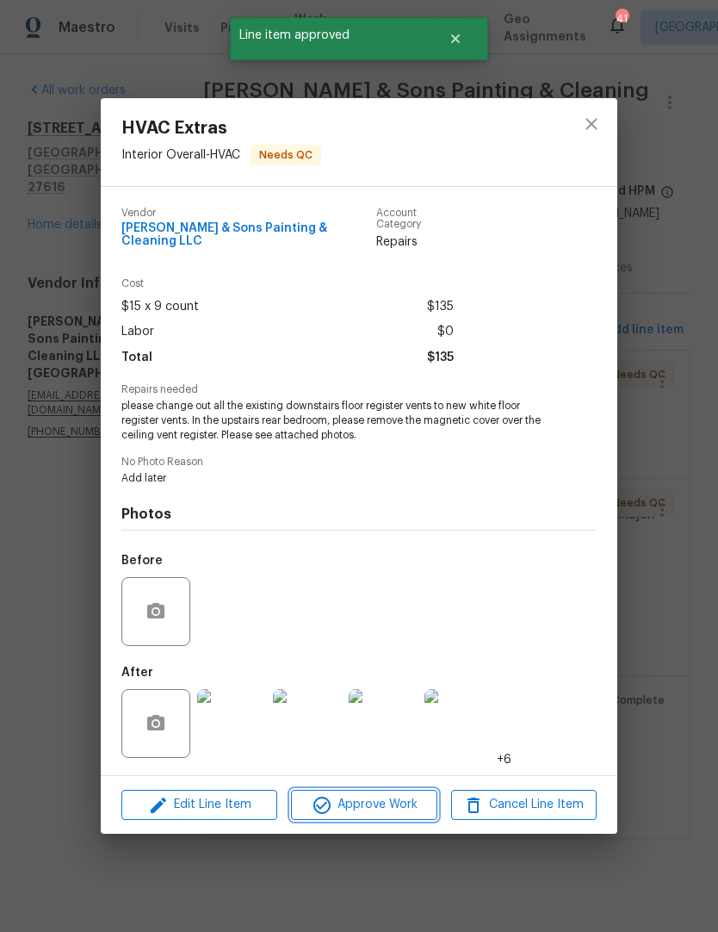
click at [401, 803] on span "Approve Work" at bounding box center [363, 805] width 135 height 22
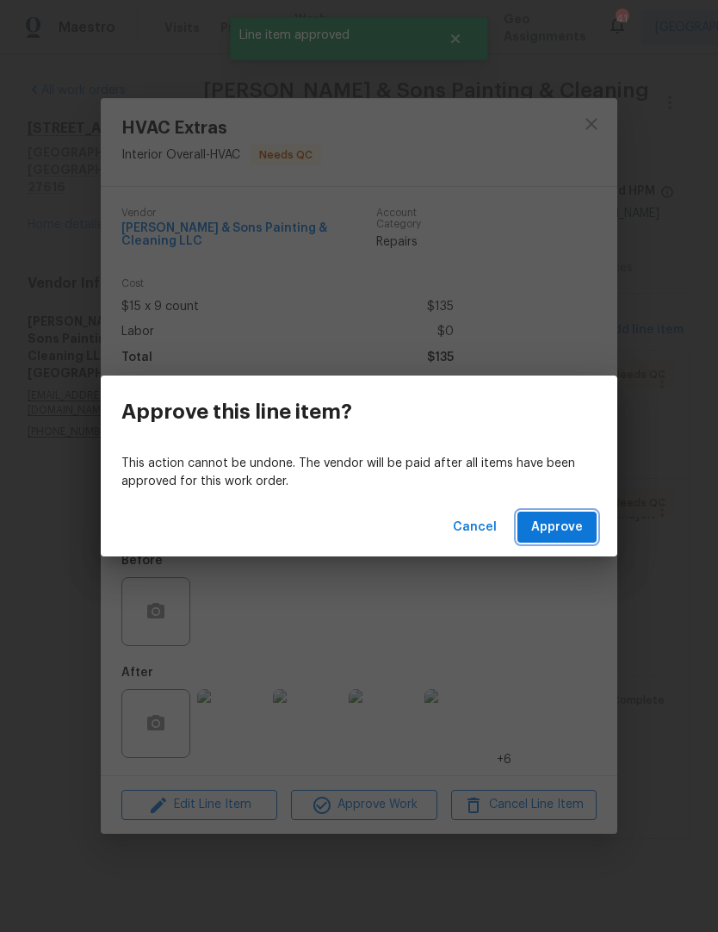
click at [577, 528] on span "Approve" at bounding box center [557, 528] width 52 height 22
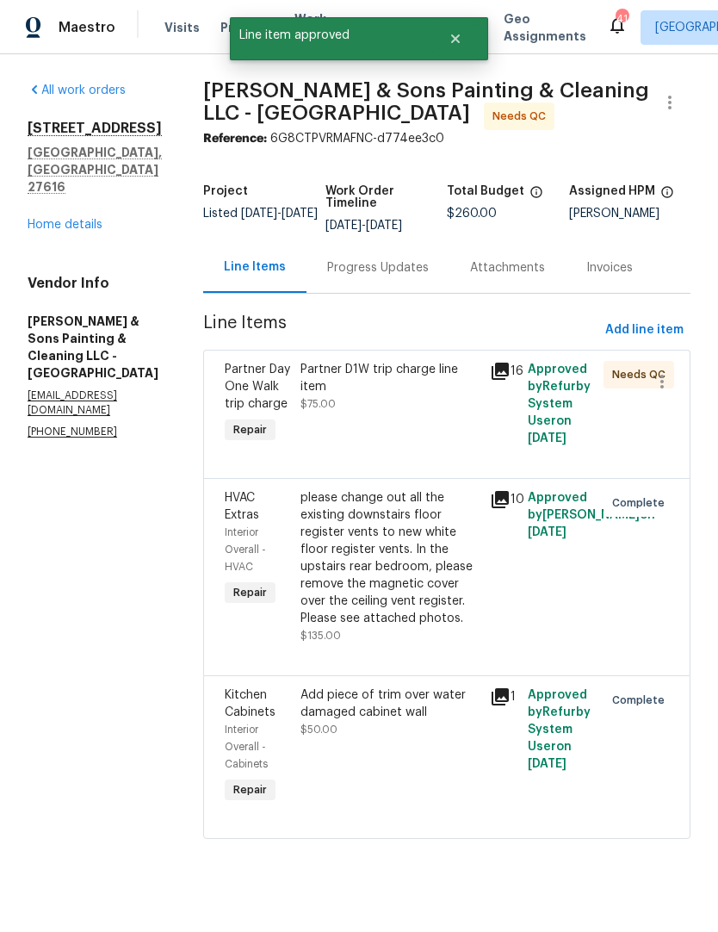
click at [303, 402] on div "Partner D1W trip charge line item $75.00" at bounding box center [389, 404] width 189 height 96
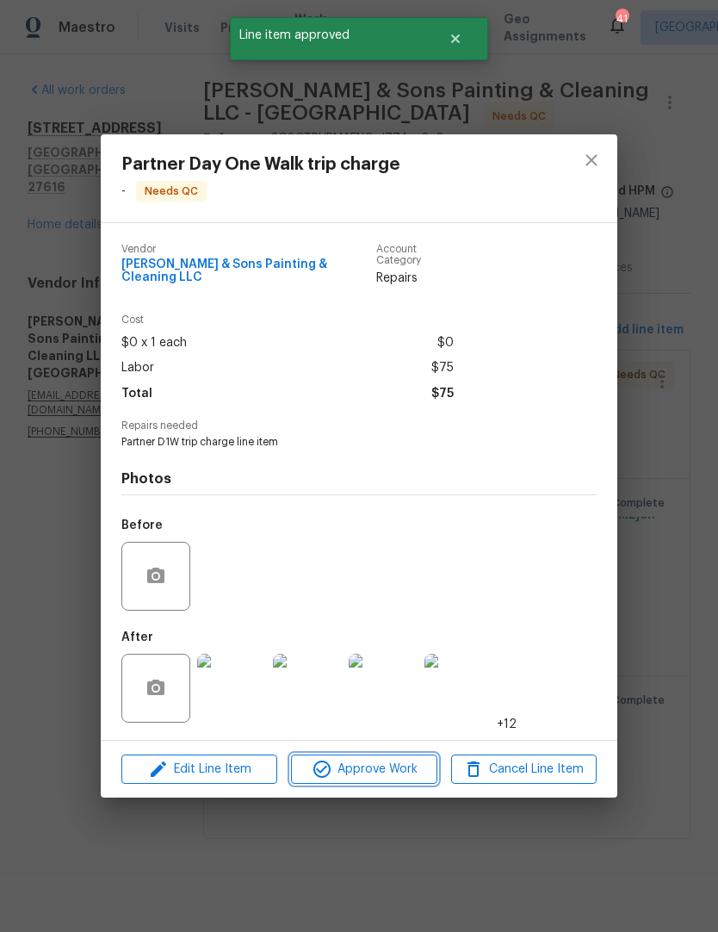
click at [401, 768] on span "Approve Work" at bounding box center [363, 770] width 135 height 22
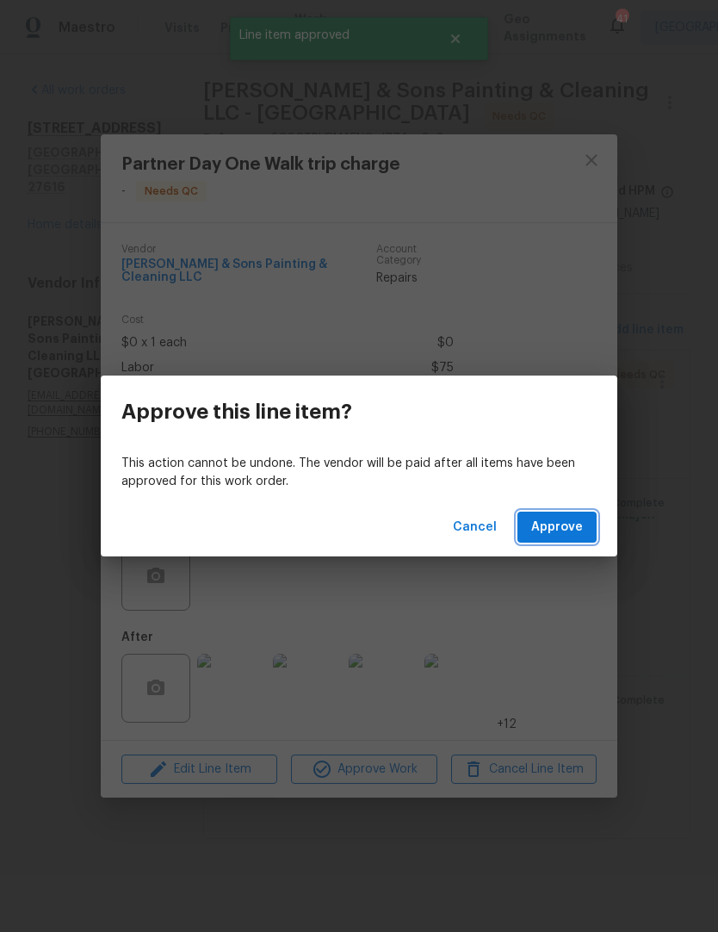
click at [582, 528] on span "Approve" at bounding box center [557, 528] width 52 height 22
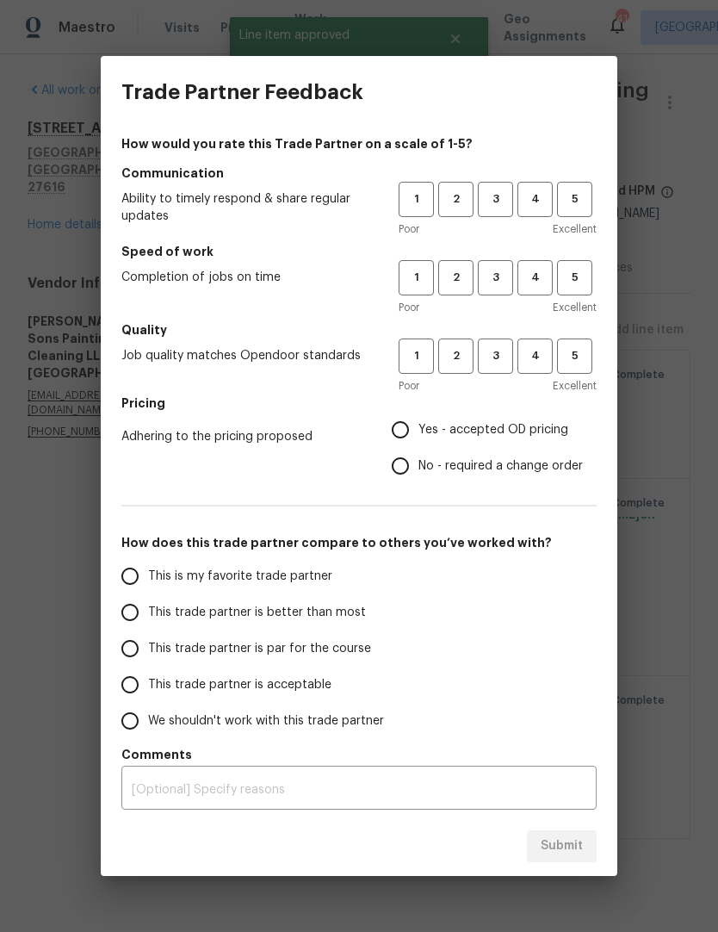
click at [121, 649] on input "This trade partner is par for the course" at bounding box center [130, 648] width 36 height 36
radio input "true"
click at [542, 205] on span "4" at bounding box center [535, 199] width 32 height 20
click at [494, 283] on span "3" at bounding box center [496, 278] width 32 height 20
click at [499, 368] on button "3" at bounding box center [495, 355] width 35 height 35
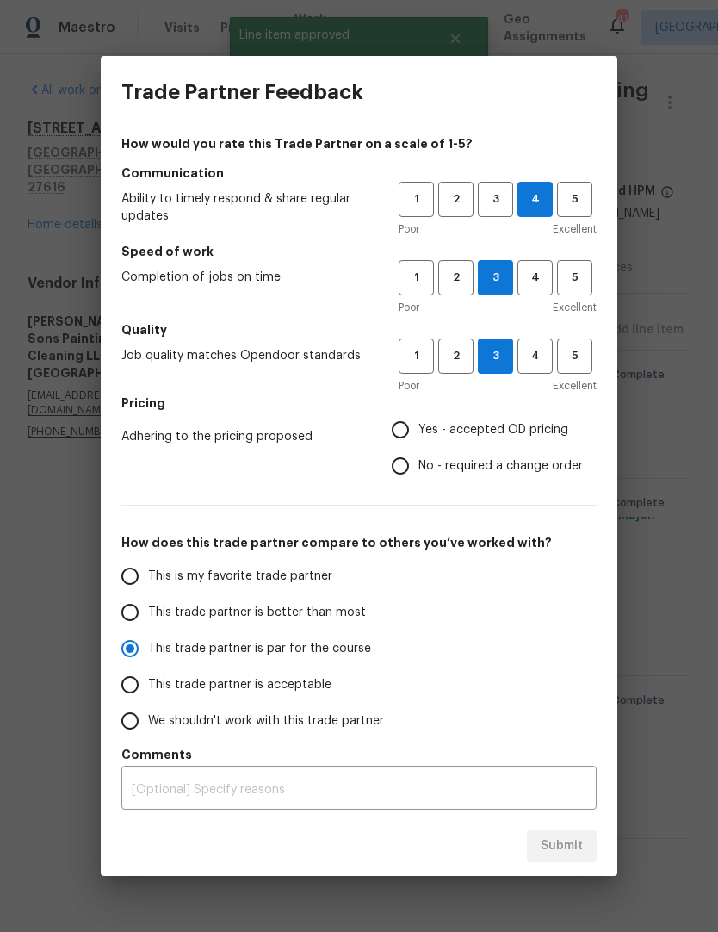
click at [487, 423] on span "Yes - accepted OD pricing" at bounding box center [493, 430] width 150 height 18
click at [418, 423] on input "Yes - accepted OD pricing" at bounding box center [400, 430] width 36 height 36
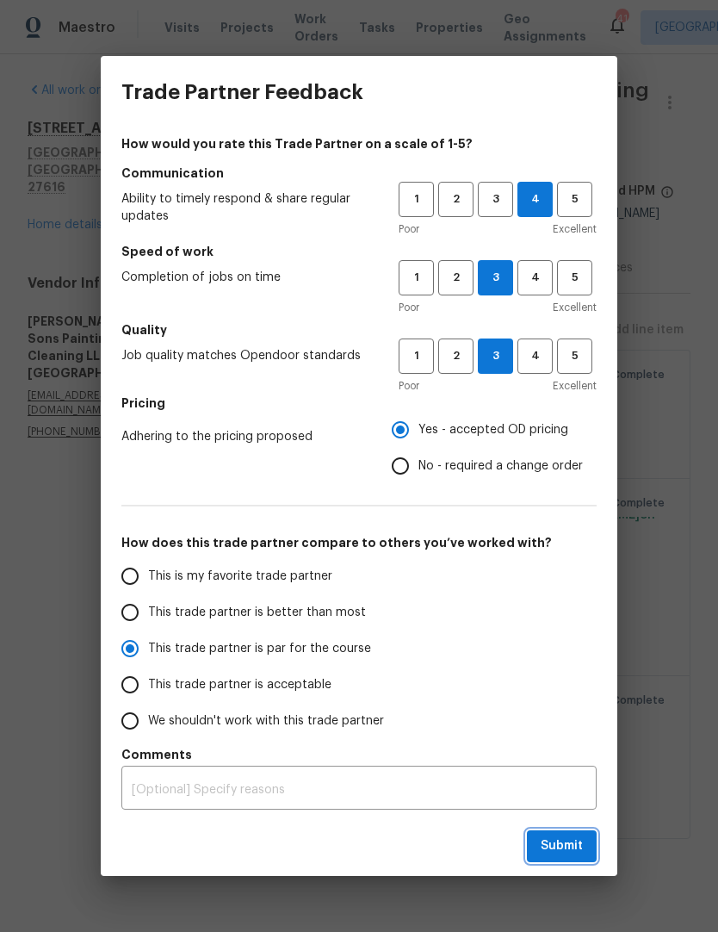
click at [573, 850] on span "Submit" at bounding box center [562, 846] width 42 height 22
radio input "false"
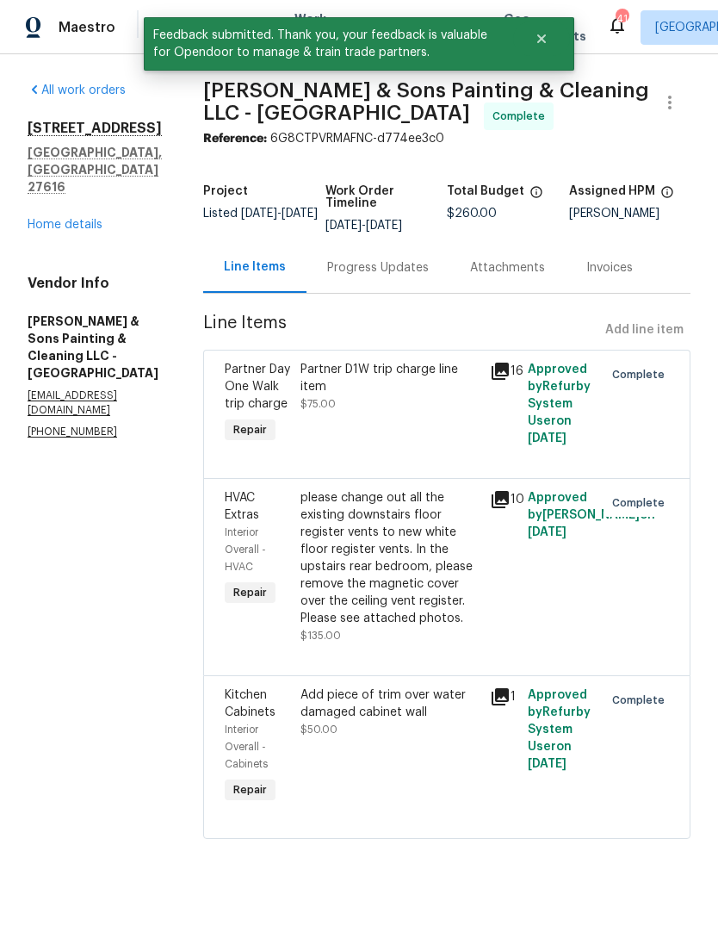
click at [54, 219] on link "Home details" at bounding box center [65, 225] width 75 height 12
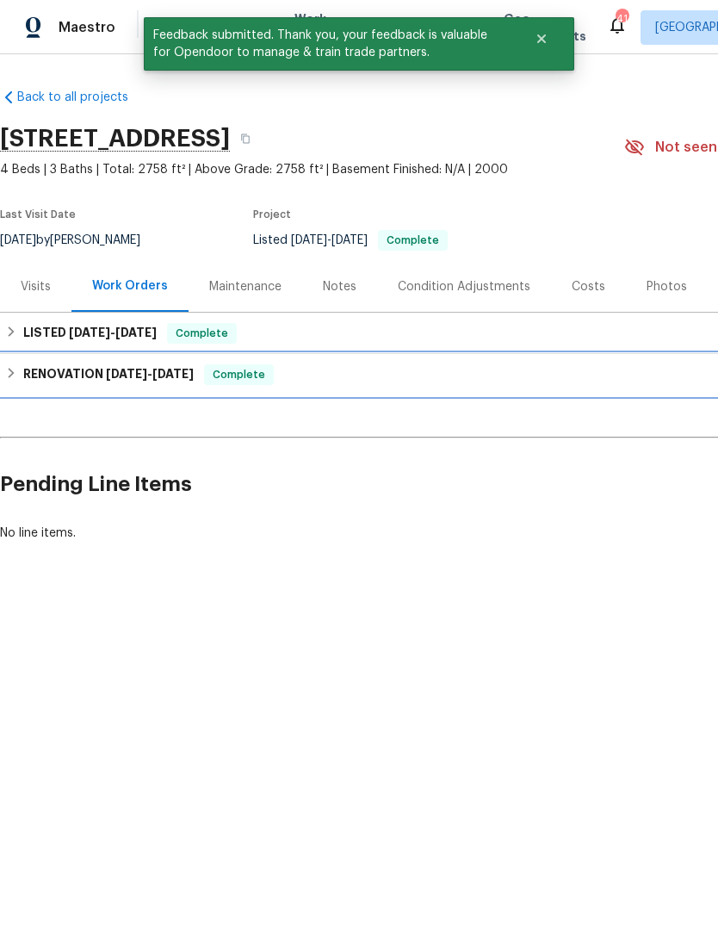
click at [53, 379] on h6 "RENOVATION [DATE] - [DATE]" at bounding box center [108, 374] width 170 height 21
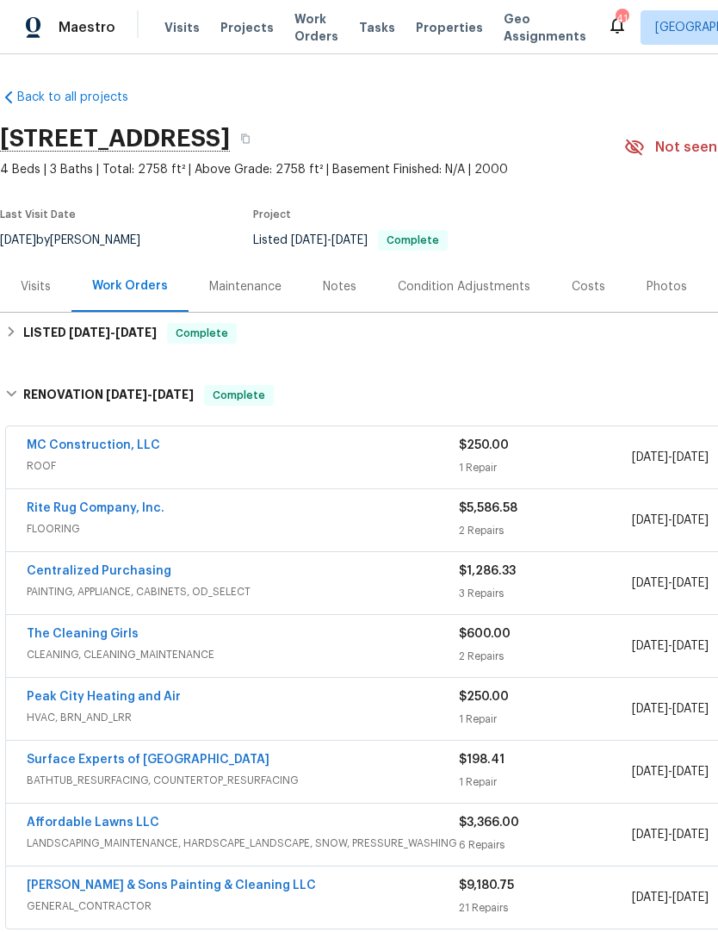
click at [46, 695] on link "Peak City Heating and Air" at bounding box center [104, 697] width 154 height 12
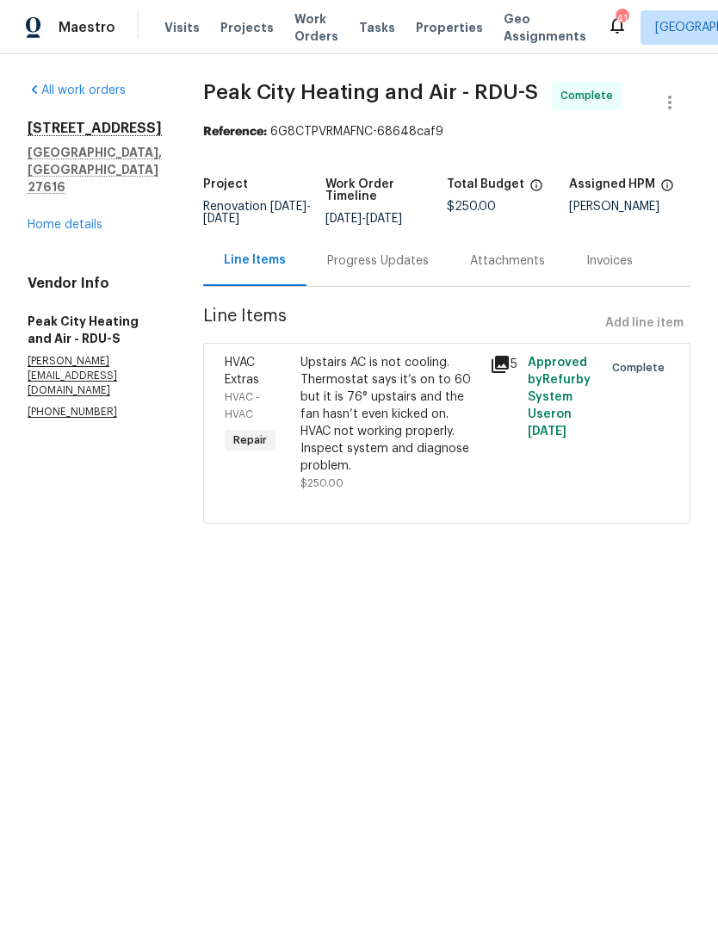
click at [352, 283] on div "Progress Updates" at bounding box center [378, 260] width 143 height 51
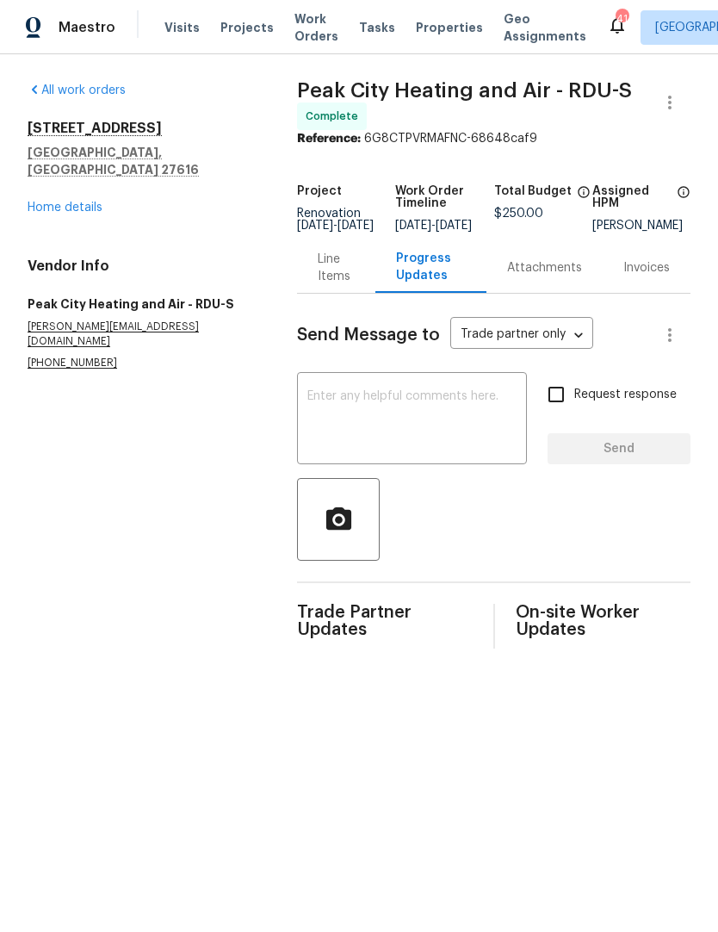
click at [330, 285] on div "Line Items" at bounding box center [336, 268] width 37 height 34
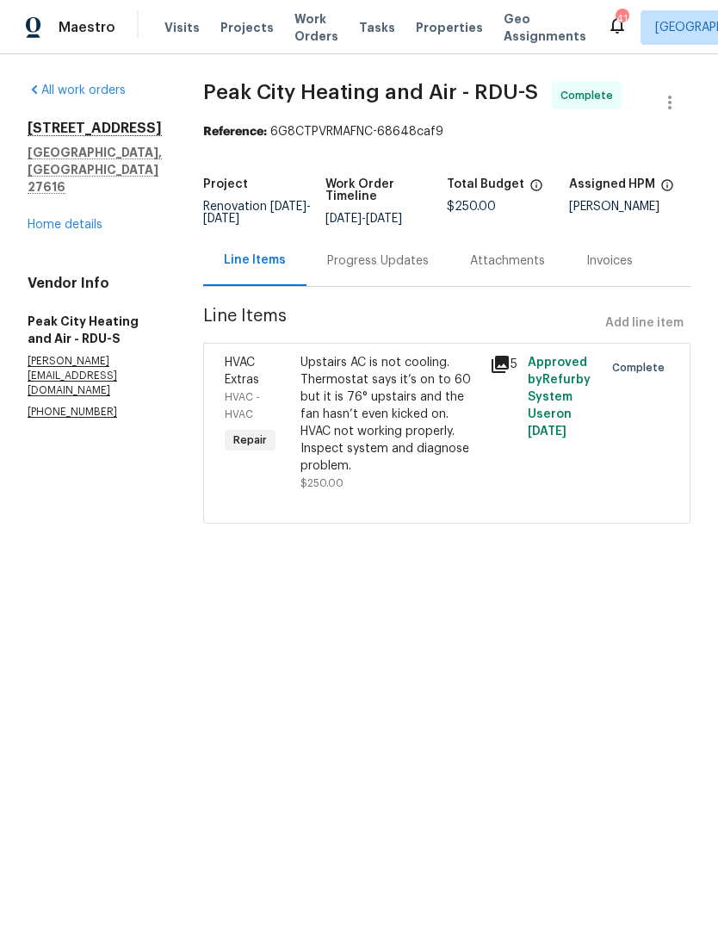
click at [385, 270] on div "Progress Updates" at bounding box center [378, 260] width 102 height 17
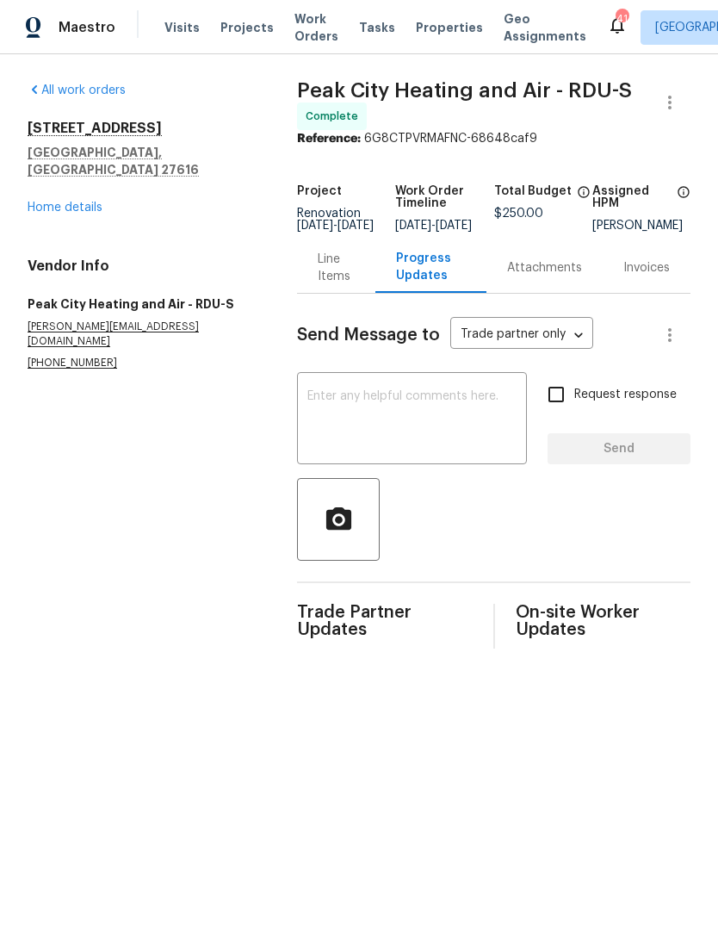
click at [337, 262] on div "Line Items" at bounding box center [336, 268] width 37 height 34
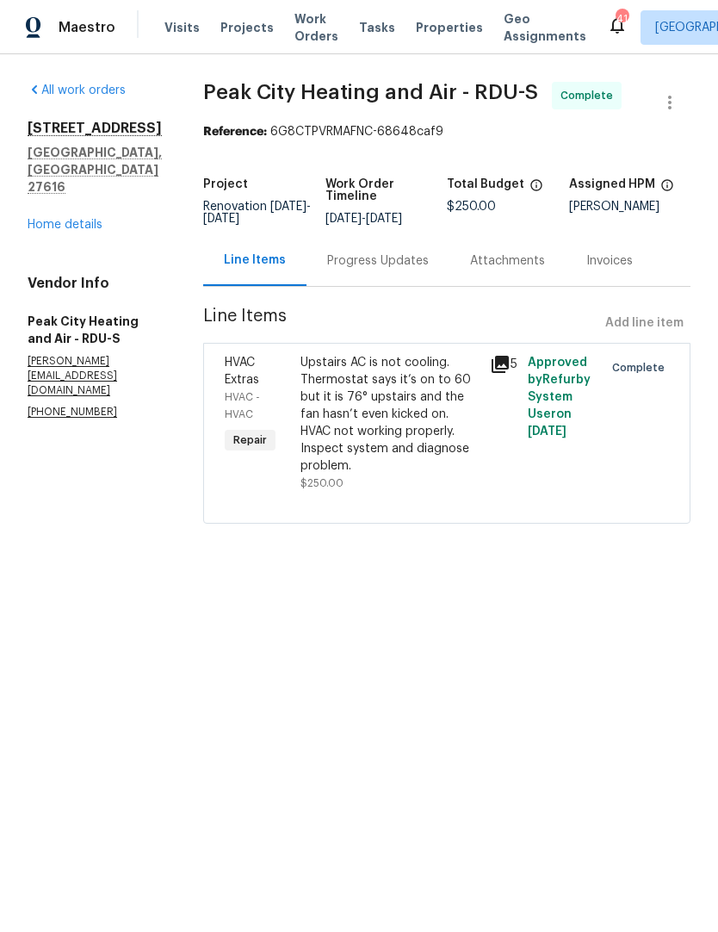
click at [53, 219] on link "Home details" at bounding box center [65, 225] width 75 height 12
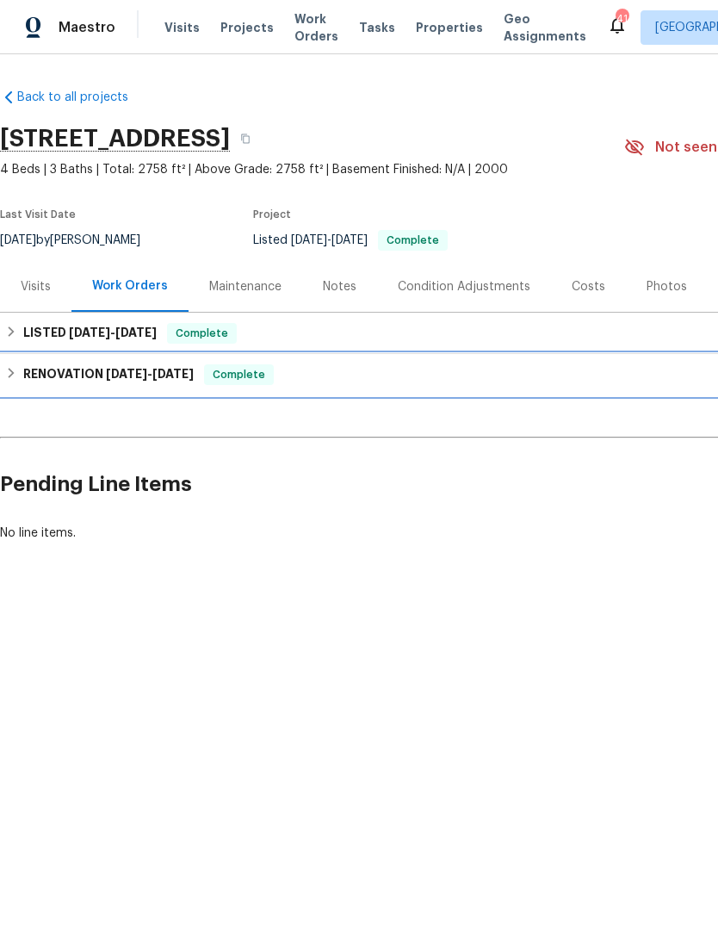
click at [46, 381] on h6 "RENOVATION [DATE] - [DATE]" at bounding box center [108, 374] width 170 height 21
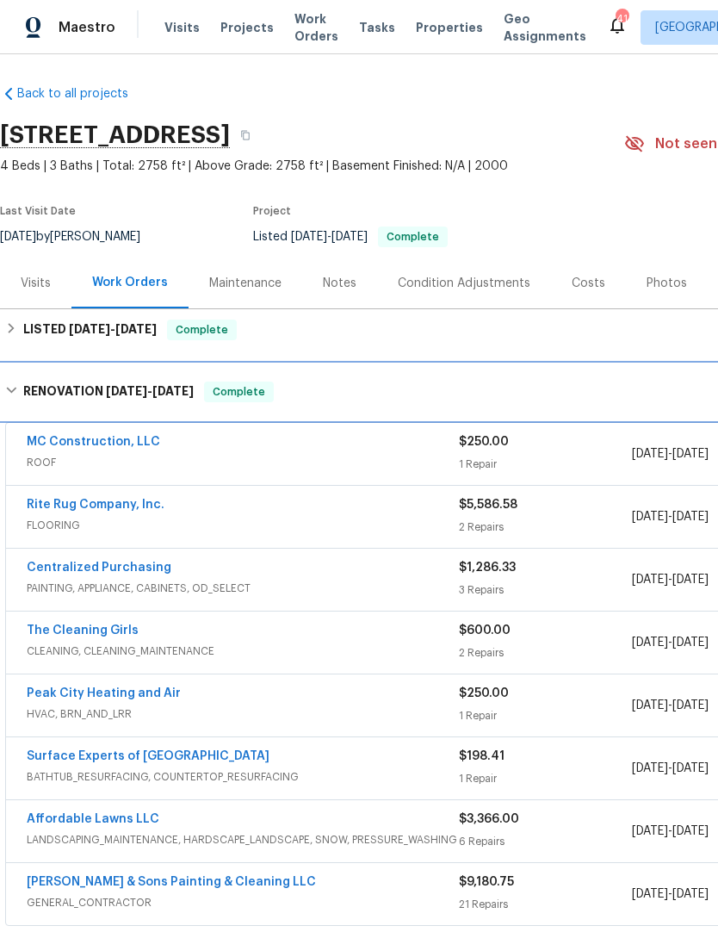
scroll to position [3, 0]
click at [28, 396] on h6 "RENOVATION [DATE] - [DATE]" at bounding box center [108, 392] width 170 height 21
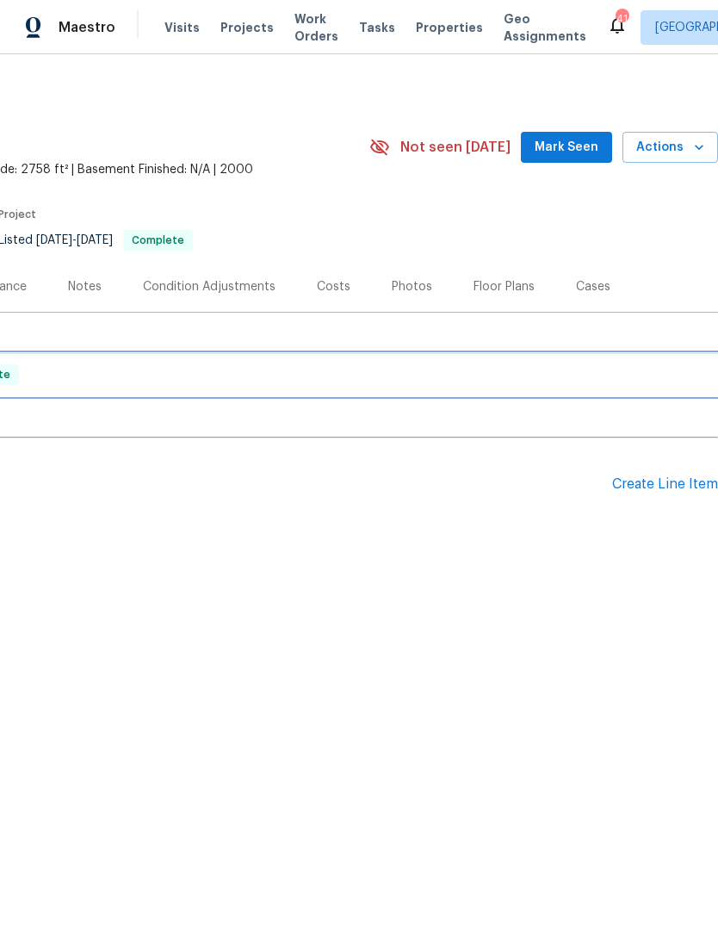
scroll to position [0, 255]
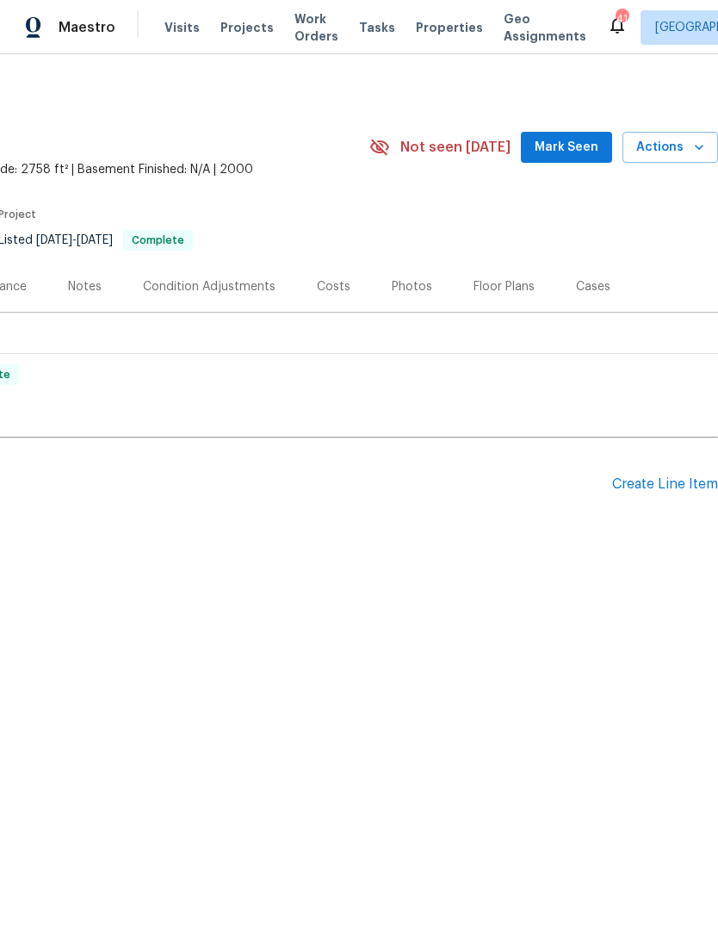
click at [672, 492] on div "Create Line Item" at bounding box center [665, 484] width 106 height 16
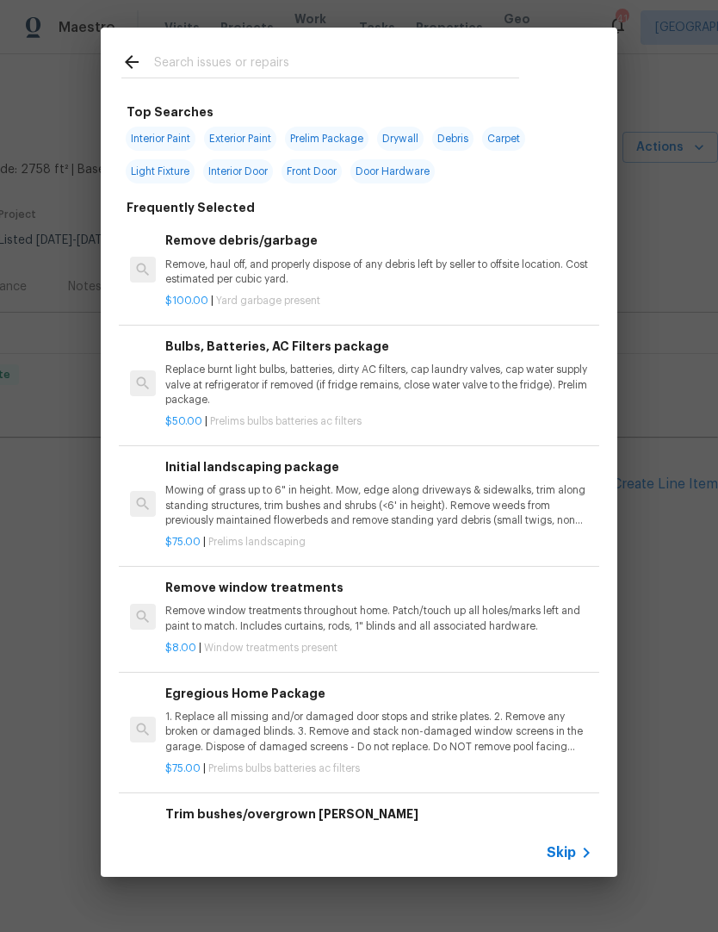
click at [182, 69] on input "text" at bounding box center [336, 65] width 365 height 26
type input "Hvac"
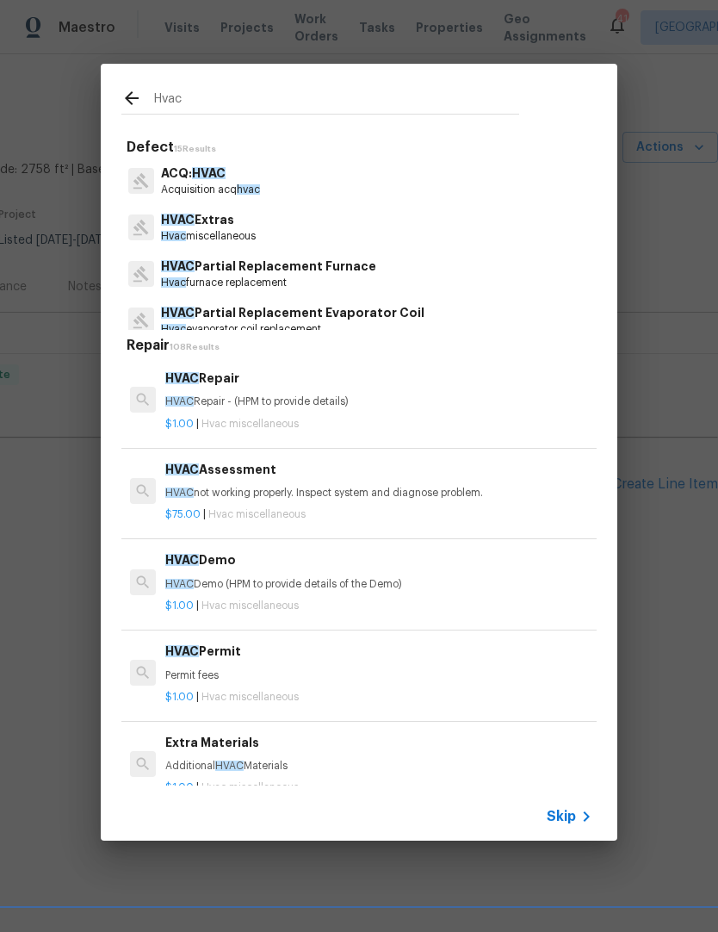
click at [195, 228] on p "HVAC Extras" at bounding box center [208, 220] width 95 height 18
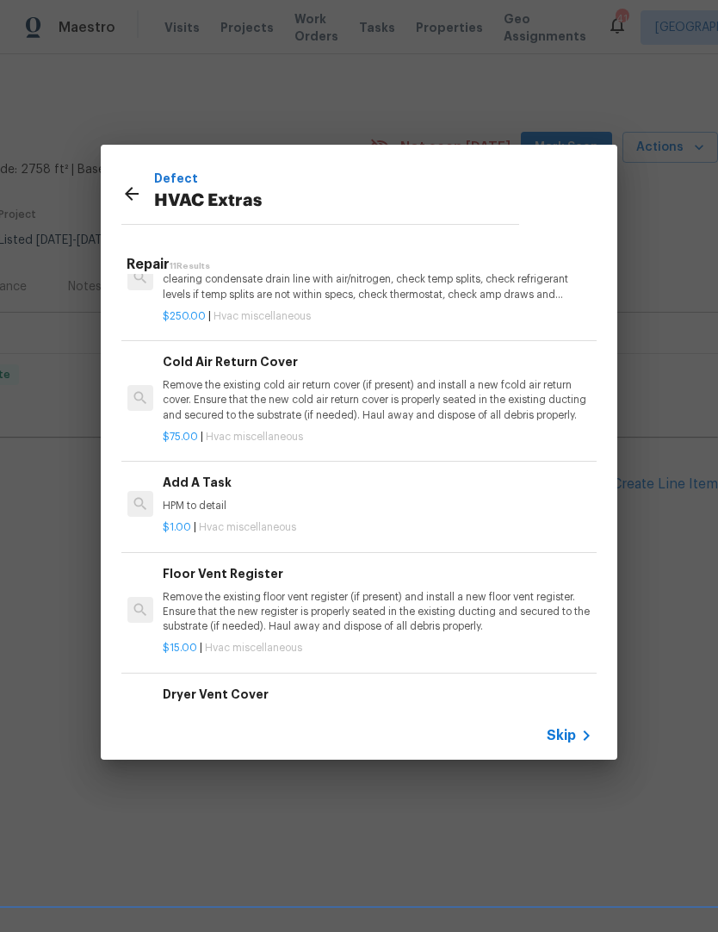
scroll to position [511, 3]
click at [199, 500] on p "HPM to detail" at bounding box center [376, 506] width 427 height 15
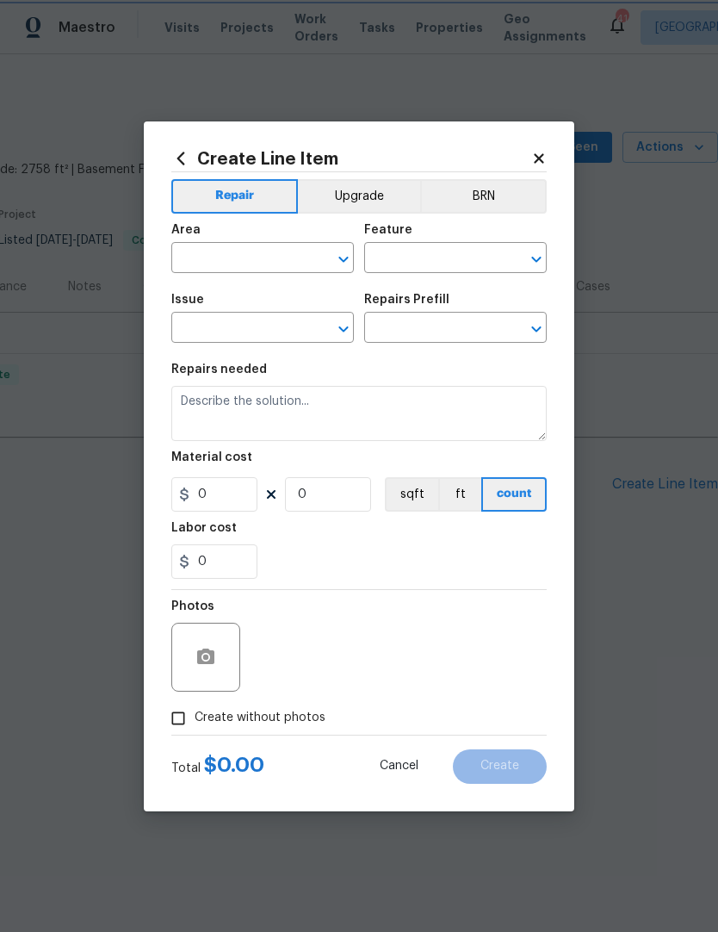
type input "HVAC"
type input "HVAC Extras"
type input "Add A Task $1.00"
type textarea "HPM to detail"
type input "1"
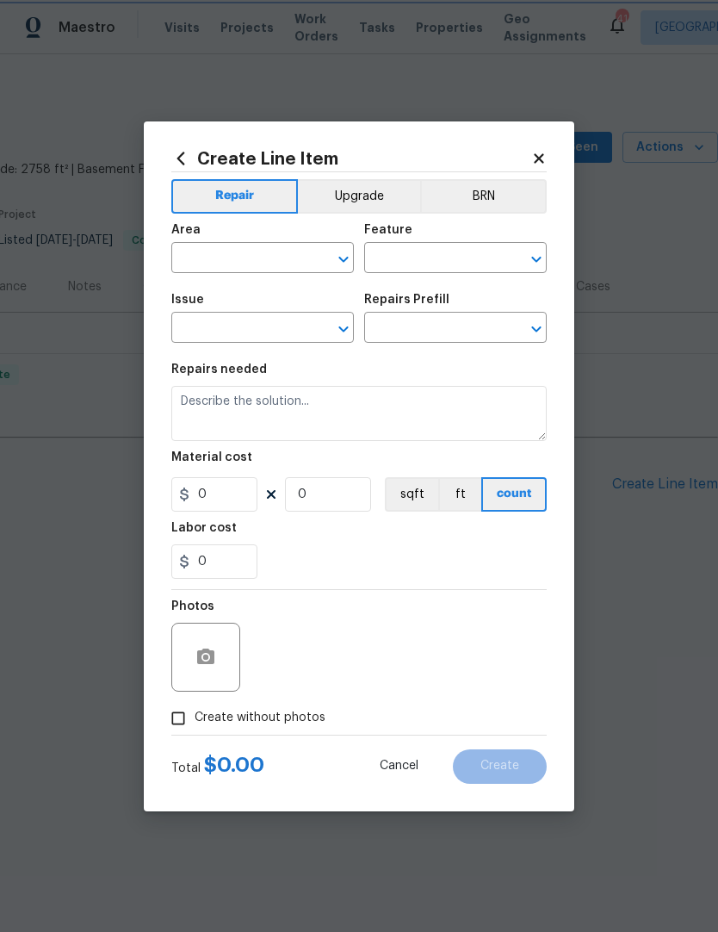
type input "1"
click at [189, 505] on input "1" at bounding box center [214, 494] width 86 height 34
type input "150"
click at [287, 553] on section "Repairs needed HPM to detail Material cost 150 1 sqft ft count Labor cost 0" at bounding box center [358, 471] width 375 height 236
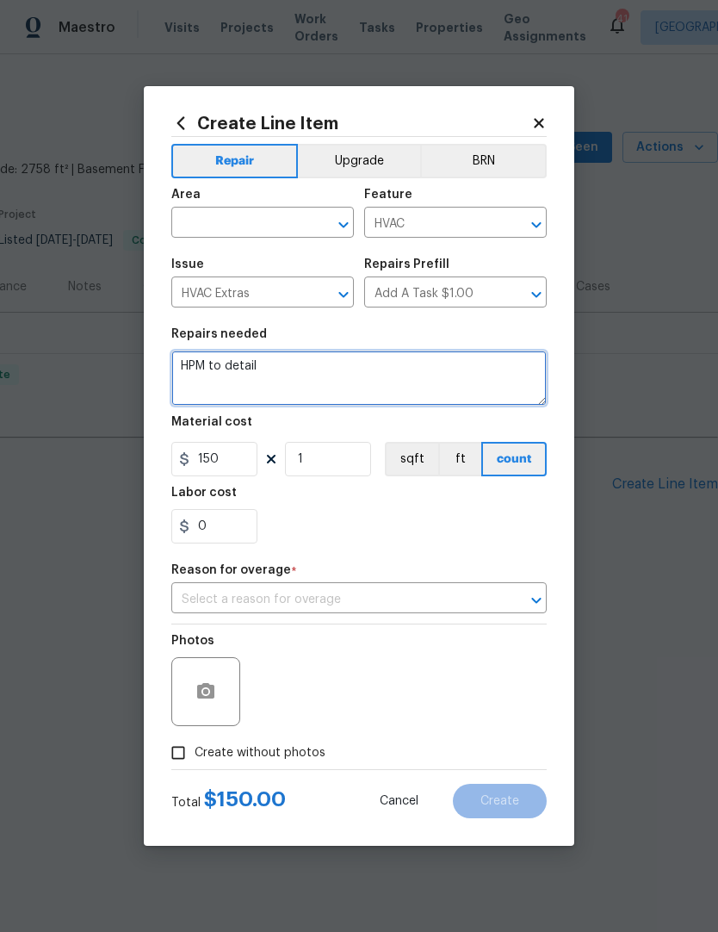
click at [268, 390] on textarea "HPM to detail" at bounding box center [358, 377] width 375 height 55
type textarea "H"
type textarea "For the past service call and estimate."
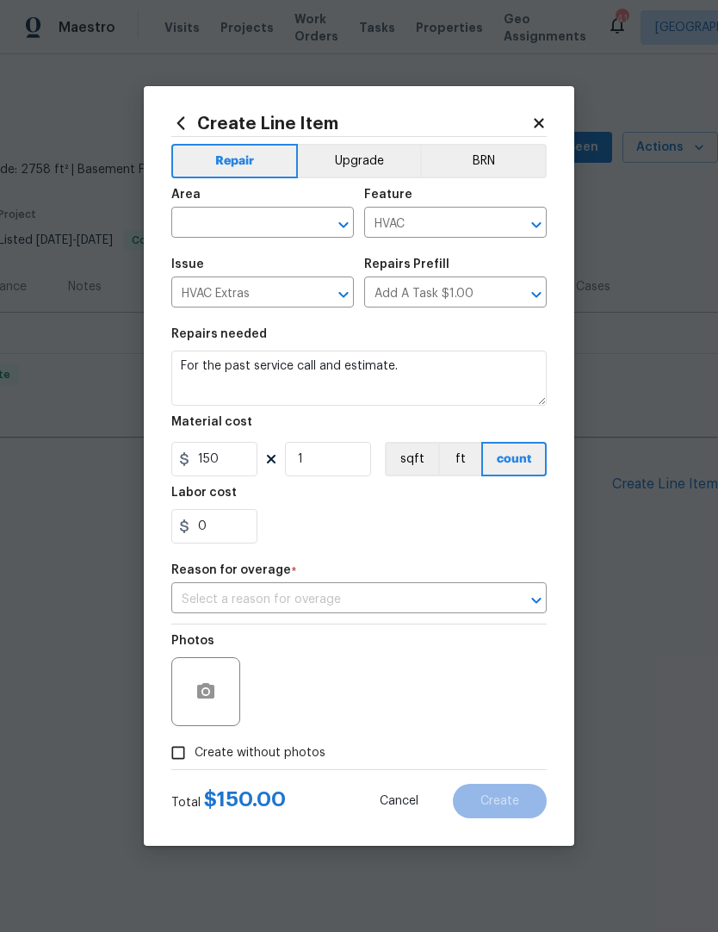
click at [199, 600] on input "text" at bounding box center [334, 599] width 327 height 27
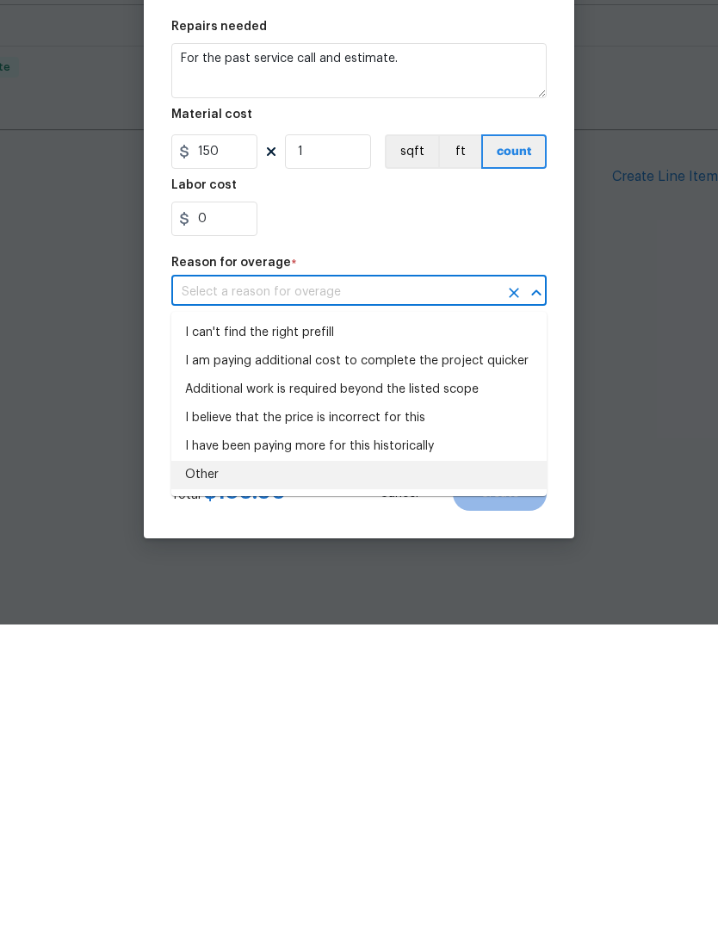
click at [199, 768] on li "Other" at bounding box center [358, 782] width 375 height 28
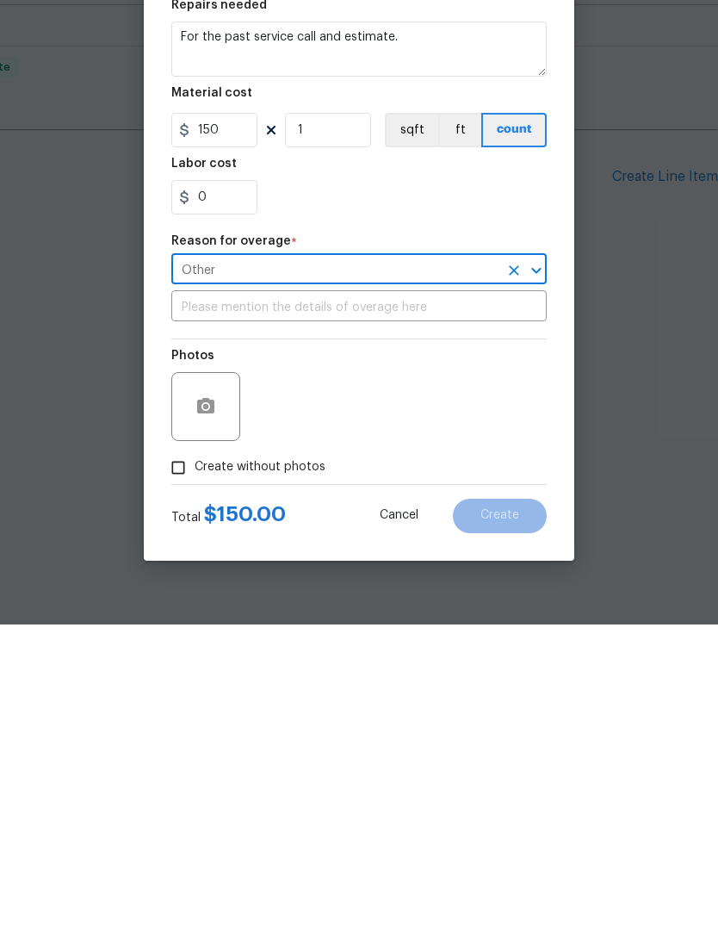
click at [534, 567] on icon "Open" at bounding box center [536, 577] width 21 height 21
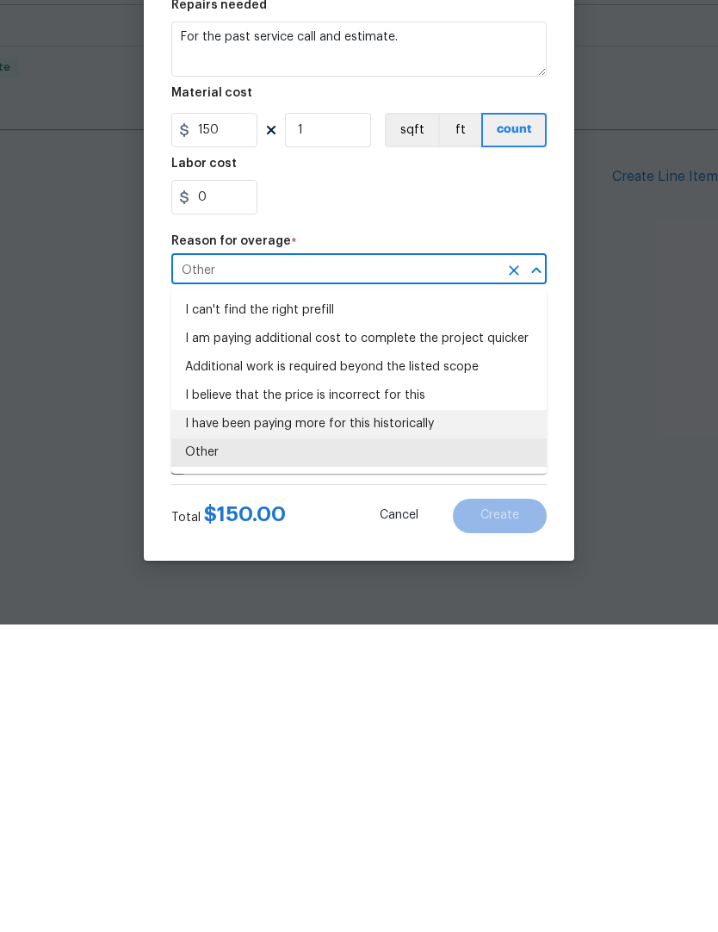
click at [233, 717] on li "I have been paying more for this historically" at bounding box center [358, 731] width 375 height 28
type input "I have been paying more for this historically"
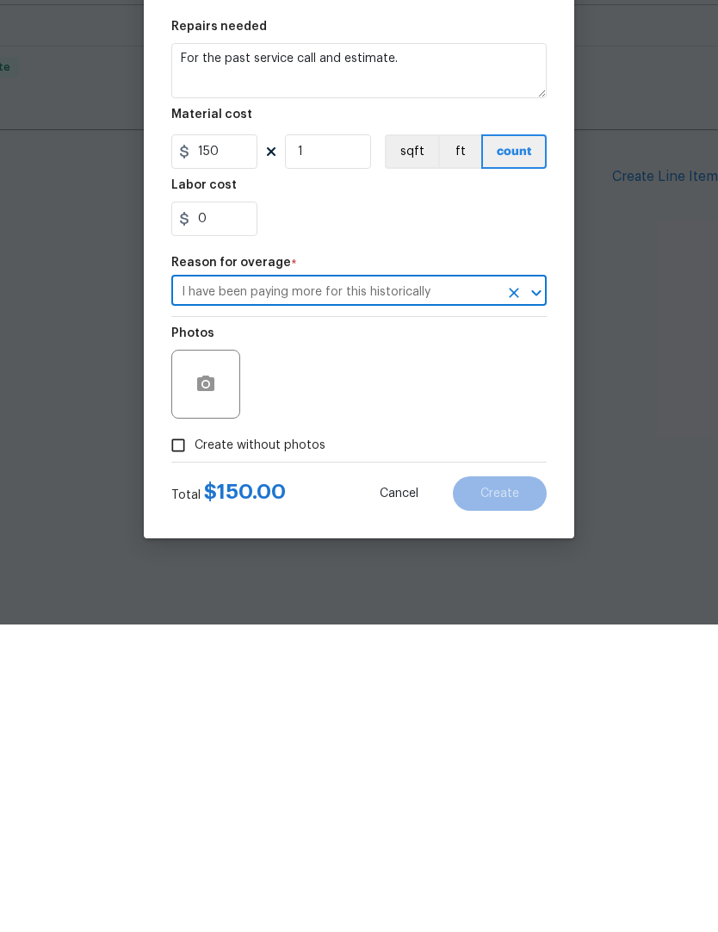
click at [307, 736] on label "Create without photos" at bounding box center [244, 752] width 164 height 33
click at [195, 736] on input "Create without photos" at bounding box center [178, 752] width 33 height 33
checkbox input "true"
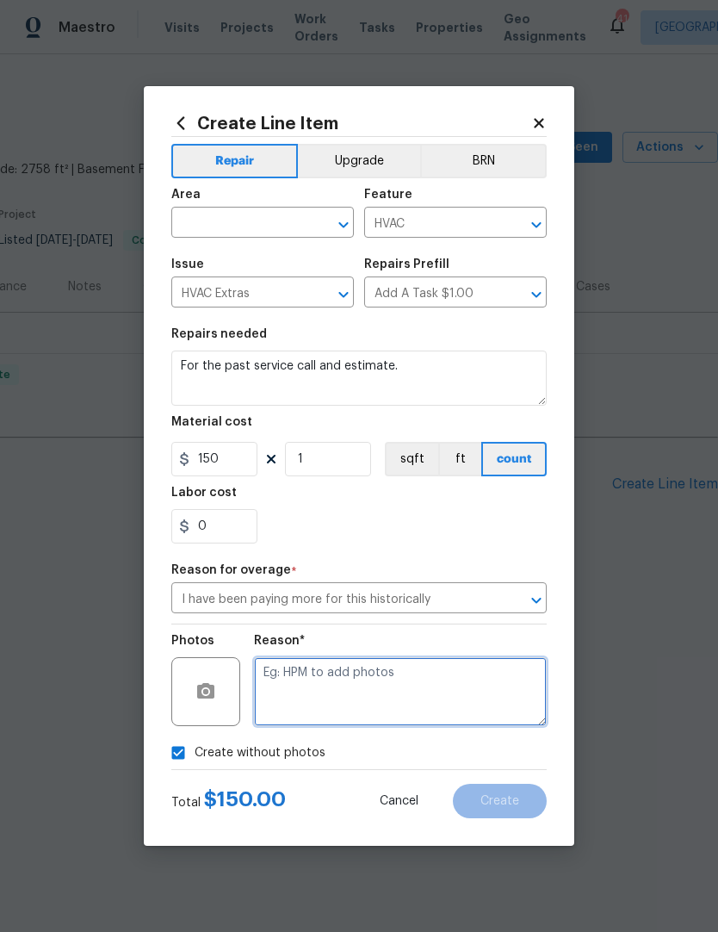
click at [296, 693] on textarea at bounding box center [400, 691] width 293 height 69
type textarea "Not needed."
click at [217, 231] on input "text" at bounding box center [238, 224] width 134 height 27
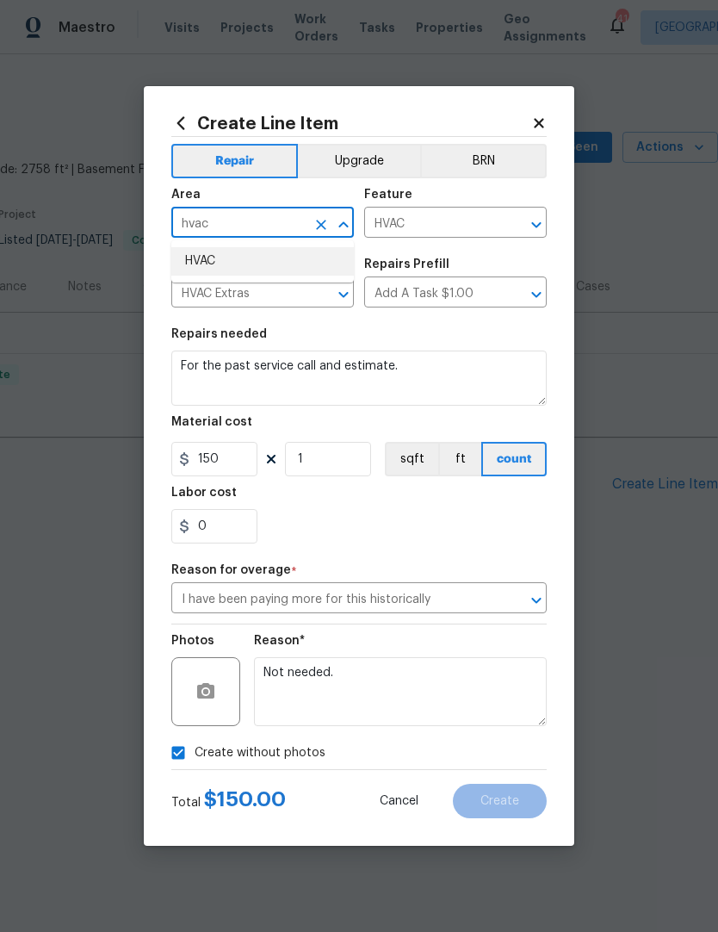
click at [208, 251] on li "HVAC" at bounding box center [262, 261] width 183 height 28
type input "HVAC"
click at [301, 343] on div "Repairs needed" at bounding box center [358, 339] width 375 height 22
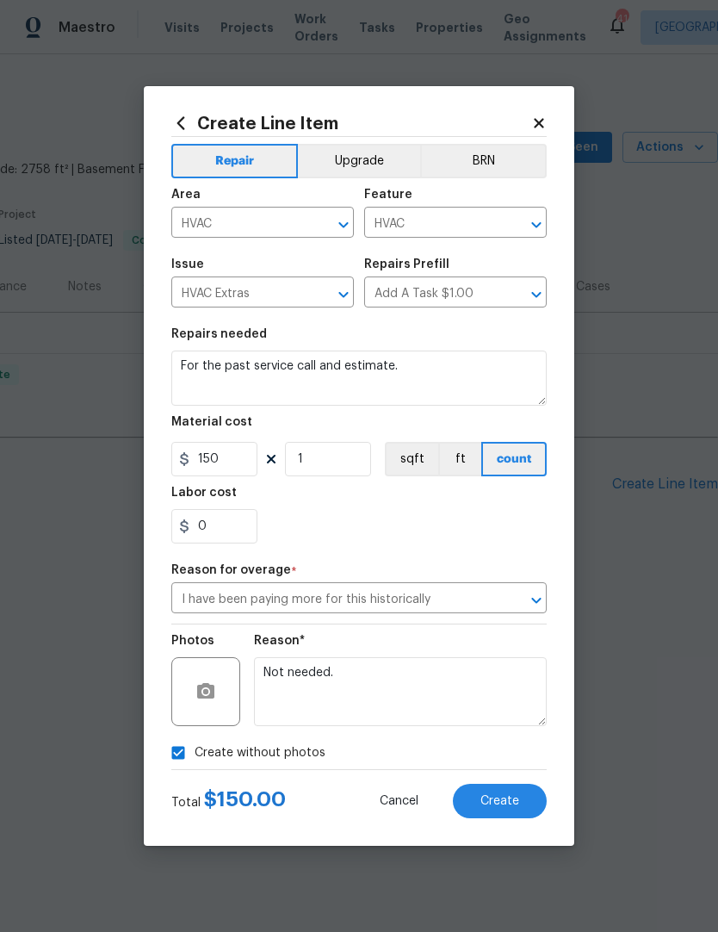
click at [514, 808] on span "Create" at bounding box center [499, 801] width 39 height 13
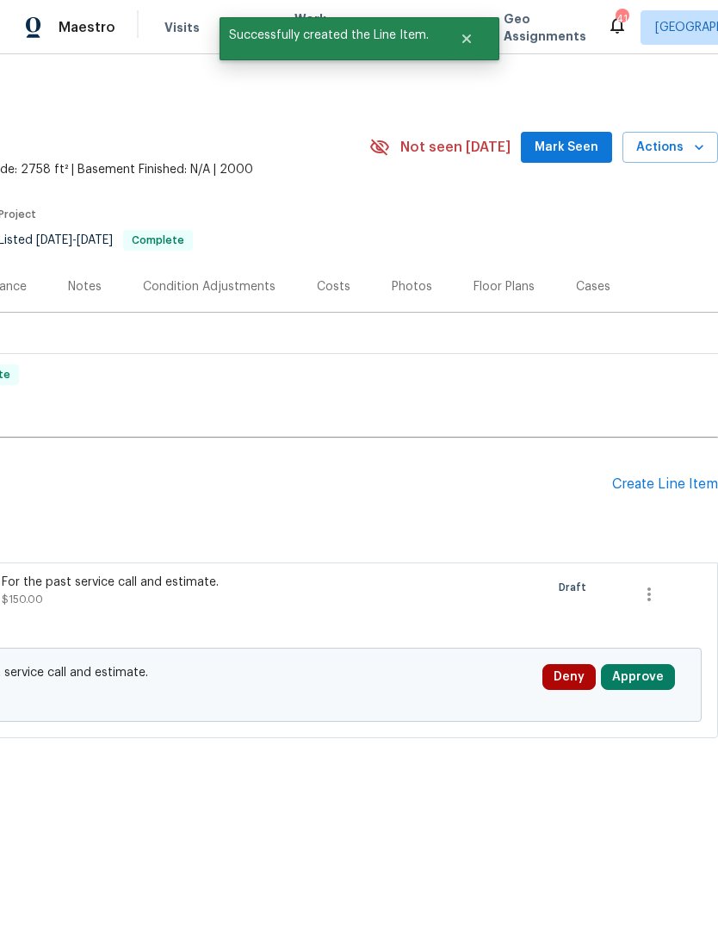
click at [643, 674] on button "Approve" at bounding box center [638, 677] width 74 height 26
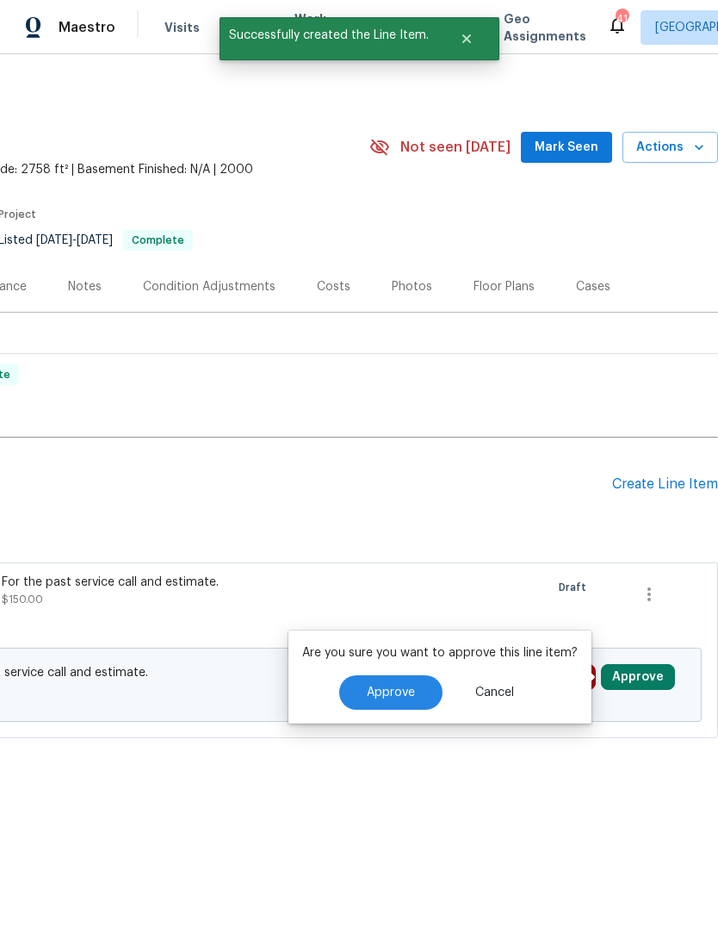
click at [394, 700] on button "Approve" at bounding box center [390, 692] width 103 height 34
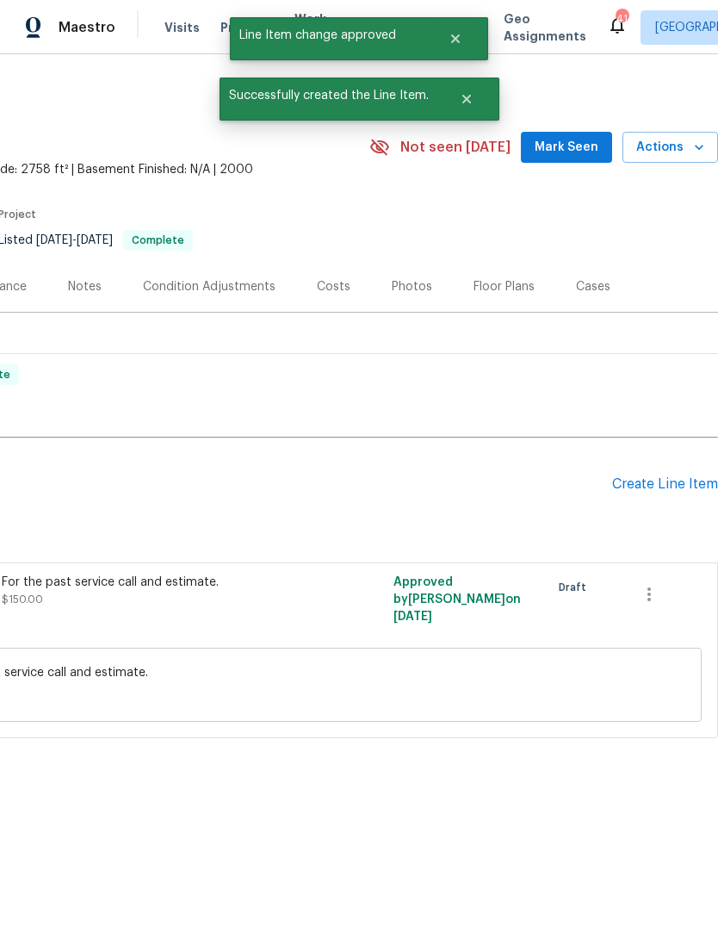
click at [651, 592] on icon "button" at bounding box center [649, 594] width 21 height 21
click at [530, 697] on div at bounding box center [359, 466] width 718 height 932
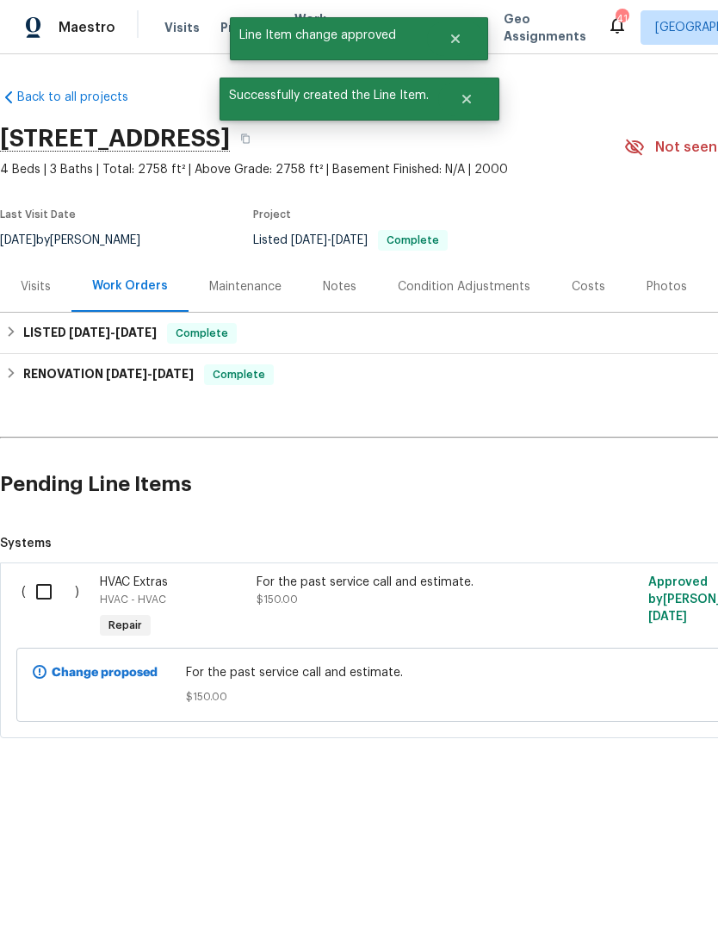
scroll to position [0, 0]
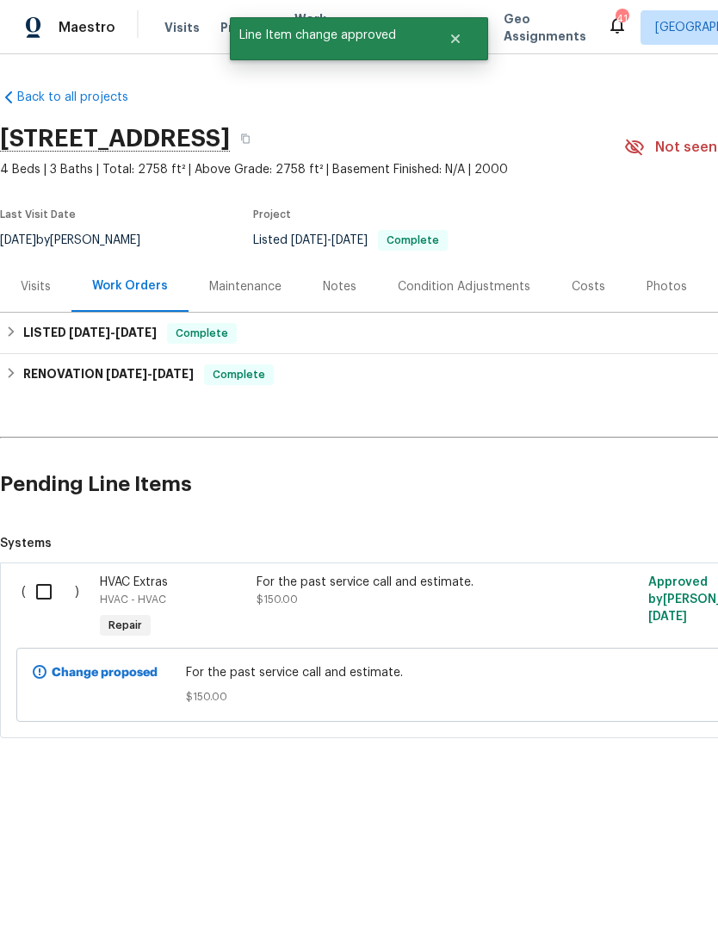
click at [40, 579] on input "checkbox" at bounding box center [50, 591] width 49 height 36
checkbox input "true"
click at [604, 877] on button "Create Work Order" at bounding box center [619, 889] width 142 height 32
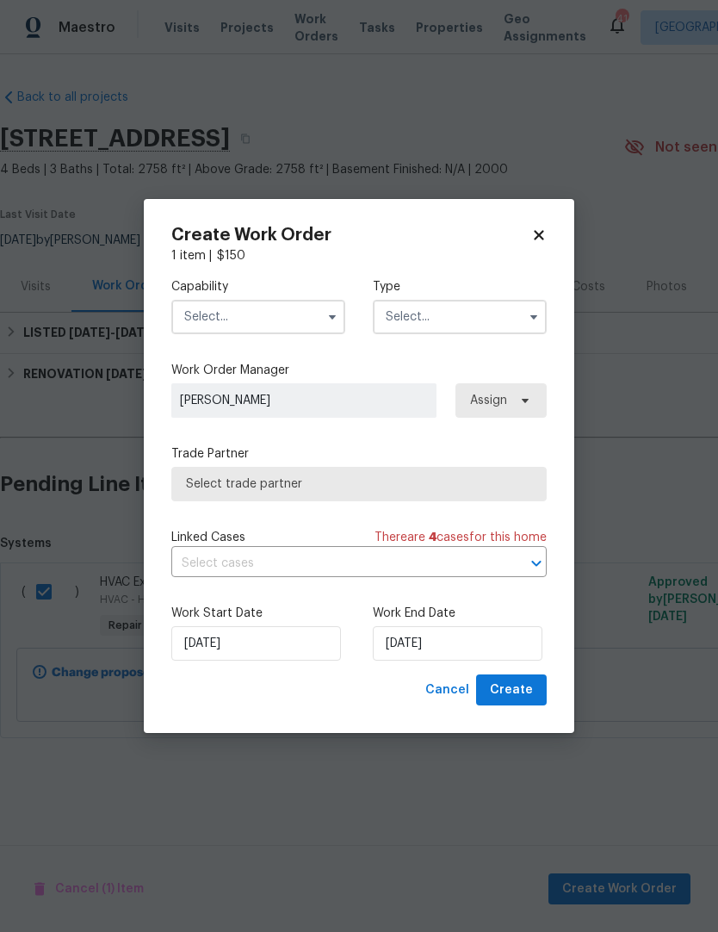
click at [205, 318] on input "text" at bounding box center [258, 317] width 174 height 34
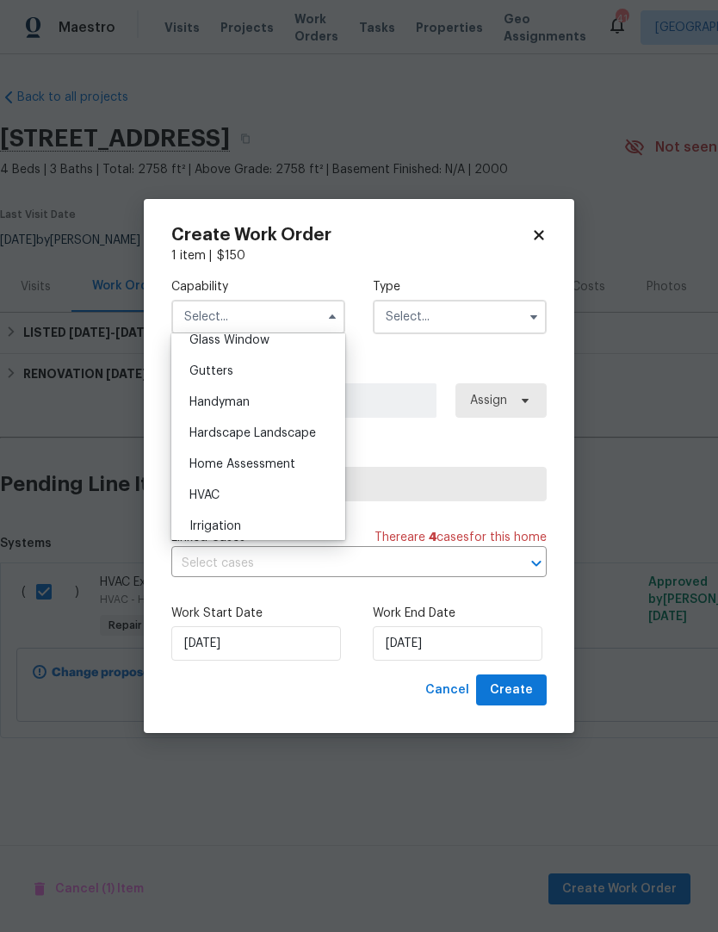
scroll to position [900, 0]
click at [196, 493] on span "HVAC" at bounding box center [204, 493] width 30 height 12
type input "HVAC"
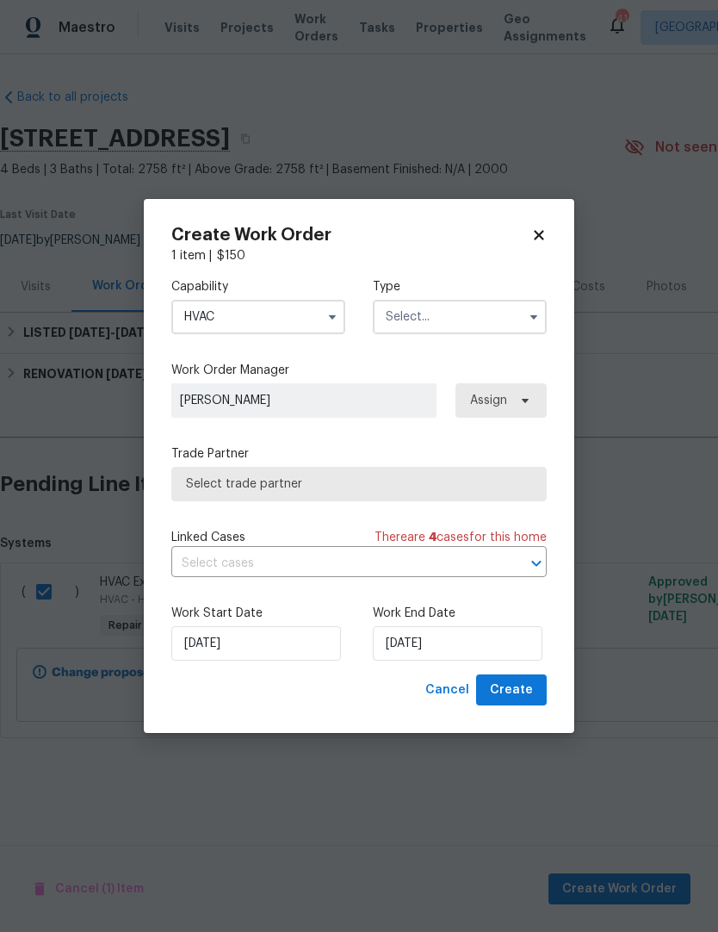
click at [433, 331] on input "text" at bounding box center [460, 317] width 174 height 34
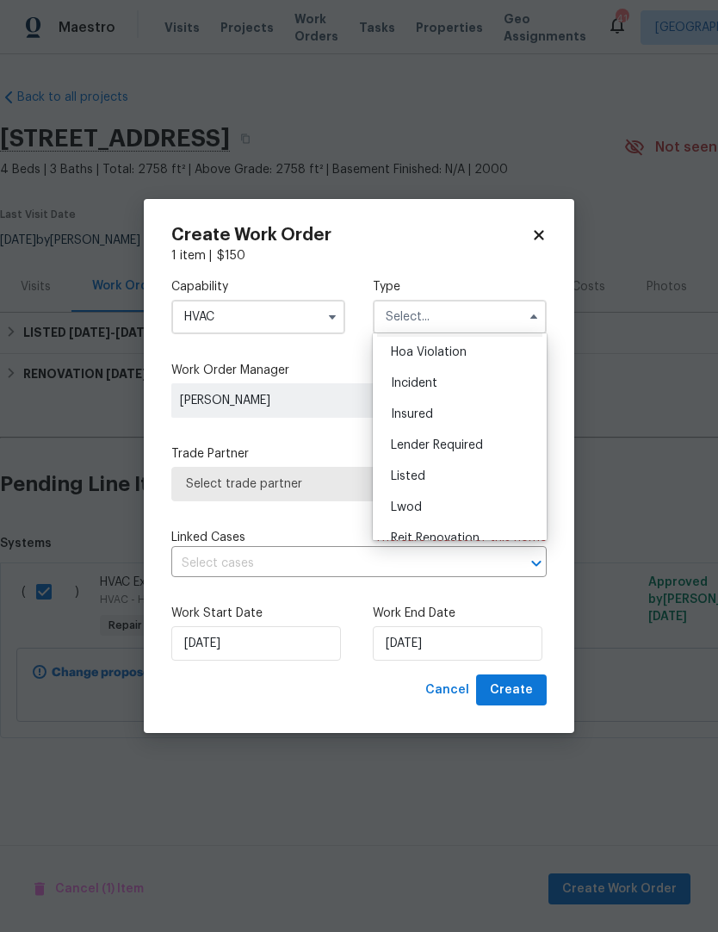
scroll to position [29, 0]
click at [406, 480] on span "Listed" at bounding box center [408, 479] width 34 height 12
type input "Listed"
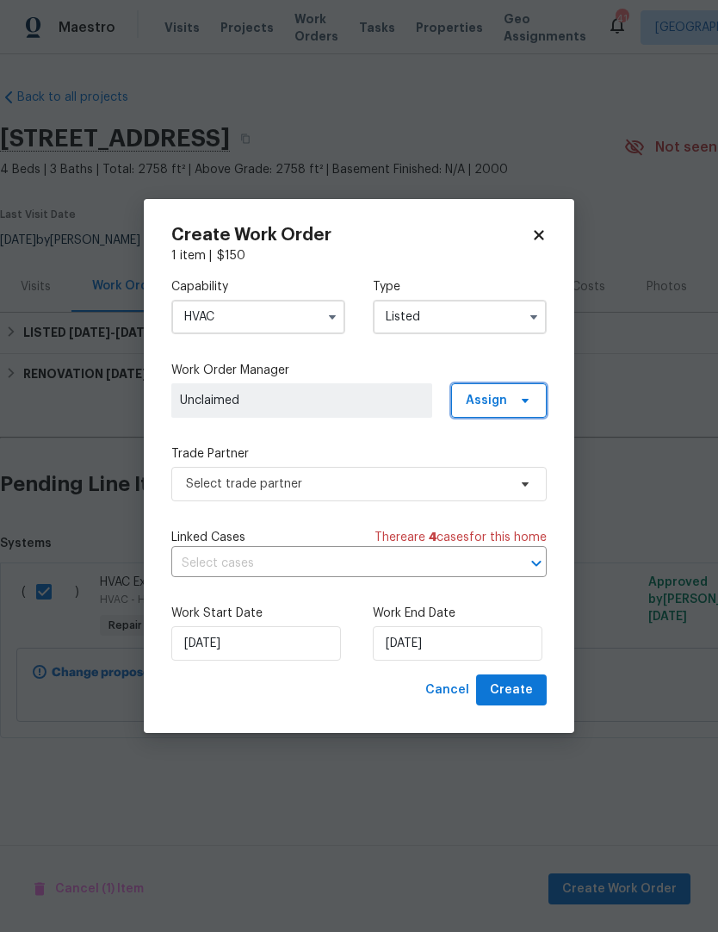
click at [479, 412] on span "Assign" at bounding box center [499, 400] width 96 height 34
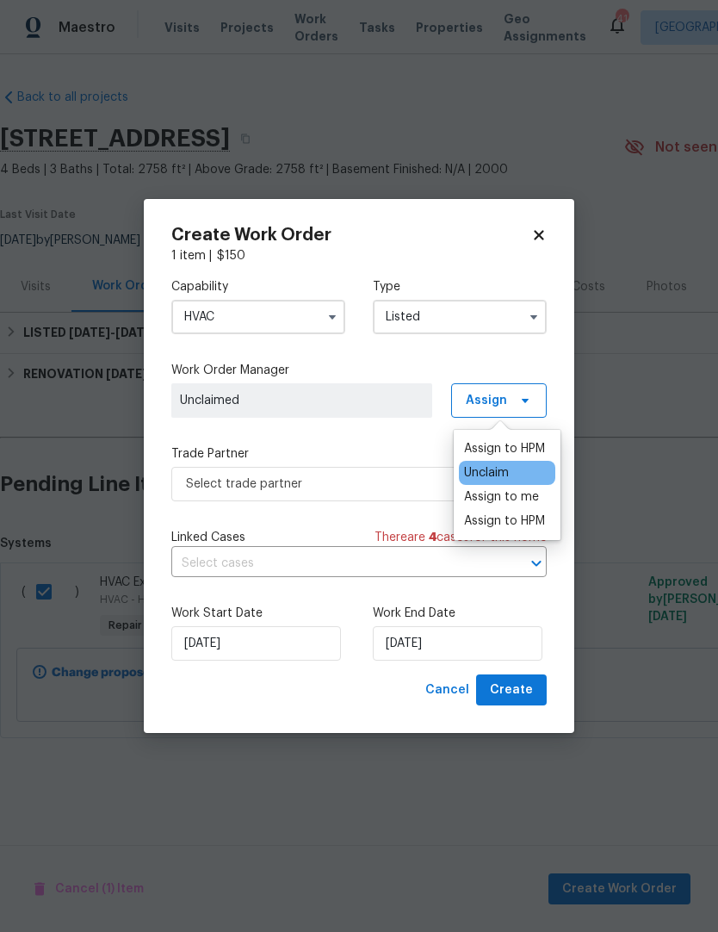
click at [488, 504] on div "Assign to me" at bounding box center [501, 496] width 75 height 17
click at [380, 445] on label "Trade Partner" at bounding box center [358, 453] width 375 height 17
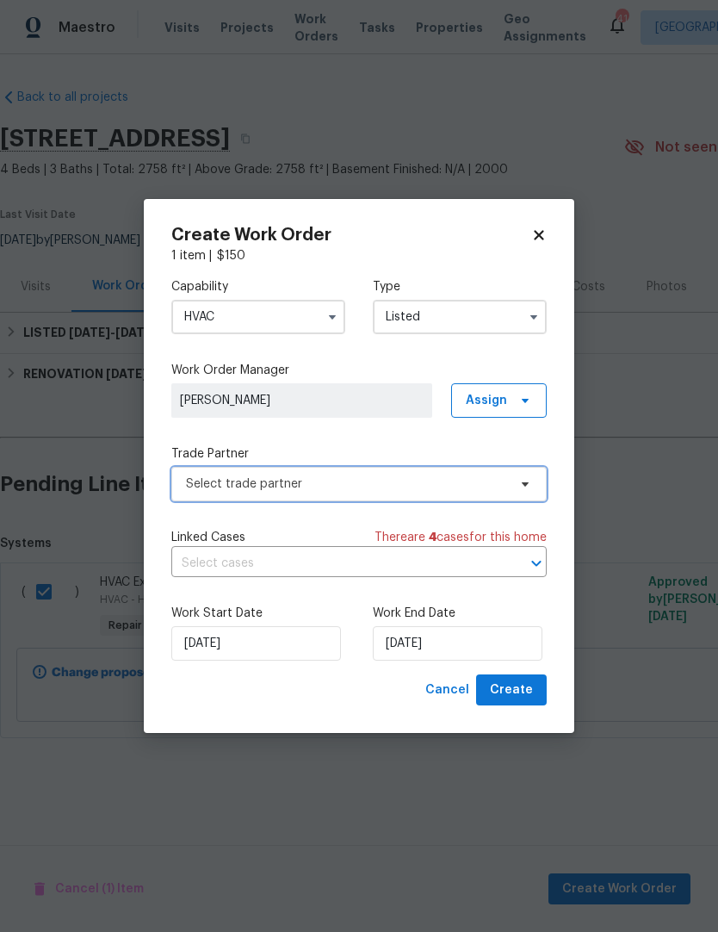
click at [198, 487] on span "Select trade partner" at bounding box center [346, 483] width 321 height 17
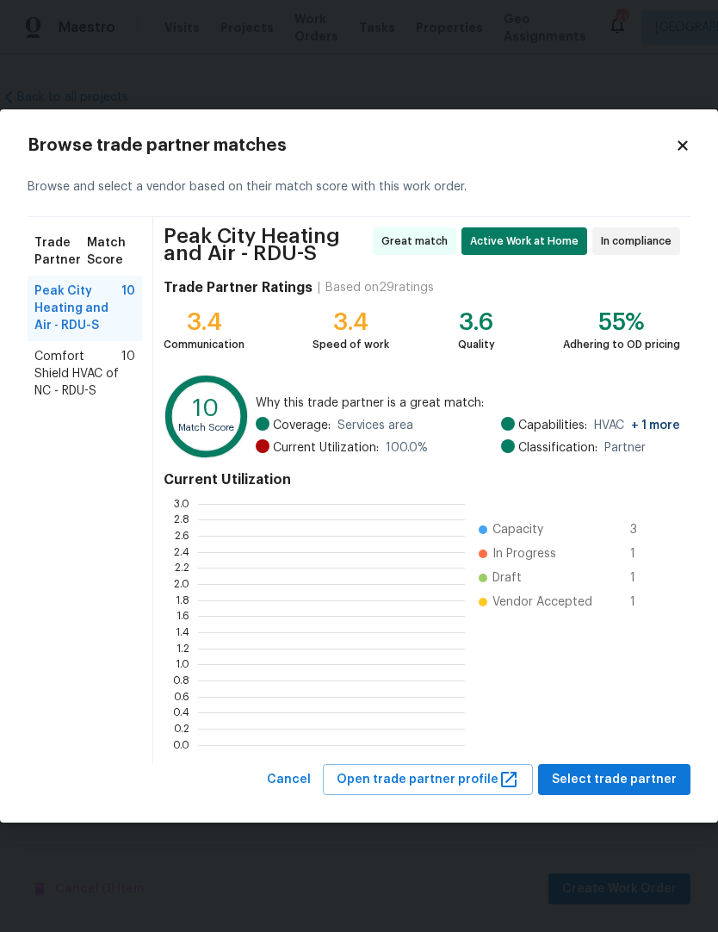
scroll to position [2, 2]
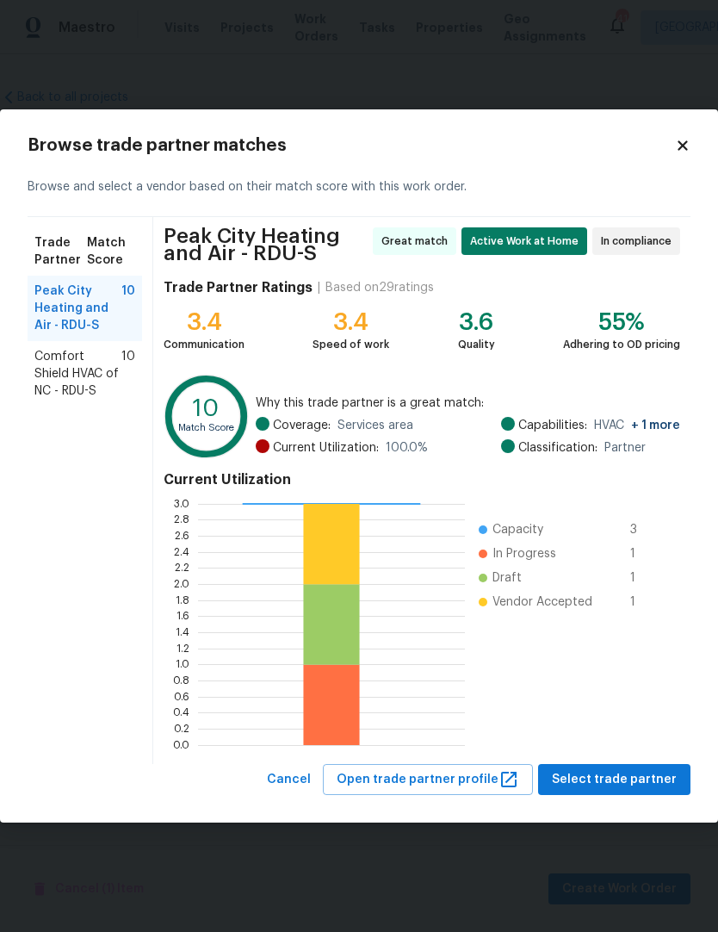
click at [52, 383] on span "Comfort Shield HVAC of NC - RDU-S" at bounding box center [77, 374] width 87 height 52
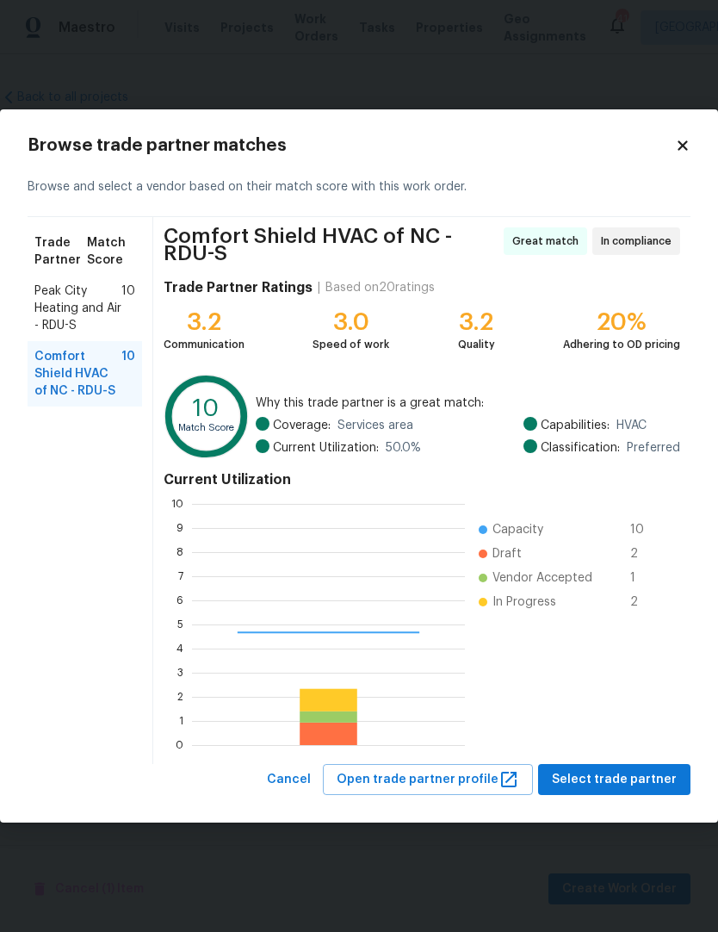
scroll to position [241, 273]
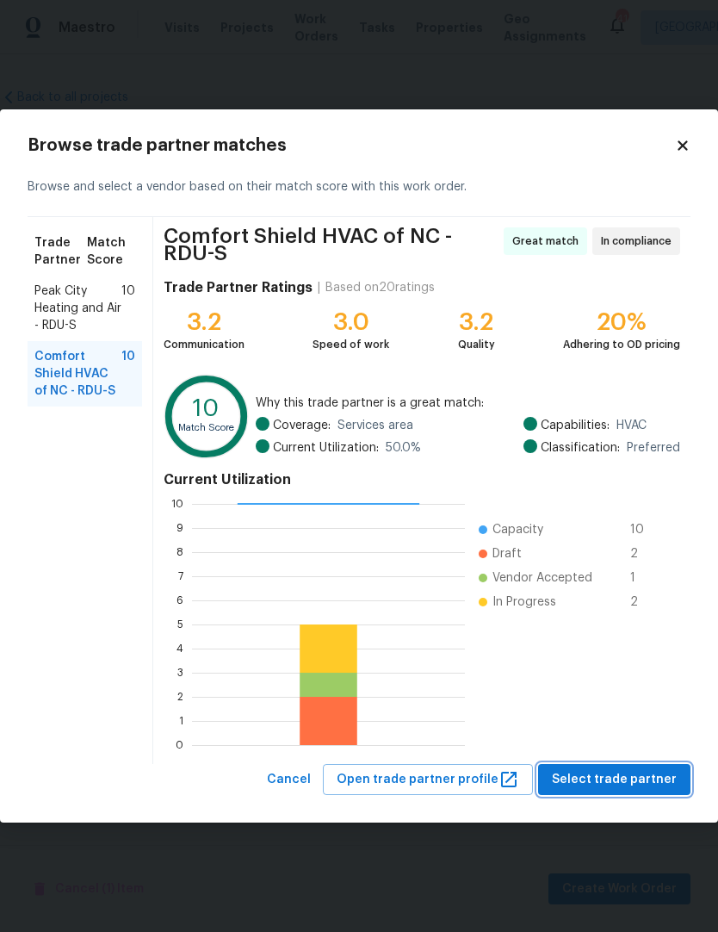
click at [631, 780] on span "Select trade partner" at bounding box center [614, 780] width 125 height 22
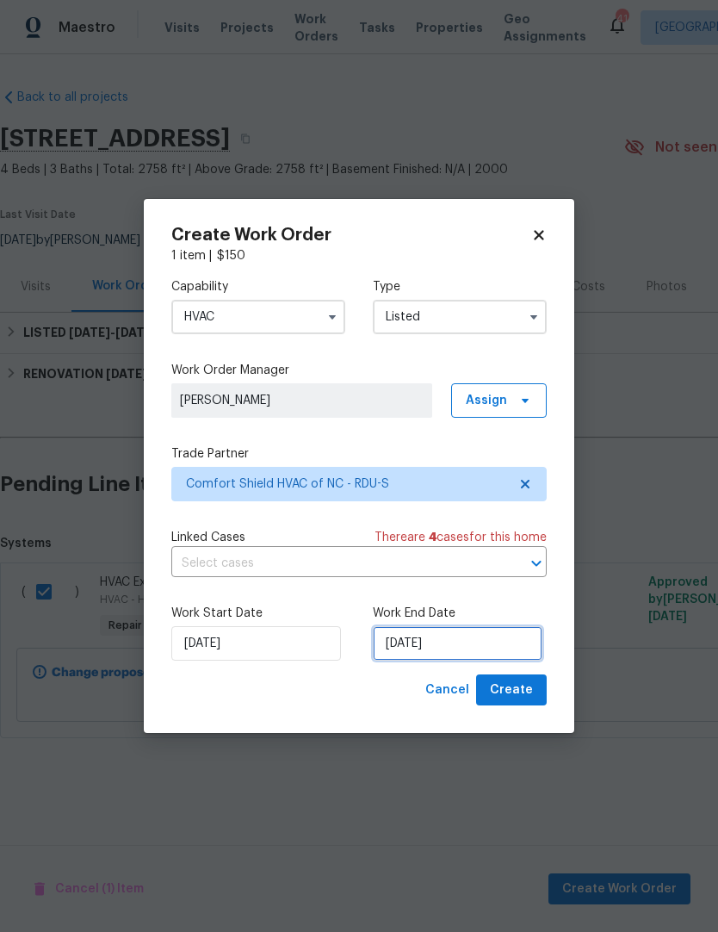
click at [499, 640] on input "[DATE]" at bounding box center [458, 643] width 170 height 34
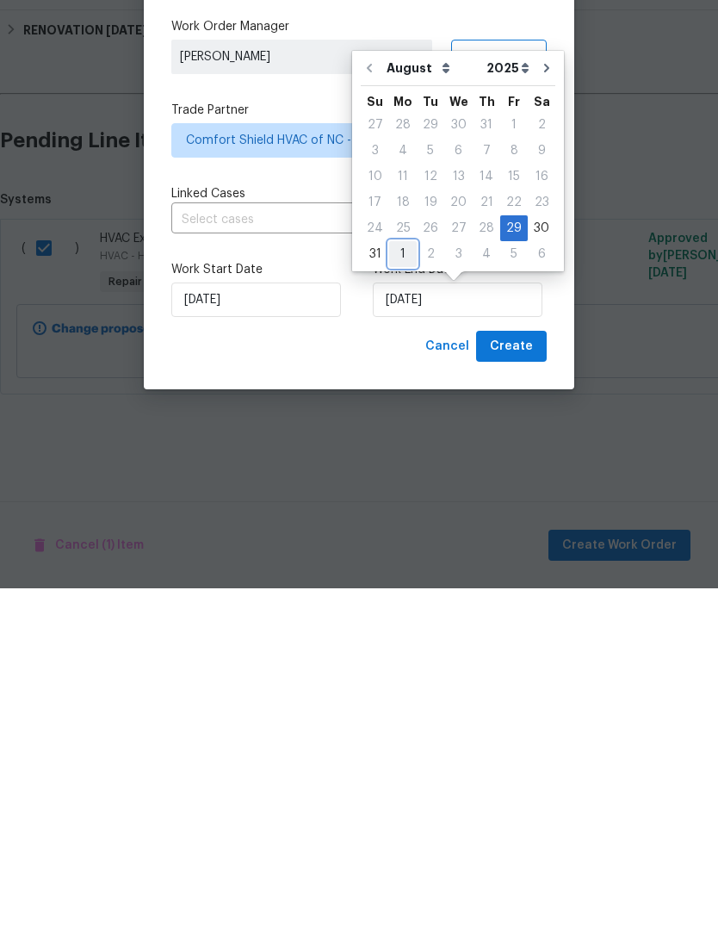
click at [395, 586] on div "1" at bounding box center [403, 598] width 28 height 24
type input "[DATE]"
select select "8"
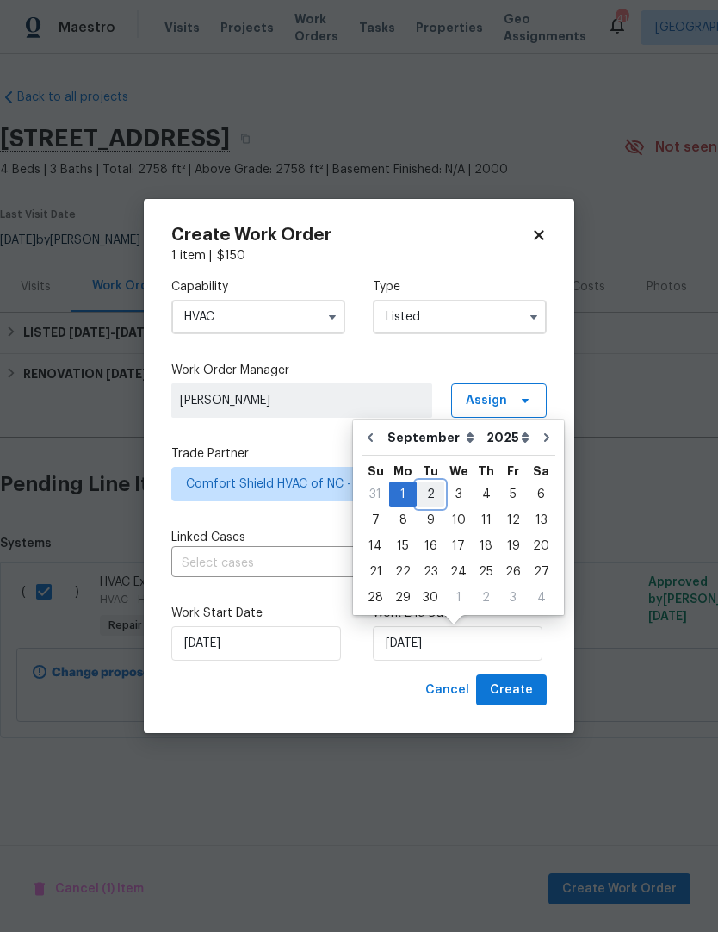
click at [430, 495] on div "2" at bounding box center [431, 494] width 28 height 24
type input "[DATE]"
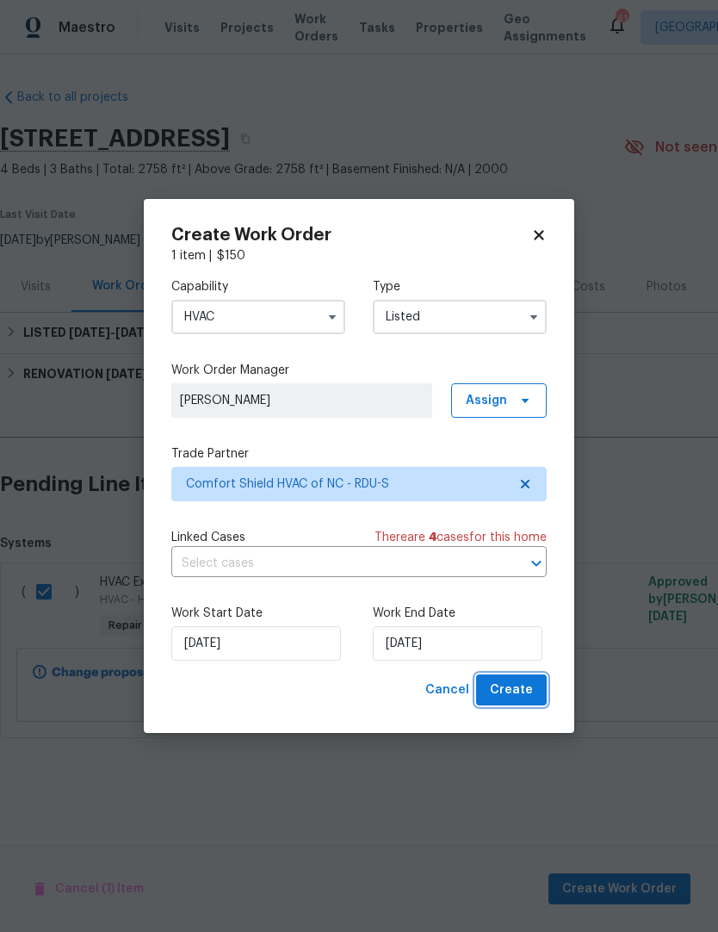
click at [524, 696] on span "Create" at bounding box center [511, 690] width 43 height 22
checkbox input "false"
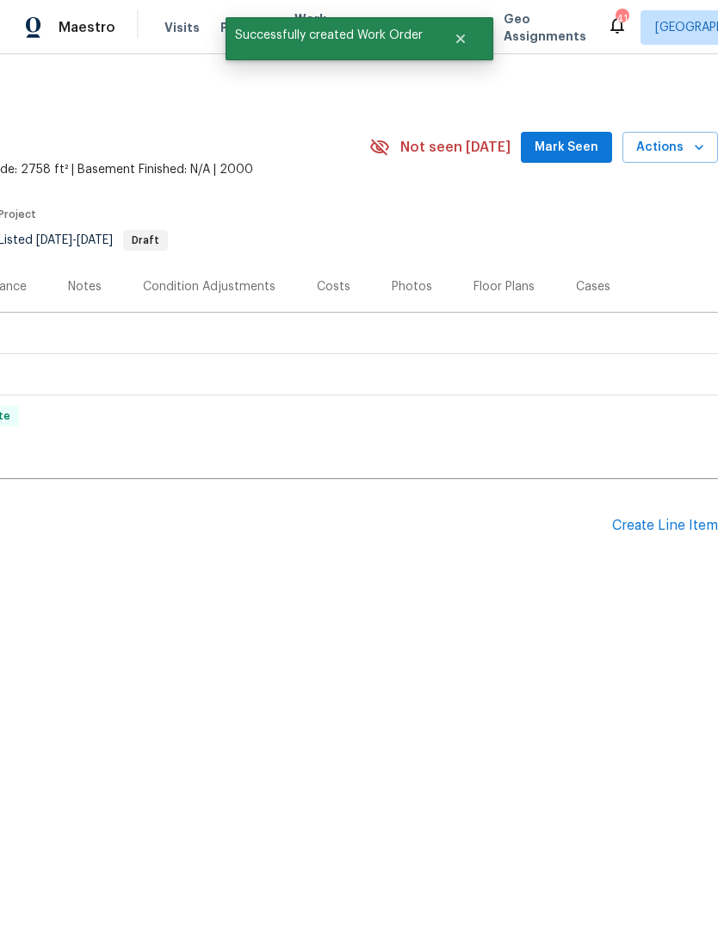
scroll to position [0, 255]
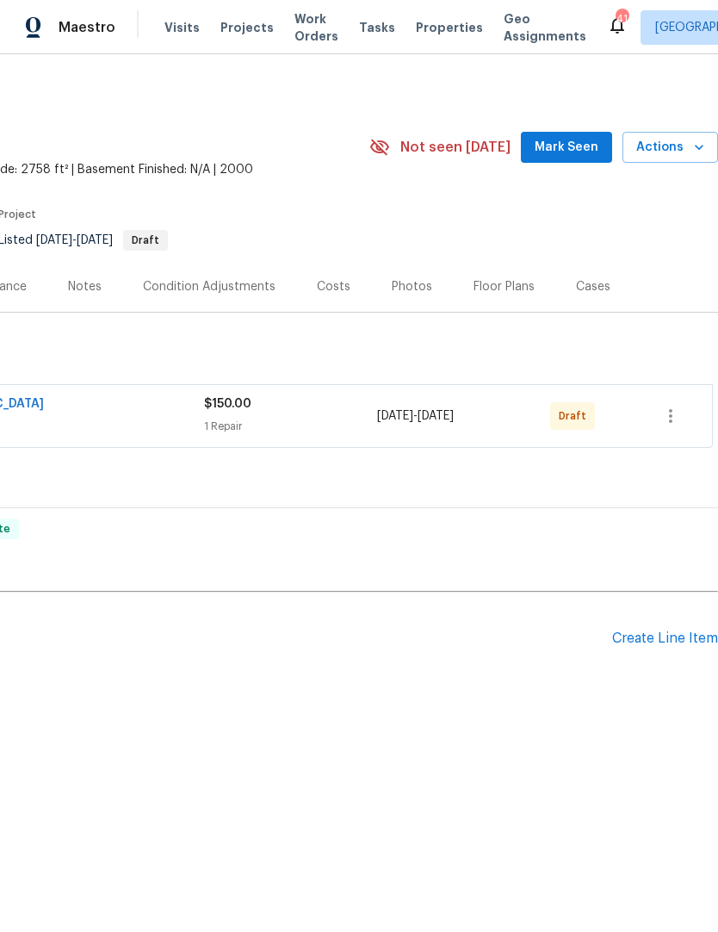
scroll to position [0, 255]
click at [681, 417] on icon "button" at bounding box center [670, 416] width 21 height 21
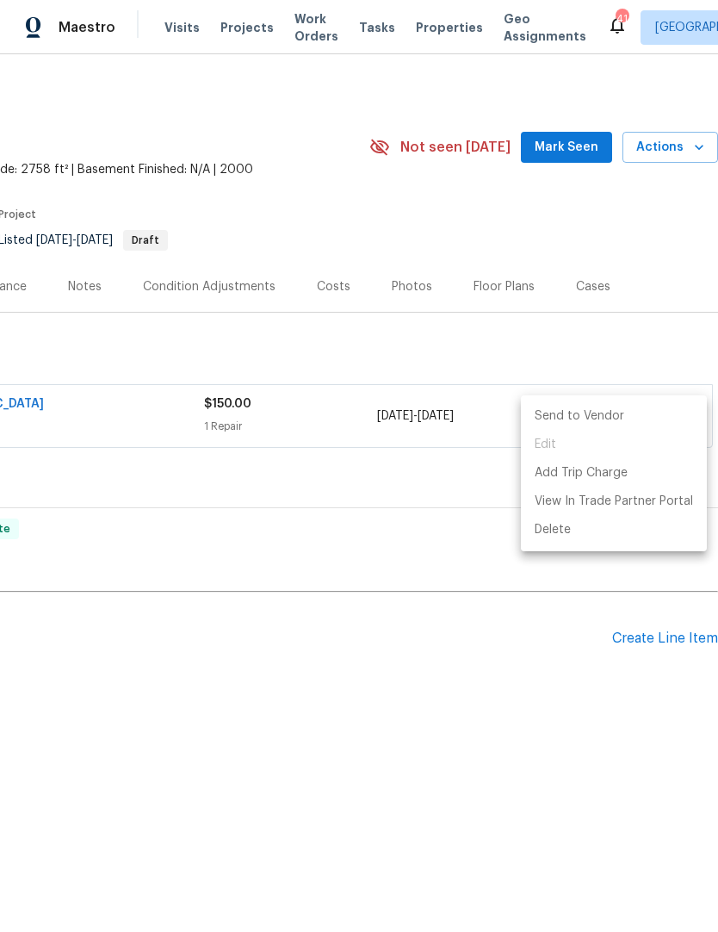
click at [649, 417] on li "Send to Vendor" at bounding box center [614, 416] width 186 height 28
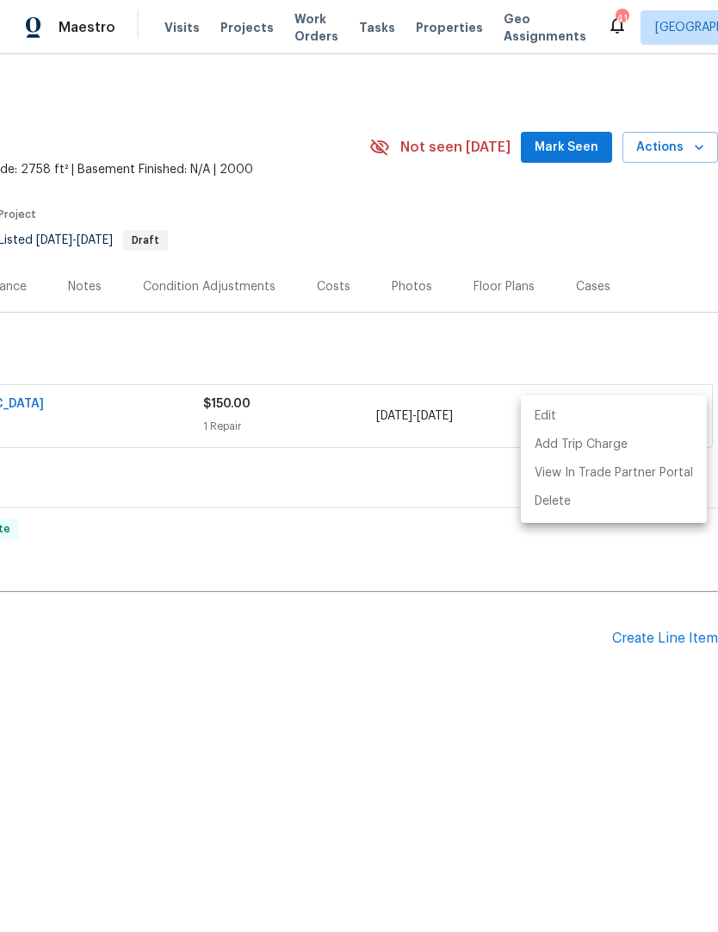
click at [489, 624] on div at bounding box center [359, 466] width 718 height 932
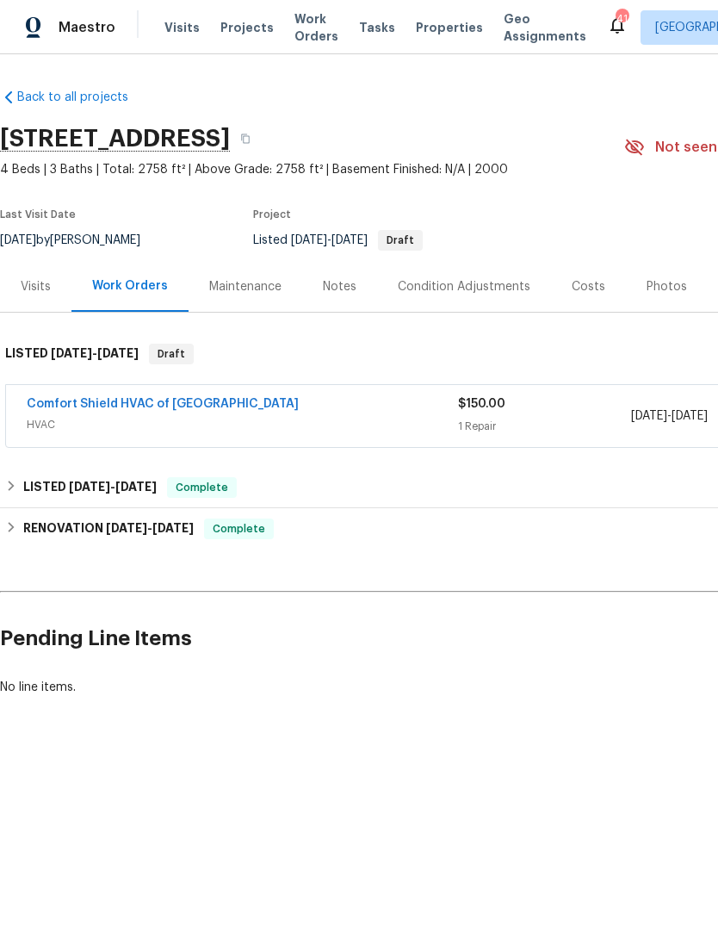
scroll to position [0, 0]
